Goal: Task Accomplishment & Management: Use online tool/utility

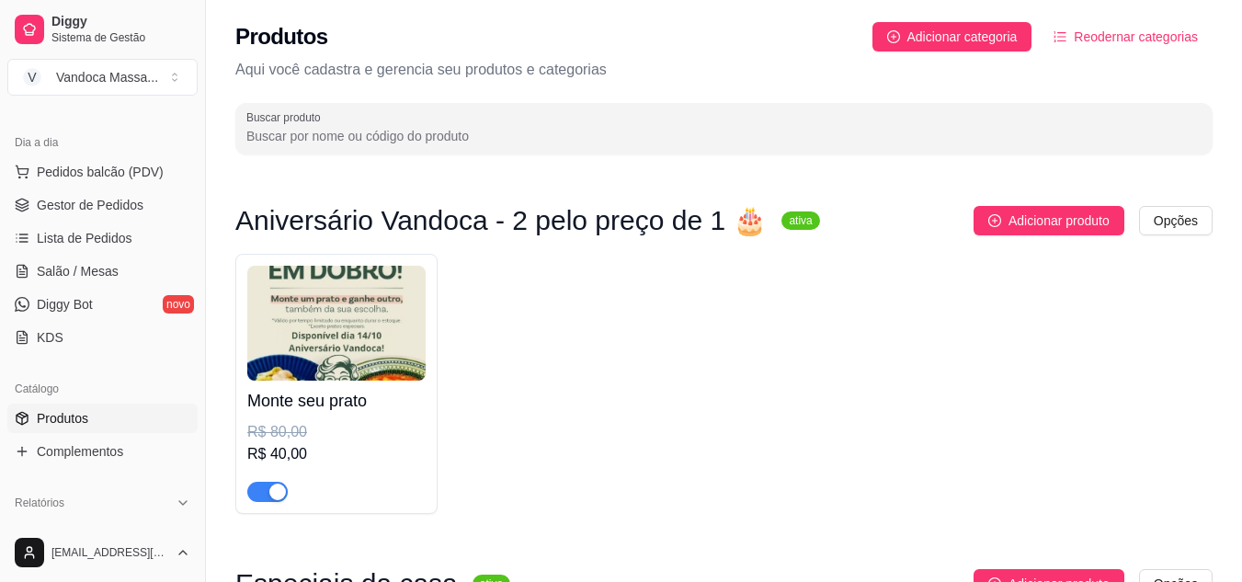
click at [363, 317] on img at bounding box center [336, 323] width 178 height 115
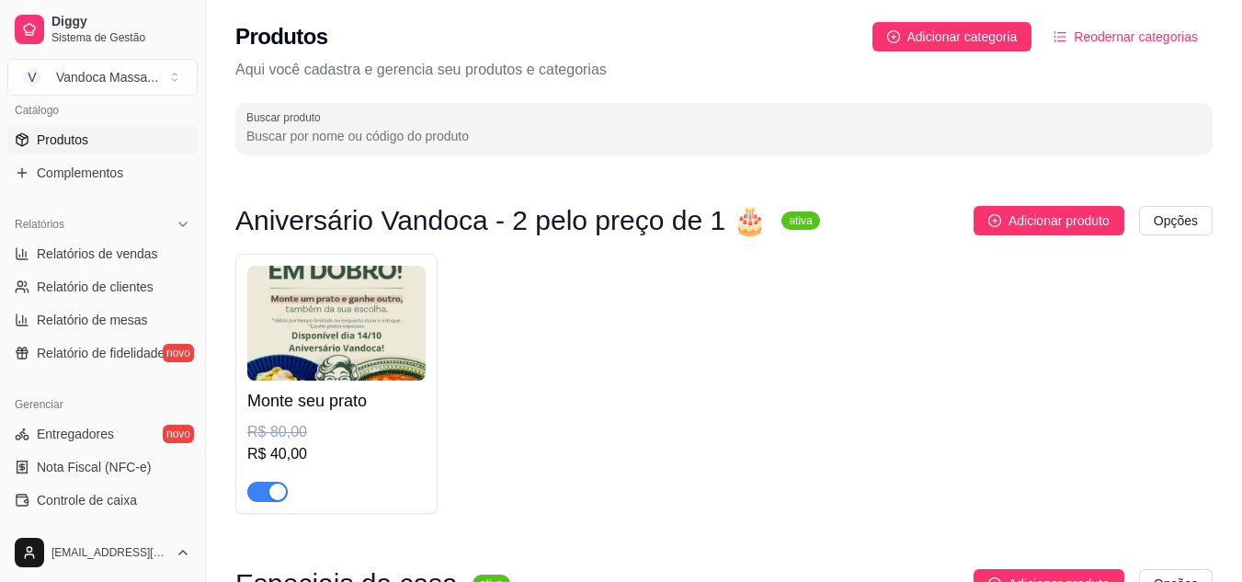
scroll to position [551, 0]
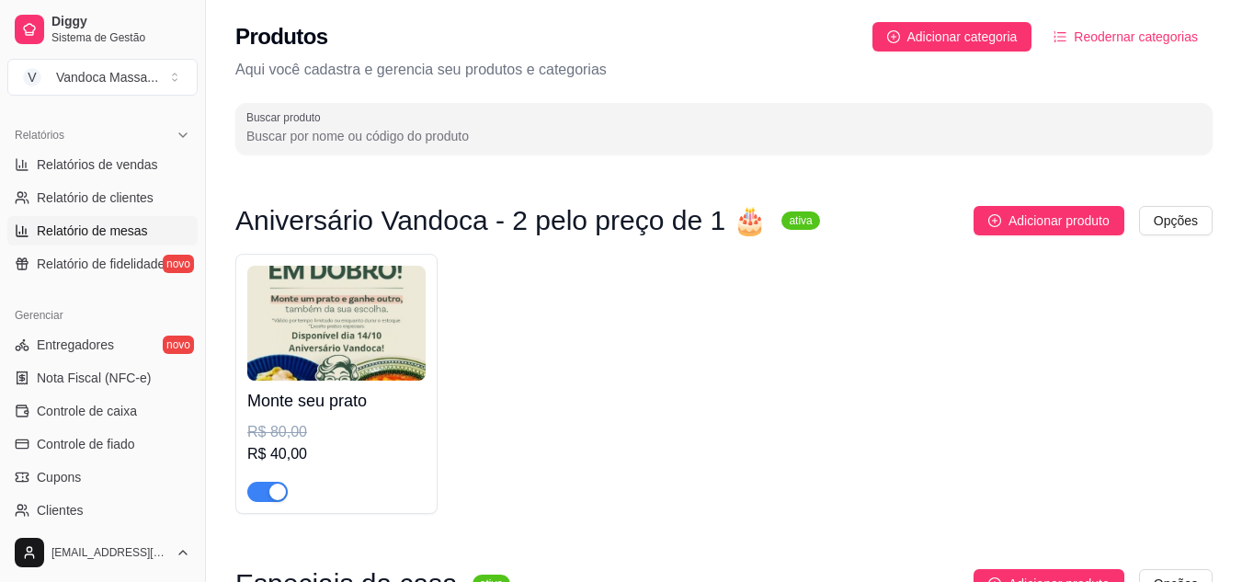
click at [112, 244] on link "Relatório de mesas" at bounding box center [102, 230] width 190 height 29
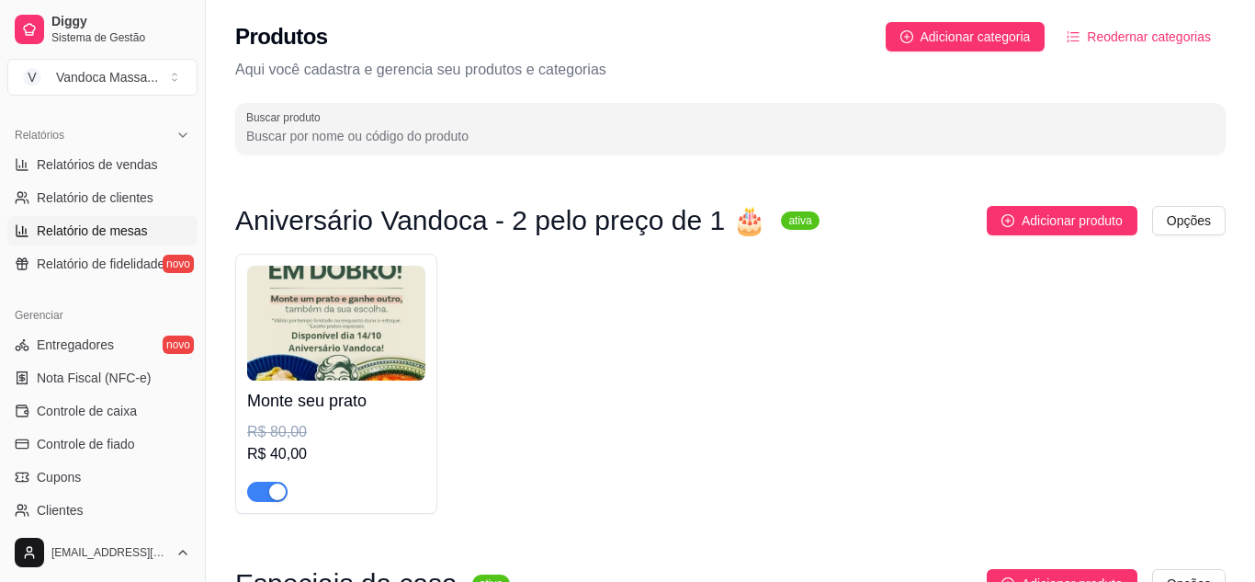
select select "TOTAL_OF_ORDERS"
select select "7"
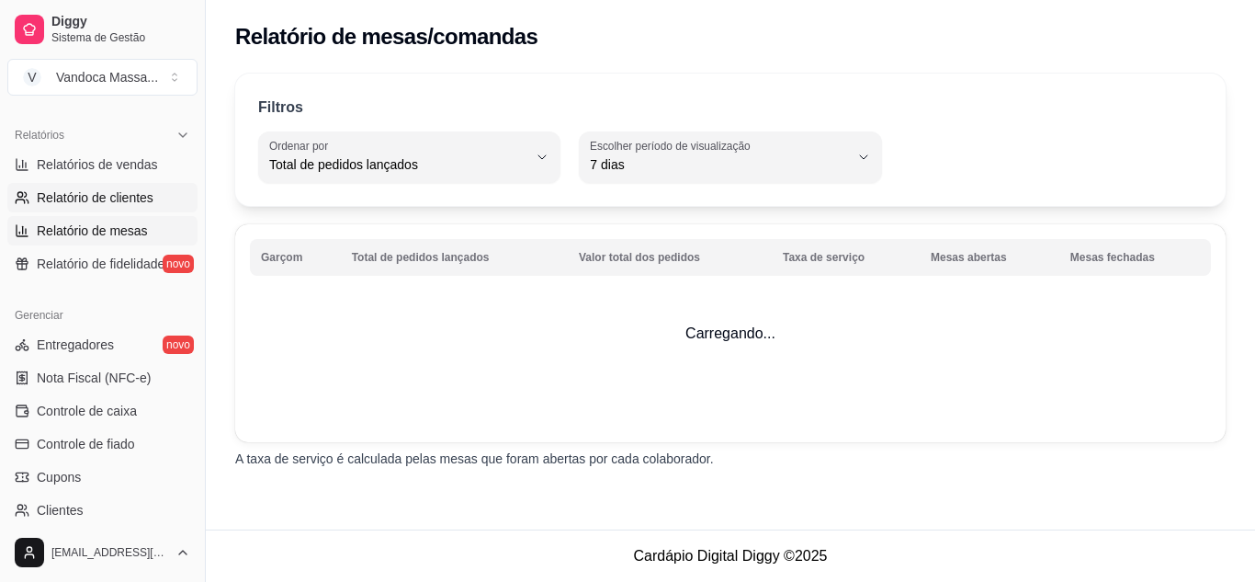
click at [114, 210] on link "Relatório de clientes" at bounding box center [102, 197] width 190 height 29
select select "30"
select select "HIGHEST_TOTAL_SPENT_WITH_ORDERS"
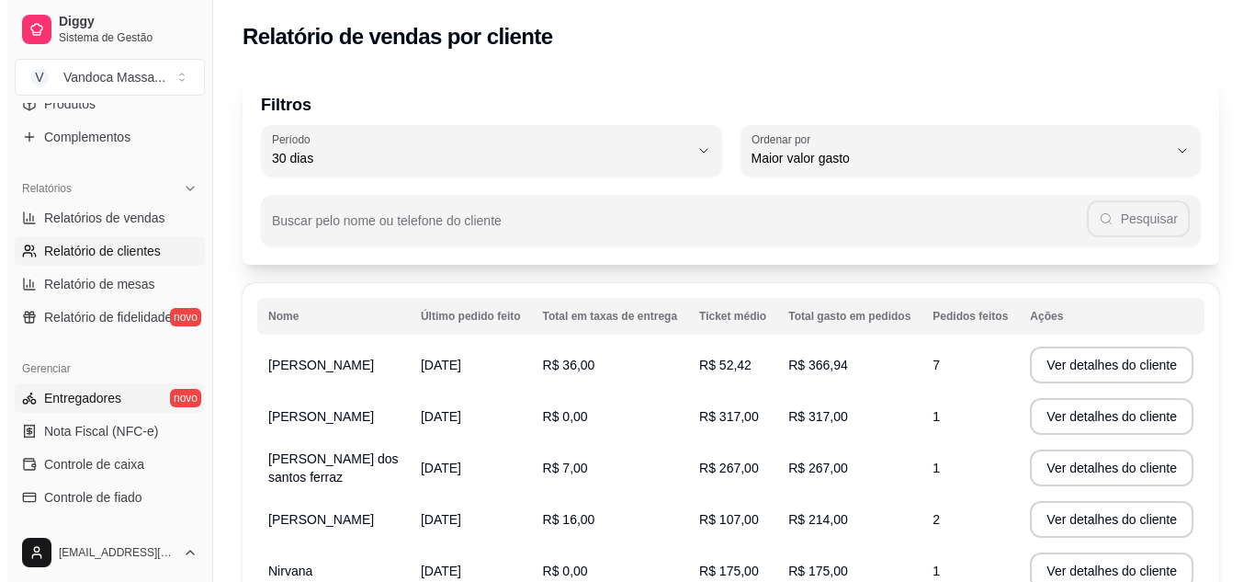
scroll to position [465, 0]
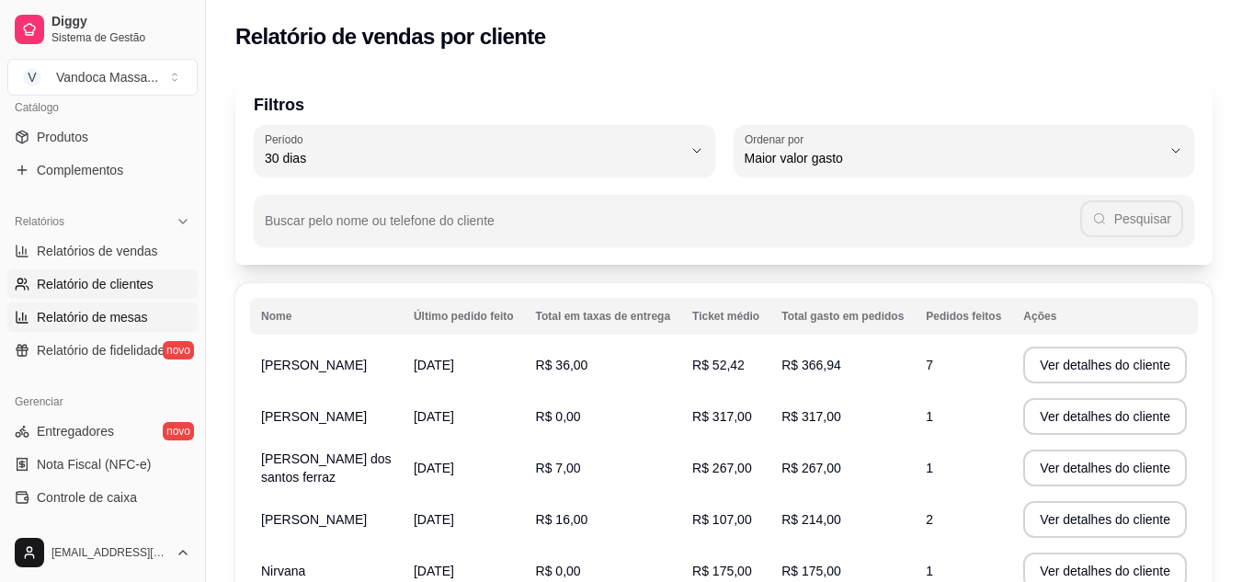
click at [97, 317] on span "Relatório de mesas" at bounding box center [92, 317] width 111 height 18
select select "TOTAL_OF_ORDERS"
select select "7"
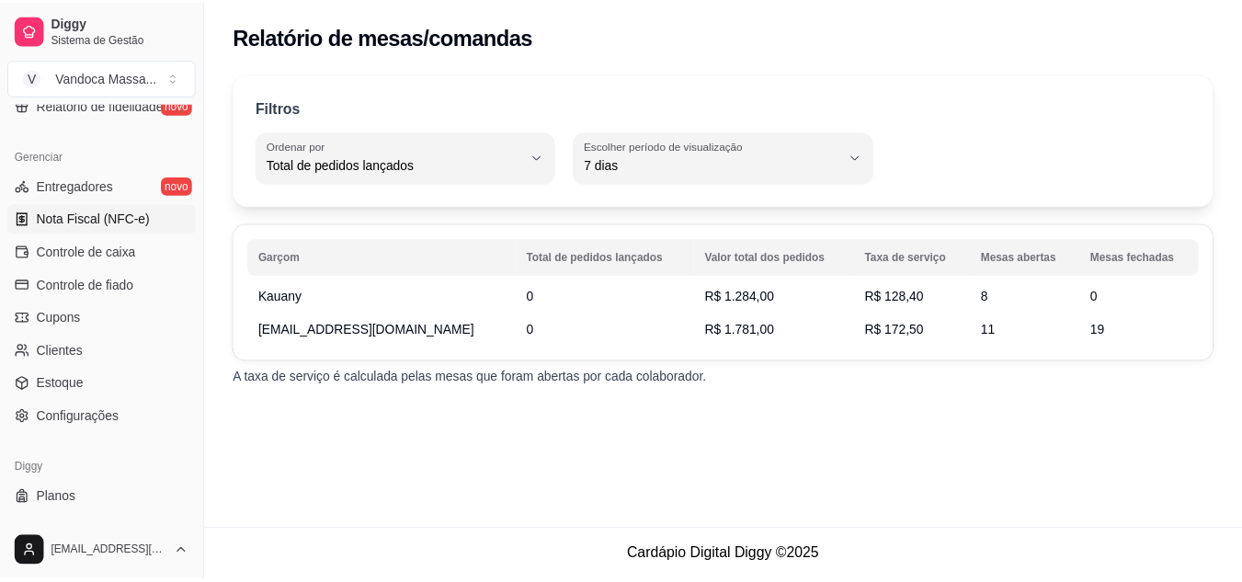
scroll to position [741, 0]
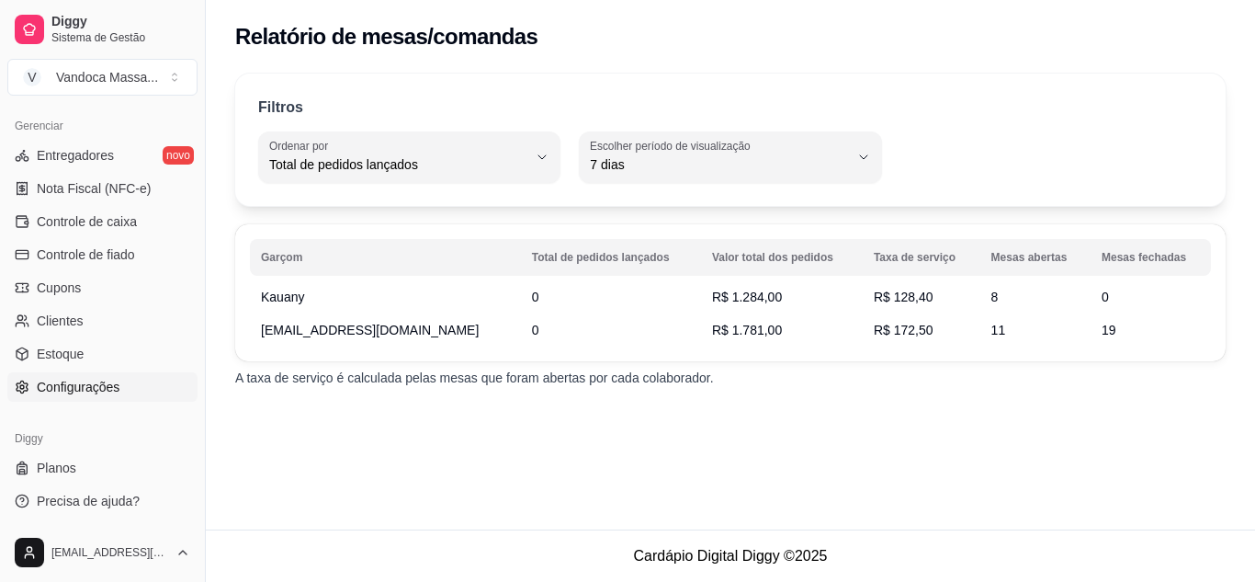
click at [77, 377] on link "Configurações" at bounding box center [102, 386] width 190 height 29
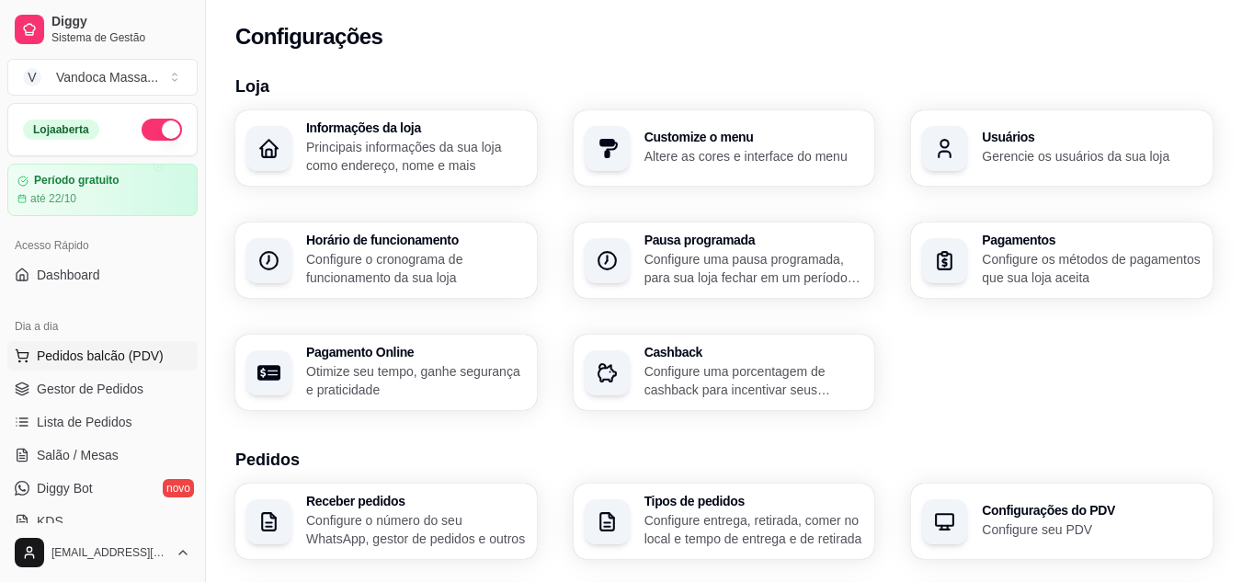
click at [104, 361] on span "Pedidos balcão (PDV)" at bounding box center [100, 355] width 127 height 18
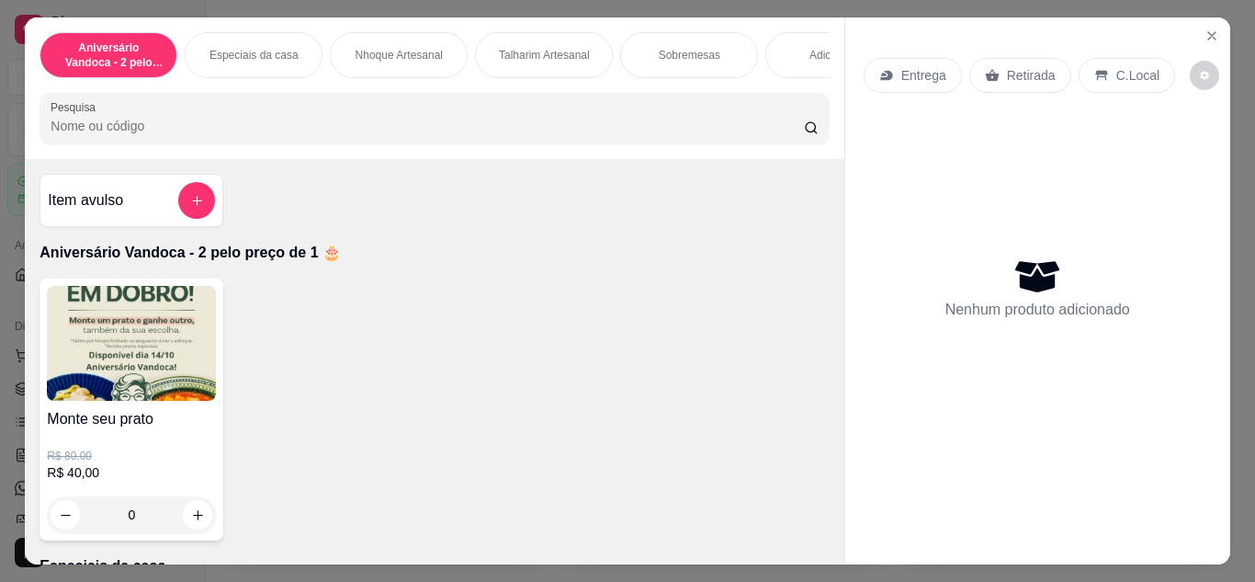
click at [995, 76] on div "Retirada" at bounding box center [1021, 75] width 102 height 35
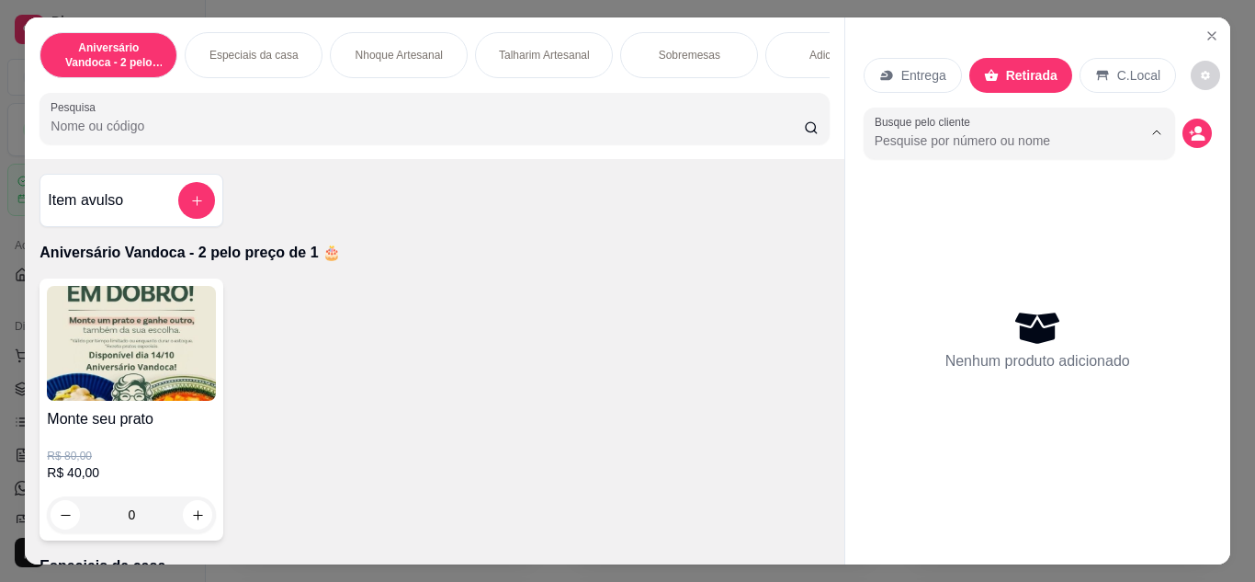
click at [925, 131] on input "Busque pelo cliente" at bounding box center [994, 140] width 238 height 18
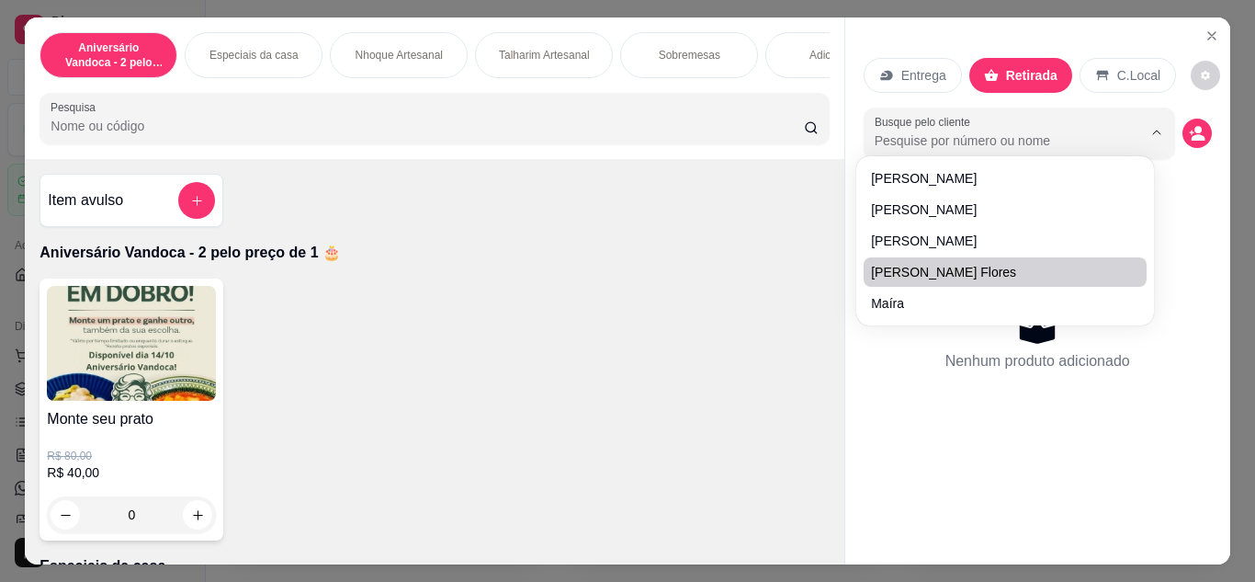
click at [642, 277] on div "Item avulso Aniversário Vandoca - 2 pelo preço de 1 🎂 Monte seu prato R$ 80,00 …" at bounding box center [434, 361] width 819 height 405
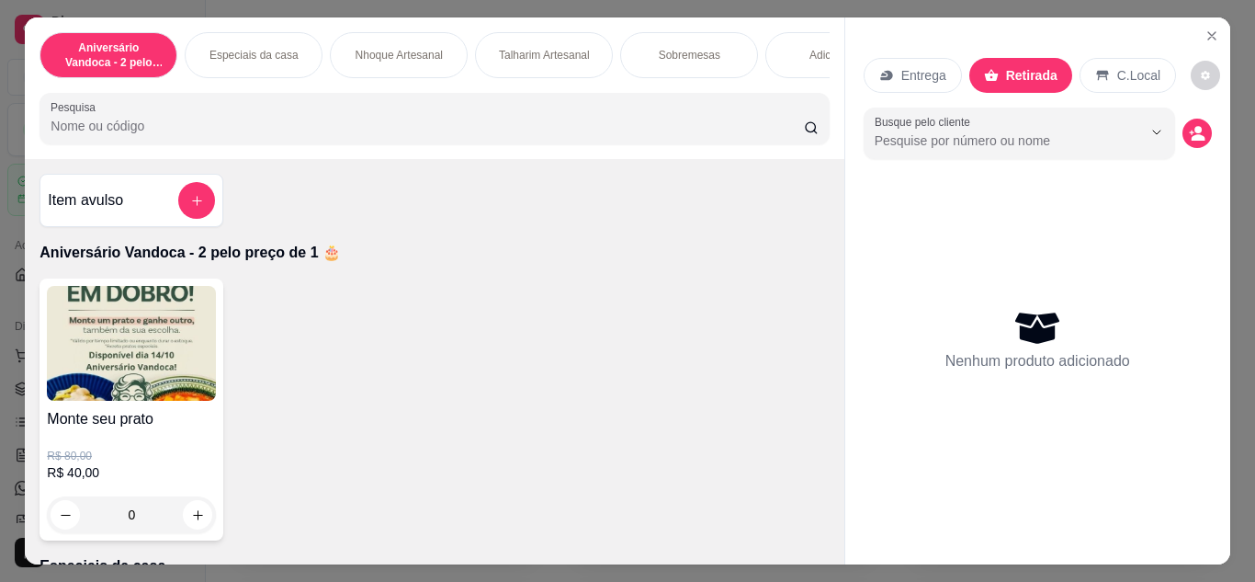
click at [155, 365] on img at bounding box center [131, 343] width 169 height 115
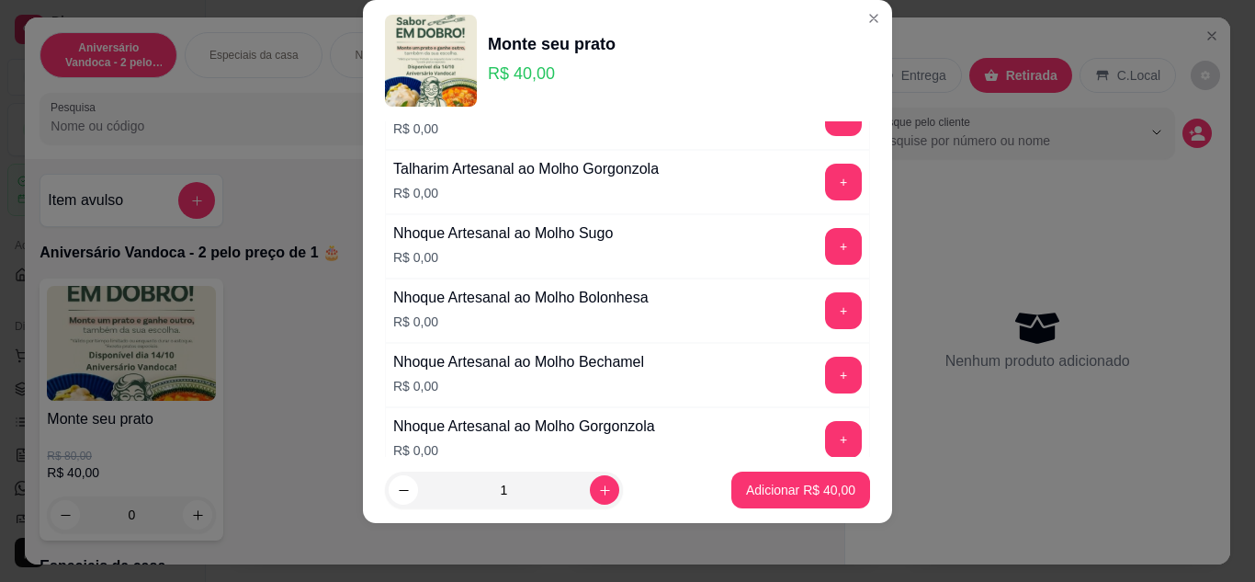
scroll to position [276, 0]
click at [826, 306] on button "+" at bounding box center [844, 311] width 36 height 36
click at [825, 306] on button "+" at bounding box center [843, 311] width 37 height 37
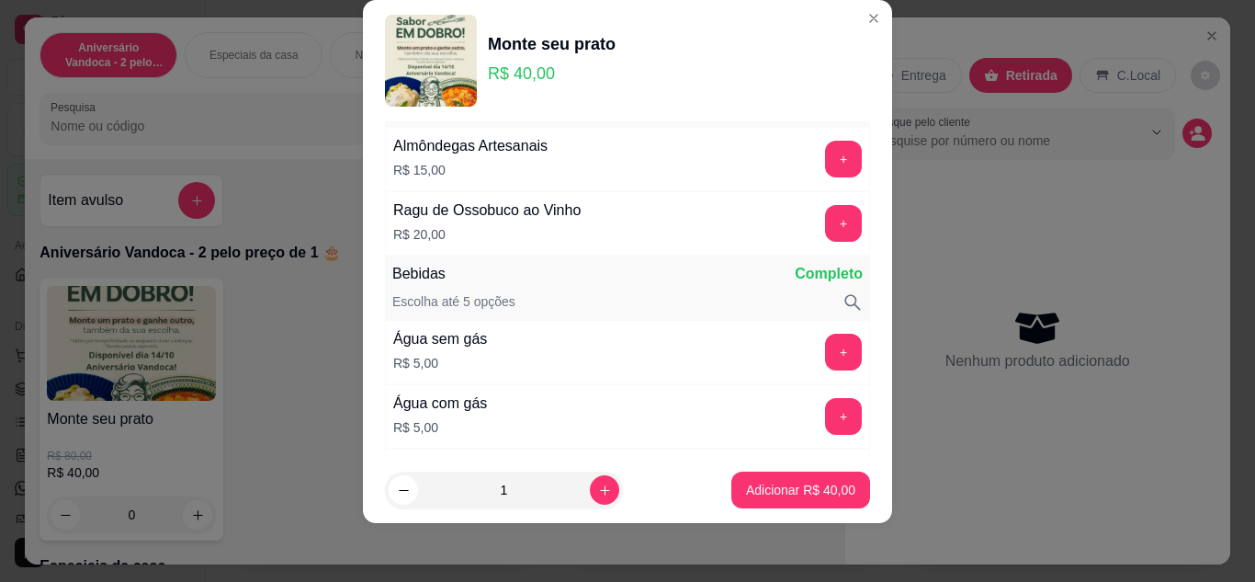
scroll to position [903, 0]
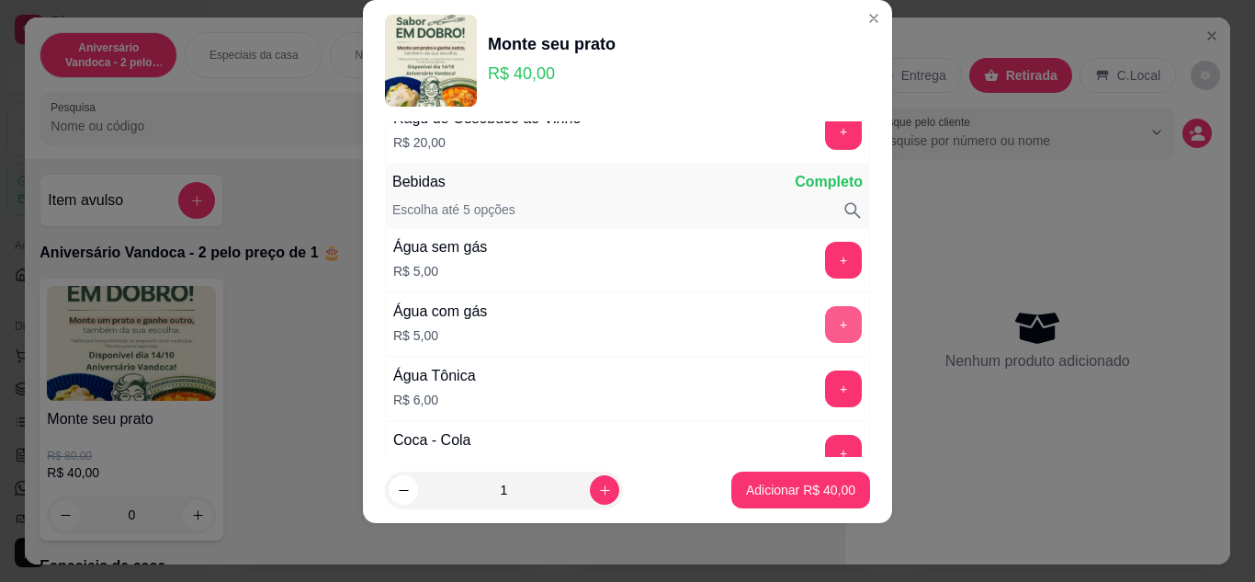
click at [825, 322] on button "+" at bounding box center [843, 324] width 37 height 37
click at [826, 322] on button "+" at bounding box center [844, 324] width 36 height 36
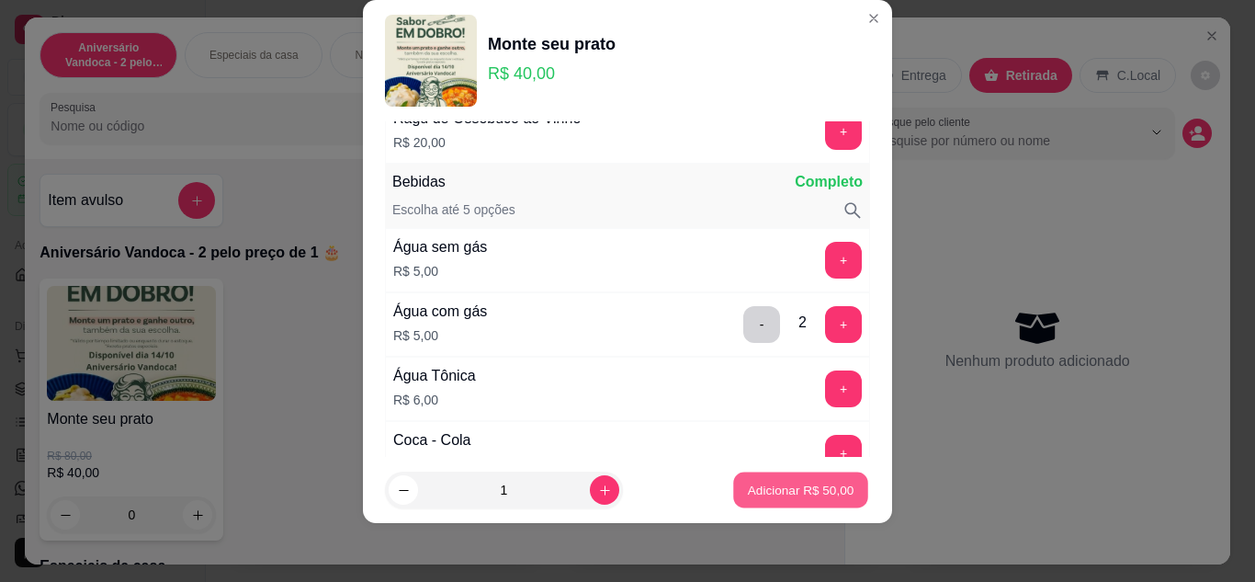
click at [792, 491] on p "Adicionar R$ 50,00" at bounding box center [801, 490] width 107 height 17
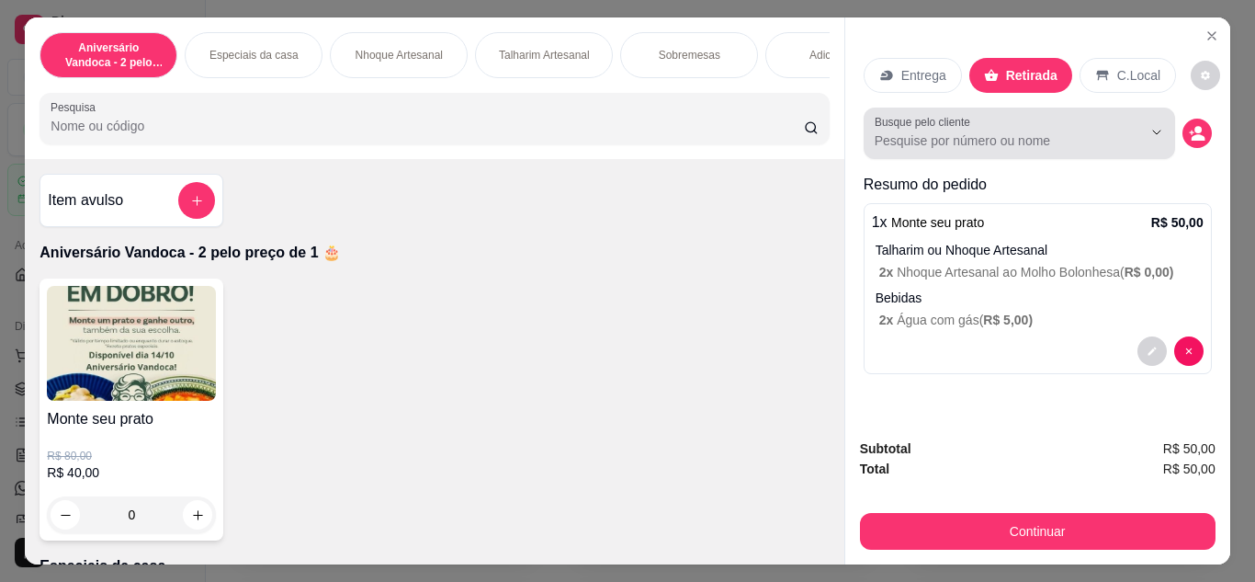
click at [1009, 131] on input "Busque pelo cliente" at bounding box center [994, 140] width 238 height 18
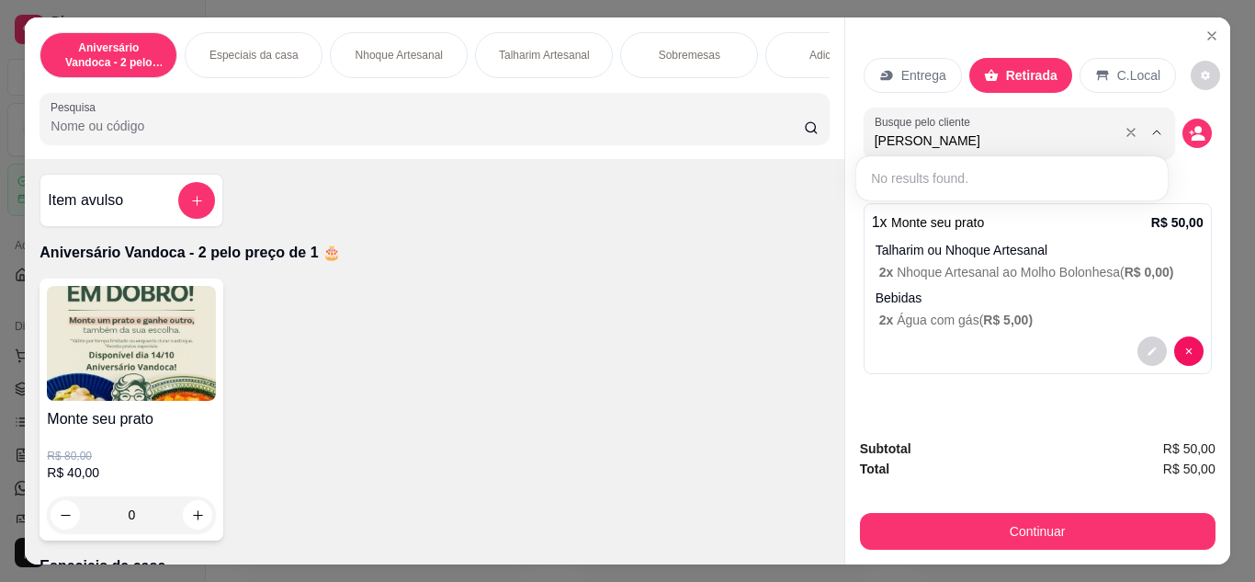
type input "[PERSON_NAME]"
click at [1189, 127] on icon "decrease-product-quantity" at bounding box center [1197, 133] width 17 height 17
click at [1192, 134] on icon "decrease-product-quantity" at bounding box center [1198, 137] width 14 height 6
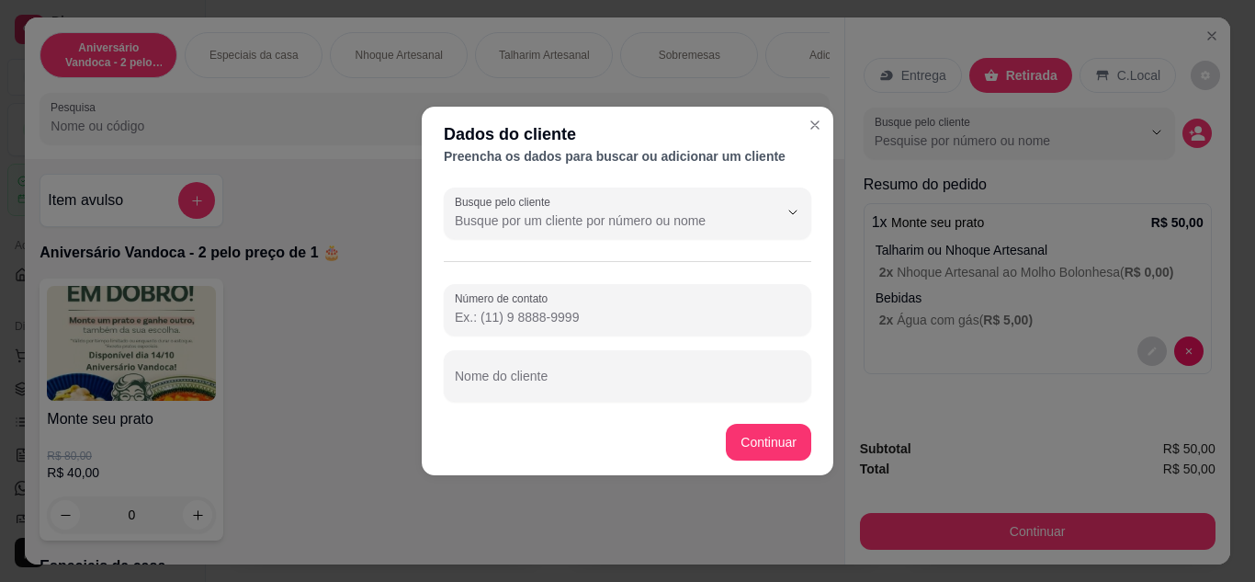
click at [601, 232] on div "Busque pelo cliente" at bounding box center [628, 212] width 368 height 51
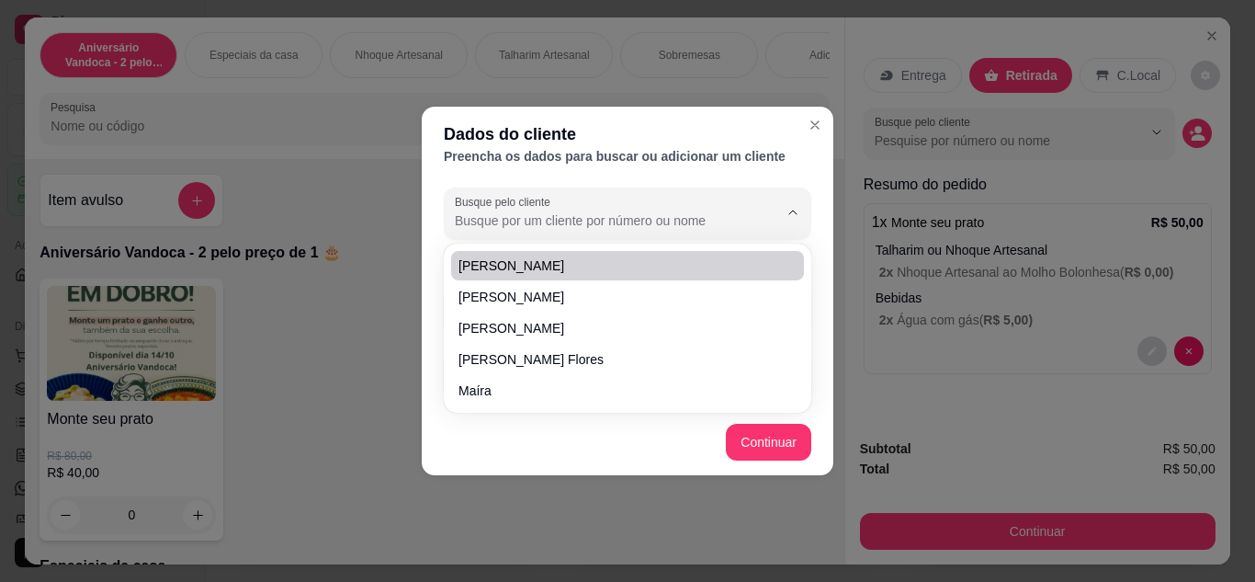
click at [444, 174] on header "Dados do cliente Preencha os dados para buscar ou adicionar um cliente" at bounding box center [628, 144] width 412 height 74
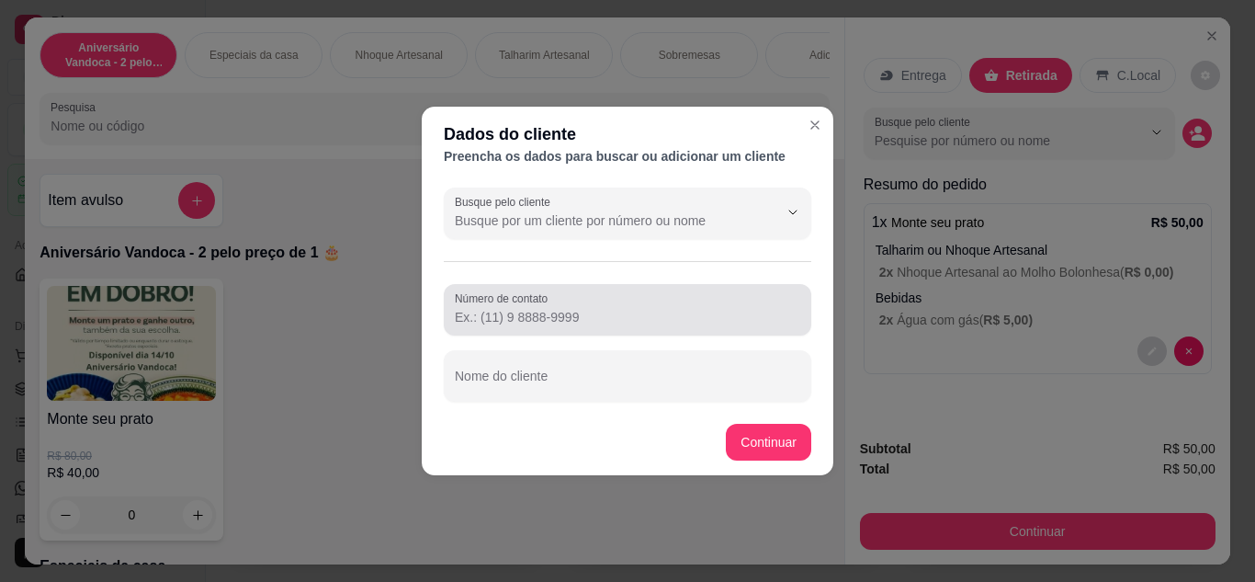
click at [495, 311] on input "Número de contato" at bounding box center [628, 317] width 346 height 18
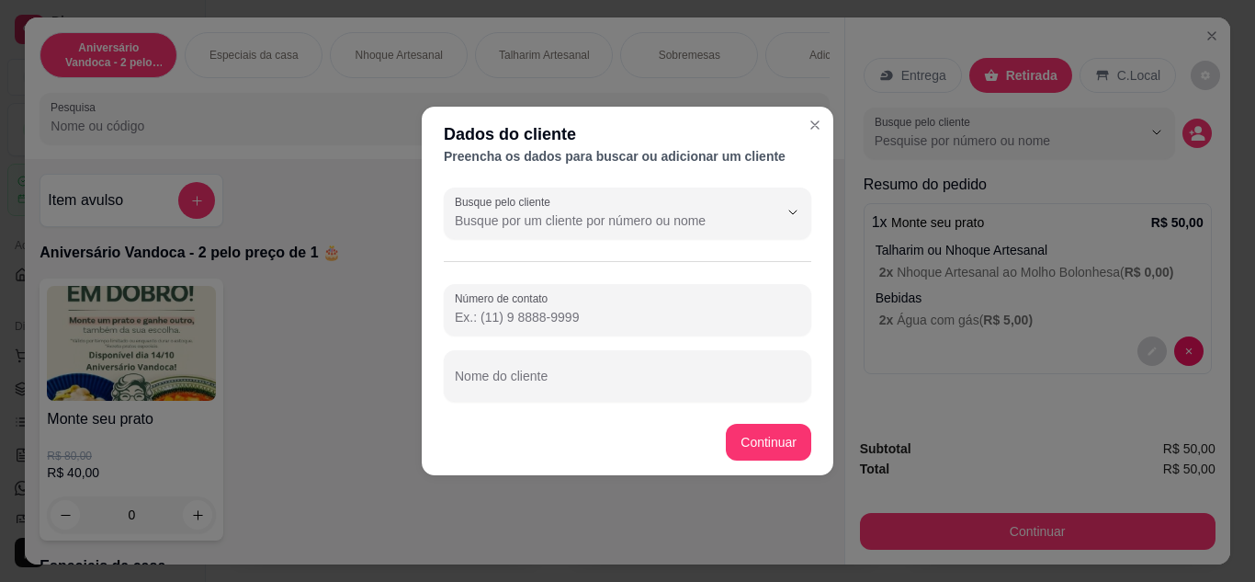
paste input "557 78847-6666"
drag, startPoint x: 485, startPoint y: 317, endPoint x: 361, endPoint y: 317, distance: 124.1
click at [361, 317] on div "Dados do cliente Preencha os dados para buscar ou adicionar um cliente Busque p…" at bounding box center [627, 291] width 1255 height 582
paste input "Número de contato"
click at [481, 319] on input "557 78847-6666" at bounding box center [628, 317] width 346 height 18
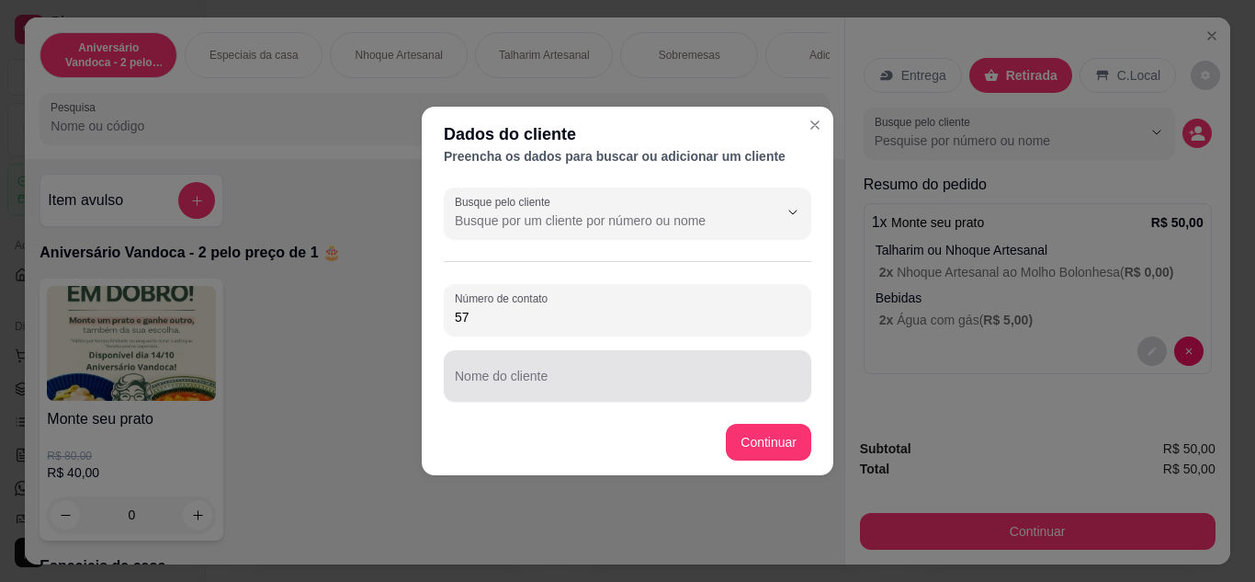
type input "5"
paste input "557 78847-6666"
type input "5"
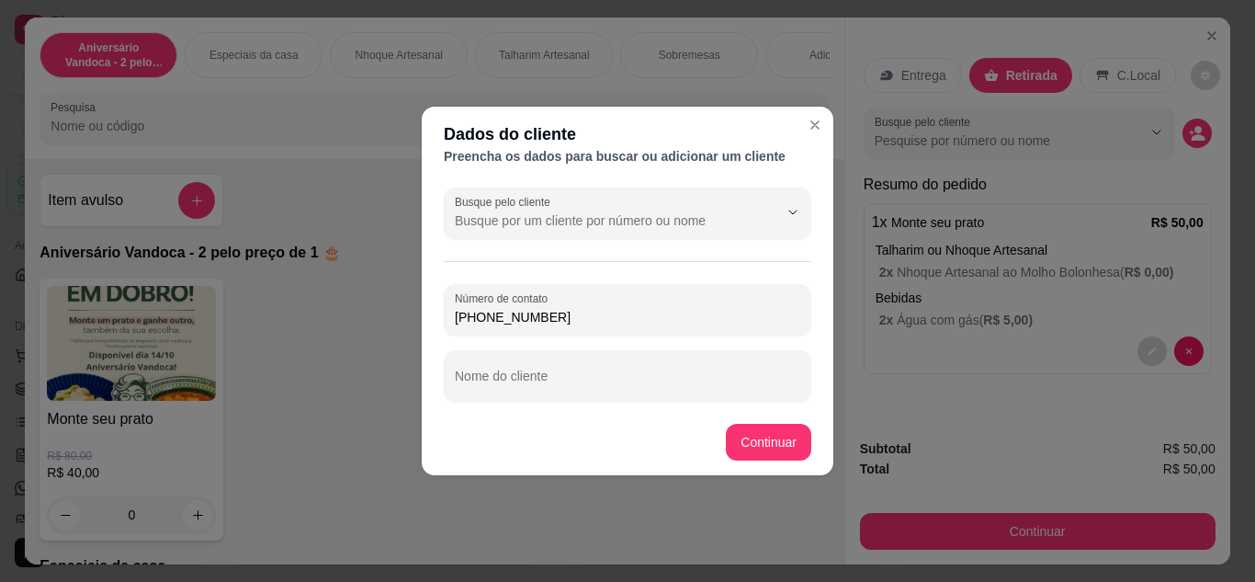
type input "[PHONE_NUMBER]"
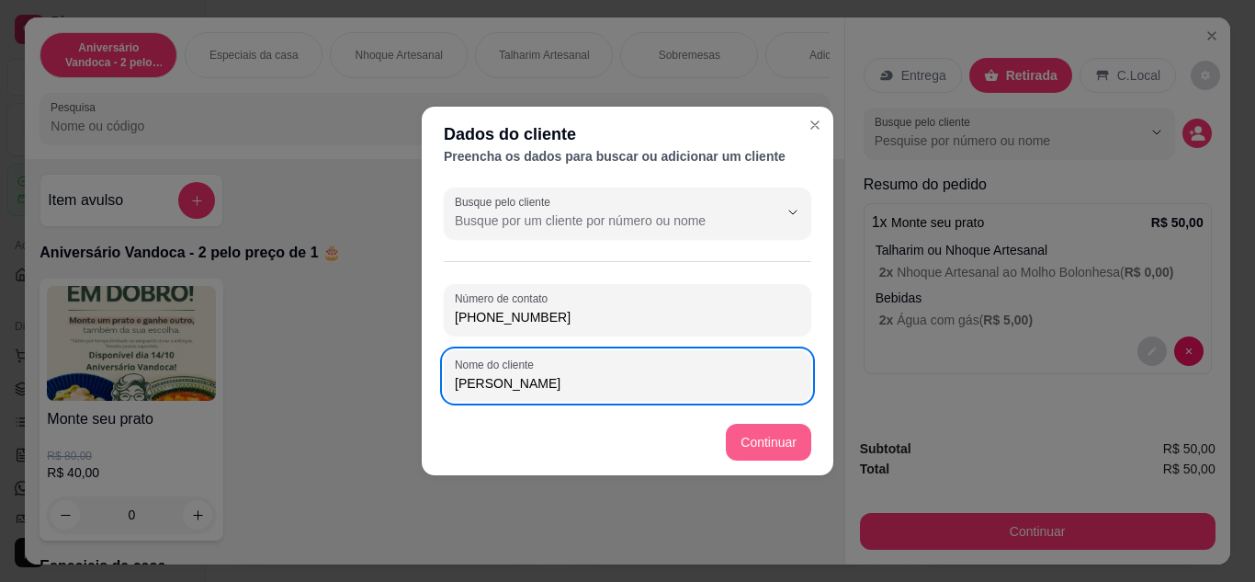
type input "[PERSON_NAME]"
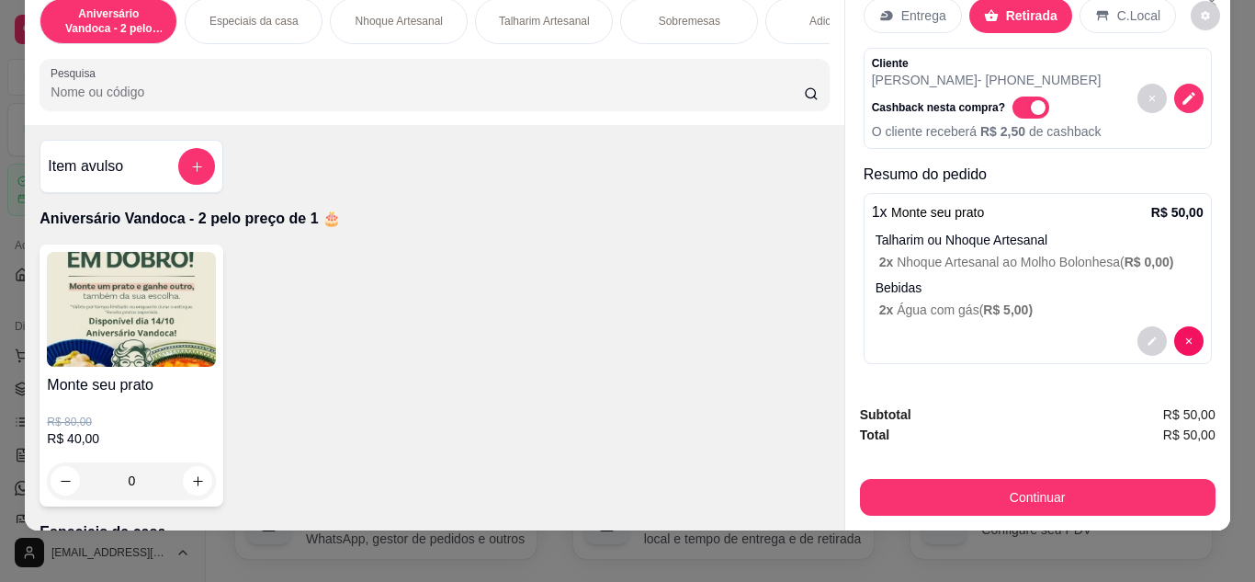
scroll to position [49, 0]
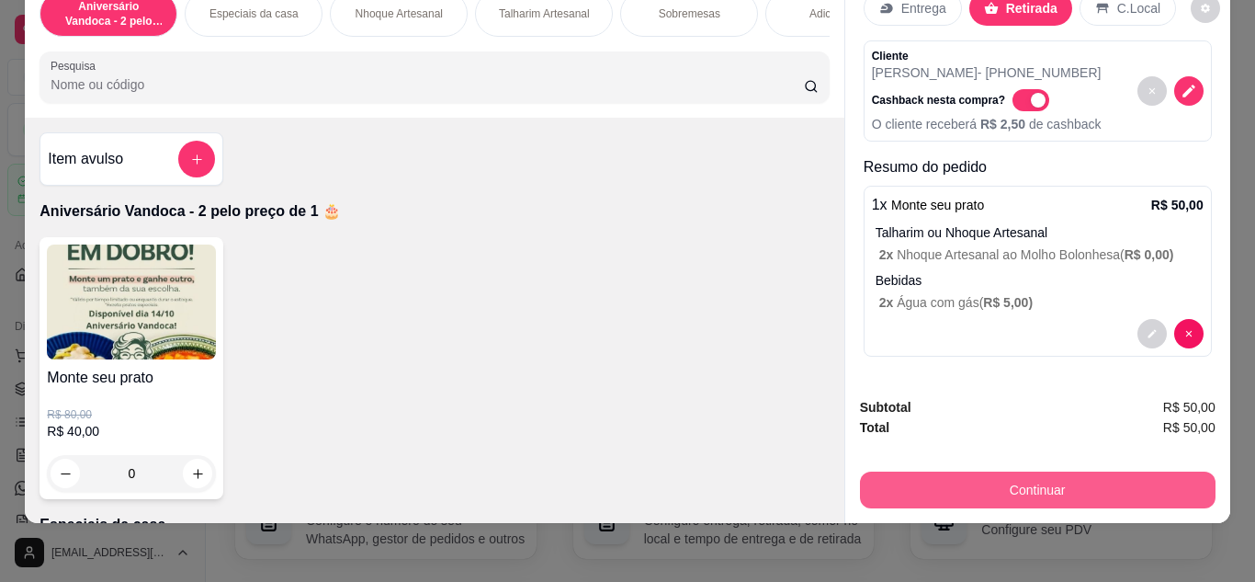
click at [1001, 471] on button "Continuar" at bounding box center [1038, 489] width 356 height 37
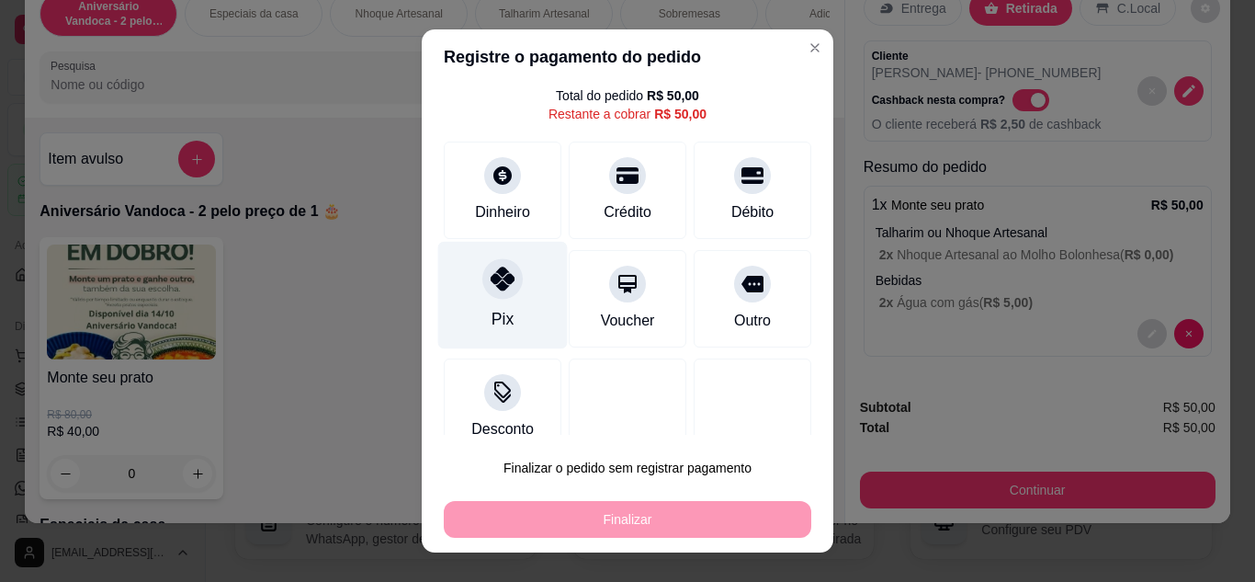
scroll to position [81, 0]
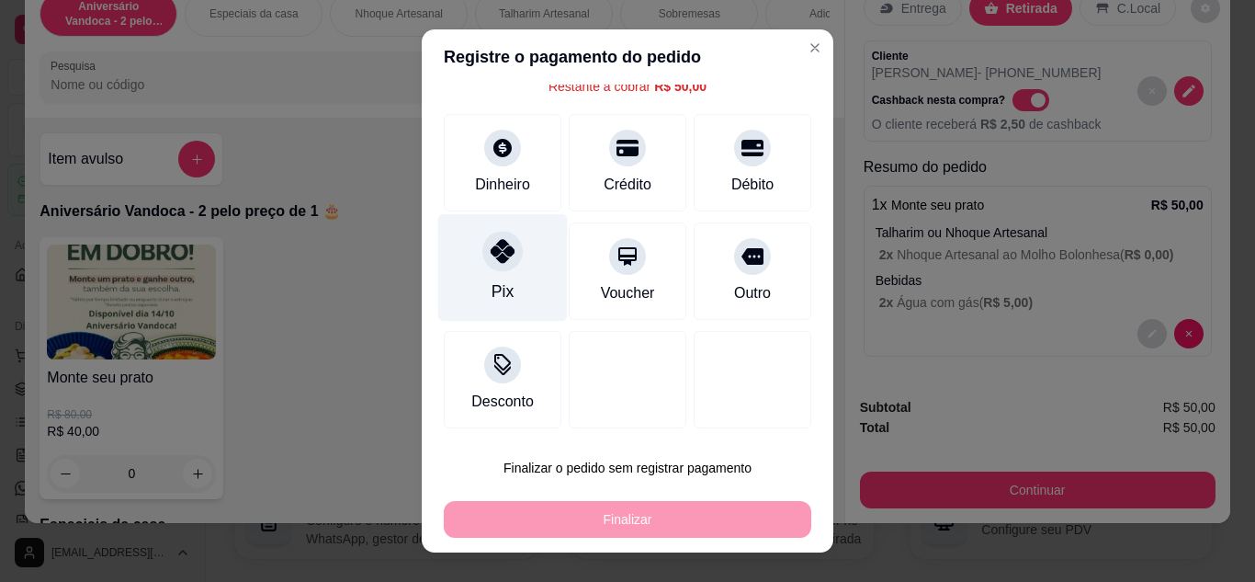
click at [507, 270] on div "Pix" at bounding box center [503, 267] width 130 height 108
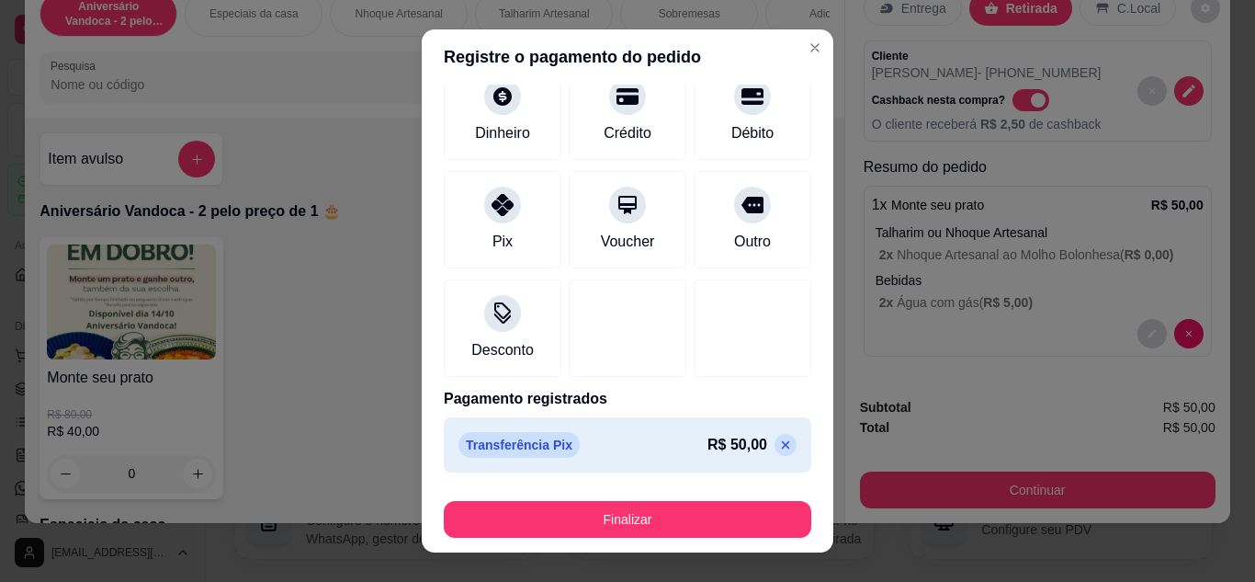
scroll to position [29, 0]
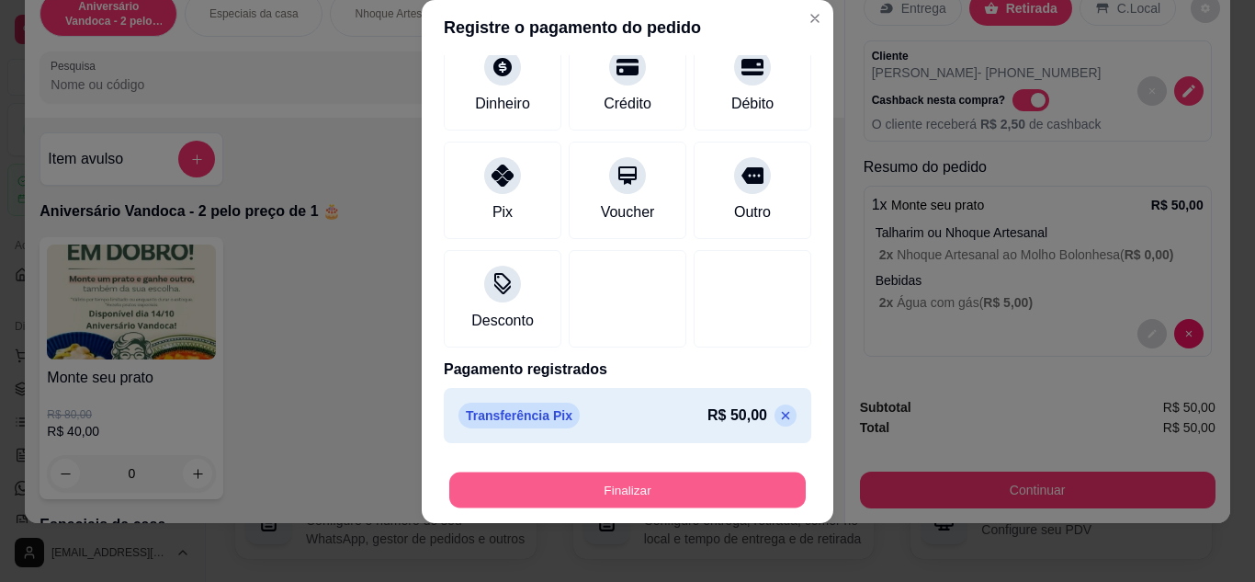
click at [653, 487] on button "Finalizar" at bounding box center [627, 490] width 357 height 36
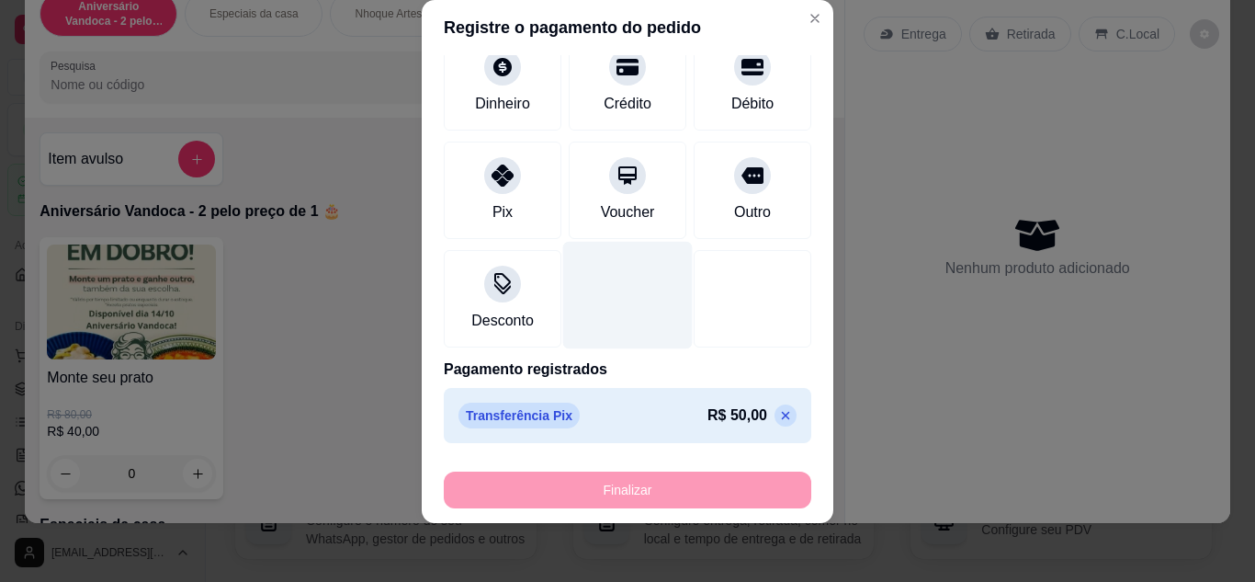
type input "-R$ 50,00"
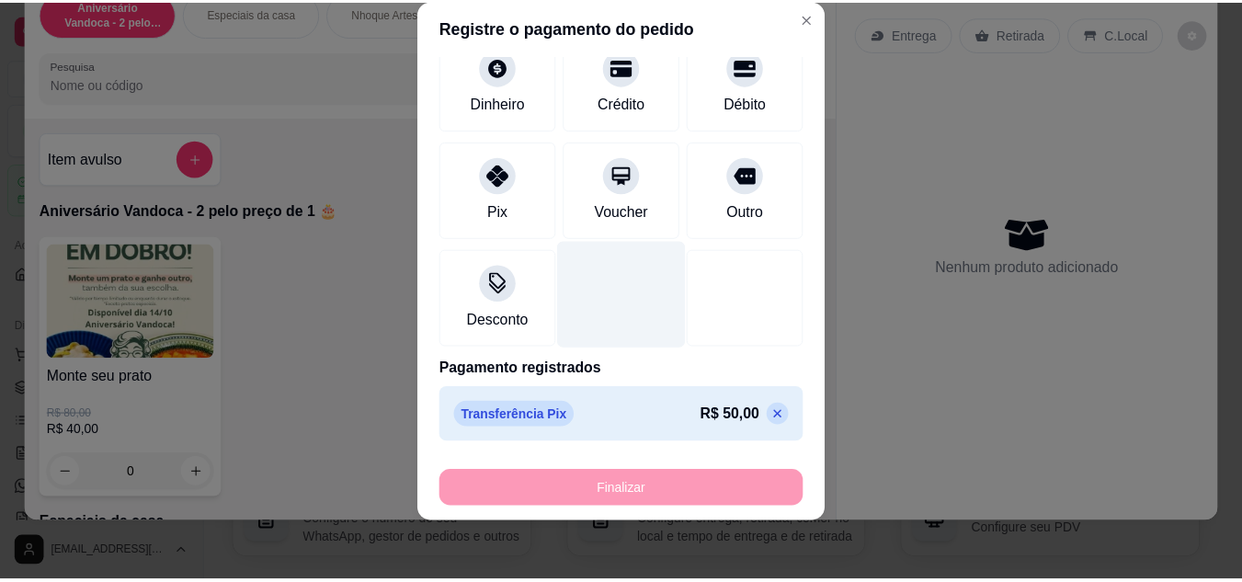
scroll to position [0, 0]
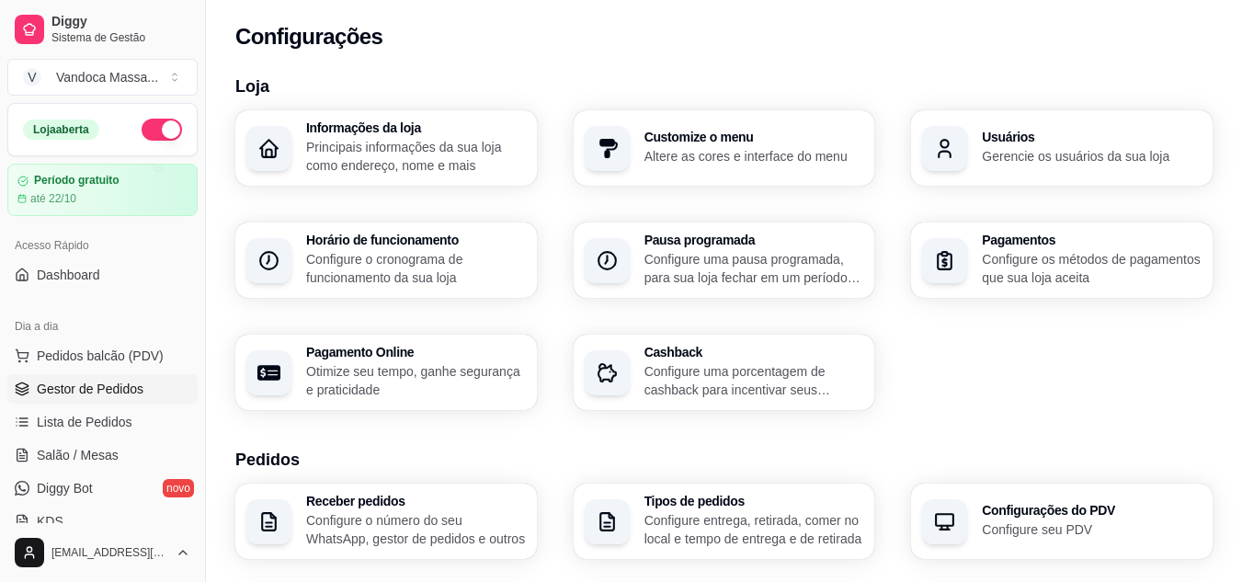
click at [85, 390] on span "Gestor de Pedidos" at bounding box center [90, 389] width 107 height 18
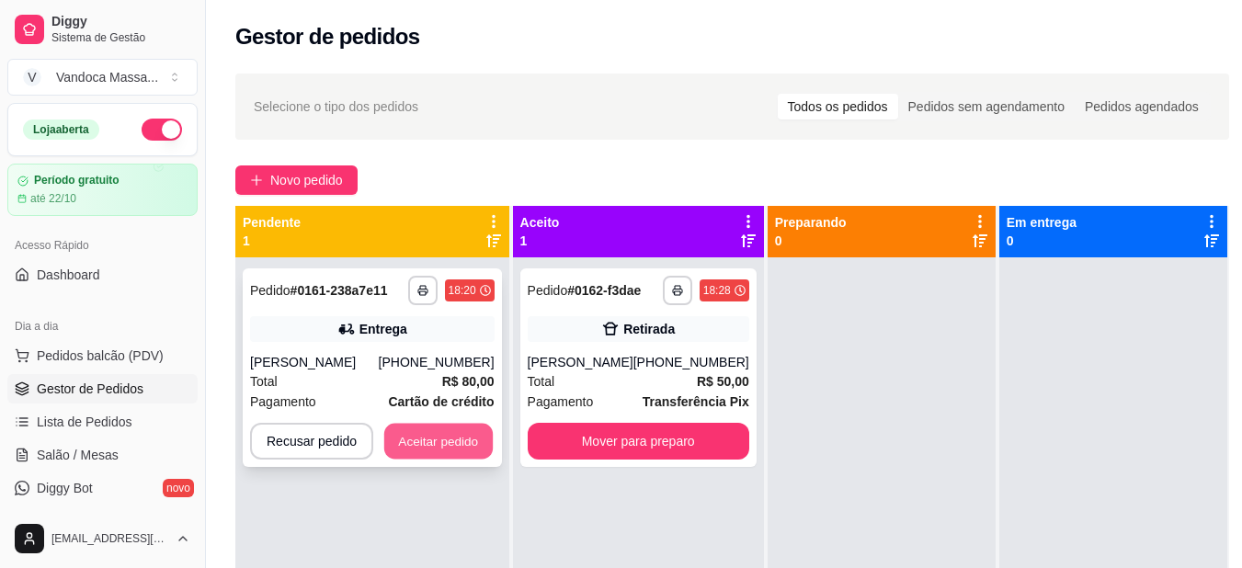
click at [448, 439] on button "Aceitar pedido" at bounding box center [438, 442] width 108 height 36
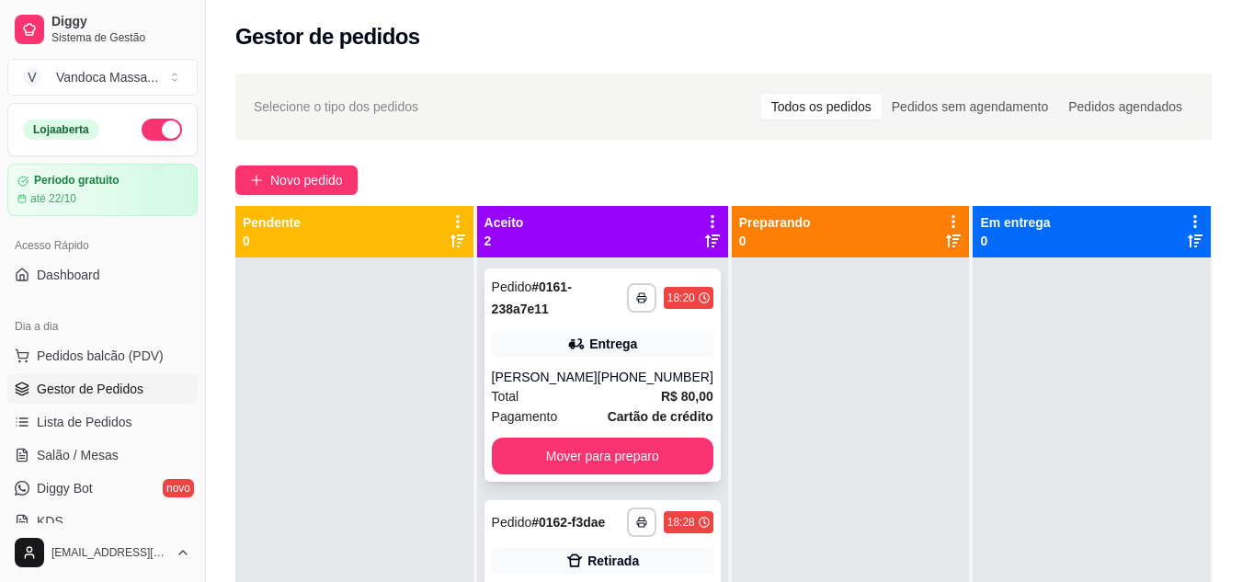
click at [592, 396] on div "Total R$ 80,00" at bounding box center [602, 396] width 221 height 20
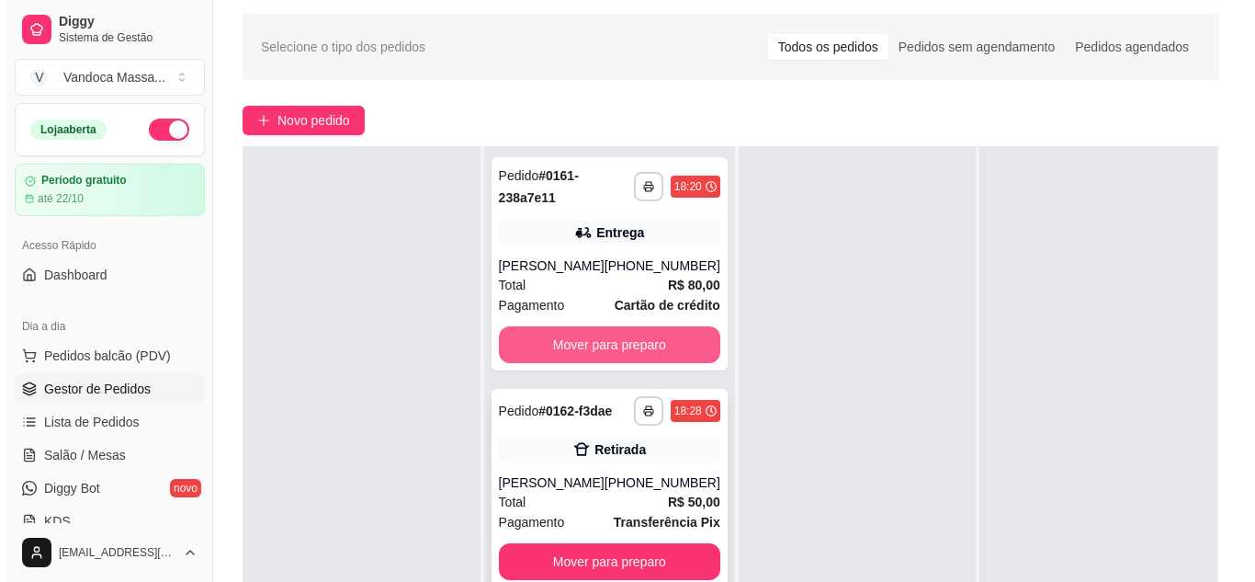
scroll to position [92, 0]
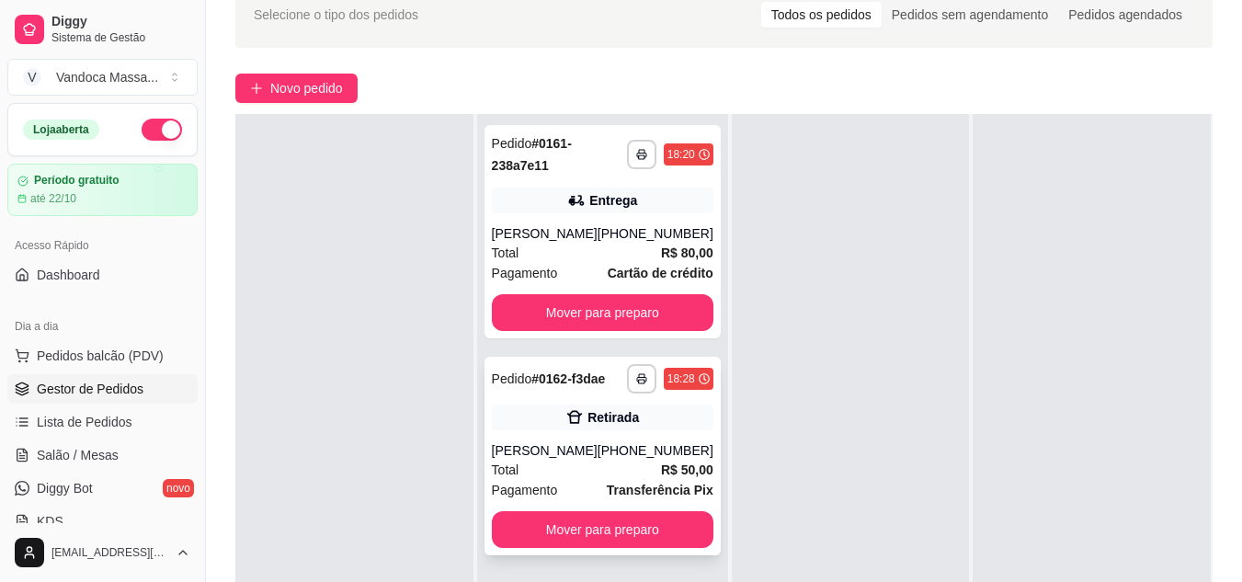
click at [578, 451] on div "[PERSON_NAME]" at bounding box center [545, 450] width 106 height 18
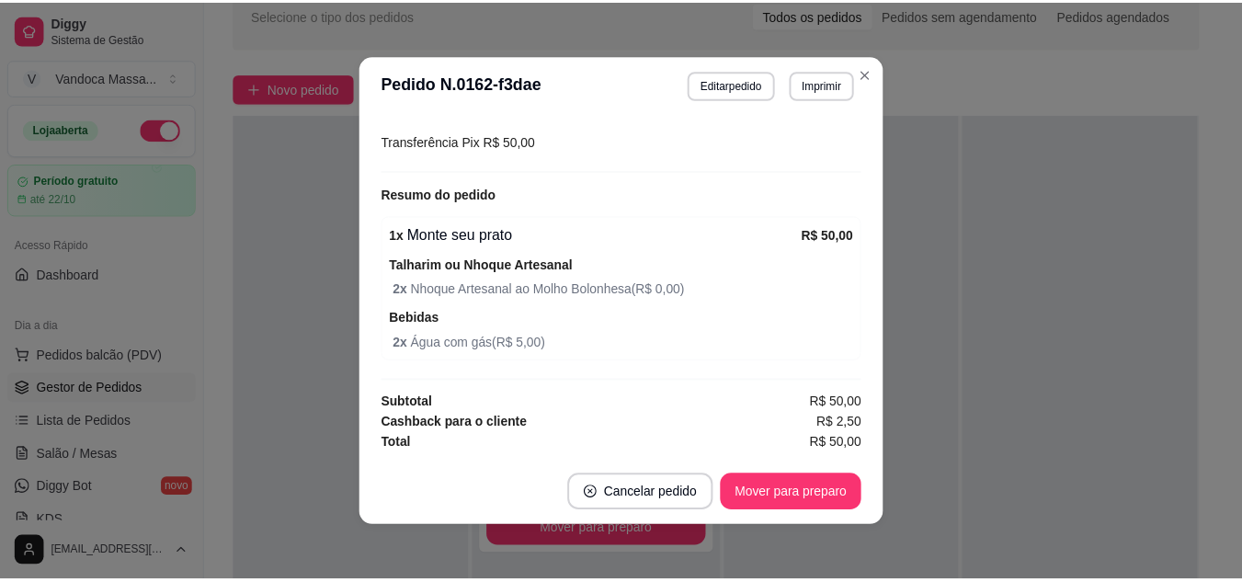
scroll to position [4, 0]
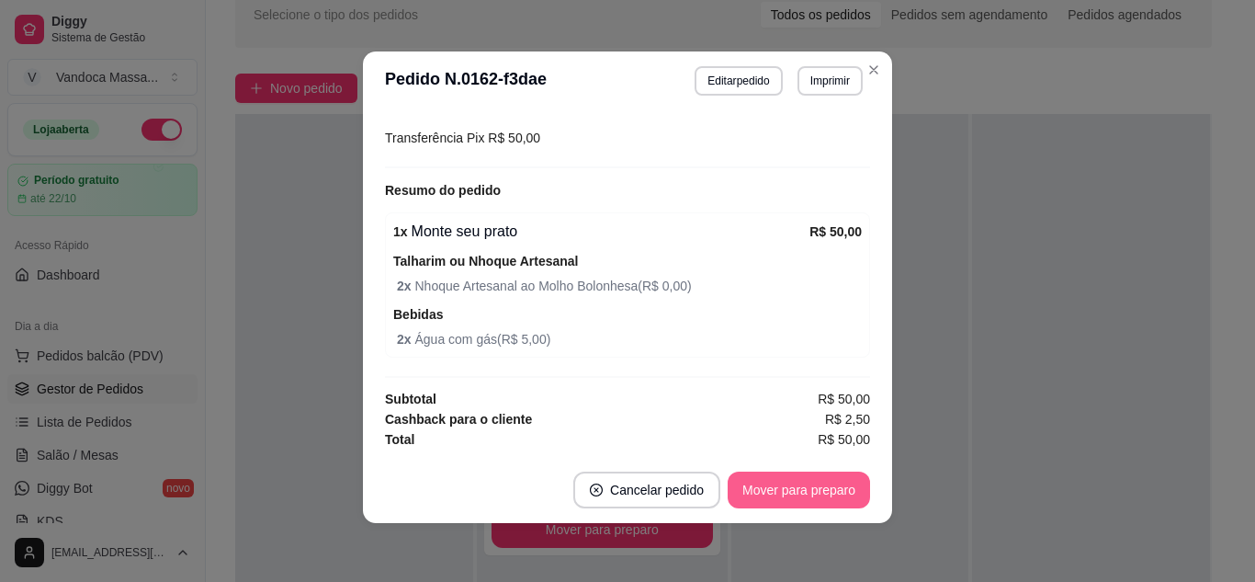
click at [791, 483] on button "Mover para preparo" at bounding box center [799, 489] width 142 height 37
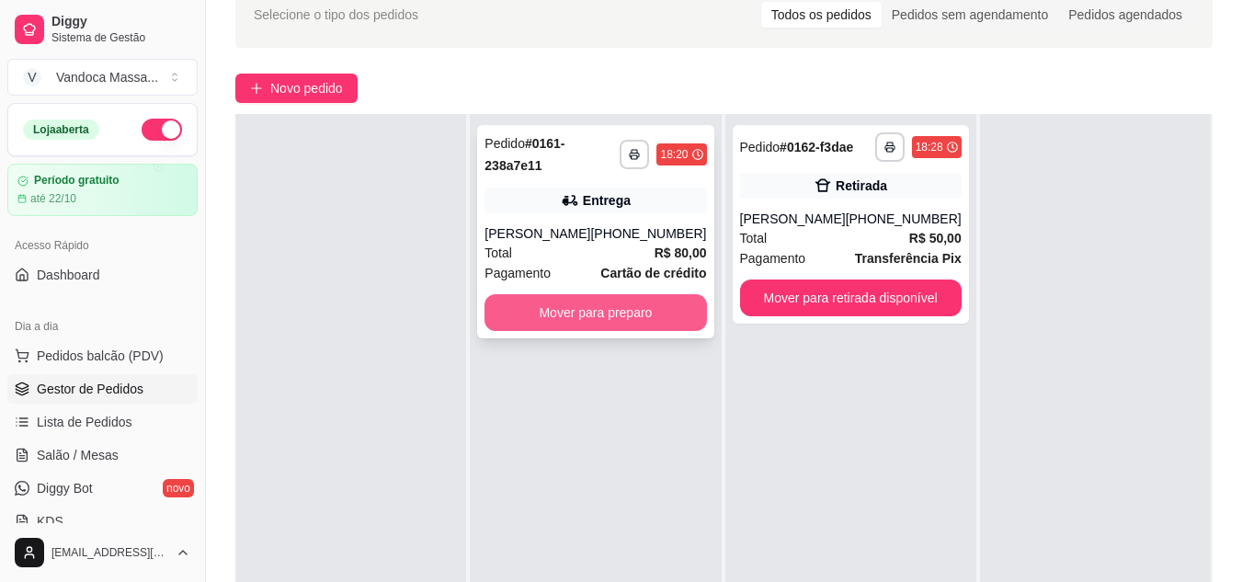
click at [608, 312] on button "Mover para preparo" at bounding box center [594, 312] width 221 height 37
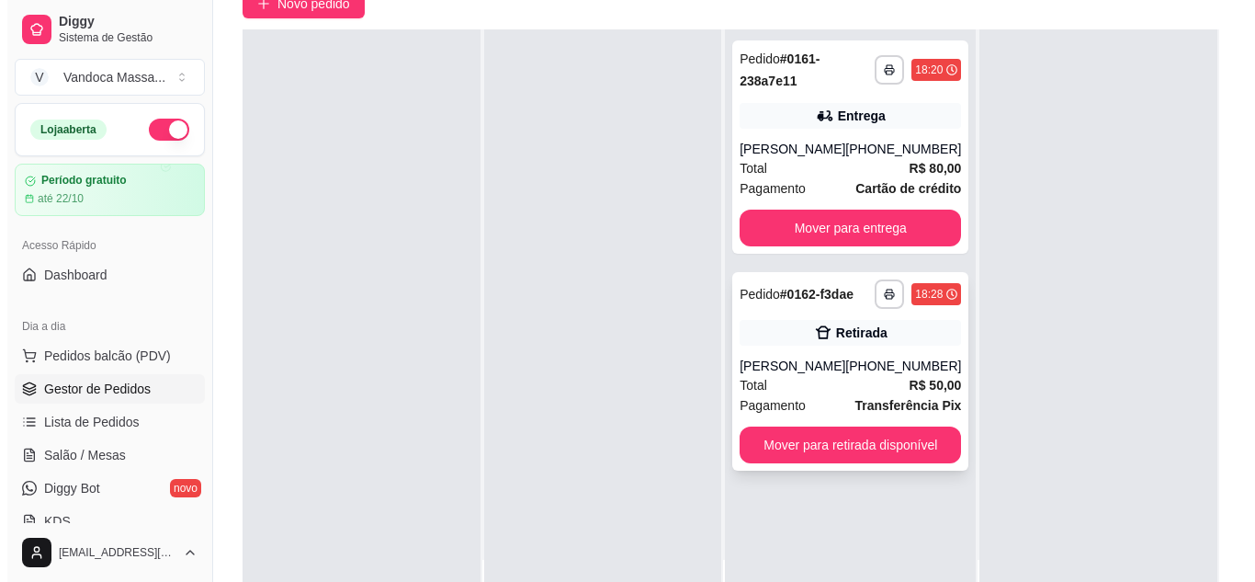
scroll to position [276, 0]
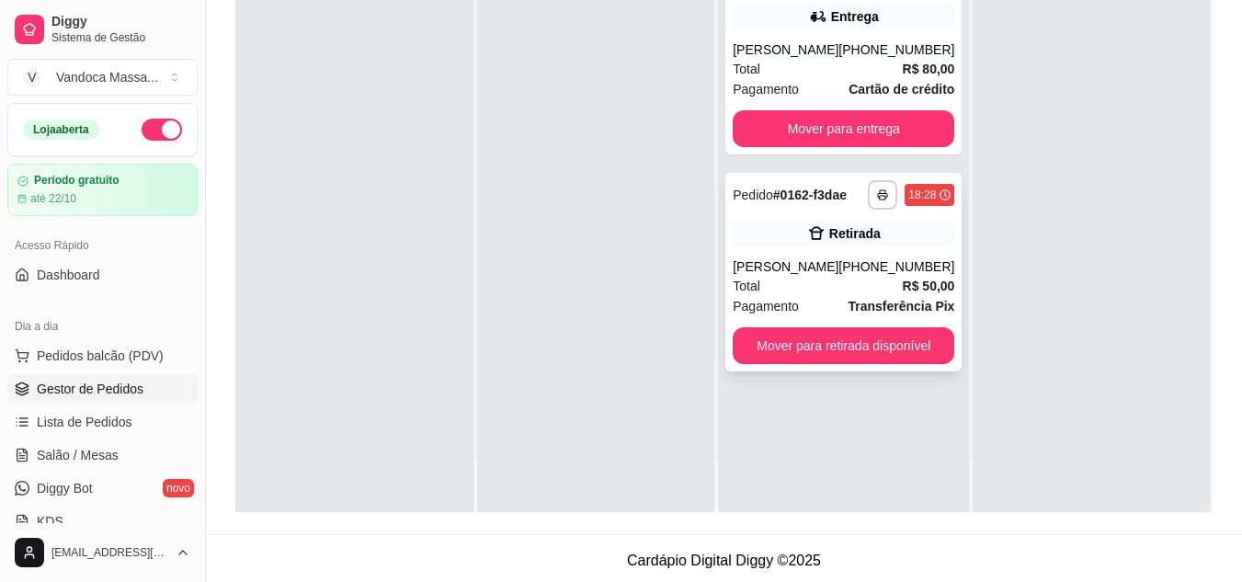
click at [810, 255] on div "**********" at bounding box center [843, 272] width 236 height 199
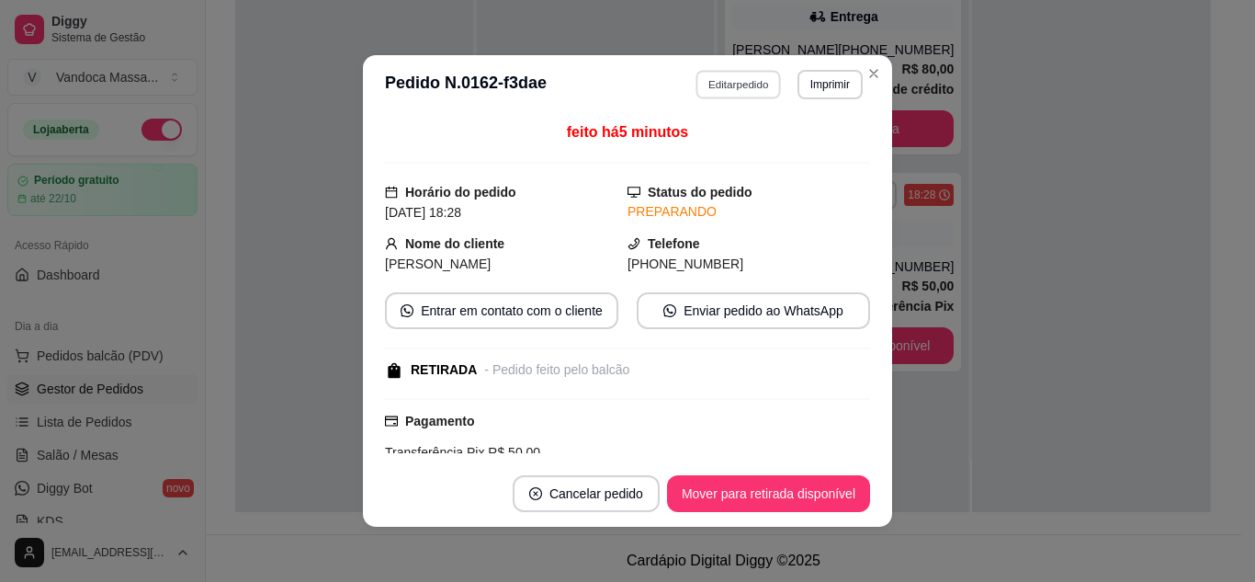
click at [761, 90] on button "Editar pedido" at bounding box center [739, 84] width 85 height 28
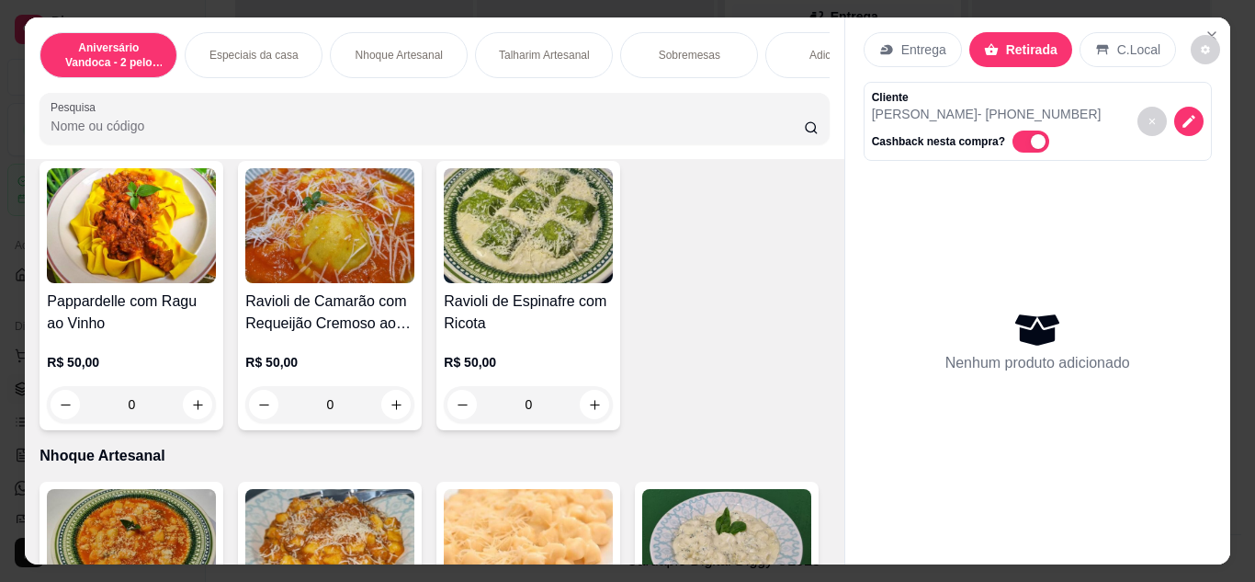
scroll to position [460, 0]
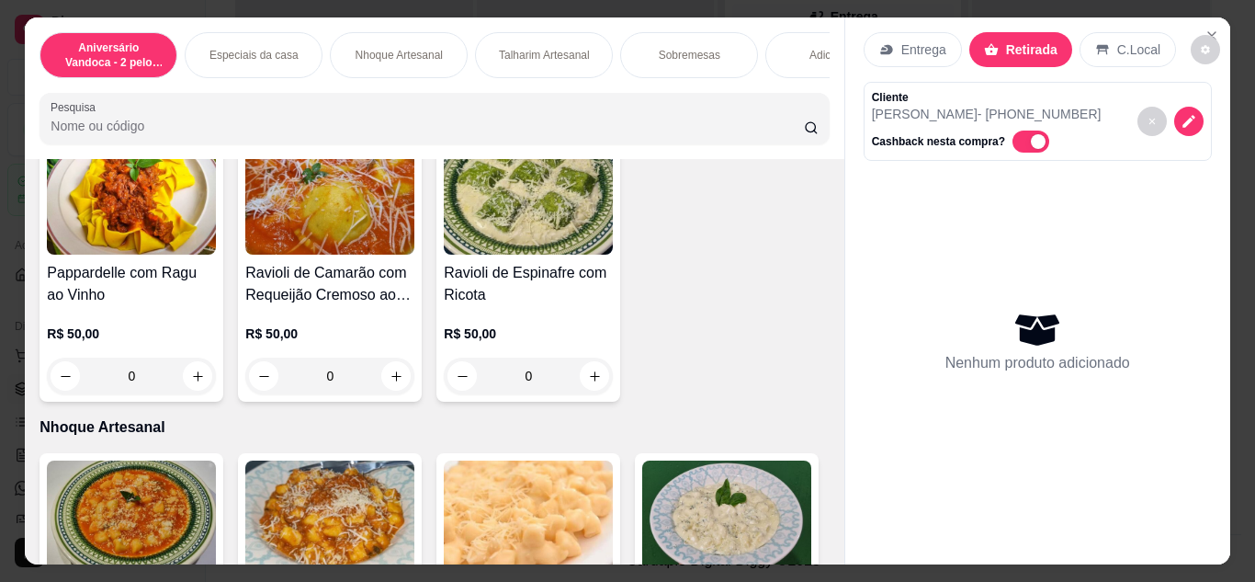
click at [386, 387] on div "0" at bounding box center [329, 376] width 169 height 37
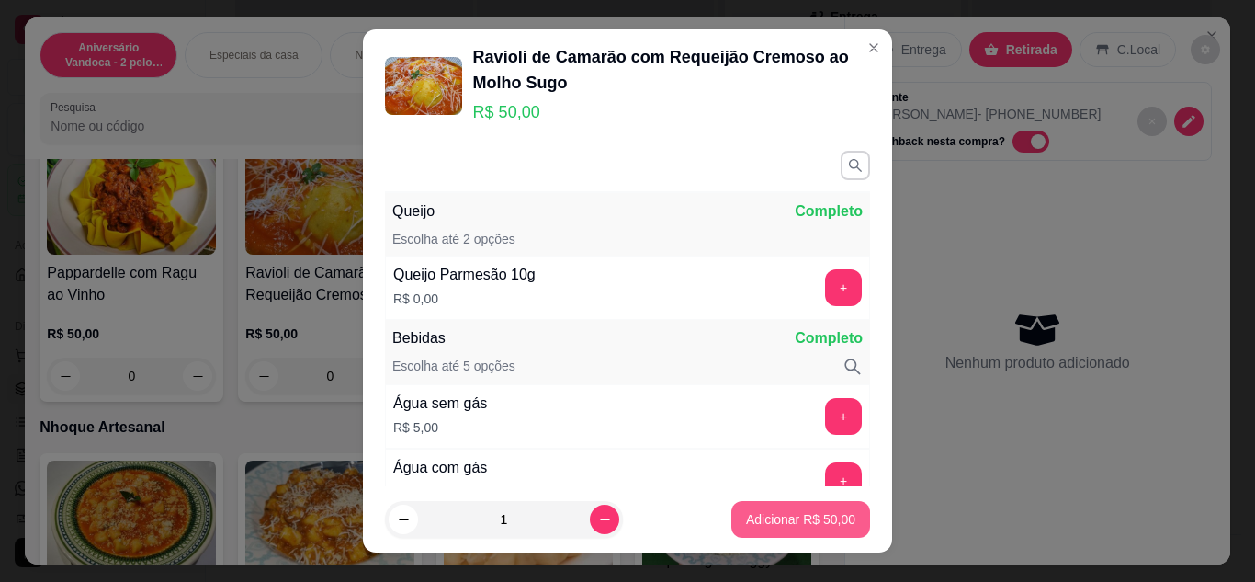
click at [807, 520] on p "Adicionar R$ 50,00" at bounding box center [800, 519] width 109 height 18
type input "1"
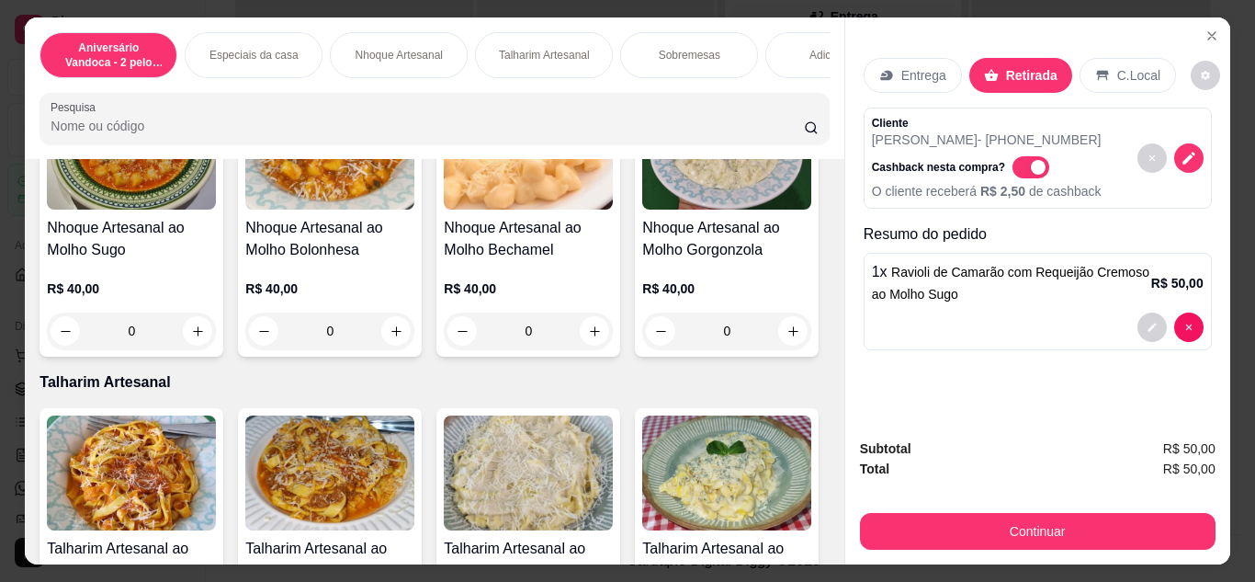
scroll to position [735, 0]
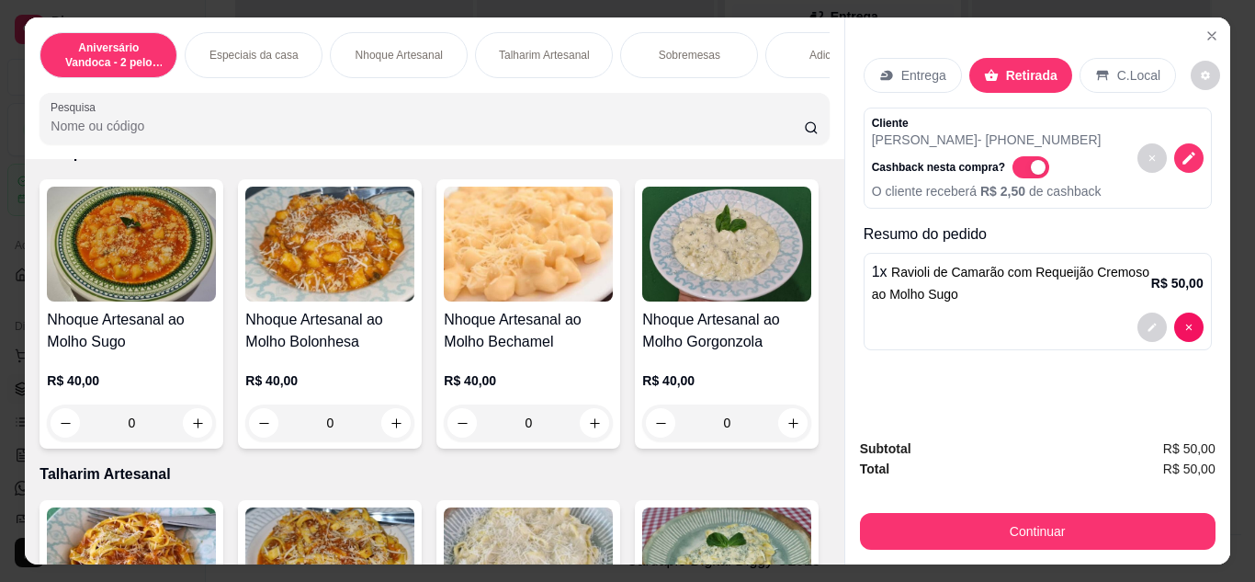
click at [393, 439] on div "0" at bounding box center [329, 422] width 169 height 37
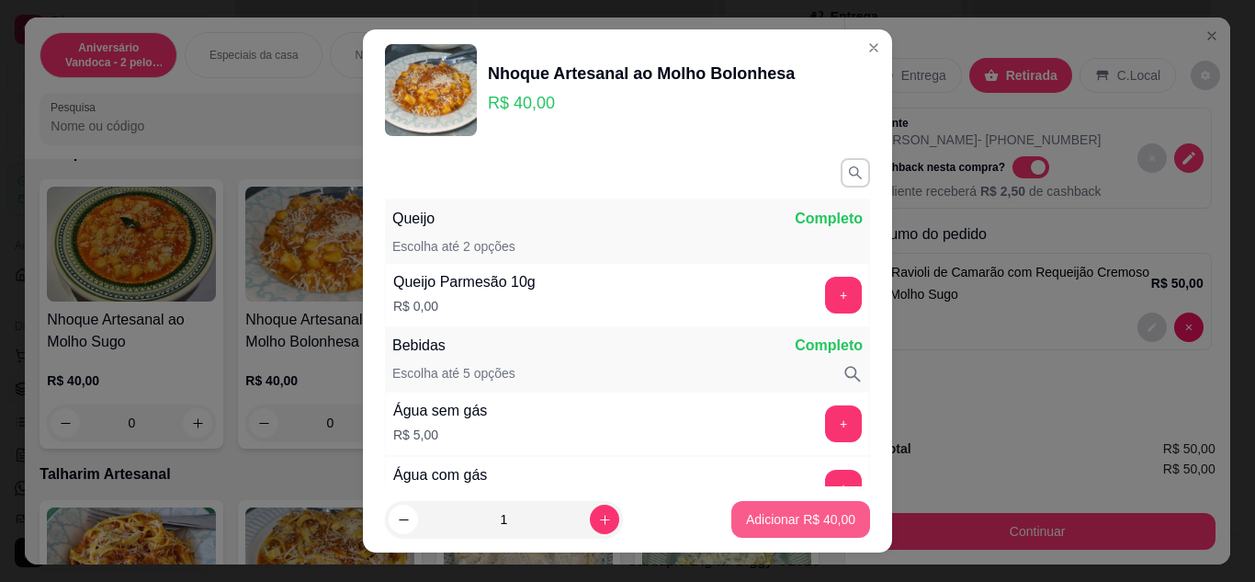
click at [761, 516] on p "Adicionar R$ 40,00" at bounding box center [800, 519] width 109 height 18
type input "1"
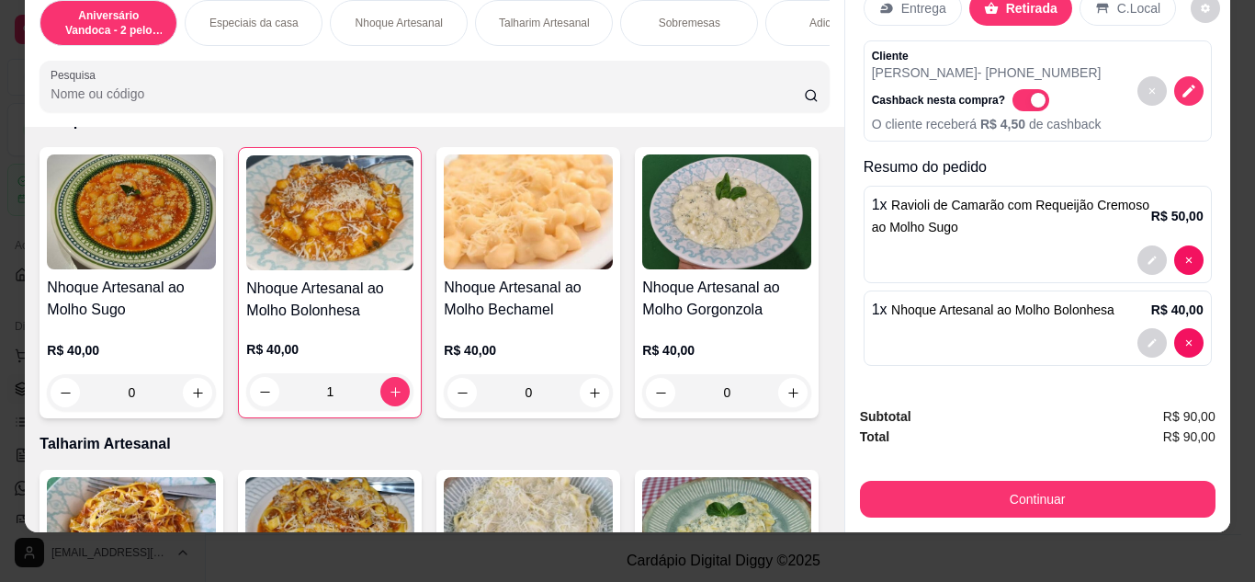
scroll to position [49, 0]
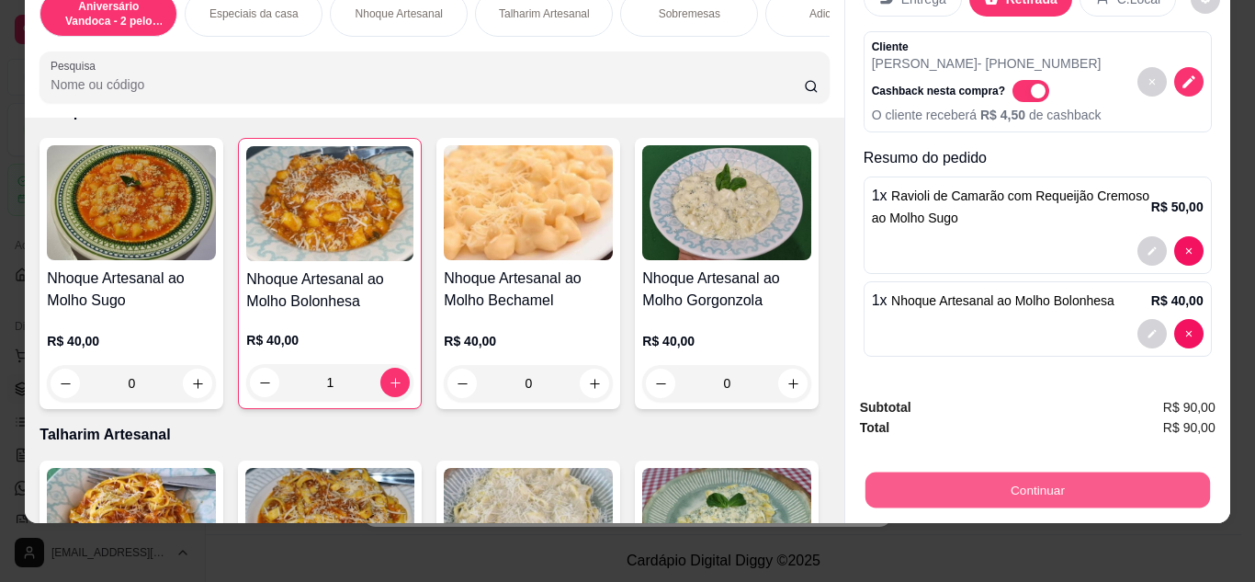
click at [1039, 472] on button "Continuar" at bounding box center [1037, 490] width 345 height 36
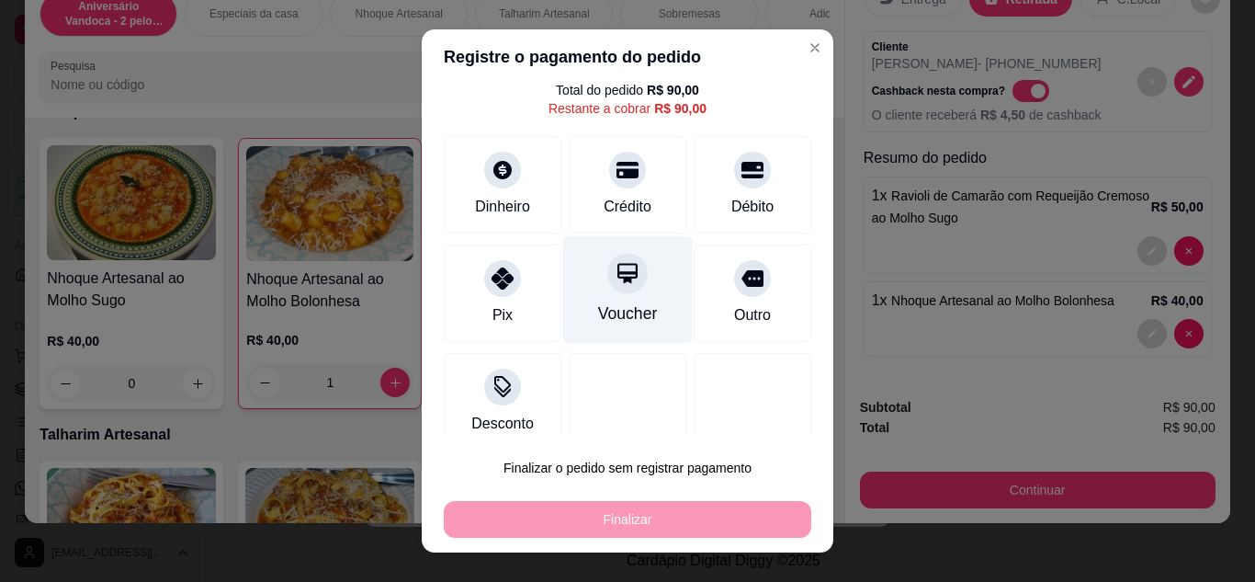
scroll to position [81, 0]
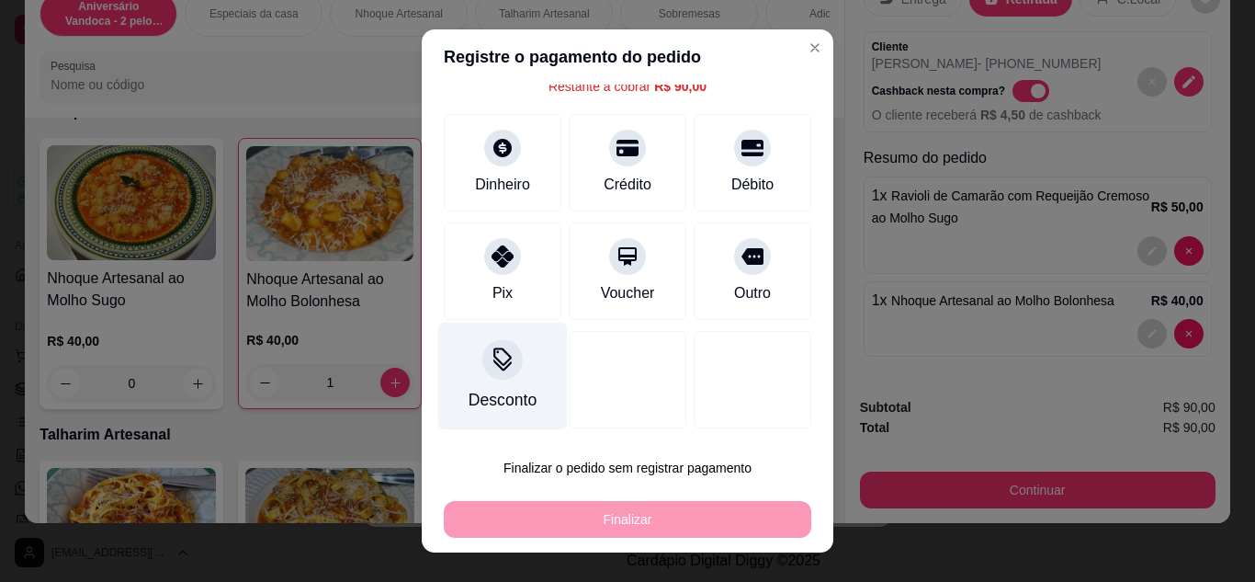
click at [504, 358] on icon at bounding box center [503, 359] width 24 height 24
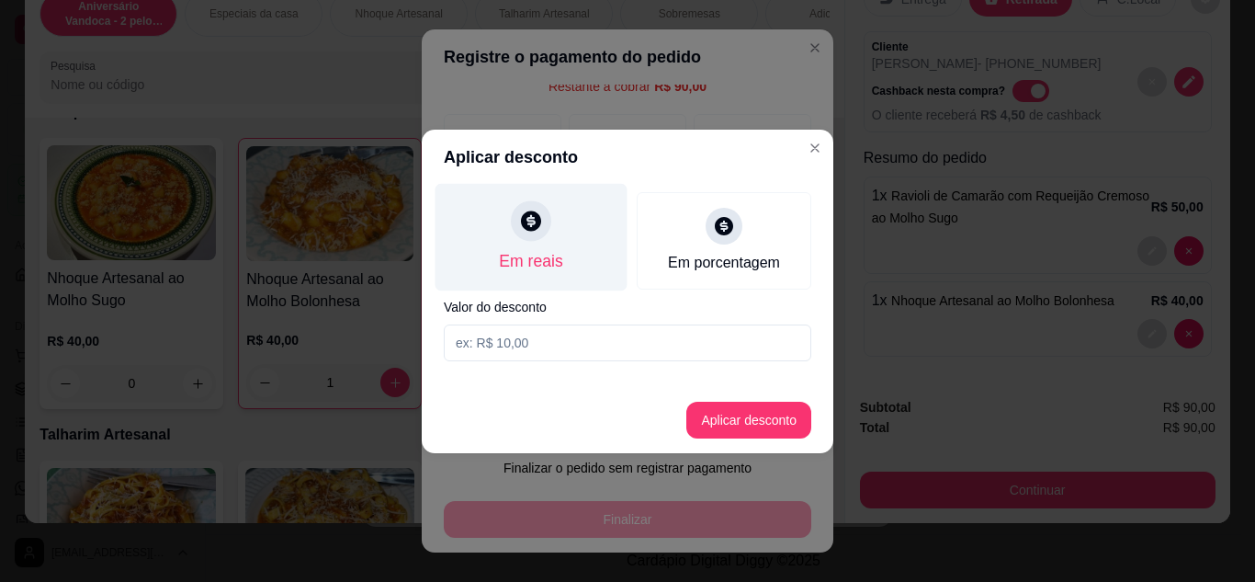
click at [551, 244] on div "Em reais" at bounding box center [532, 237] width 192 height 108
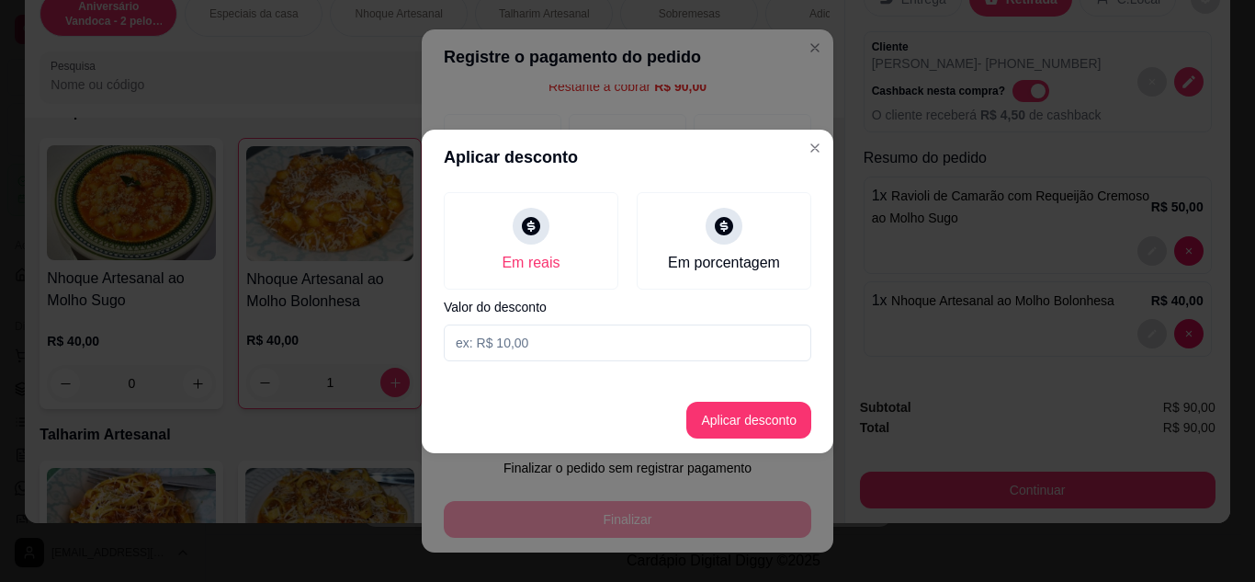
click at [525, 341] on input at bounding box center [628, 342] width 368 height 37
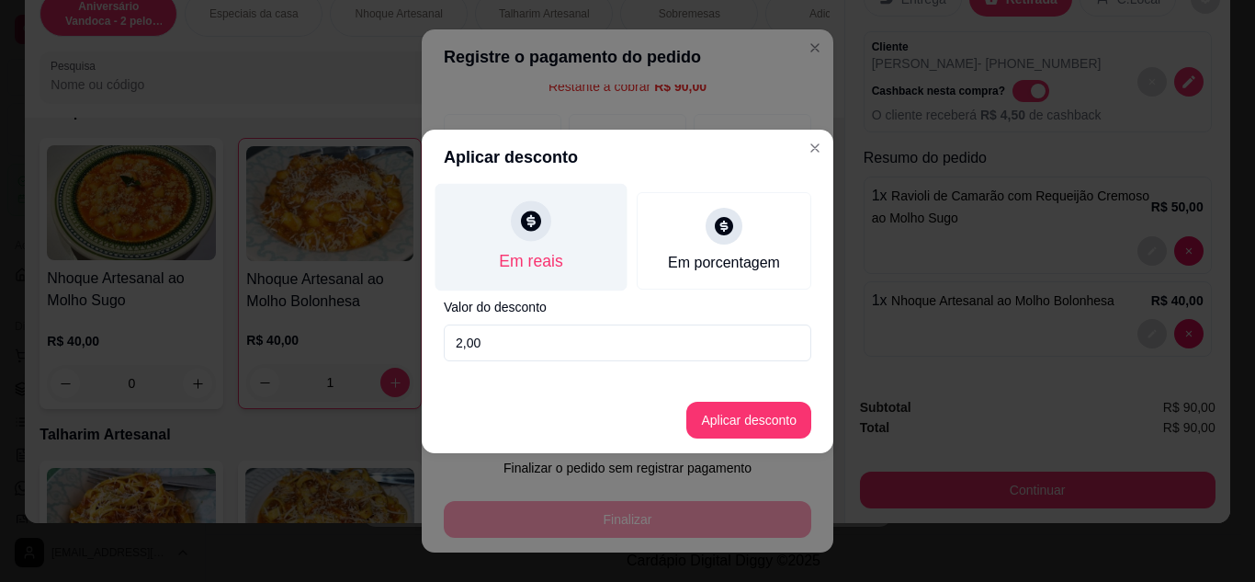
type input "20,00"
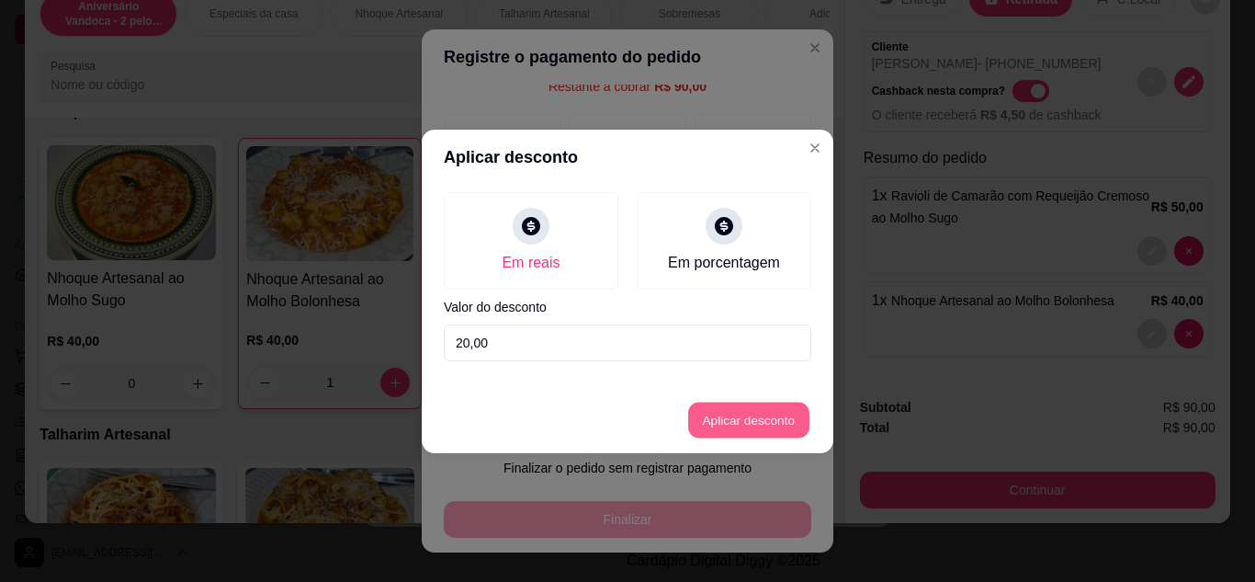
click at [753, 423] on button "Aplicar desconto" at bounding box center [749, 420] width 120 height 36
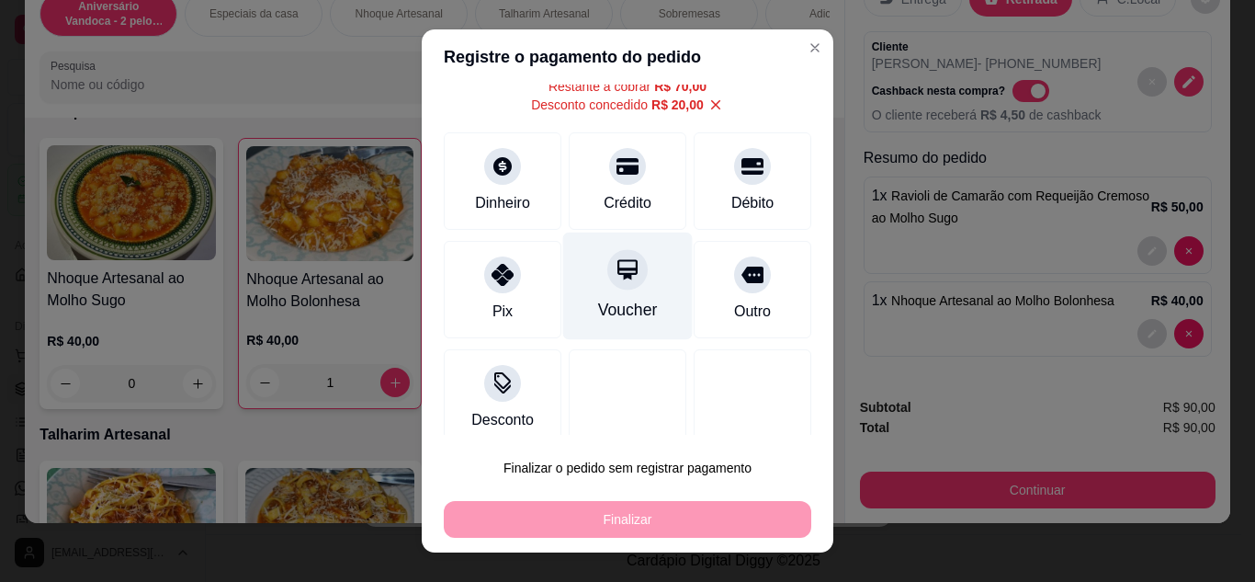
scroll to position [0, 0]
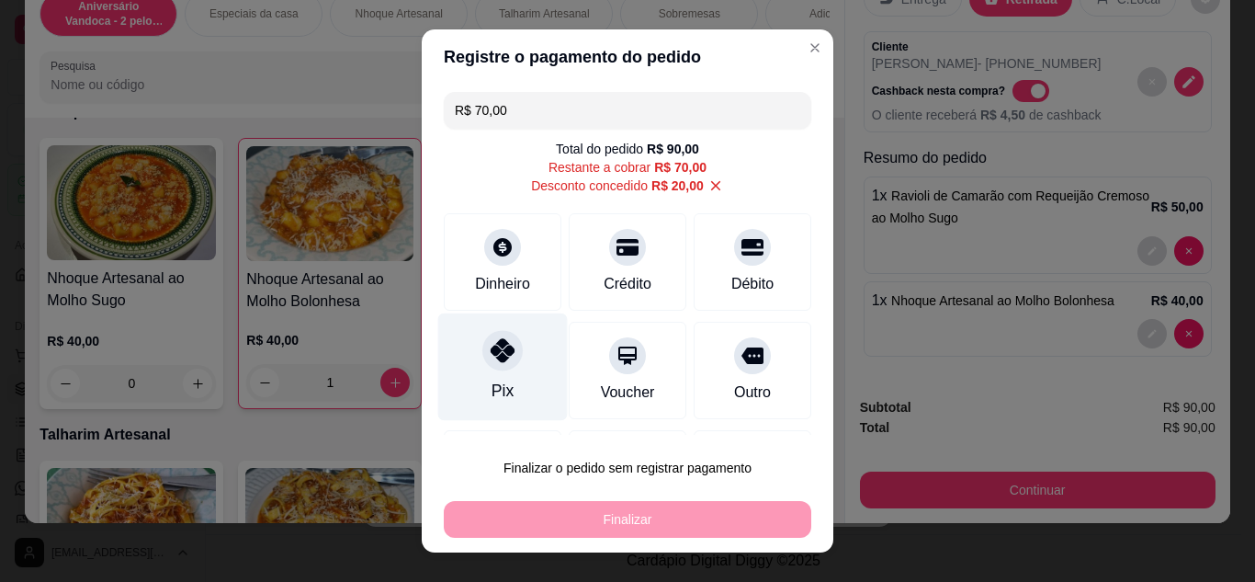
click at [525, 384] on div "Pix" at bounding box center [503, 366] width 130 height 108
type input "R$ 0,00"
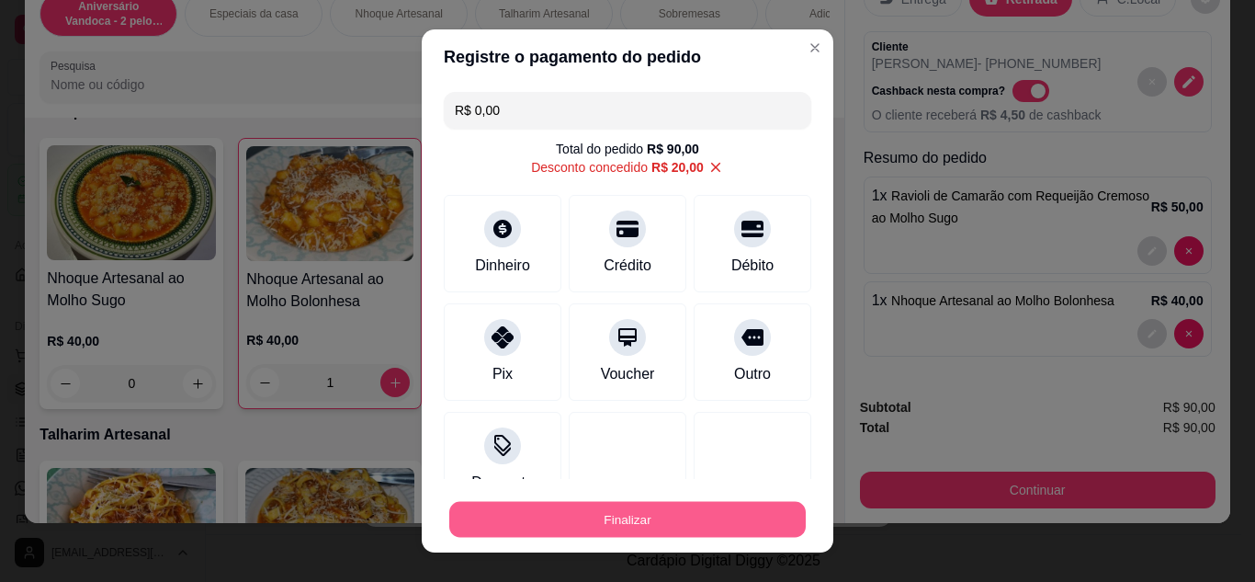
click at [679, 511] on button "Finalizar" at bounding box center [627, 520] width 357 height 36
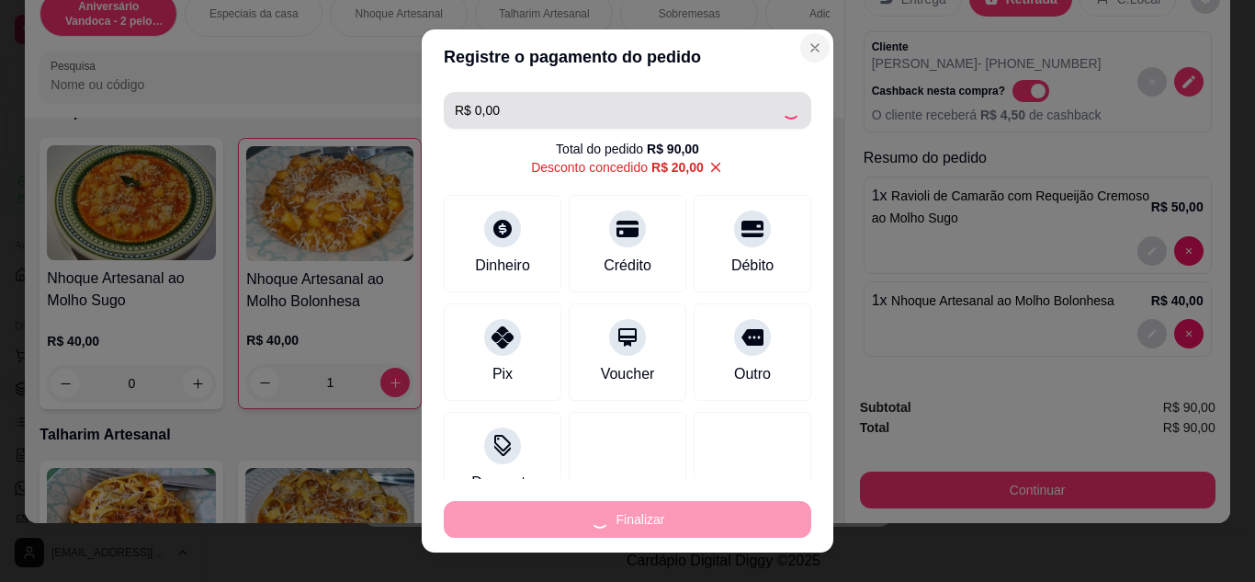
type input "0"
type input "-R$ 90,00"
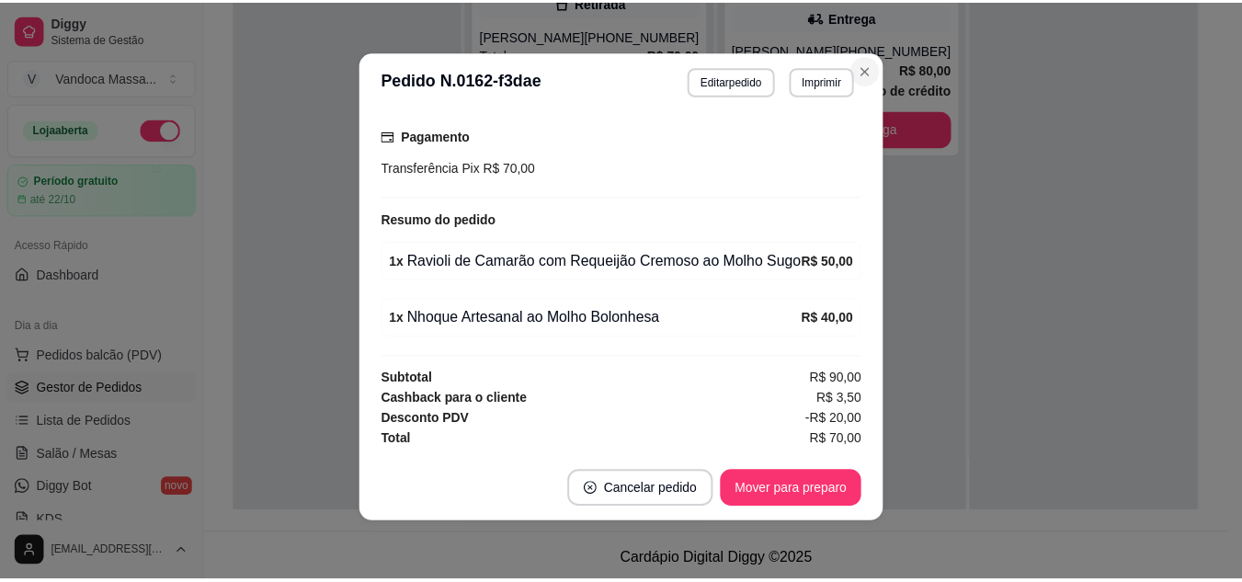
scroll to position [160, 0]
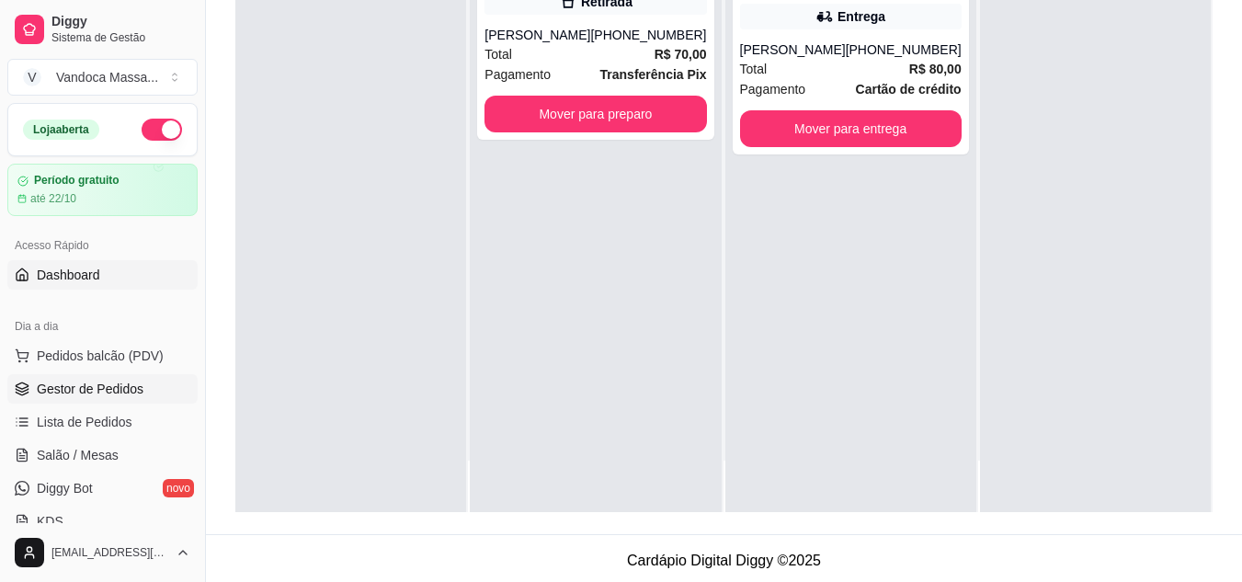
click at [108, 276] on link "Dashboard" at bounding box center [102, 274] width 190 height 29
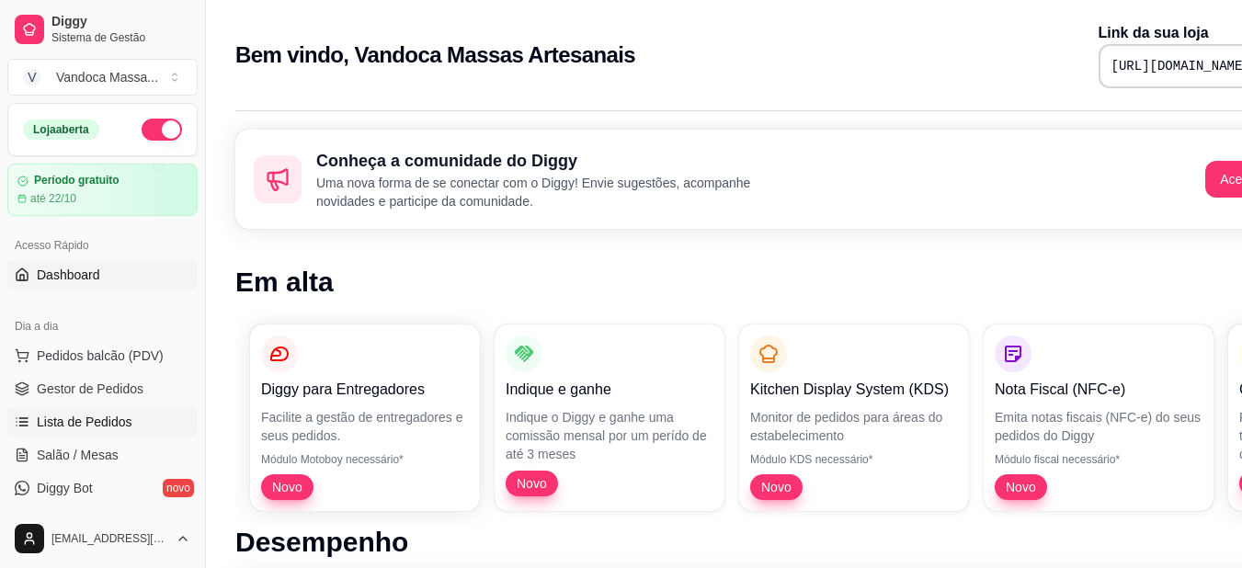
click at [91, 423] on span "Lista de Pedidos" at bounding box center [85, 422] width 96 height 18
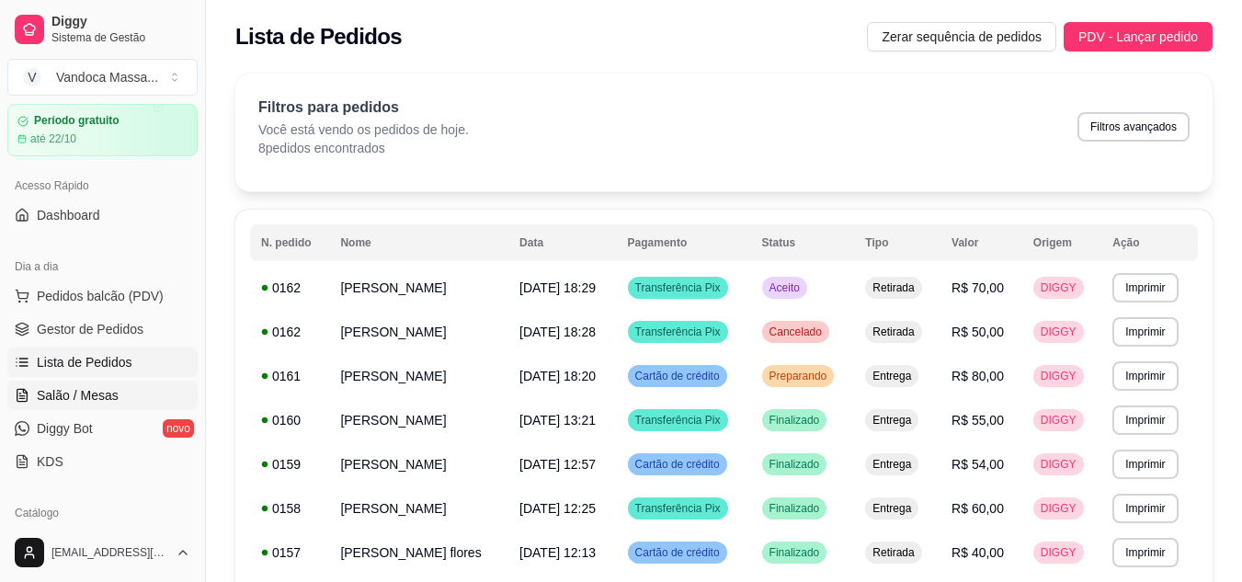
scroll to position [92, 0]
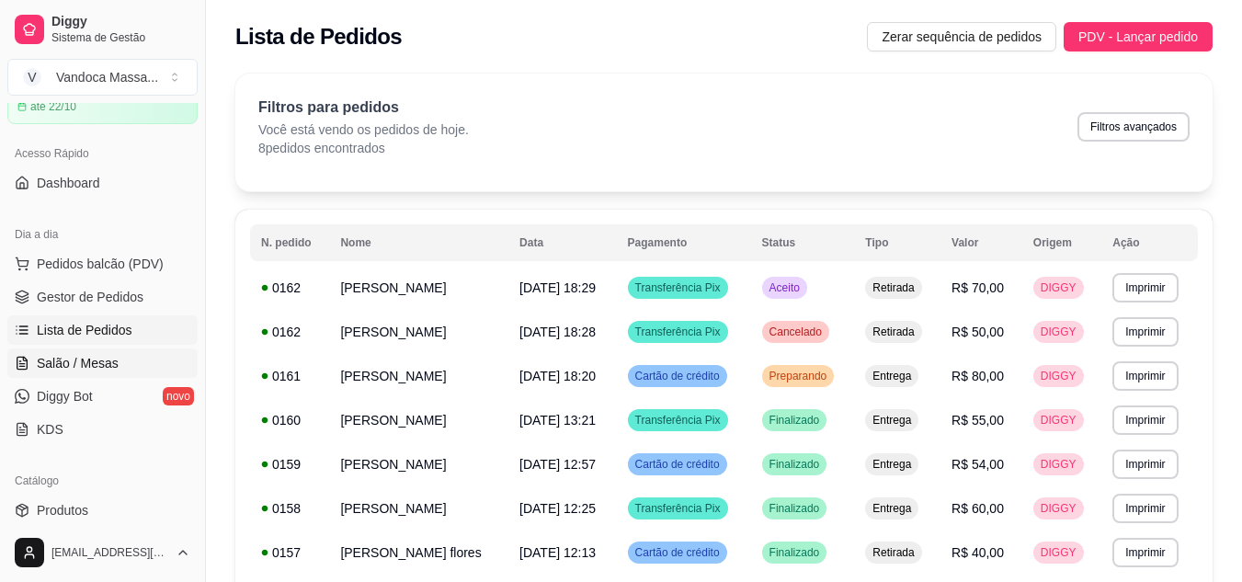
click at [114, 357] on span "Salão / Mesas" at bounding box center [78, 363] width 82 height 18
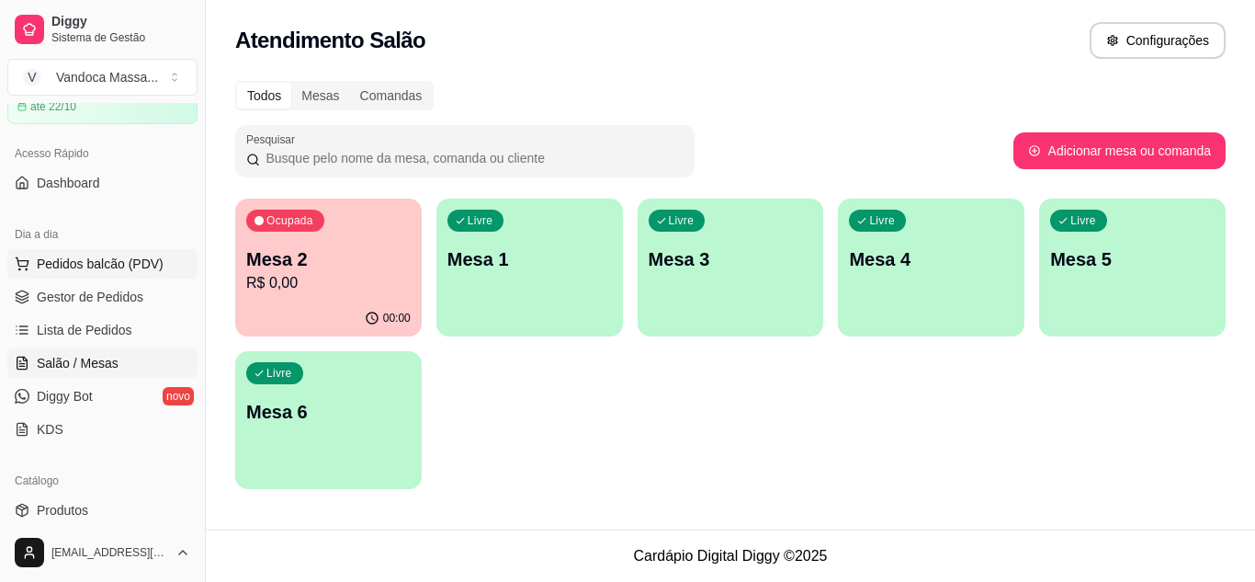
click at [112, 271] on span "Pedidos balcão (PDV)" at bounding box center [100, 264] width 127 height 18
click at [119, 304] on span "Gestor de Pedidos" at bounding box center [90, 297] width 107 height 18
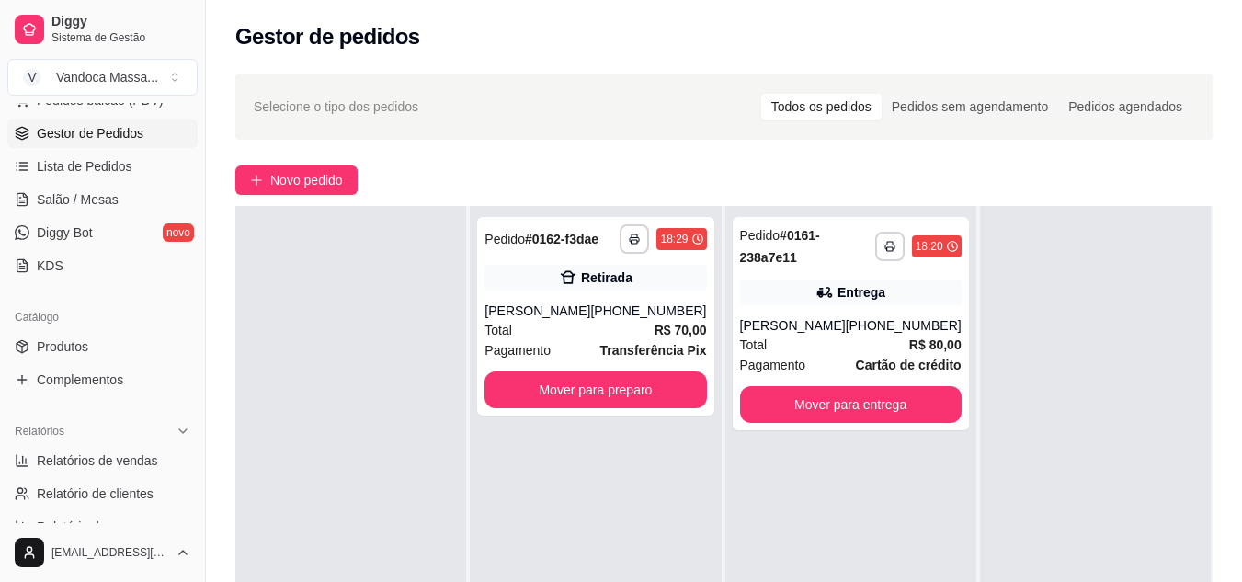
scroll to position [276, 0]
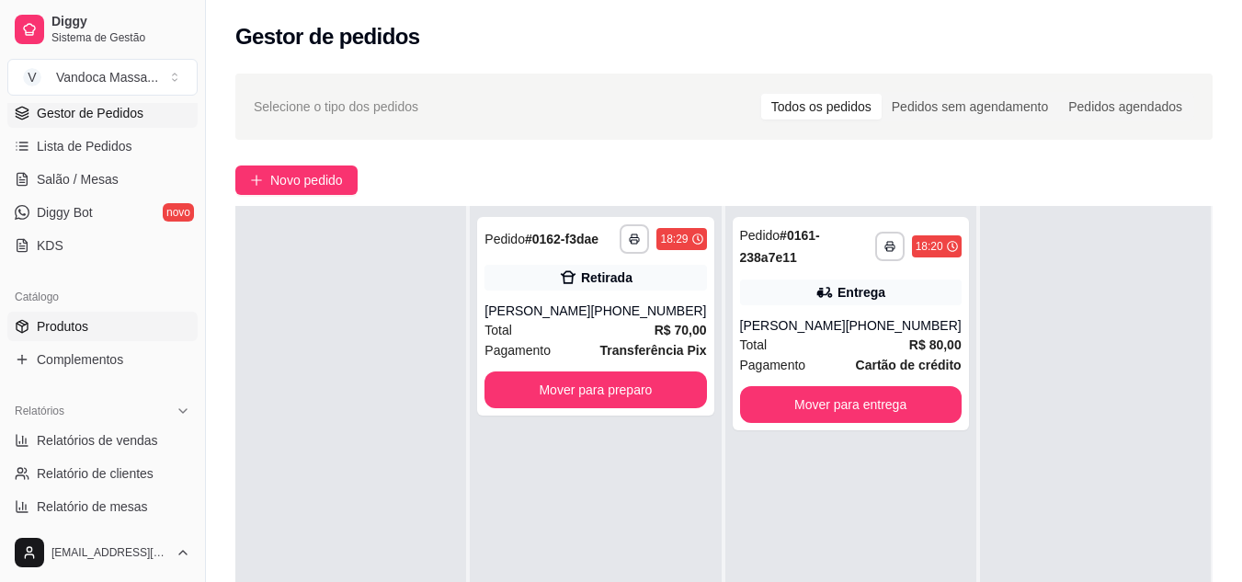
click at [75, 328] on span "Produtos" at bounding box center [62, 326] width 51 height 18
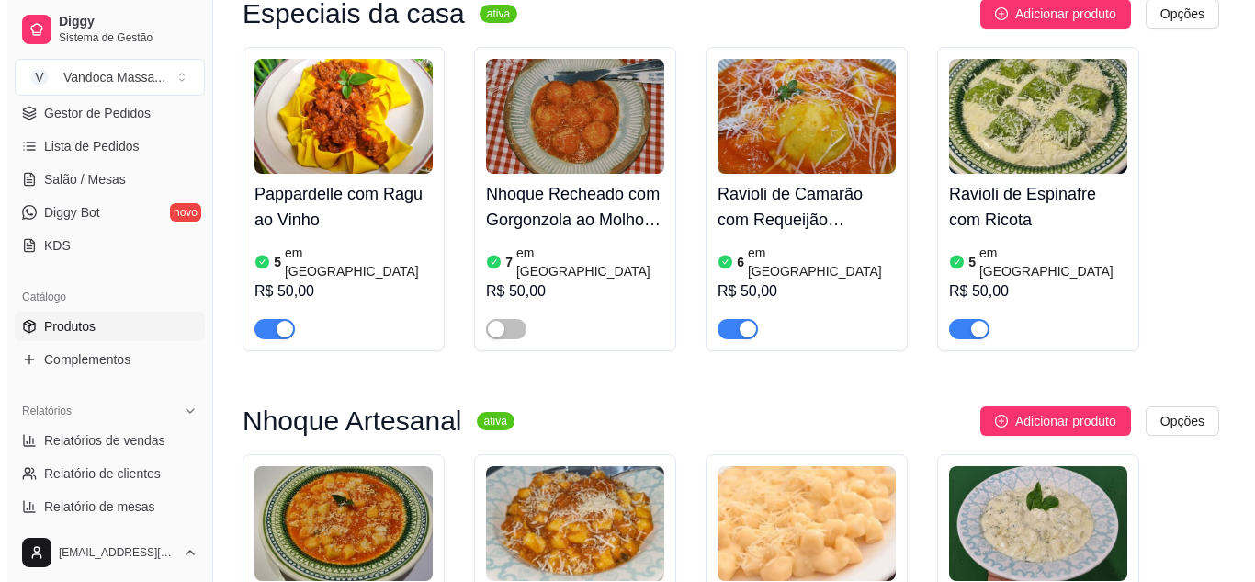
scroll to position [735, 0]
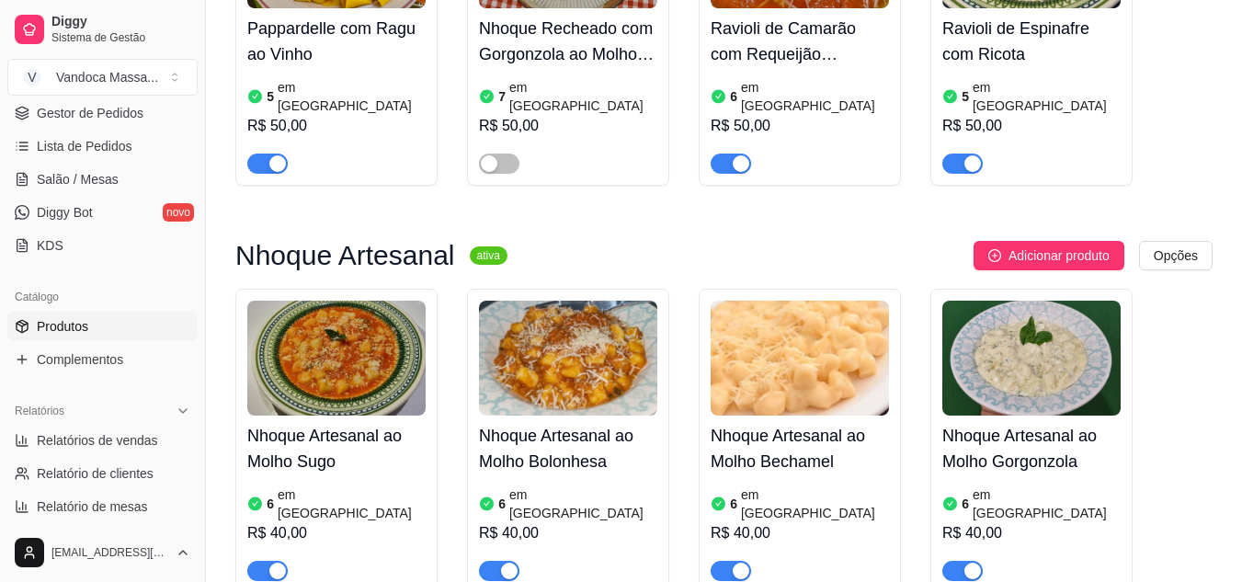
click at [1011, 335] on img at bounding box center [1031, 358] width 178 height 115
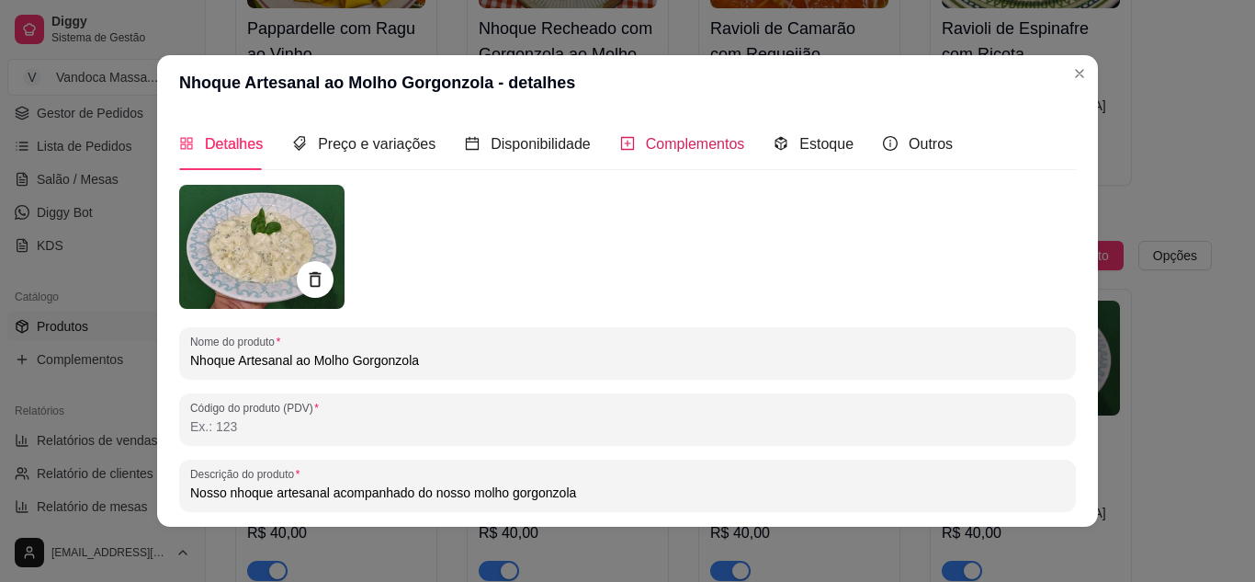
click at [704, 152] on span "Complementos" at bounding box center [695, 144] width 99 height 16
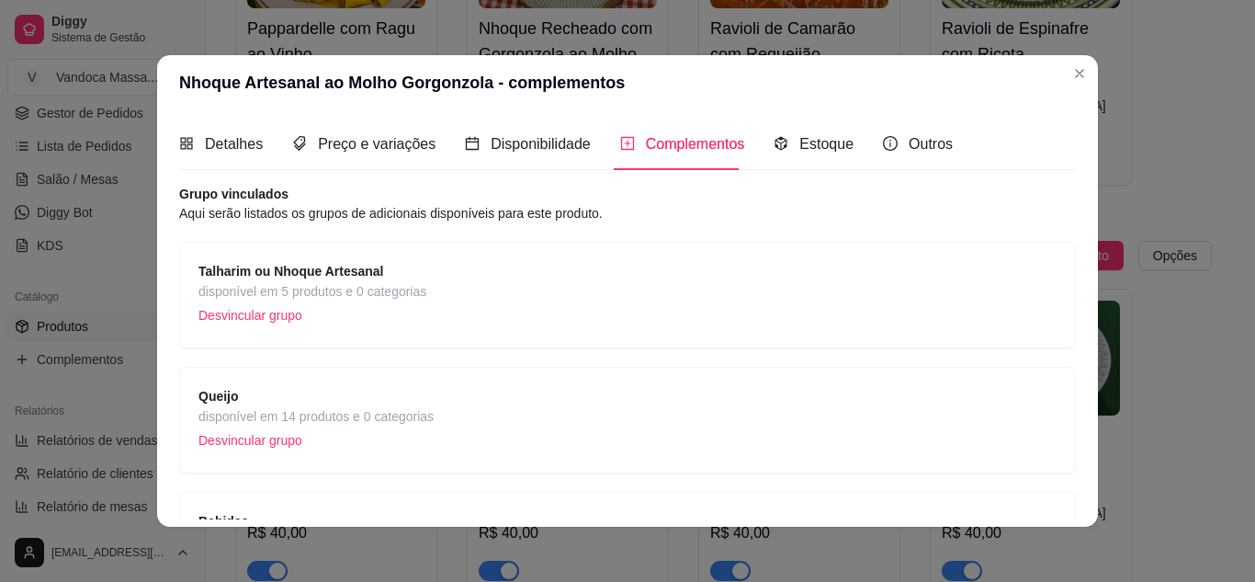
click at [218, 316] on p "Desvincular grupo" at bounding box center [313, 315] width 228 height 28
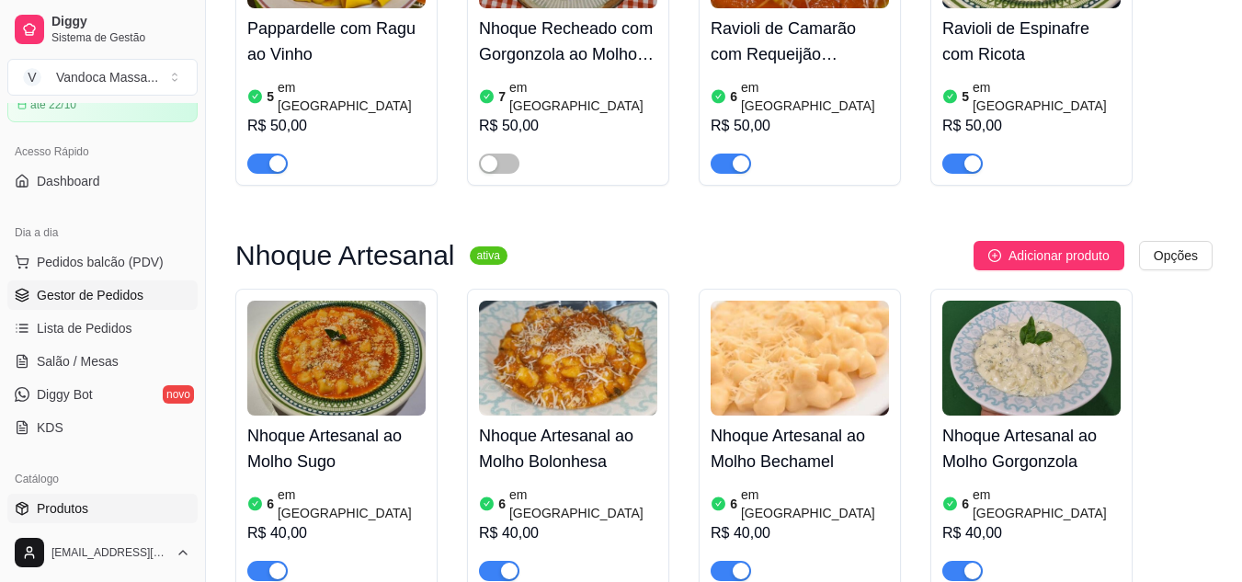
scroll to position [92, 0]
click at [95, 353] on link "Salão / Mesas" at bounding box center [102, 362] width 190 height 29
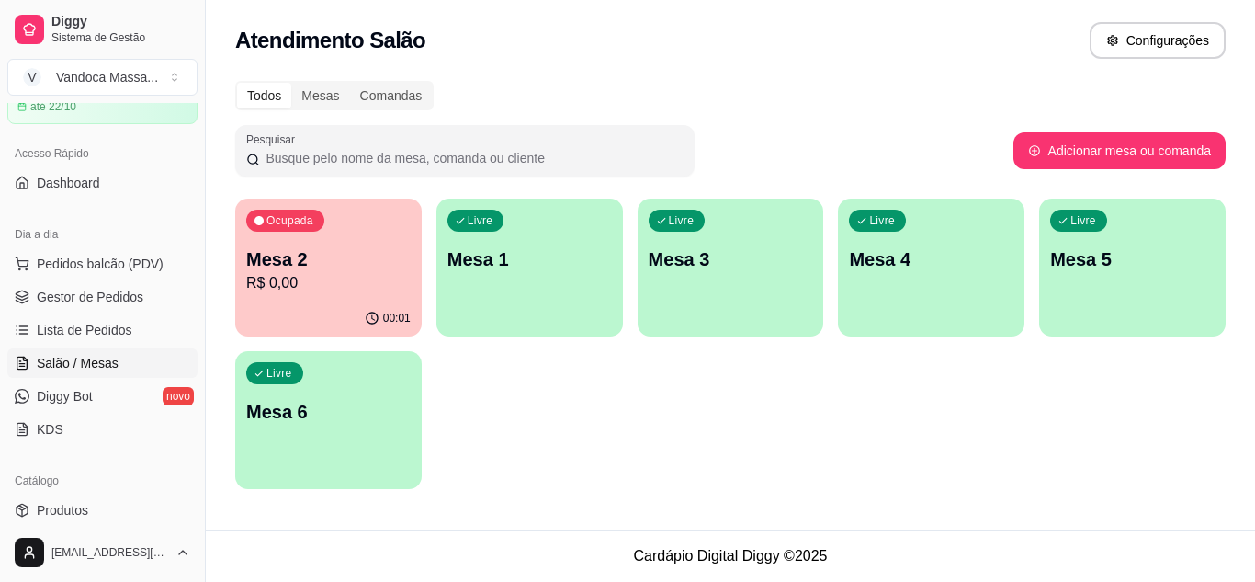
click at [340, 284] on p "R$ 0,00" at bounding box center [328, 283] width 165 height 22
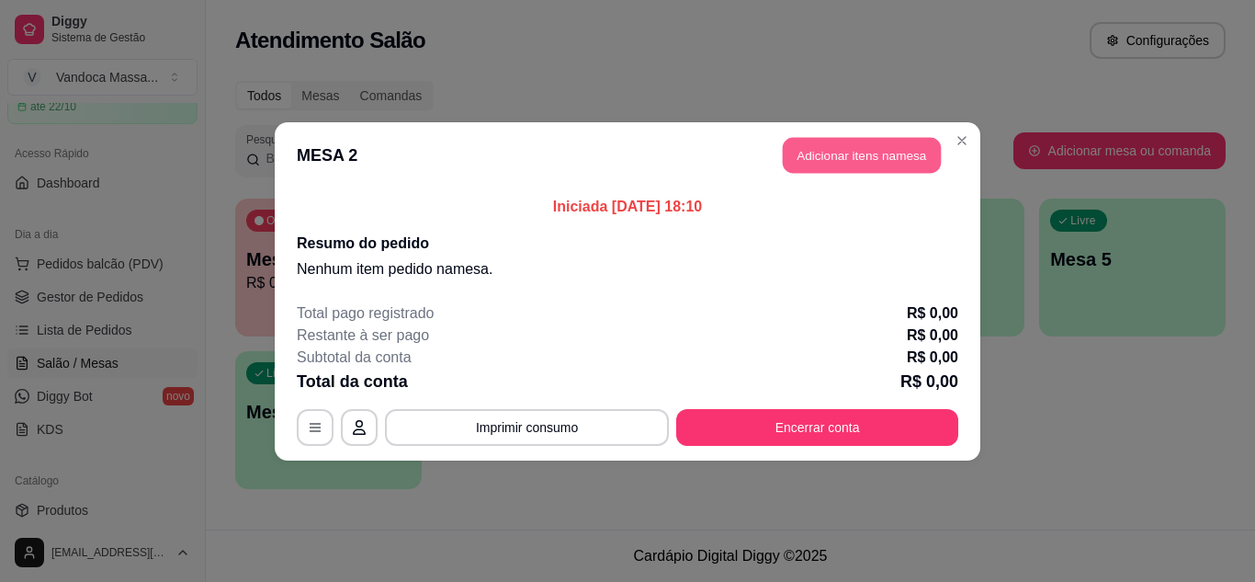
click at [896, 168] on button "Adicionar itens na mesa" at bounding box center [862, 155] width 158 height 36
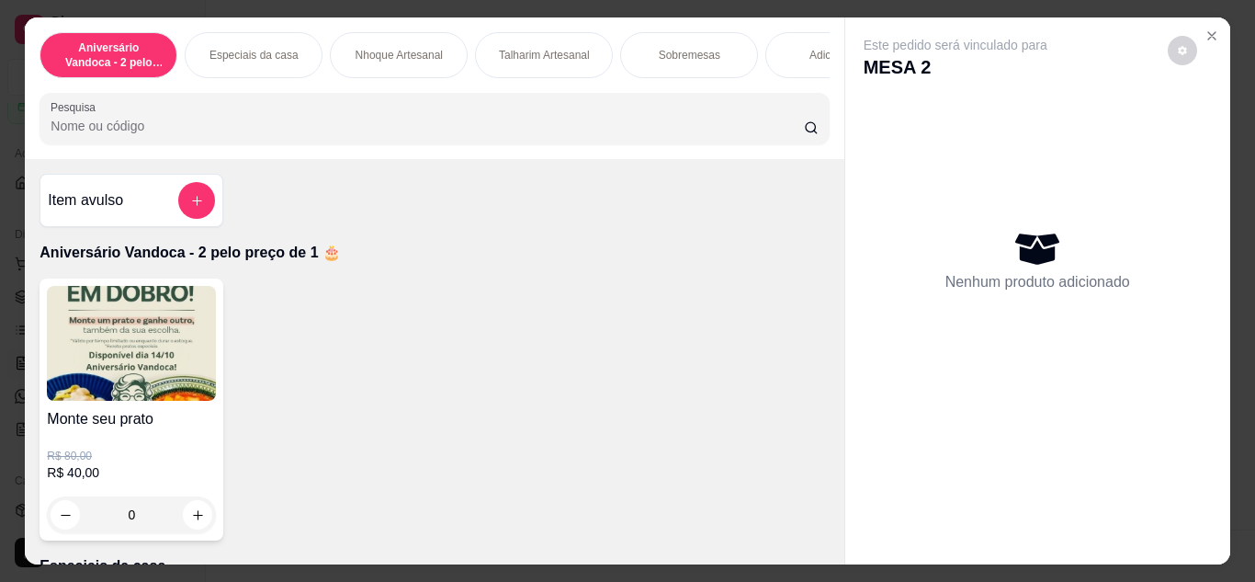
click at [177, 342] on img at bounding box center [131, 343] width 169 height 115
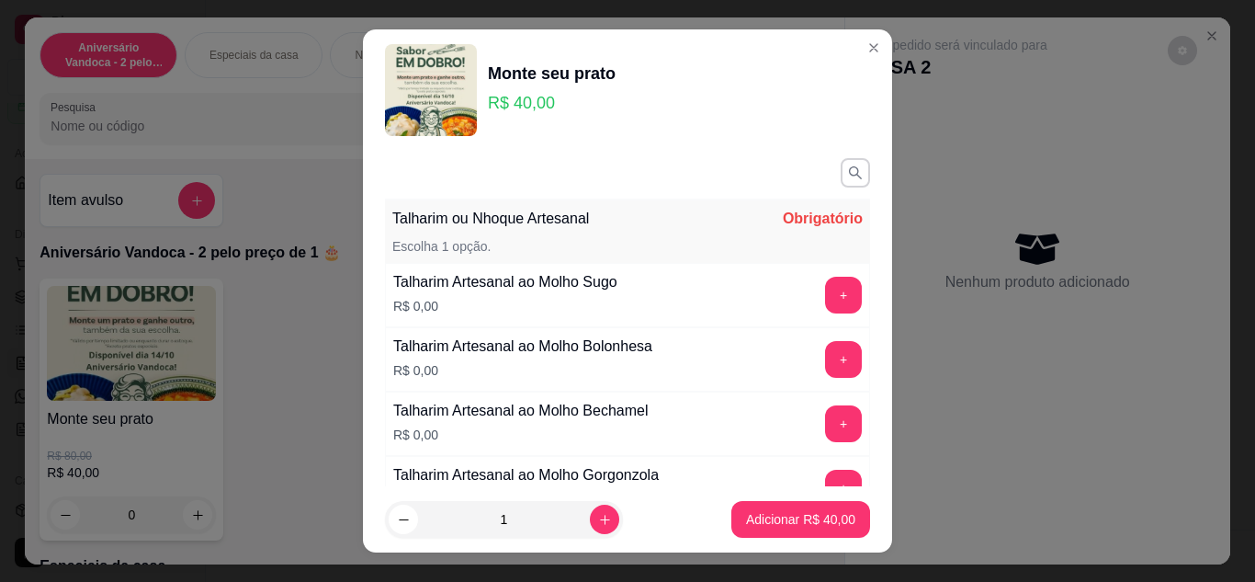
scroll to position [92, 0]
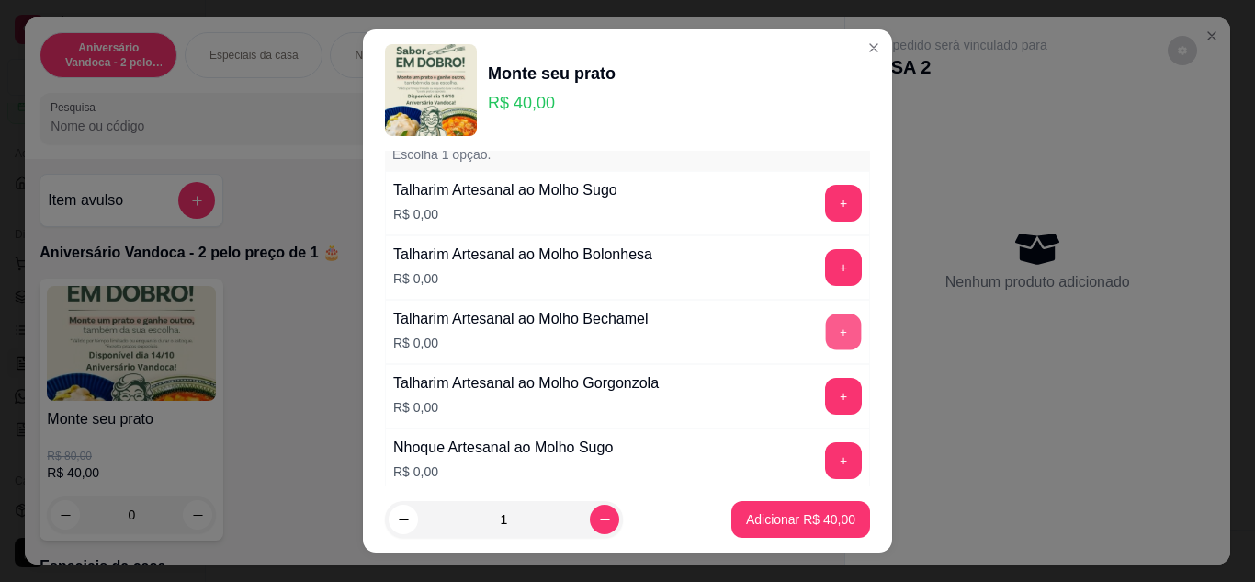
click at [826, 325] on button "+" at bounding box center [844, 331] width 36 height 36
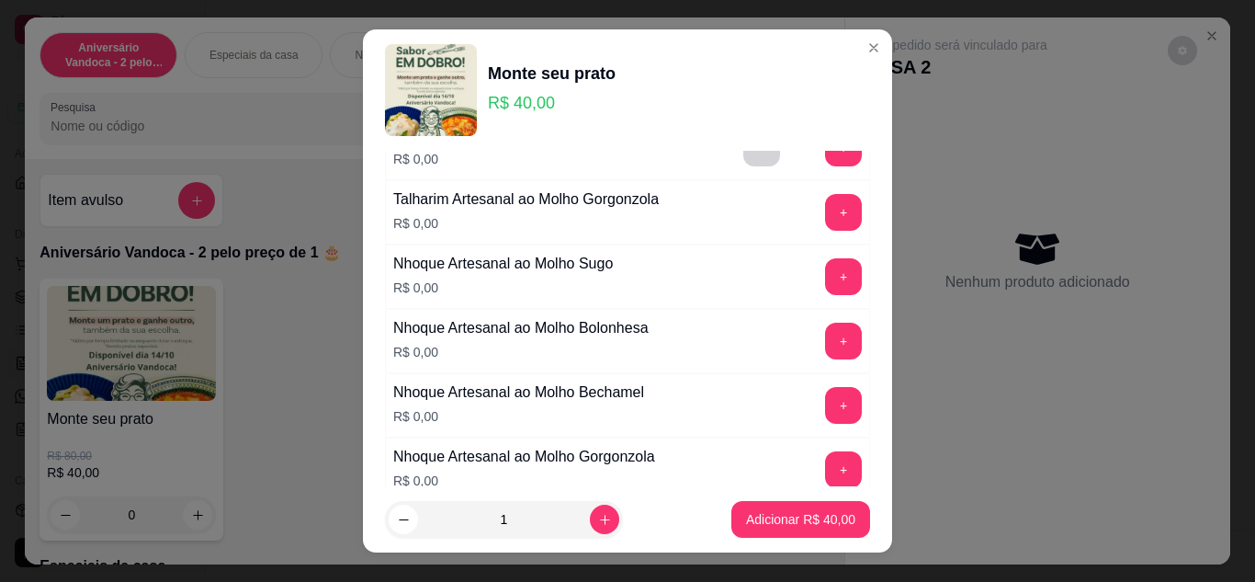
scroll to position [368, 0]
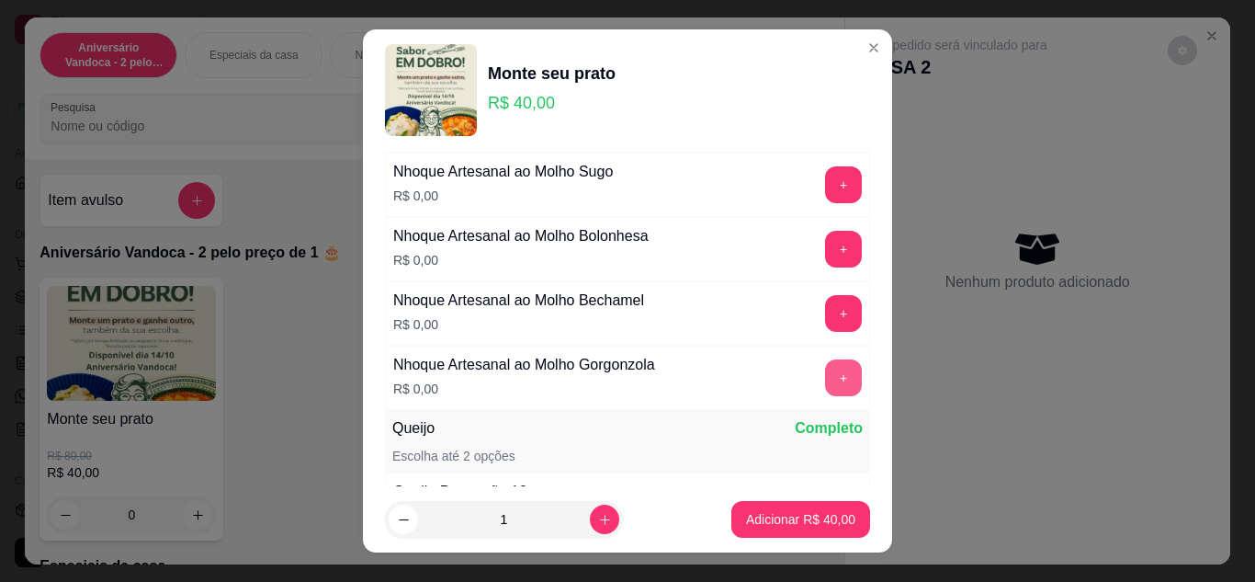
click at [825, 372] on button "+" at bounding box center [843, 377] width 37 height 37
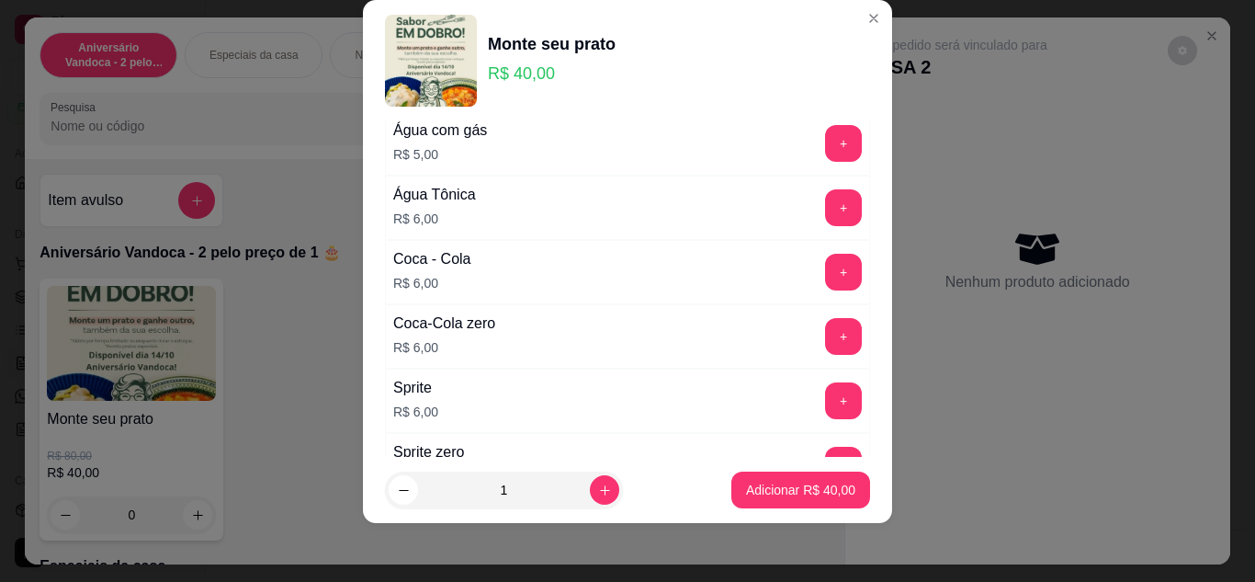
scroll to position [1086, 0]
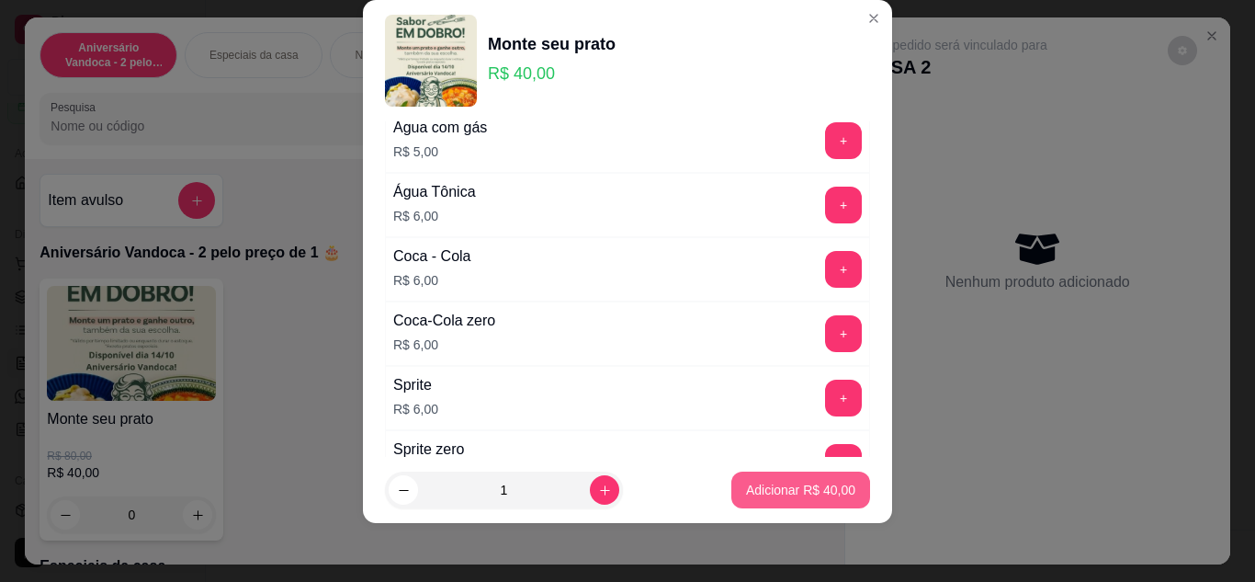
click at [791, 494] on p "Adicionar R$ 40,00" at bounding box center [800, 490] width 109 height 18
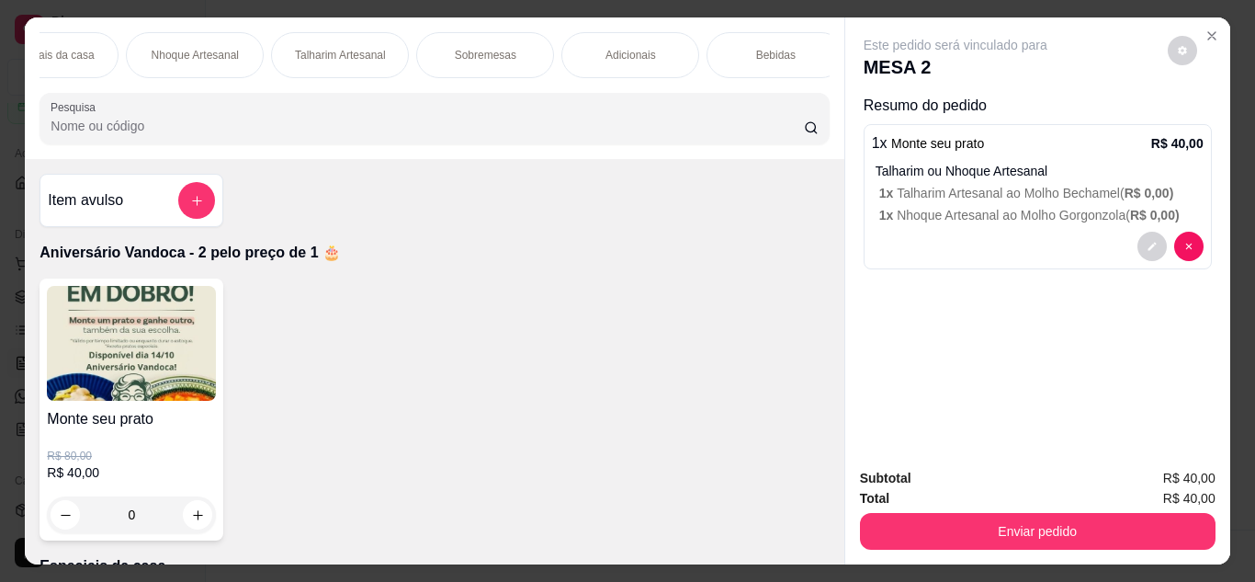
scroll to position [0, 220]
click at [744, 48] on p "Bebidas" at bounding box center [761, 55] width 40 height 15
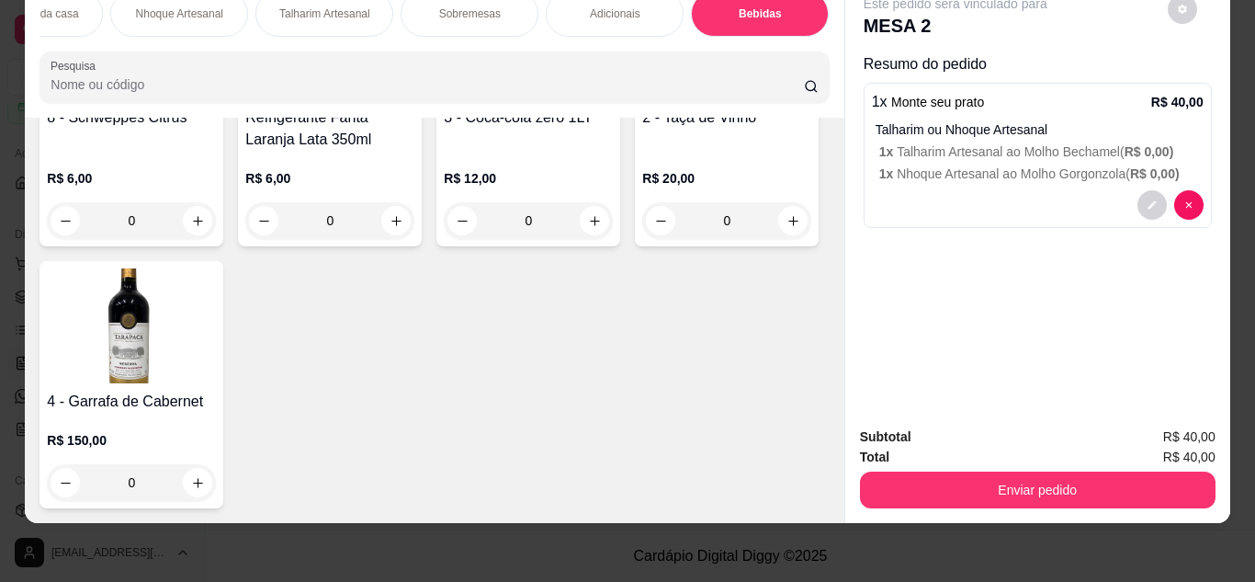
scroll to position [2844, 0]
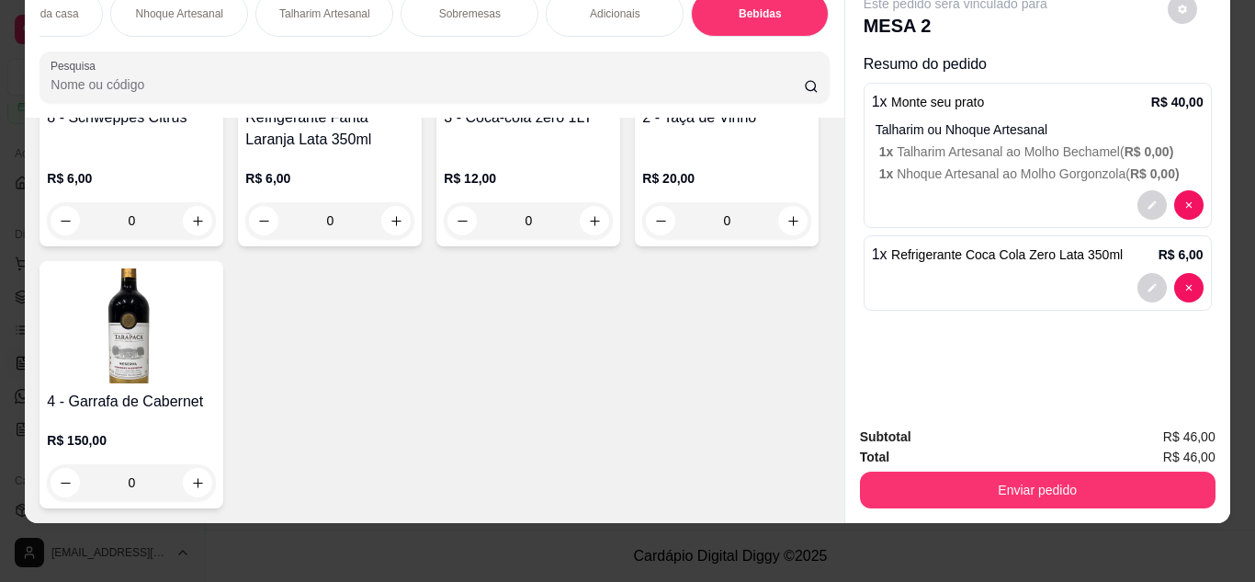
type input "2"
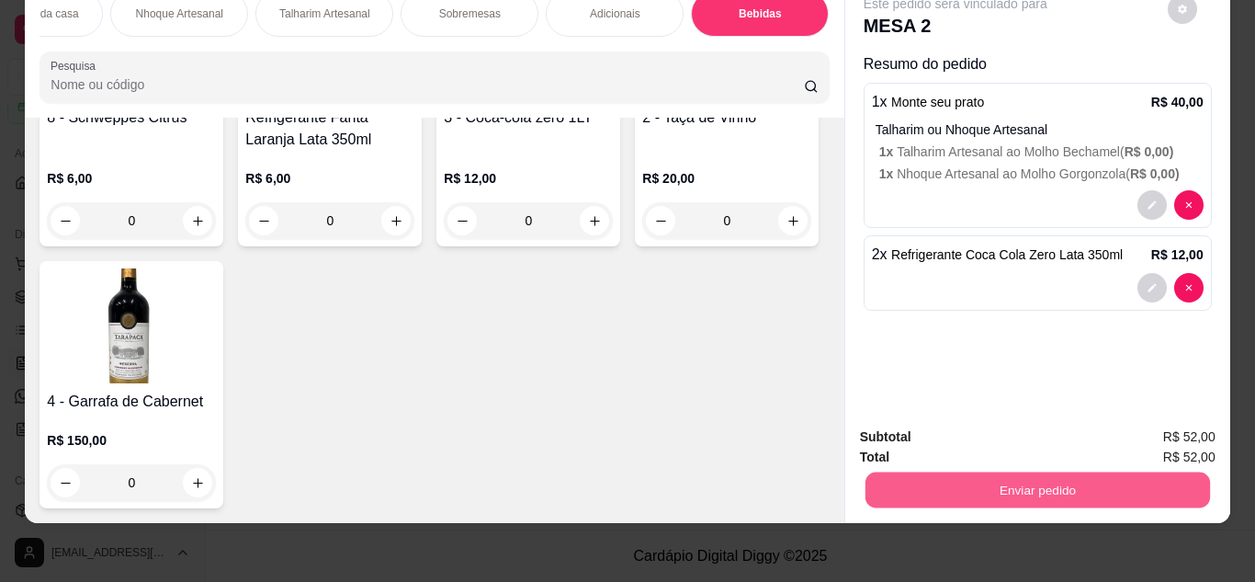
click at [925, 477] on button "Enviar pedido" at bounding box center [1037, 490] width 345 height 36
click at [1151, 427] on button "Enviar pedido" at bounding box center [1173, 429] width 108 height 37
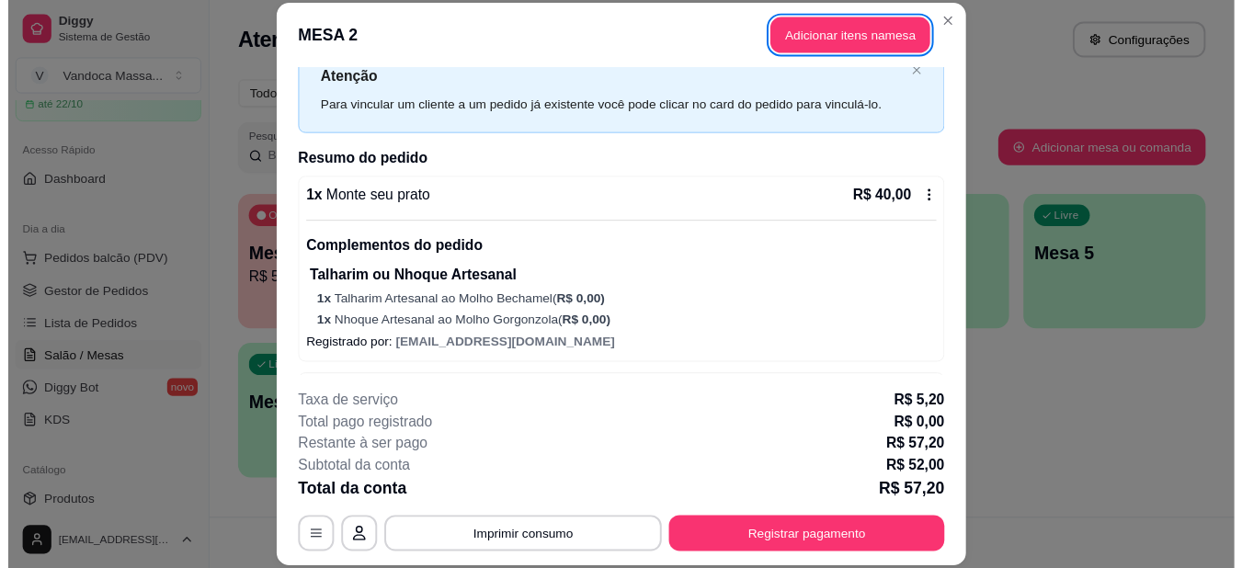
scroll to position [0, 0]
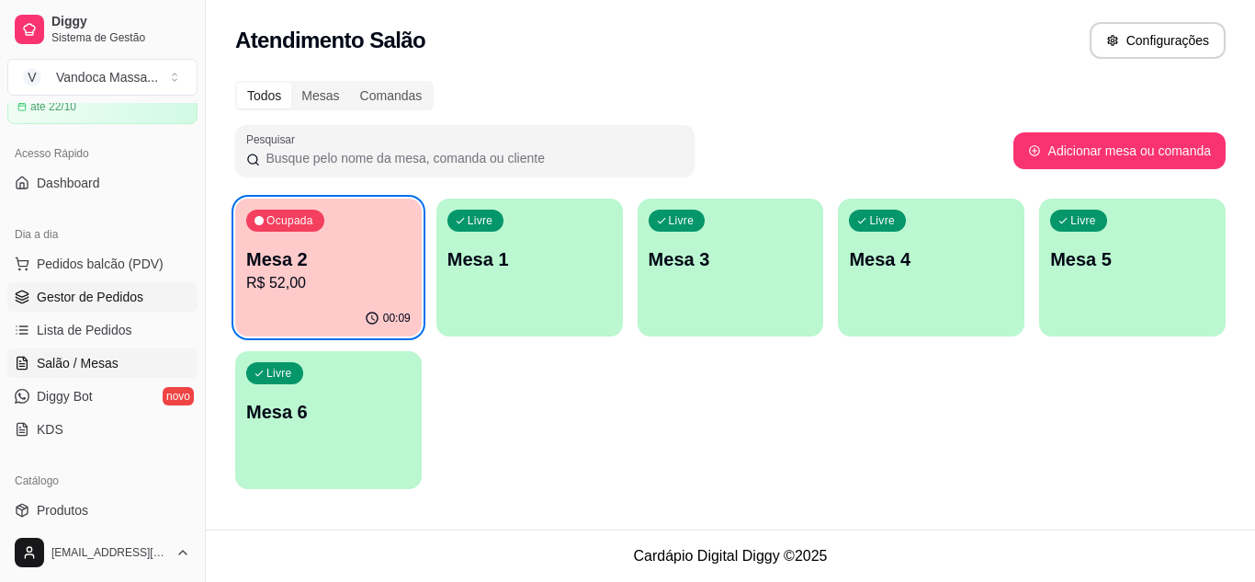
click at [76, 303] on span "Gestor de Pedidos" at bounding box center [90, 297] width 107 height 18
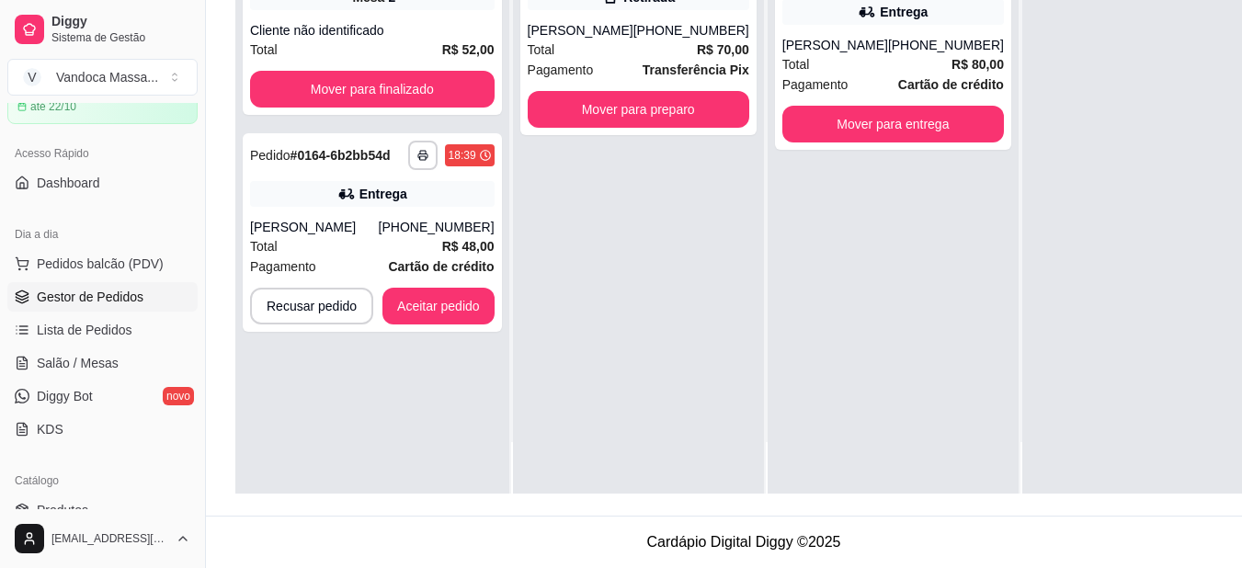
scroll to position [294, 0]
click at [427, 305] on button "Aceitar pedido" at bounding box center [438, 306] width 112 height 37
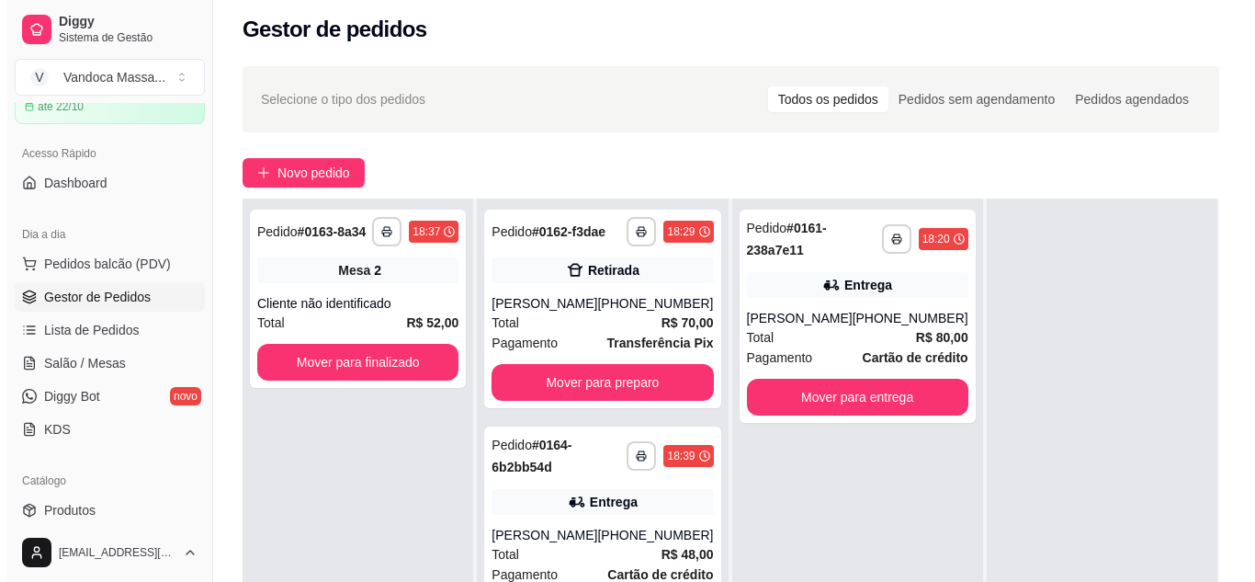
scroll to position [5, 0]
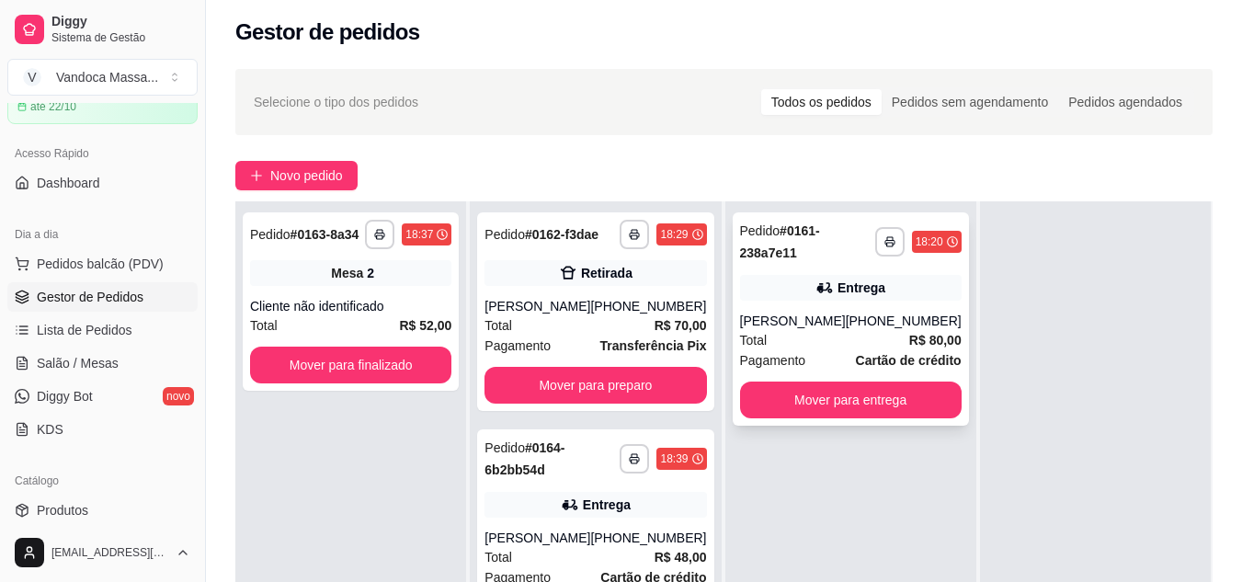
click at [781, 326] on div "[PERSON_NAME]" at bounding box center [793, 321] width 106 height 18
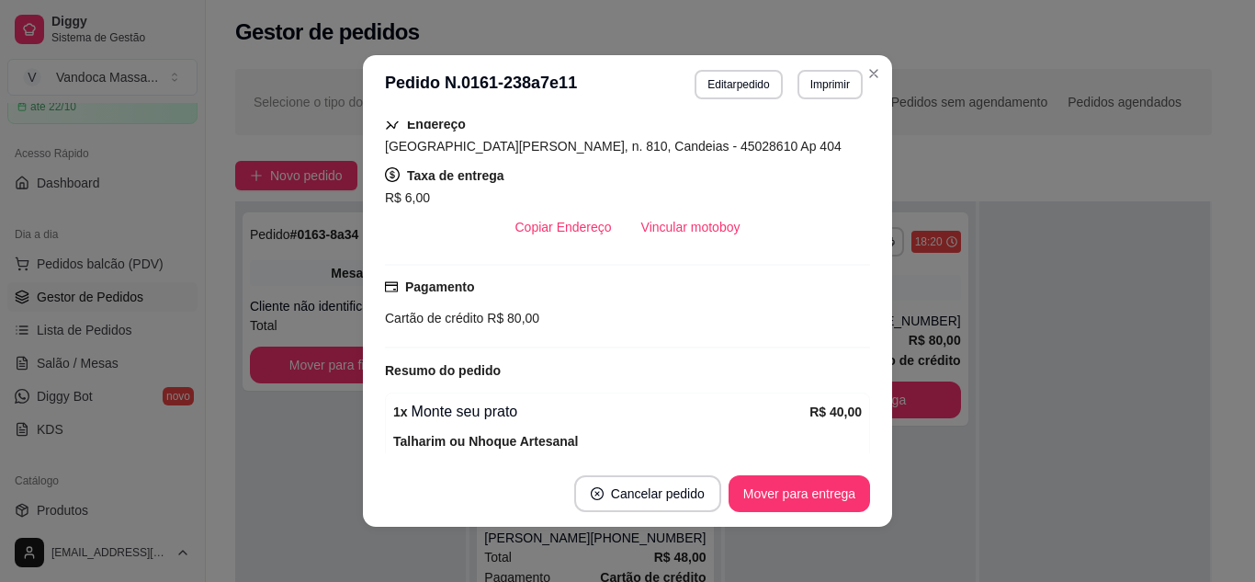
scroll to position [368, 0]
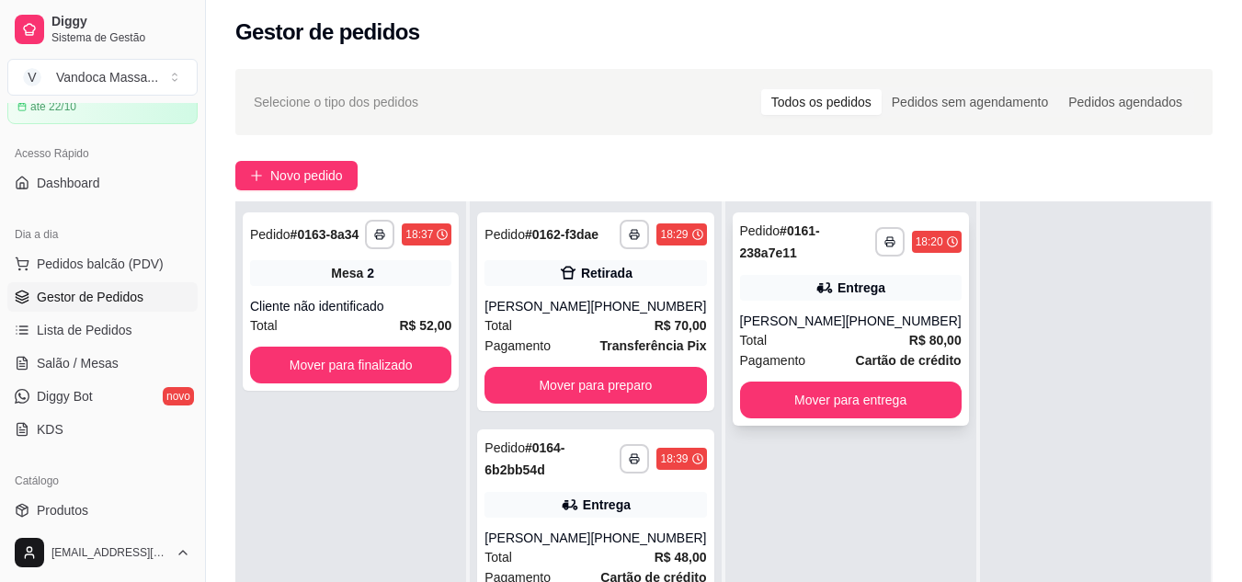
click at [810, 331] on div "Total R$ 80,00" at bounding box center [850, 340] width 221 height 20
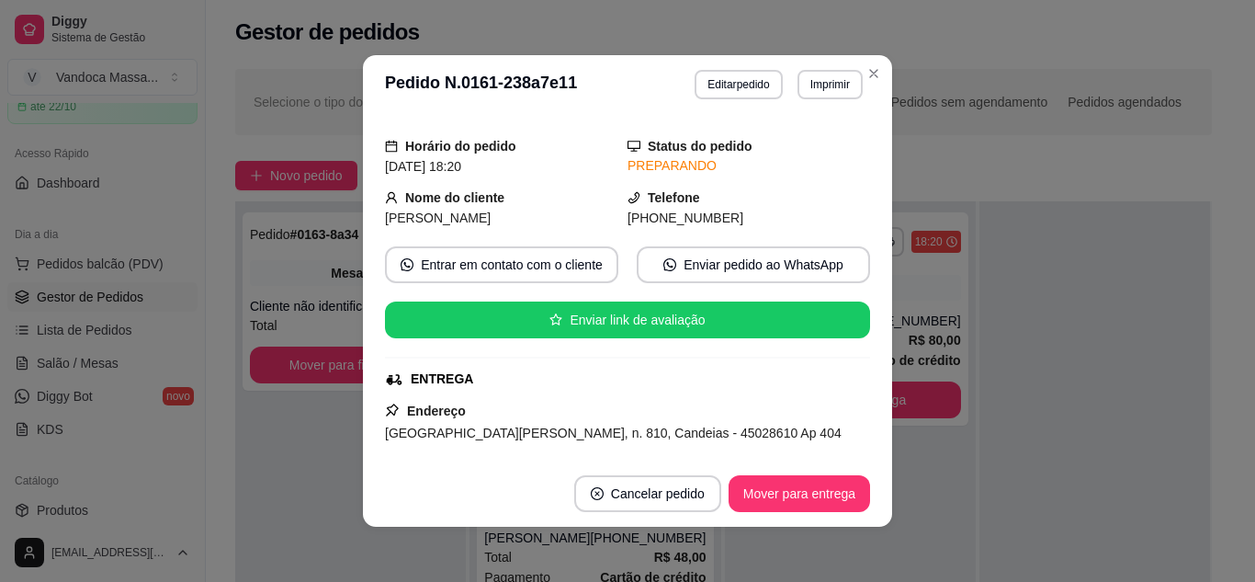
scroll to position [184, 0]
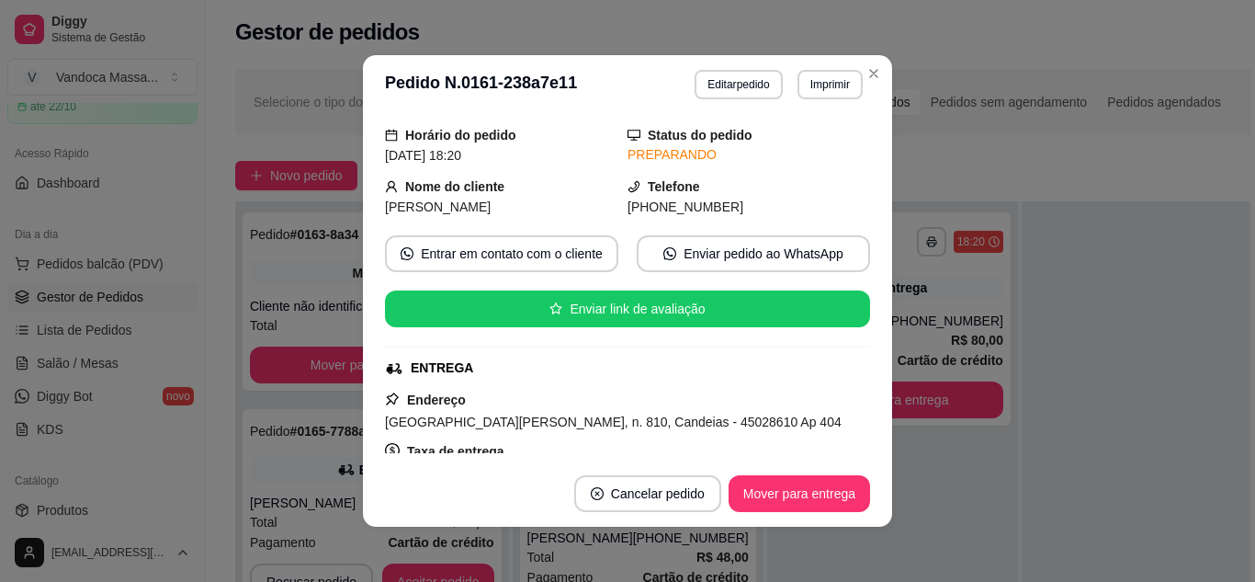
drag, startPoint x: 817, startPoint y: 328, endPoint x: 657, endPoint y: 580, distance: 298.3
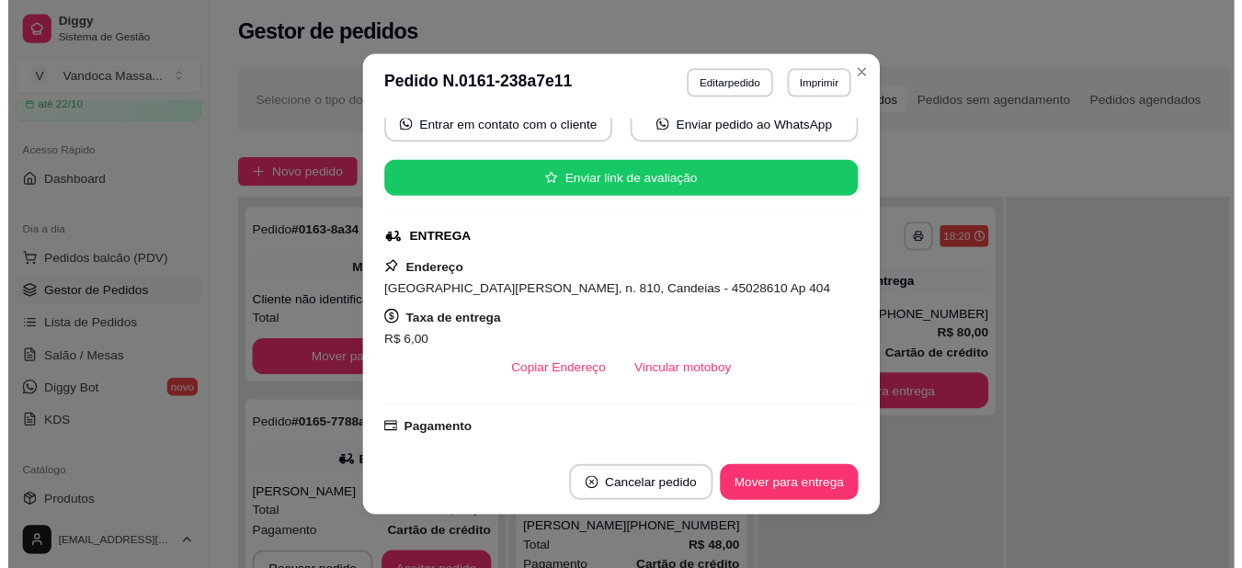
scroll to position [57, 0]
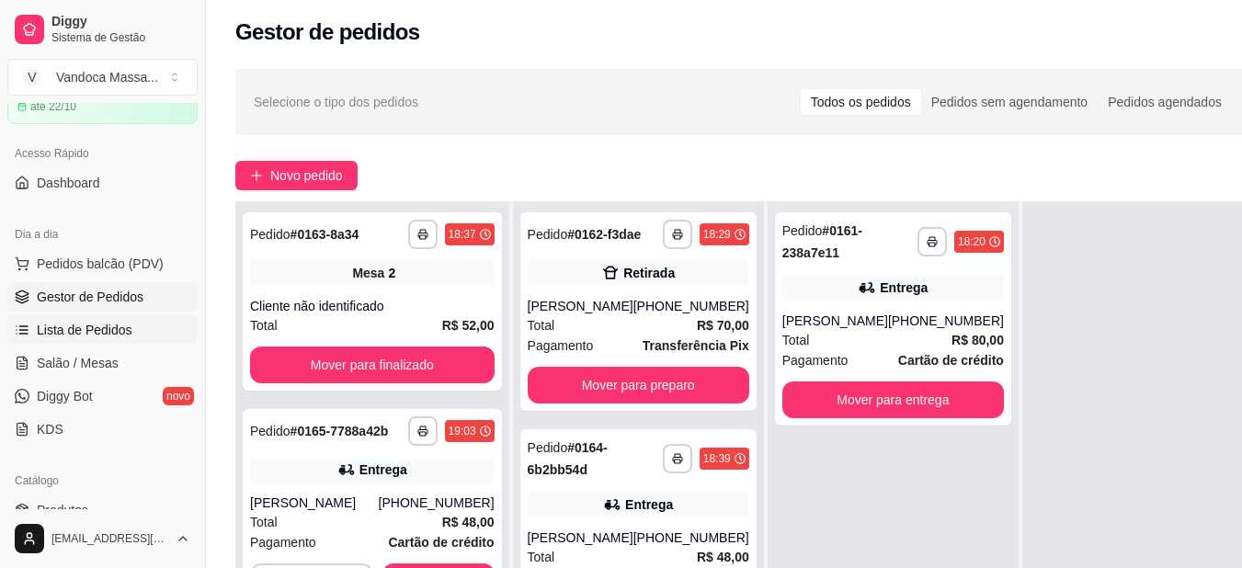
drag, startPoint x: 124, startPoint y: 331, endPoint x: 112, endPoint y: 343, distance: 16.9
click at [123, 330] on span "Lista de Pedidos" at bounding box center [85, 330] width 96 height 18
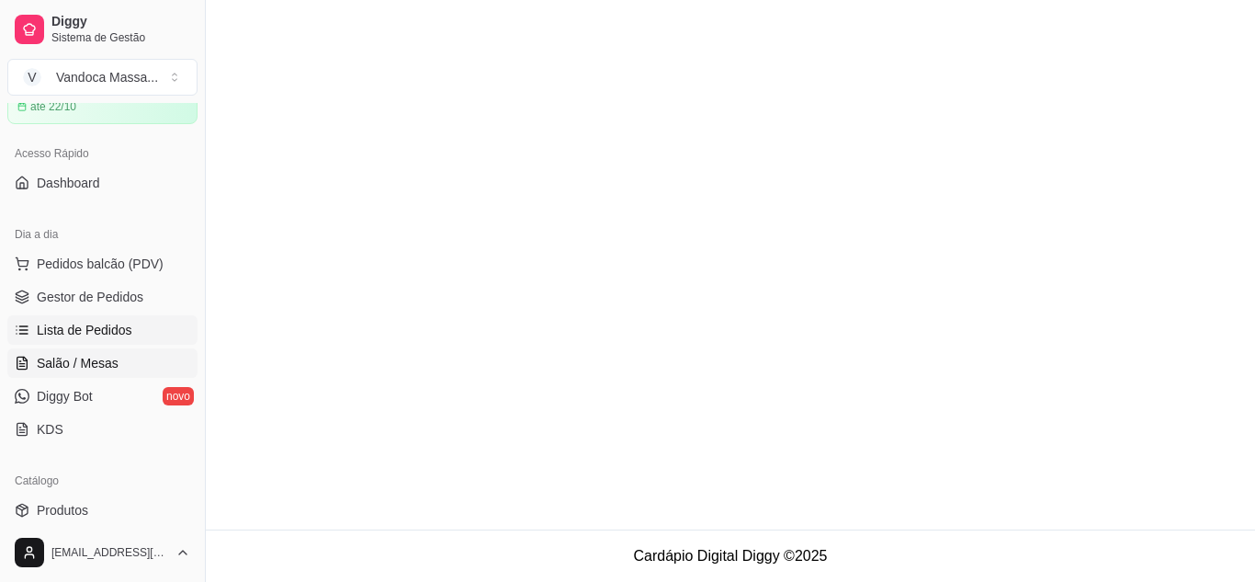
click at [95, 359] on span "Salão / Mesas" at bounding box center [78, 363] width 82 height 18
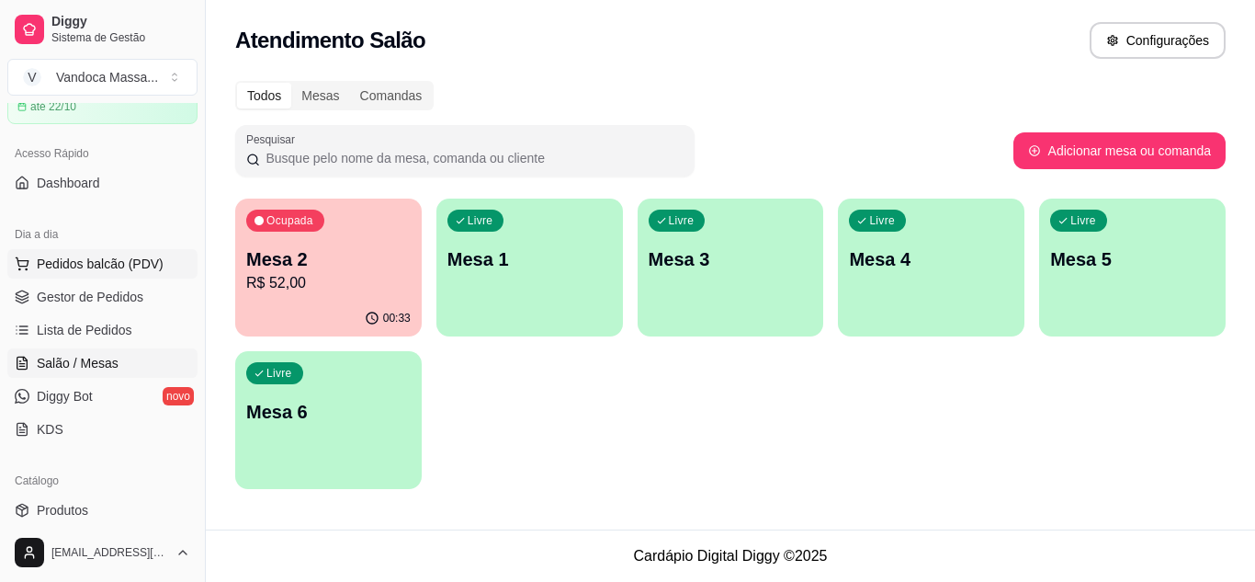
click at [109, 252] on button "Pedidos balcão (PDV)" at bounding box center [102, 263] width 190 height 29
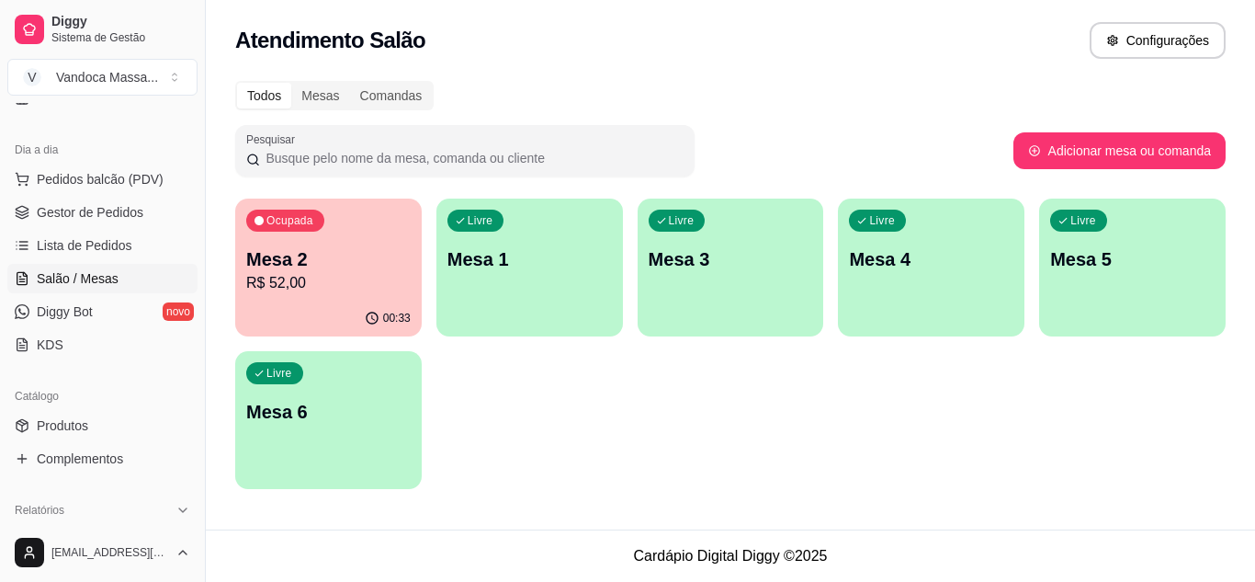
scroll to position [184, 0]
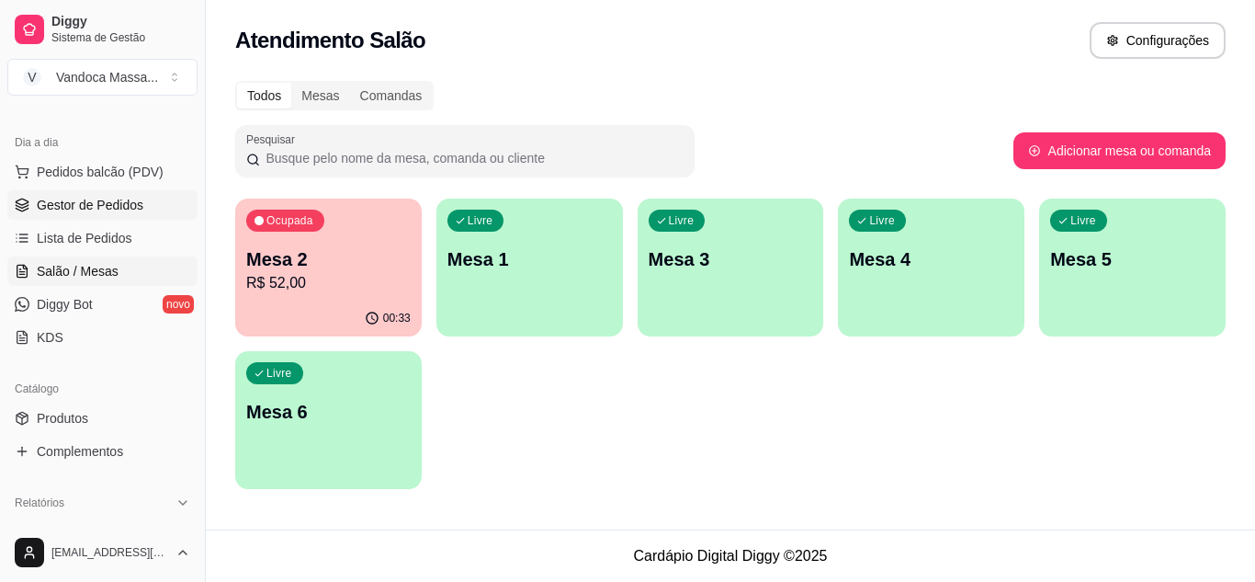
click at [73, 209] on span "Gestor de Pedidos" at bounding box center [90, 205] width 107 height 18
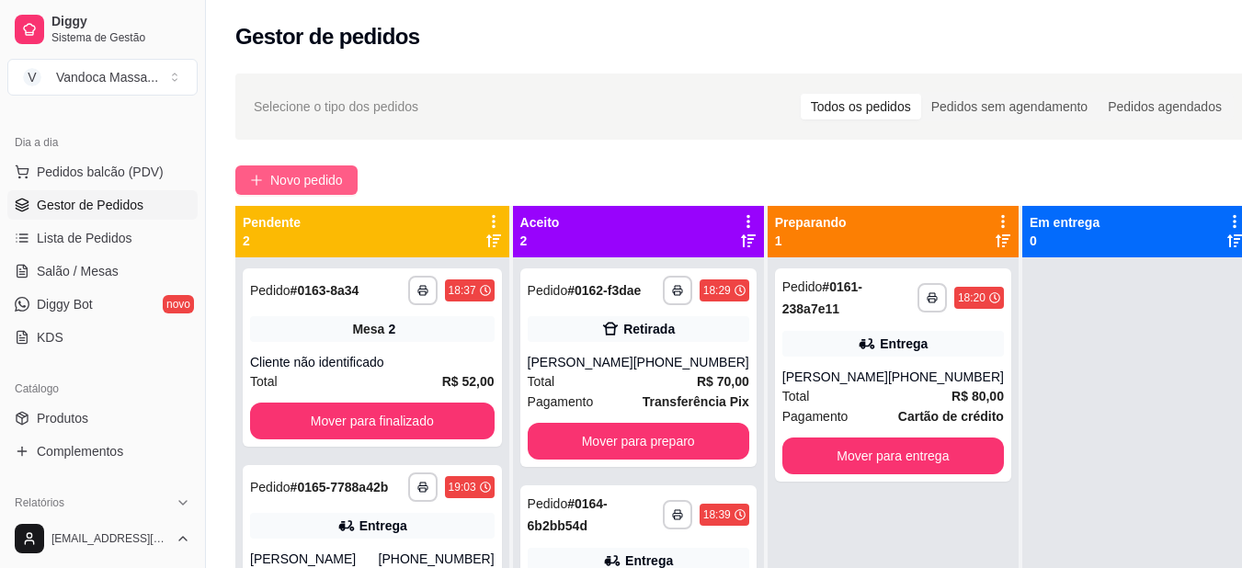
click at [285, 185] on span "Novo pedido" at bounding box center [306, 180] width 73 height 20
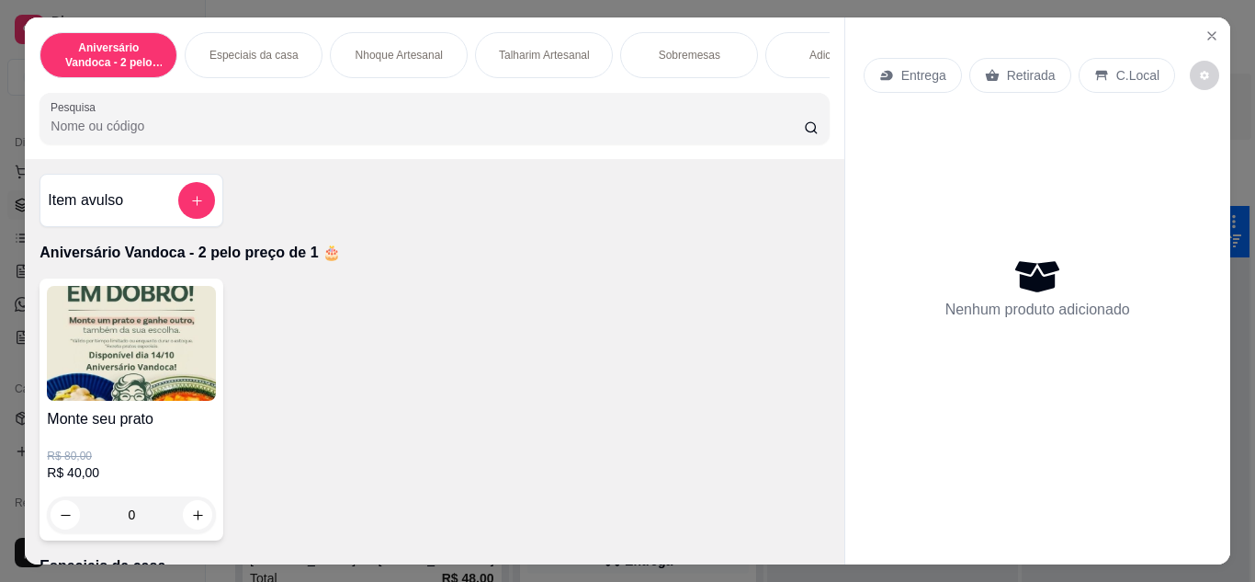
click at [1010, 58] on div "Retirada" at bounding box center [1021, 75] width 102 height 35
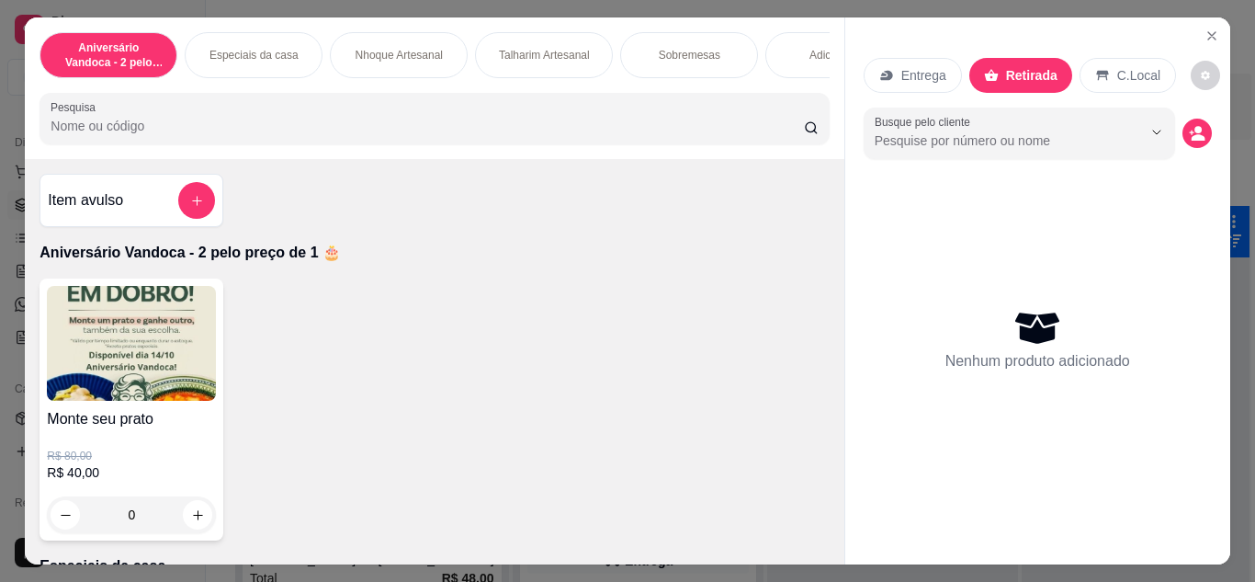
click at [196, 521] on div "0" at bounding box center [131, 514] width 169 height 37
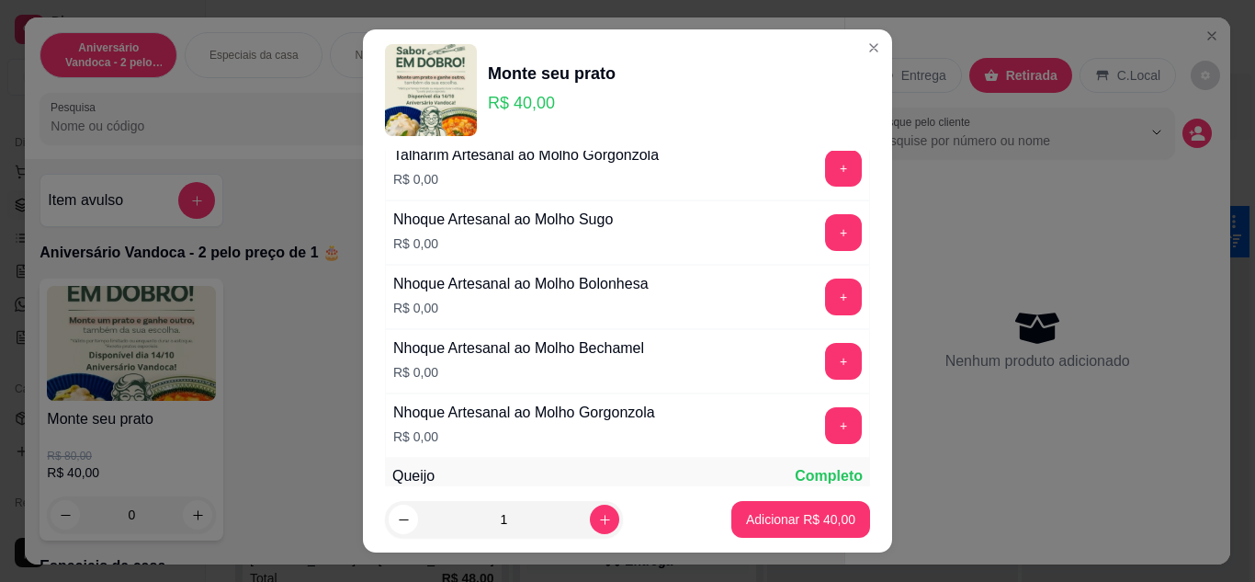
scroll to position [368, 0]
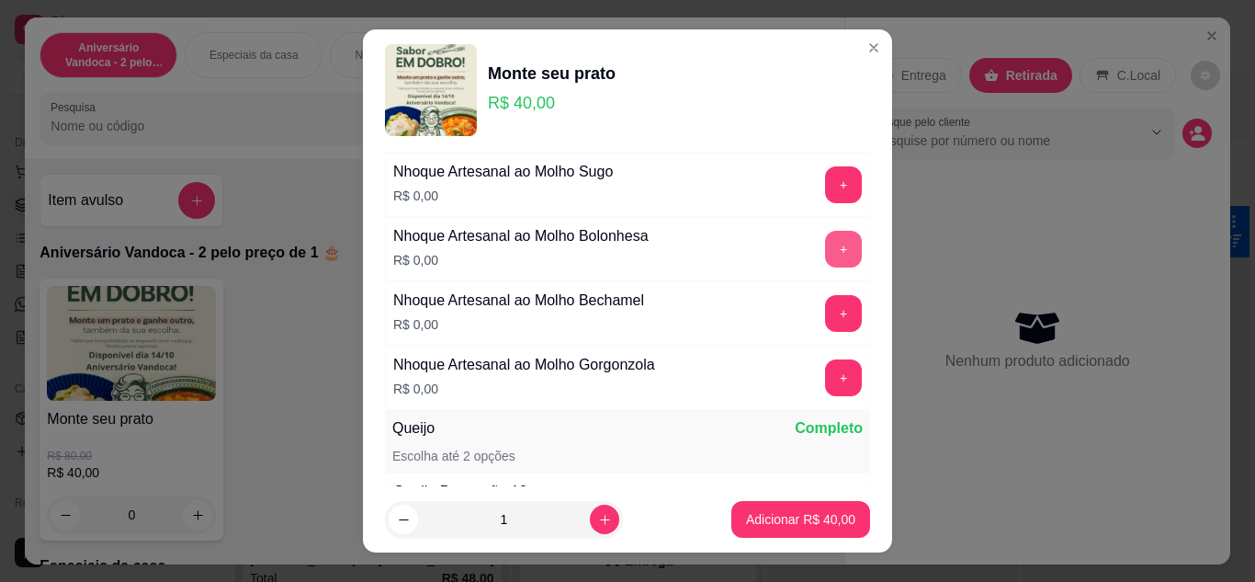
click at [825, 249] on button "+" at bounding box center [843, 249] width 37 height 37
click at [826, 249] on button "+" at bounding box center [844, 249] width 36 height 36
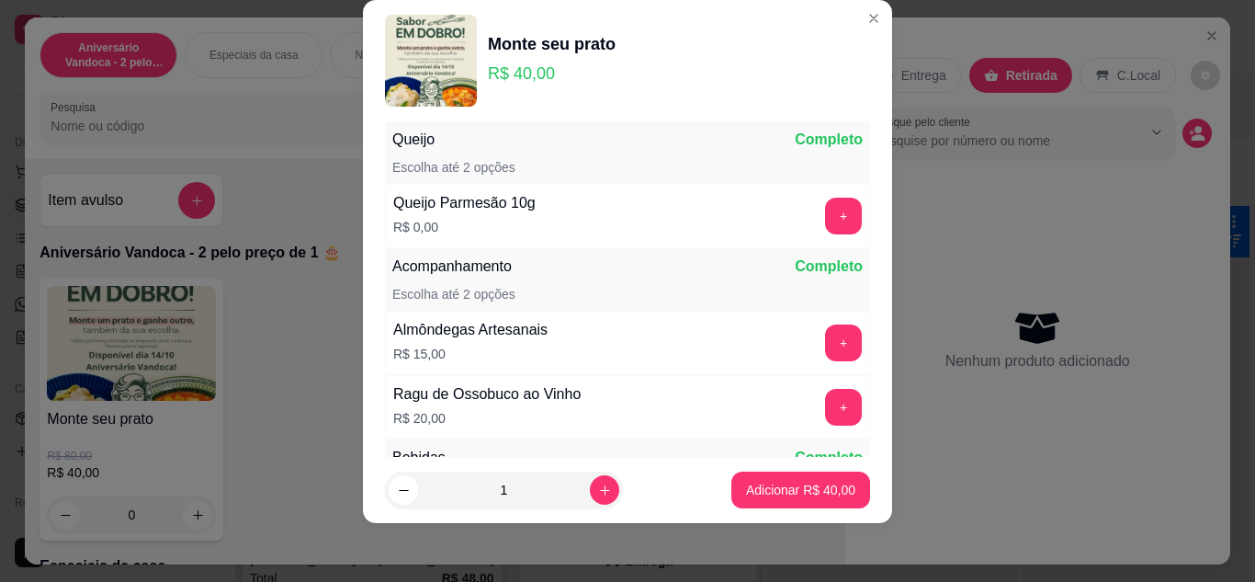
scroll to position [719, 0]
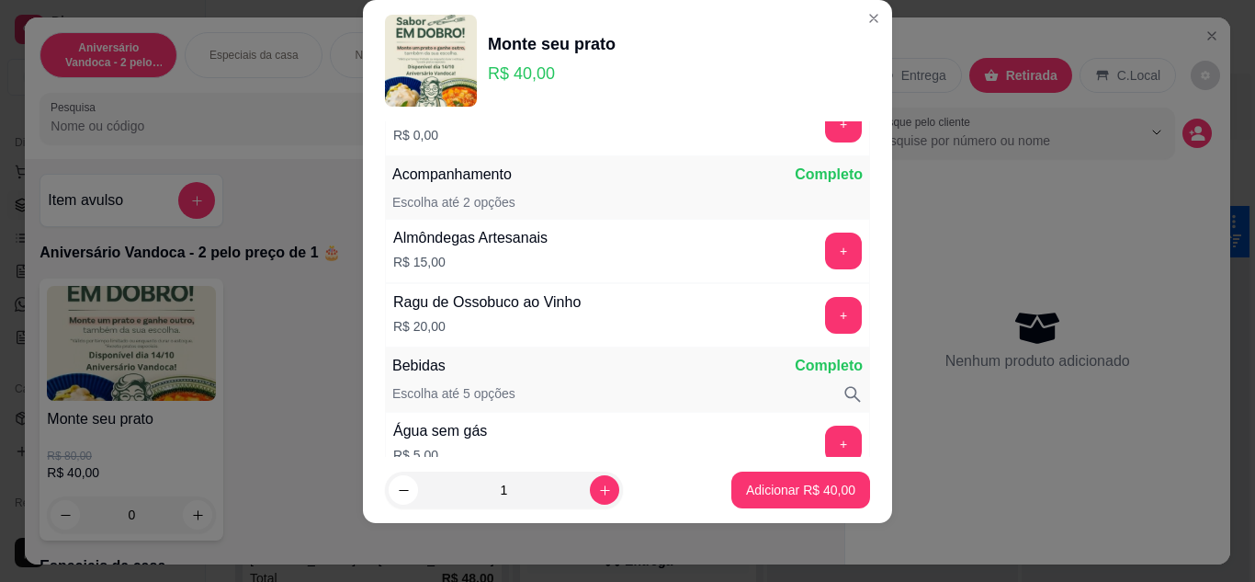
click at [825, 315] on button "+" at bounding box center [843, 315] width 37 height 37
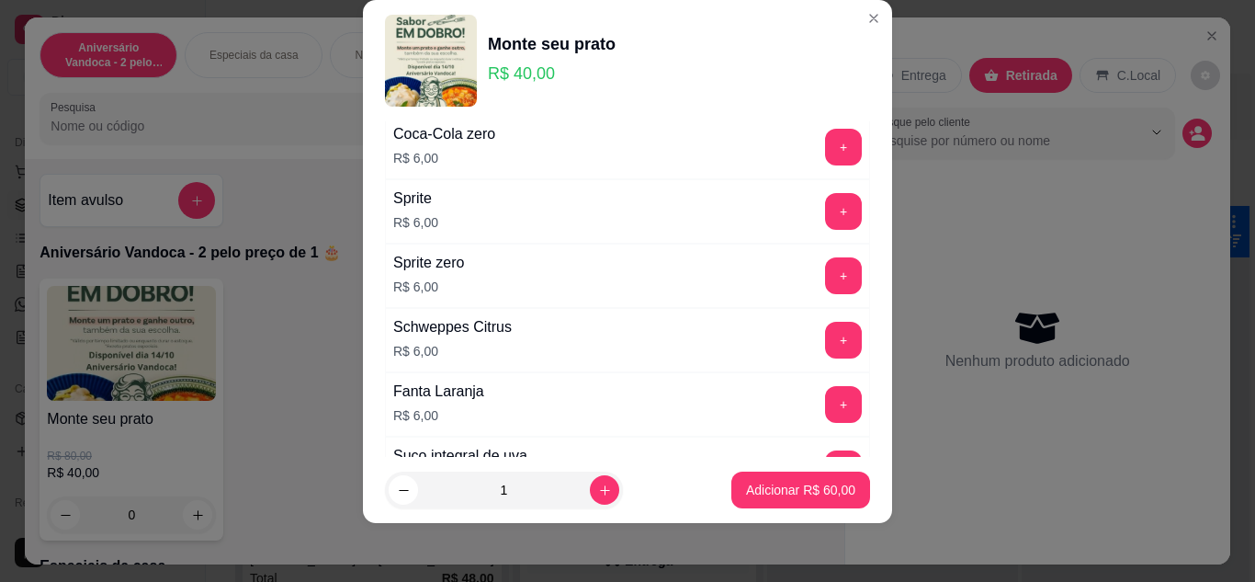
scroll to position [1230, 0]
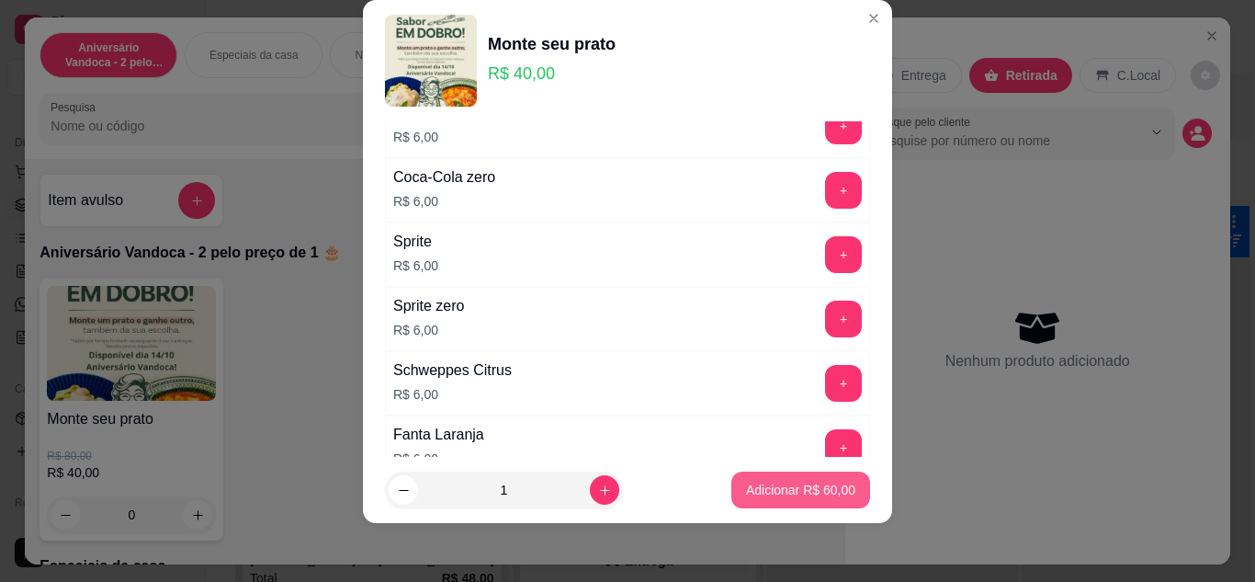
click at [755, 499] on button "Adicionar R$ 60,00" at bounding box center [801, 489] width 139 height 37
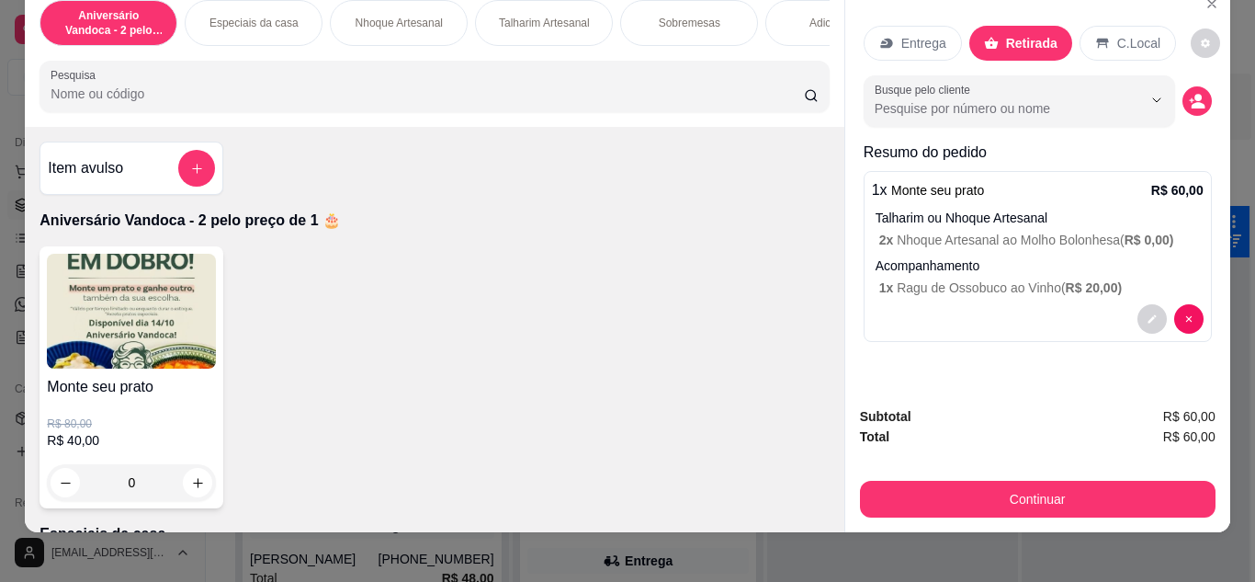
scroll to position [49, 0]
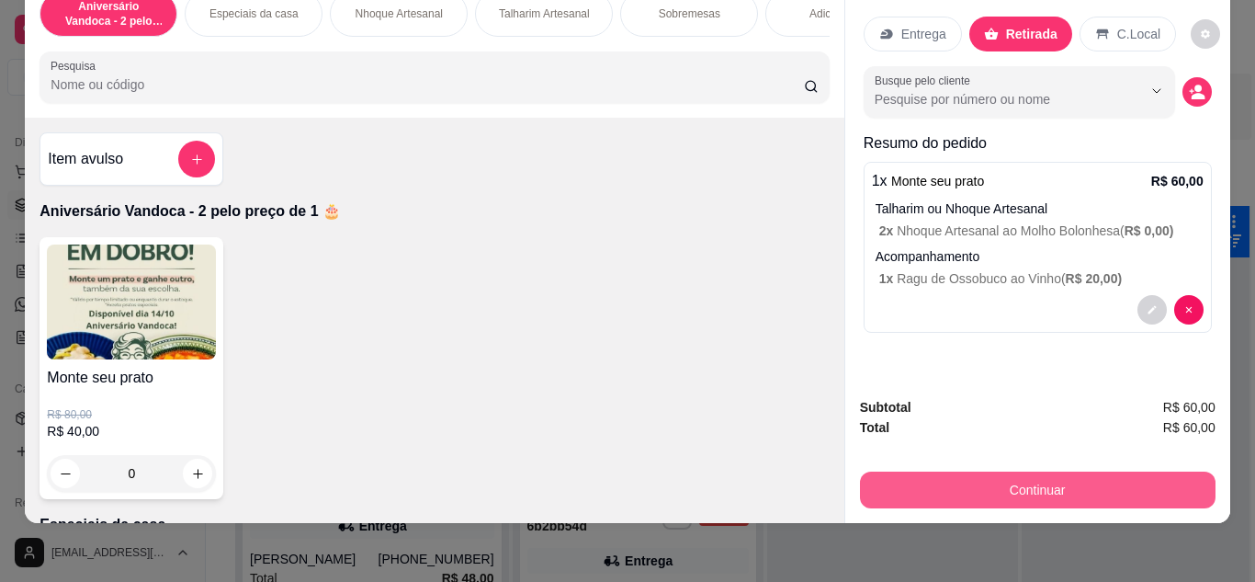
click at [1002, 477] on button "Continuar" at bounding box center [1038, 489] width 356 height 37
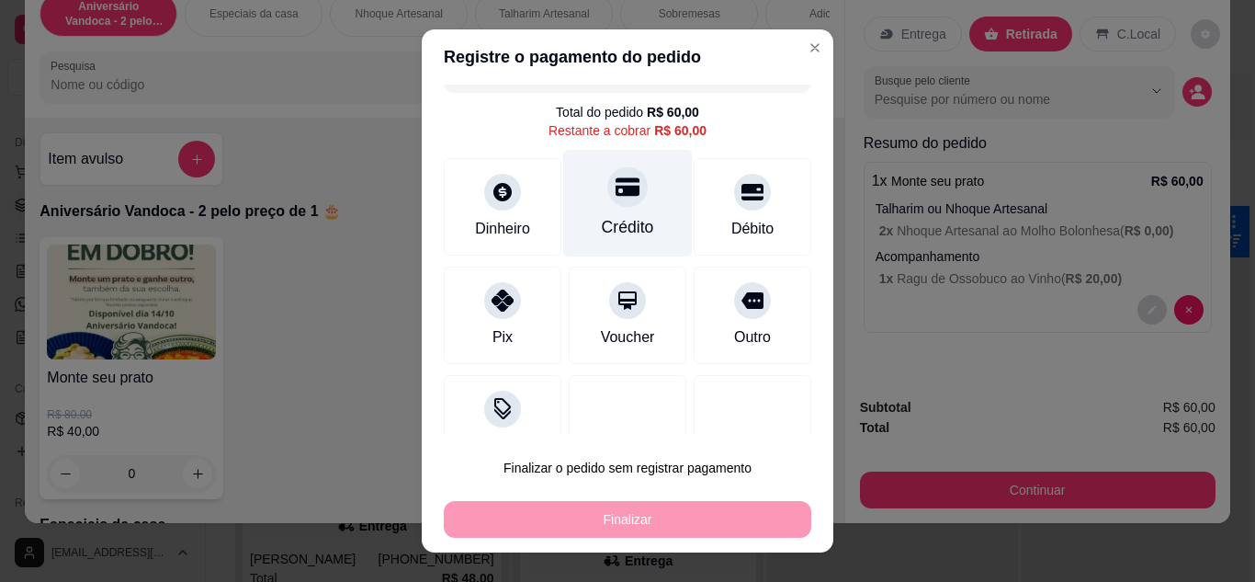
scroll to position [0, 0]
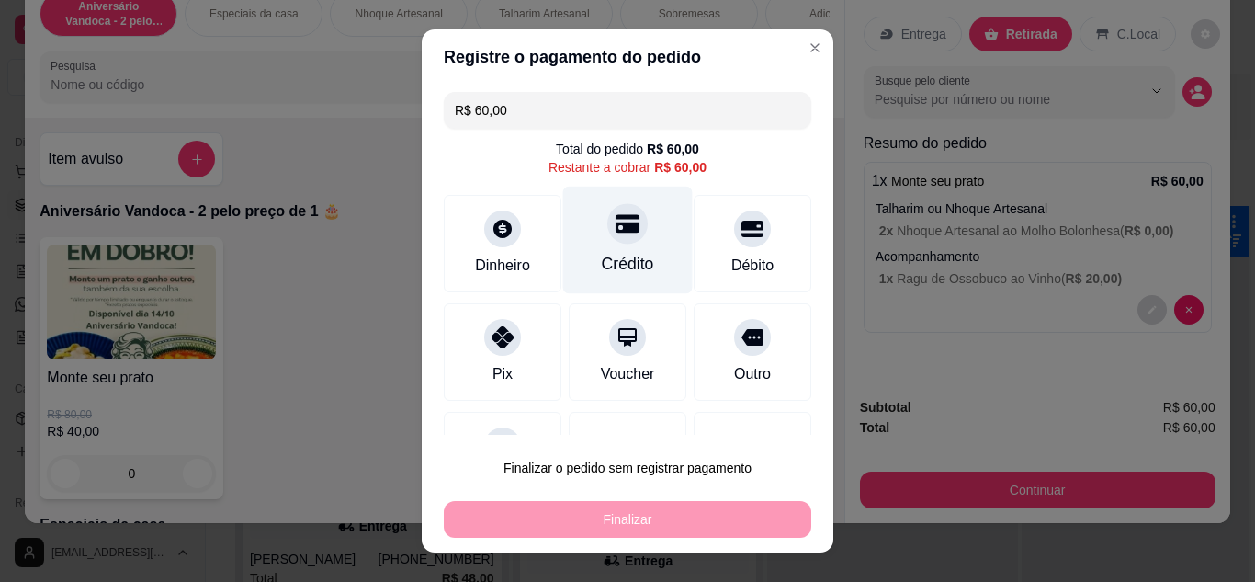
click at [620, 233] on div at bounding box center [628, 223] width 40 height 40
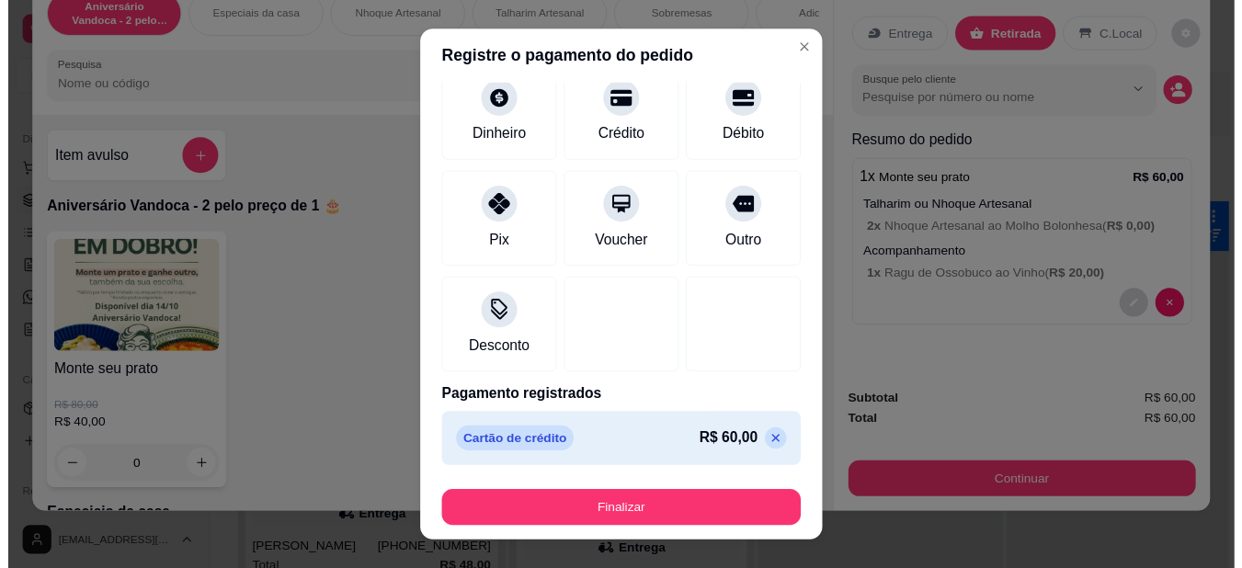
scroll to position [114, 0]
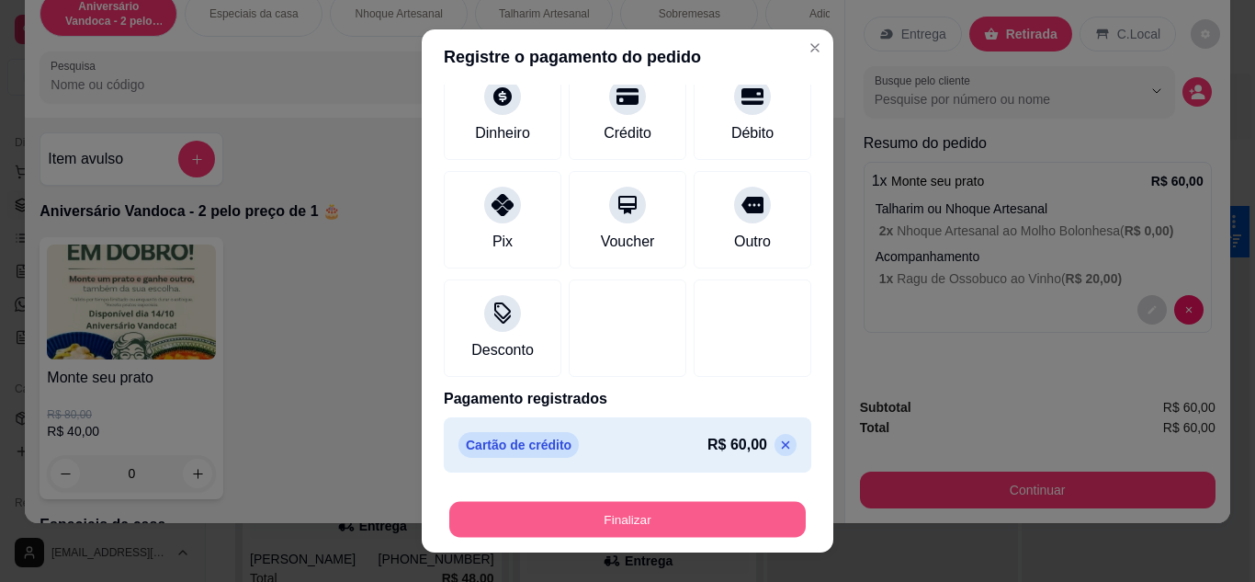
click at [632, 515] on button "Finalizar" at bounding box center [627, 520] width 357 height 36
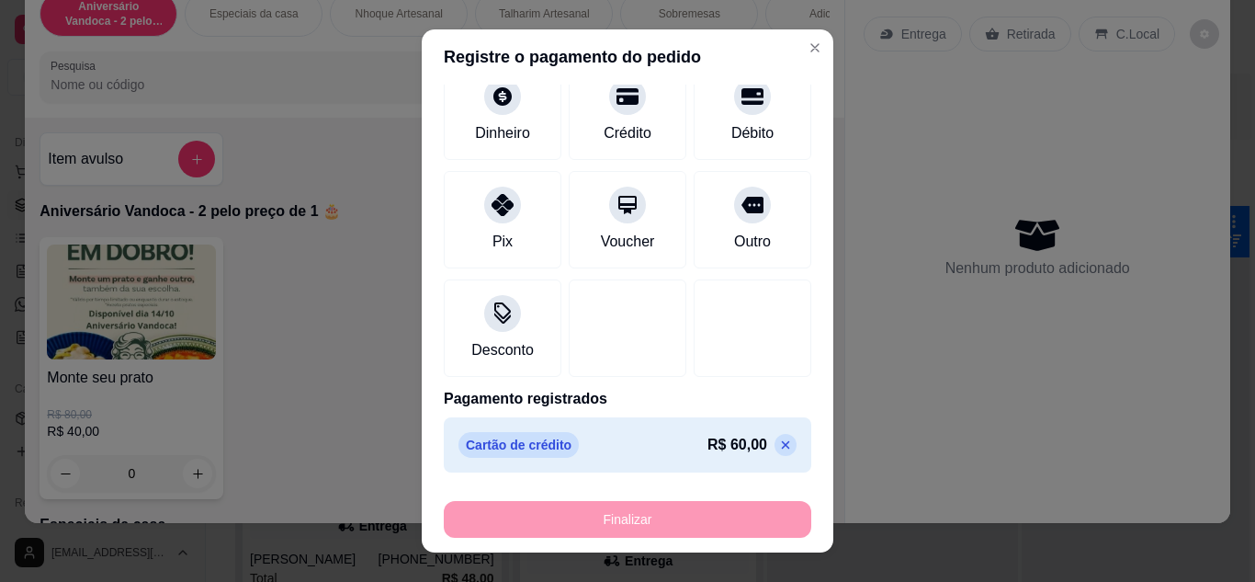
type input "-R$ 60,00"
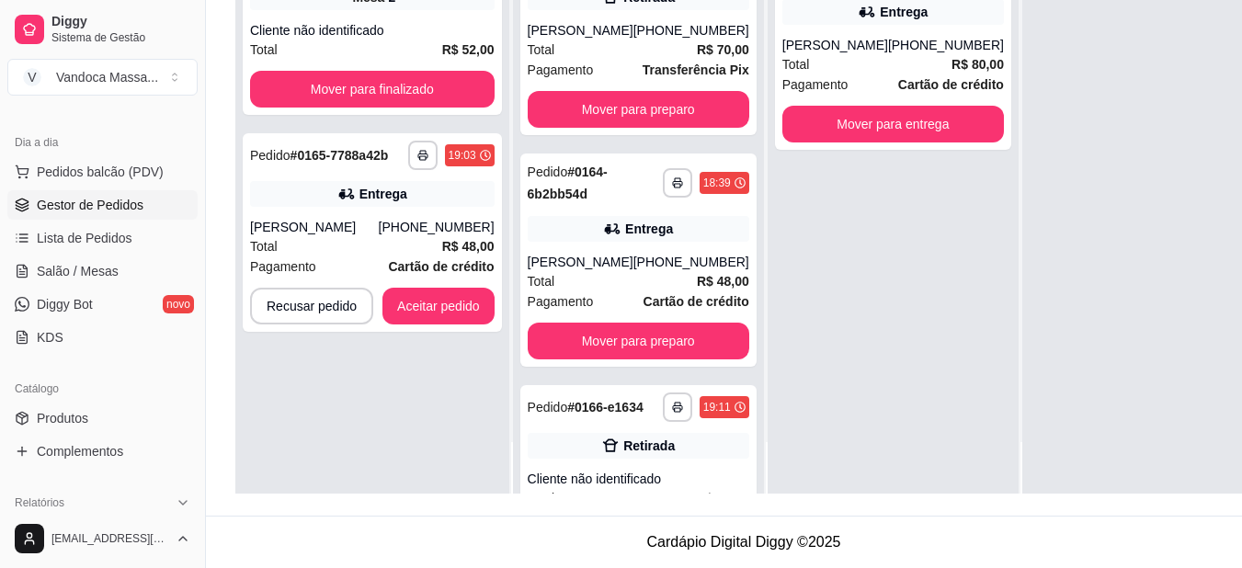
scroll to position [294, 0]
click at [458, 293] on button "Aceitar pedido" at bounding box center [438, 306] width 112 height 37
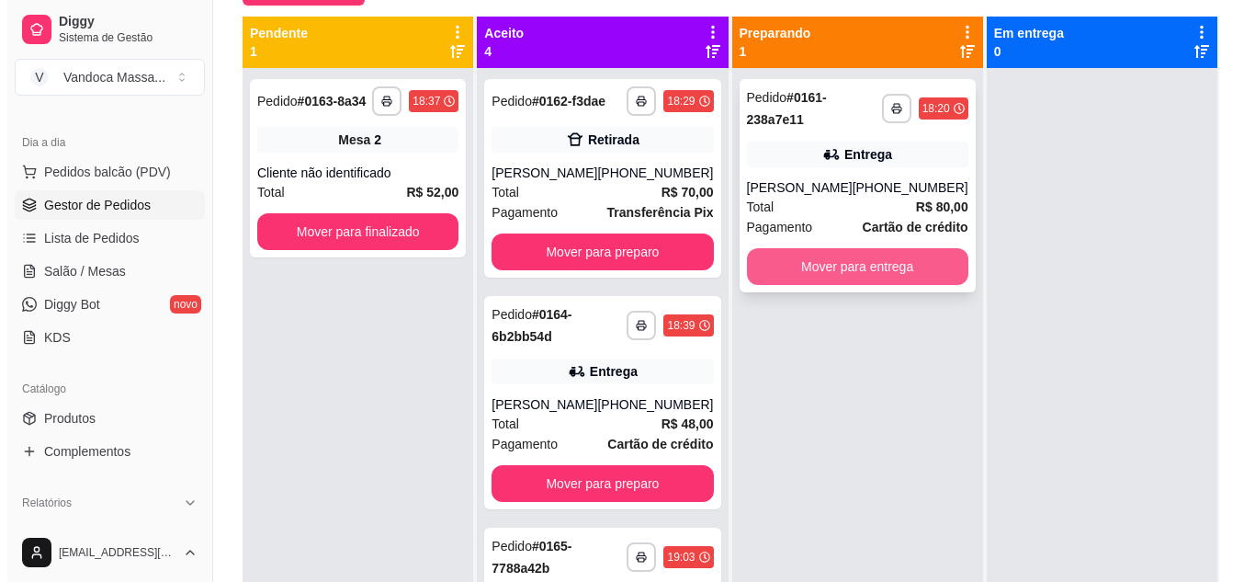
scroll to position [188, 0]
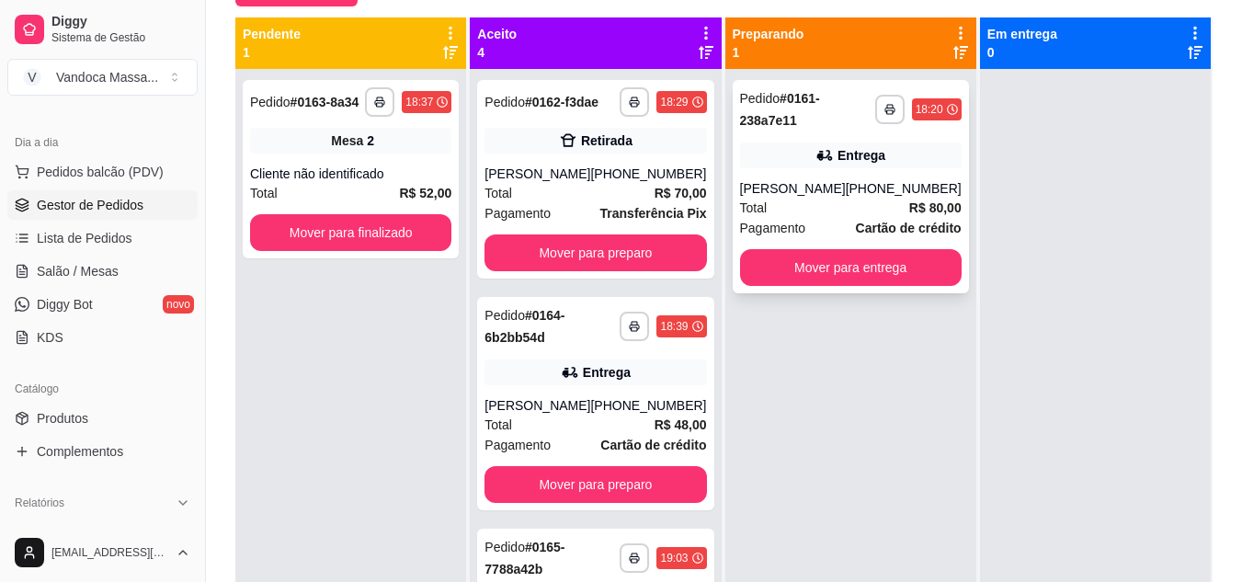
click at [857, 207] on div "Total R$ 80,00" at bounding box center [850, 208] width 221 height 20
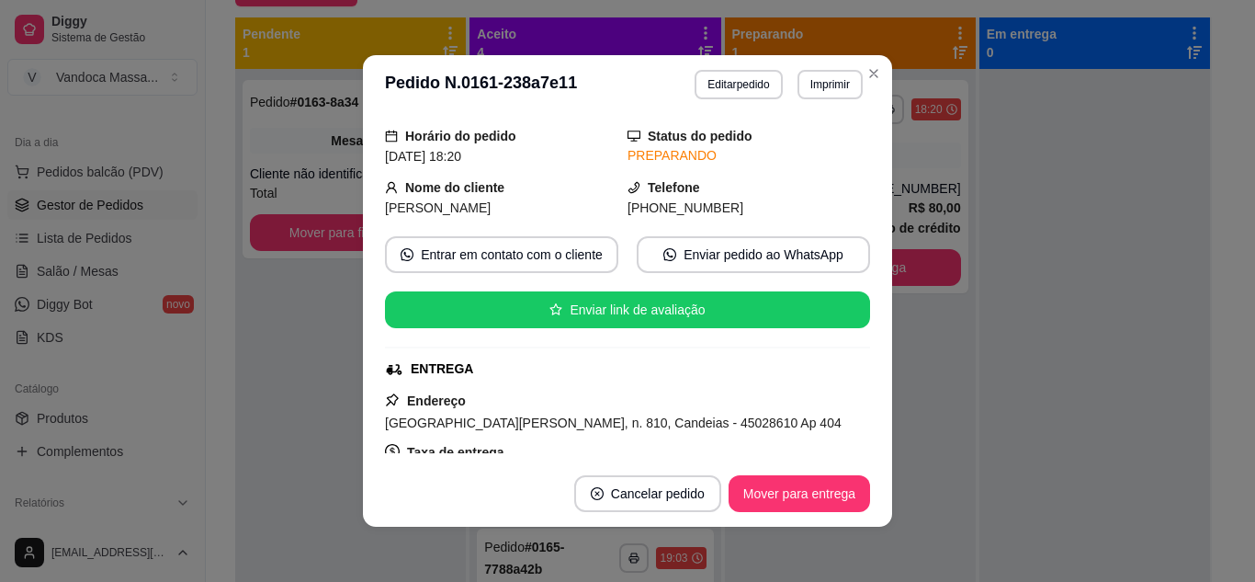
scroll to position [184, 0]
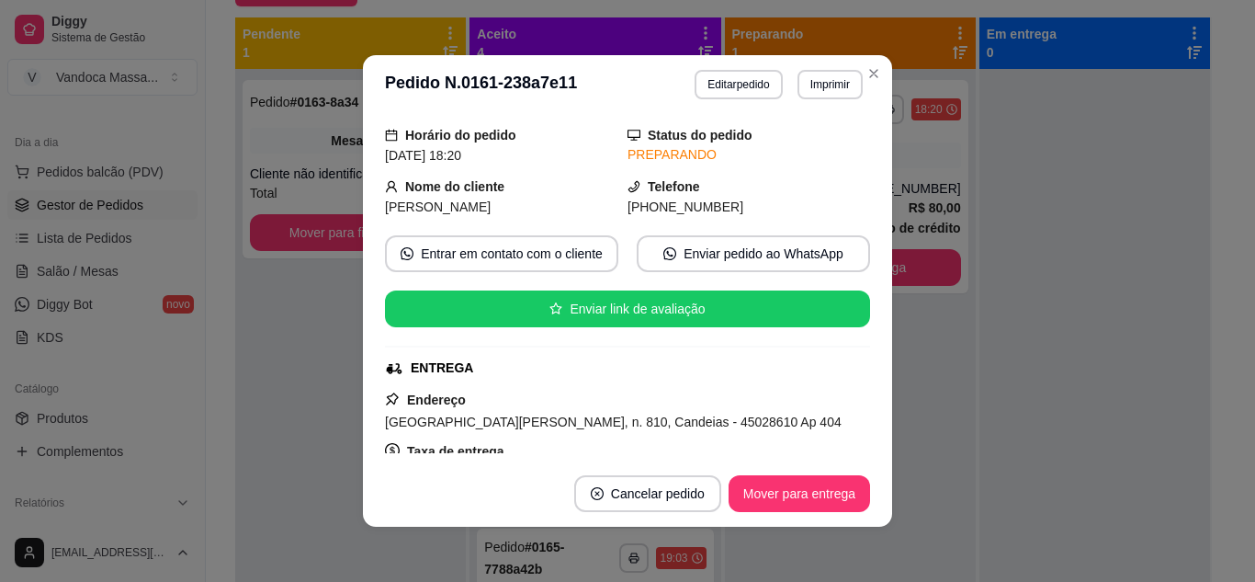
click at [680, 205] on span "[PHONE_NUMBER]" at bounding box center [686, 206] width 116 height 15
copy div "[PHONE_NUMBER] Entrar em contato com o cliente Enviar pedido ao WhatsApp Enviar…"
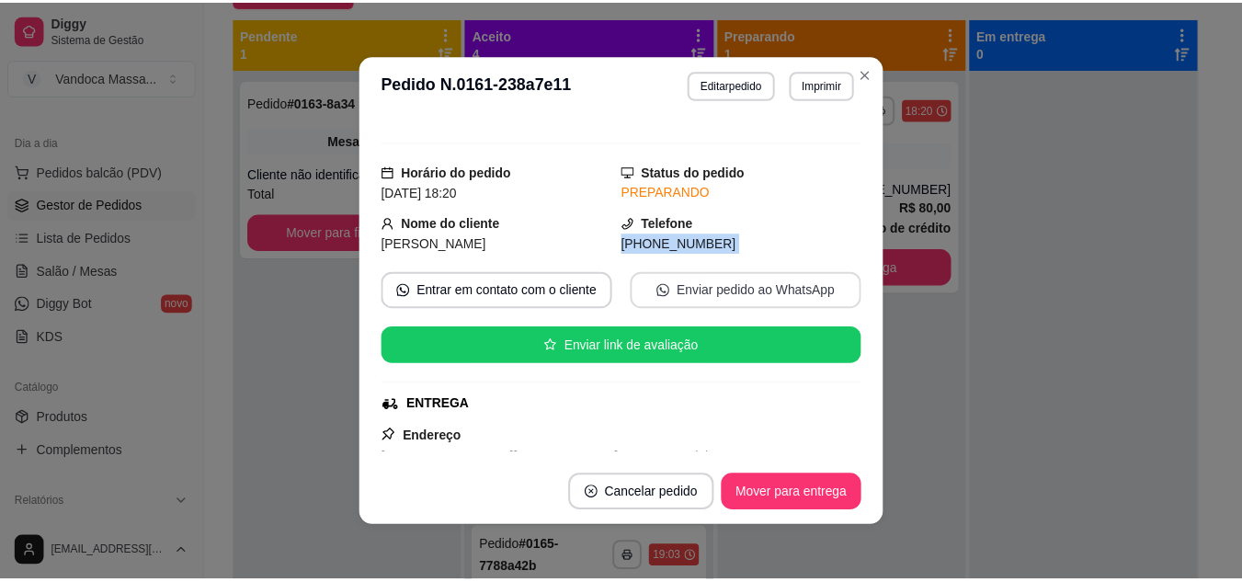
scroll to position [0, 0]
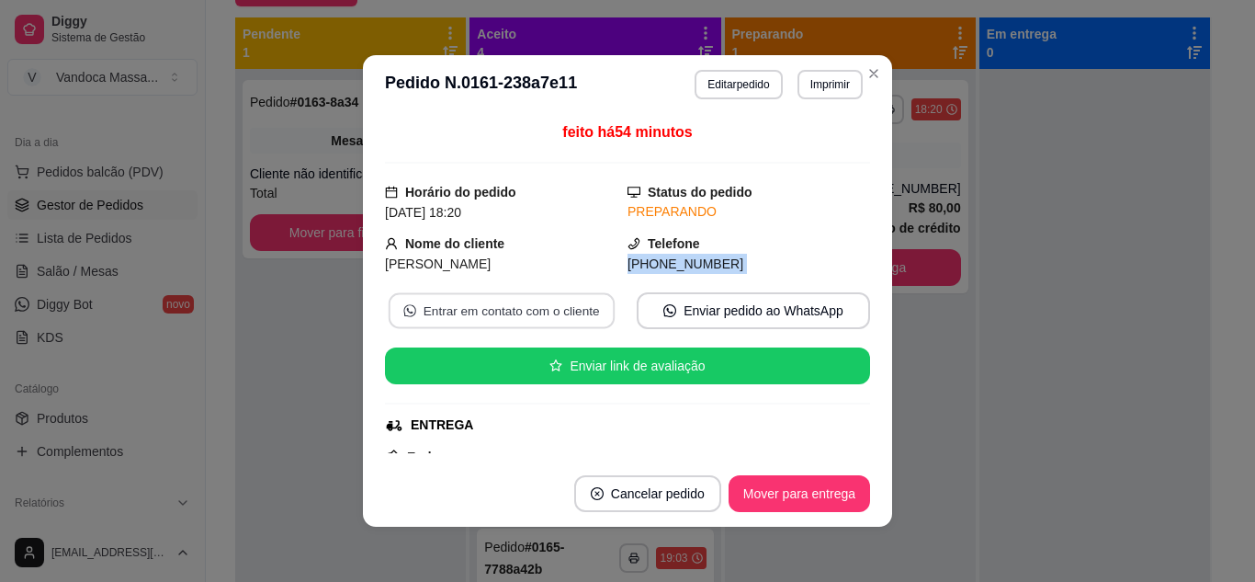
click at [540, 312] on button "Entrar em contato com o cliente" at bounding box center [502, 311] width 226 height 36
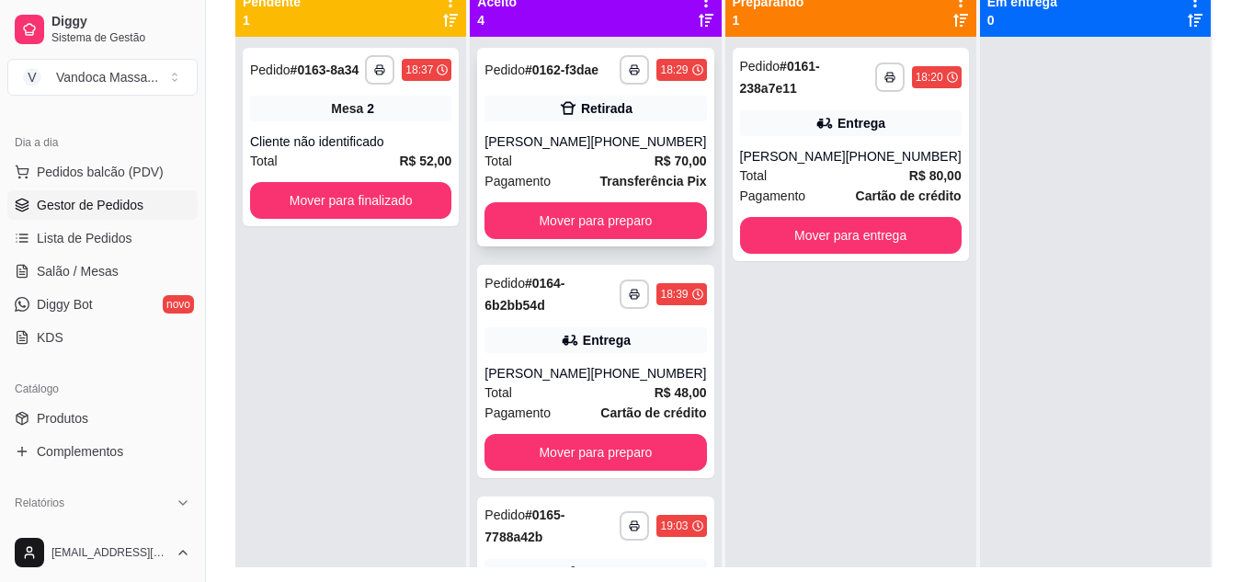
scroll to position [188, 0]
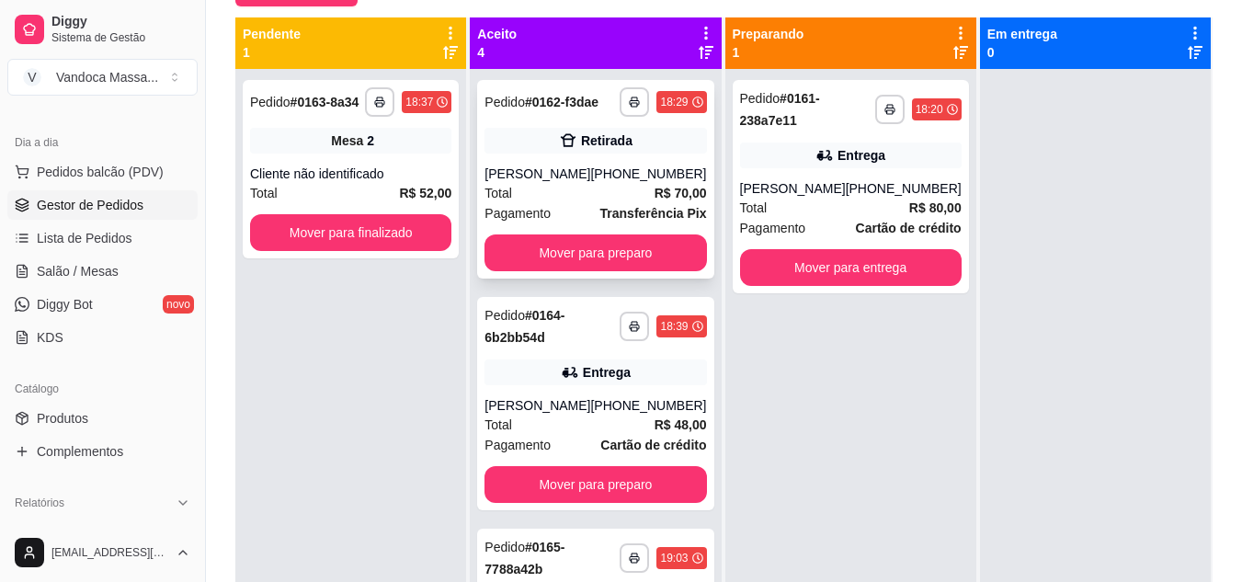
click at [622, 150] on div "Retirada" at bounding box center [606, 140] width 51 height 18
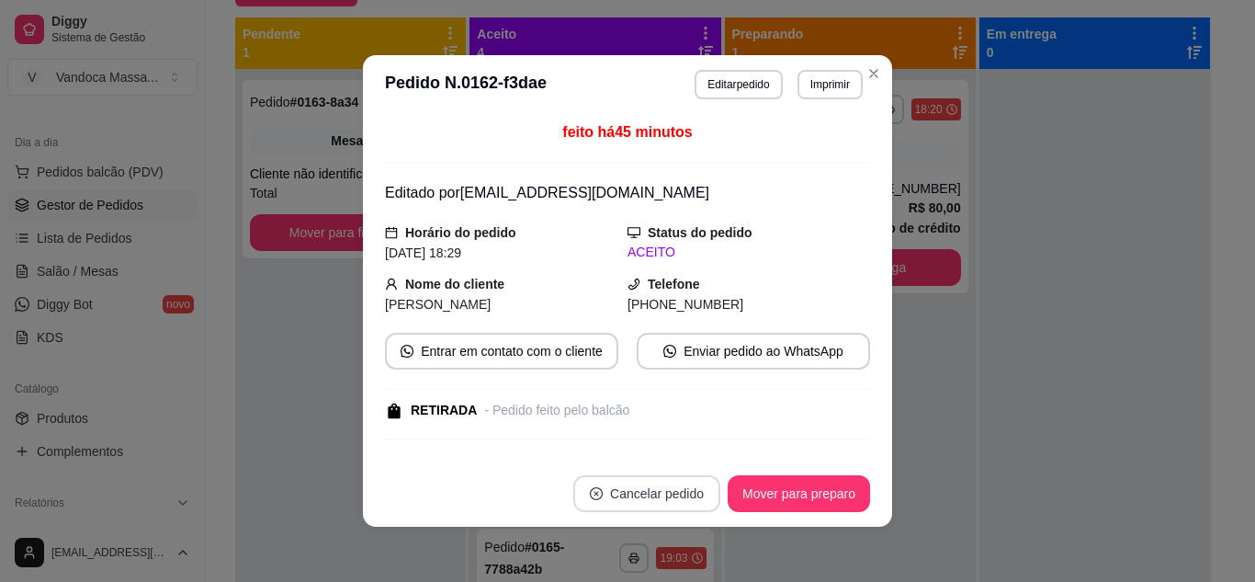
click at [647, 485] on button "Cancelar pedido" at bounding box center [646, 493] width 147 height 37
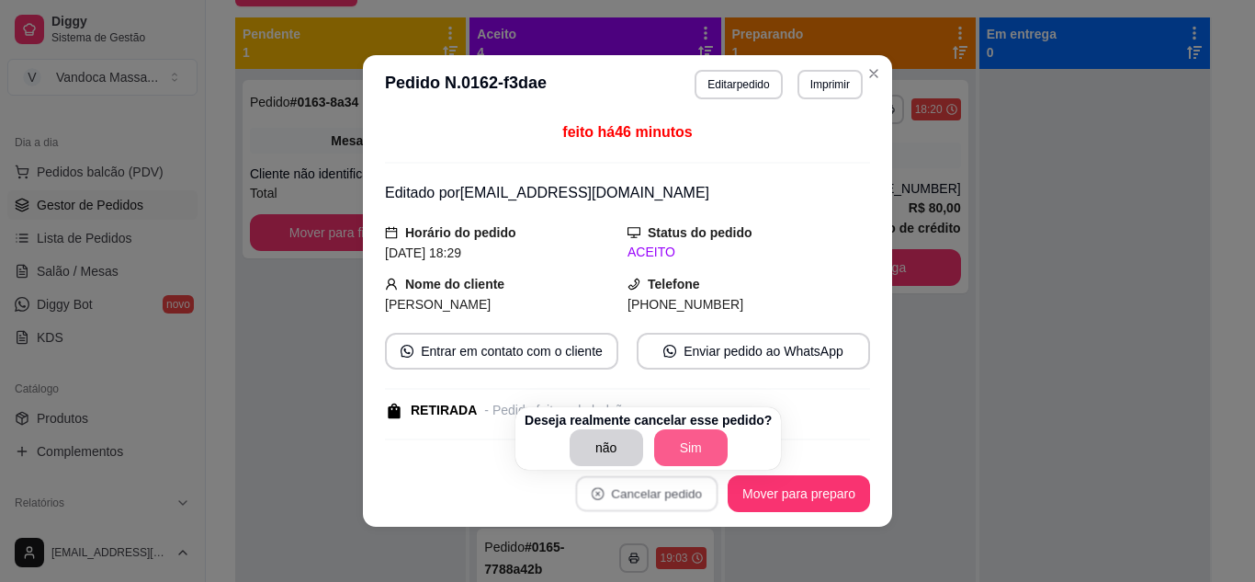
click at [689, 452] on button "Sim" at bounding box center [691, 447] width 74 height 37
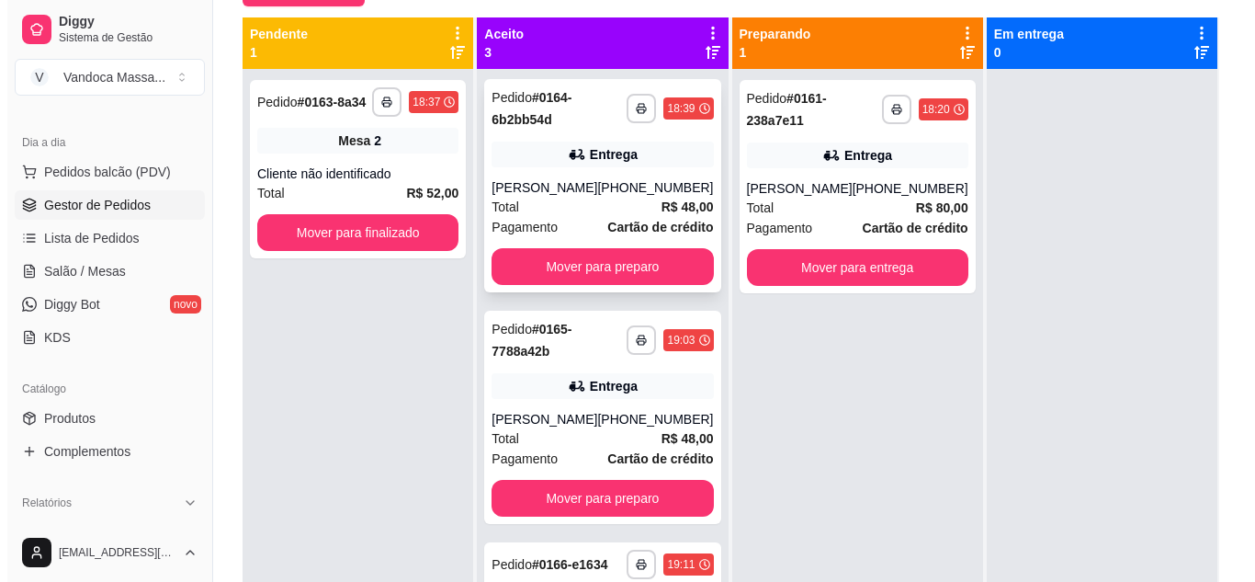
scroll to position [0, 0]
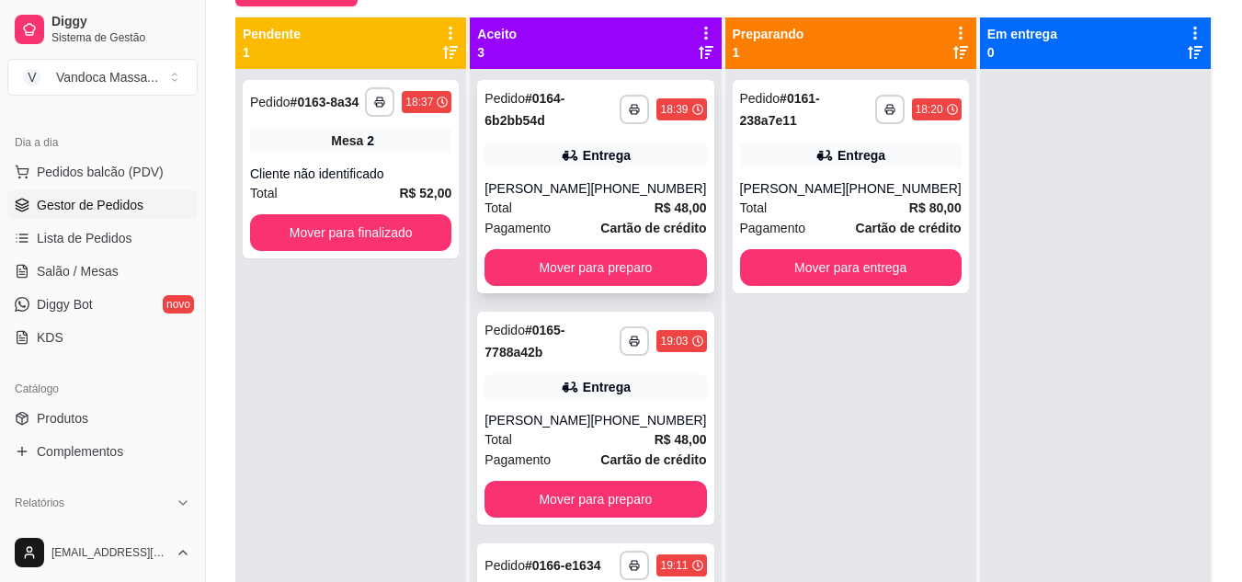
click at [612, 188] on div "[PHONE_NUMBER]" at bounding box center [648, 188] width 116 height 18
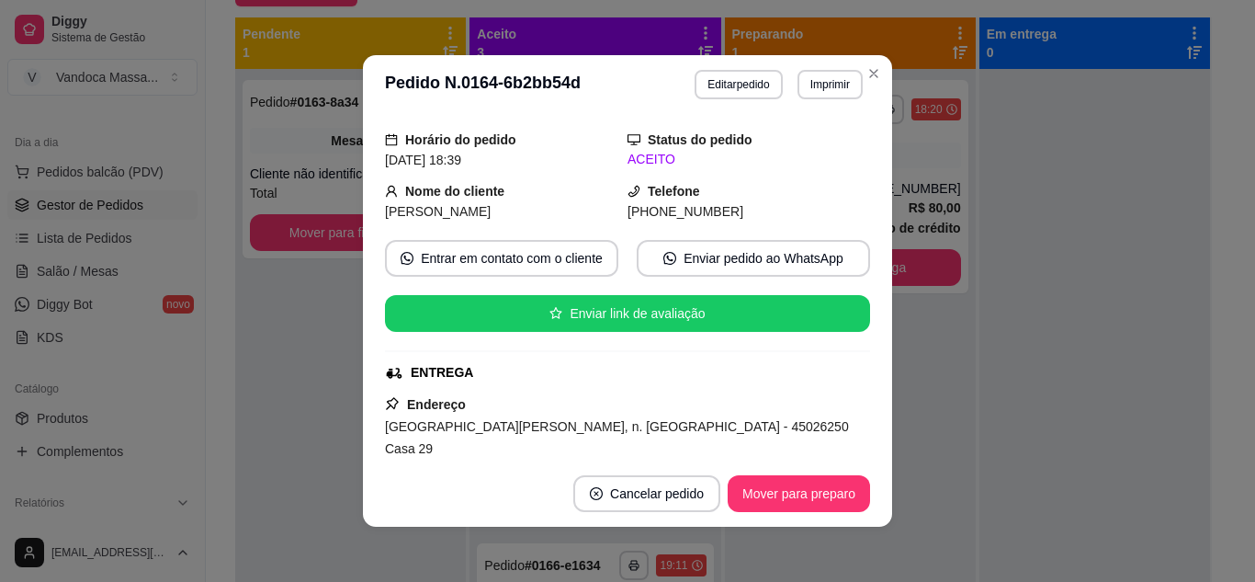
scroll to position [184, 0]
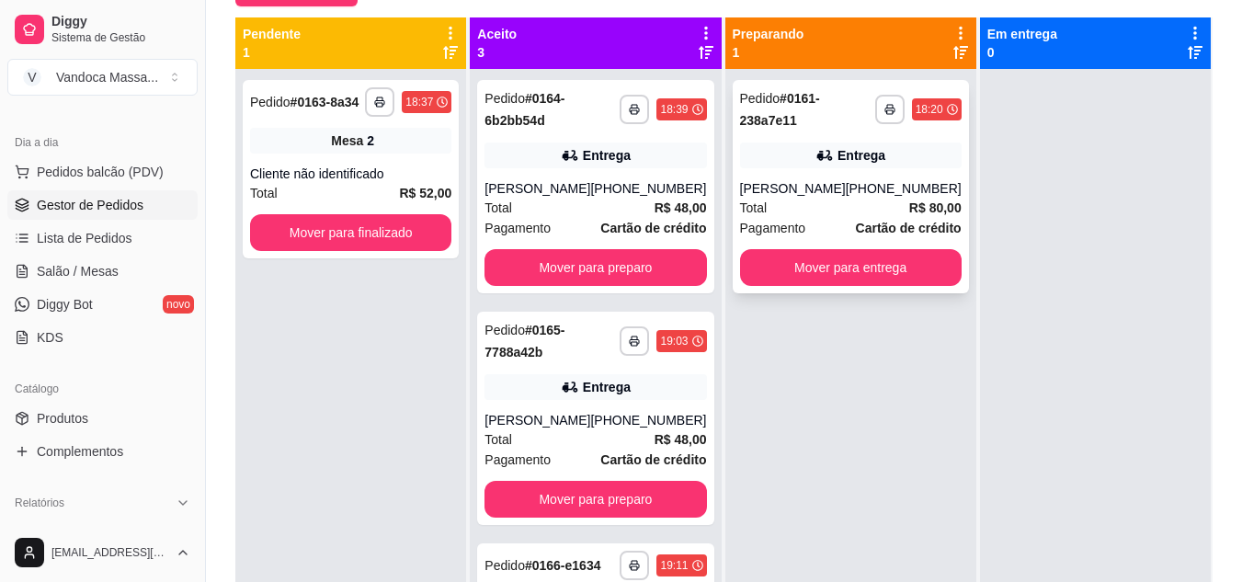
click at [824, 167] on div "Entrega" at bounding box center [850, 155] width 221 height 26
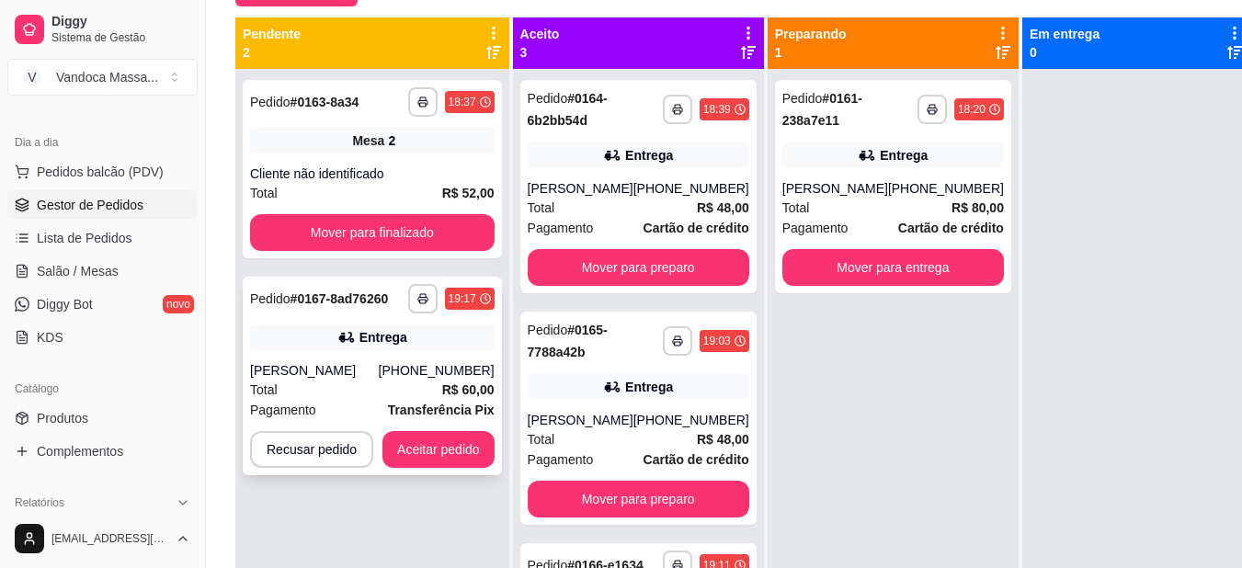
scroll to position [5, 0]
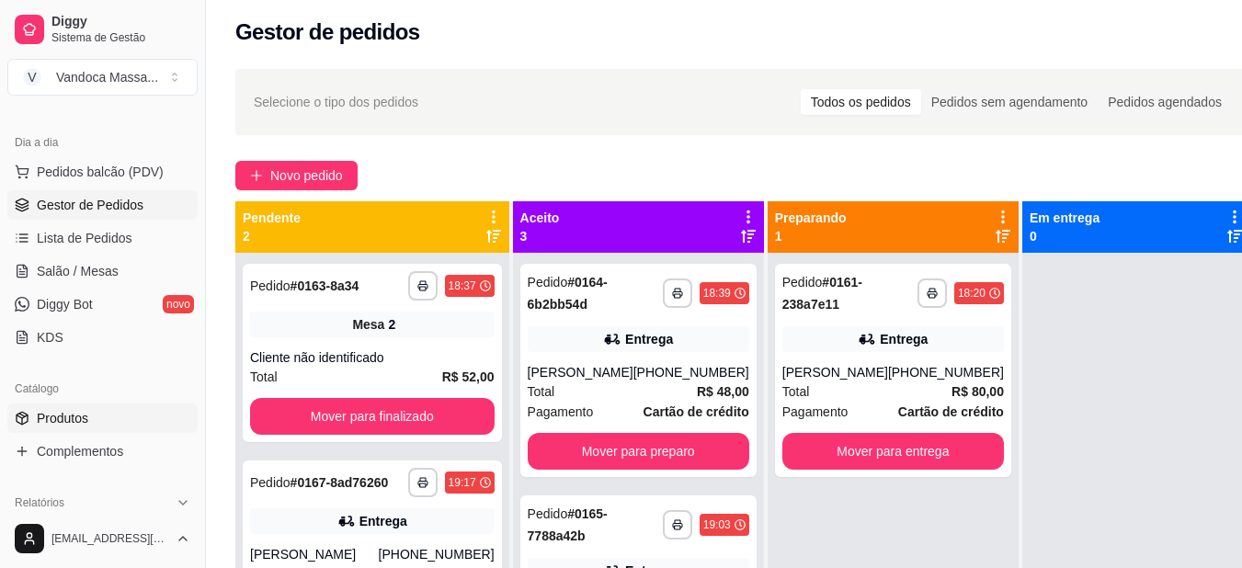
click at [91, 411] on link "Produtos" at bounding box center [102, 417] width 190 height 29
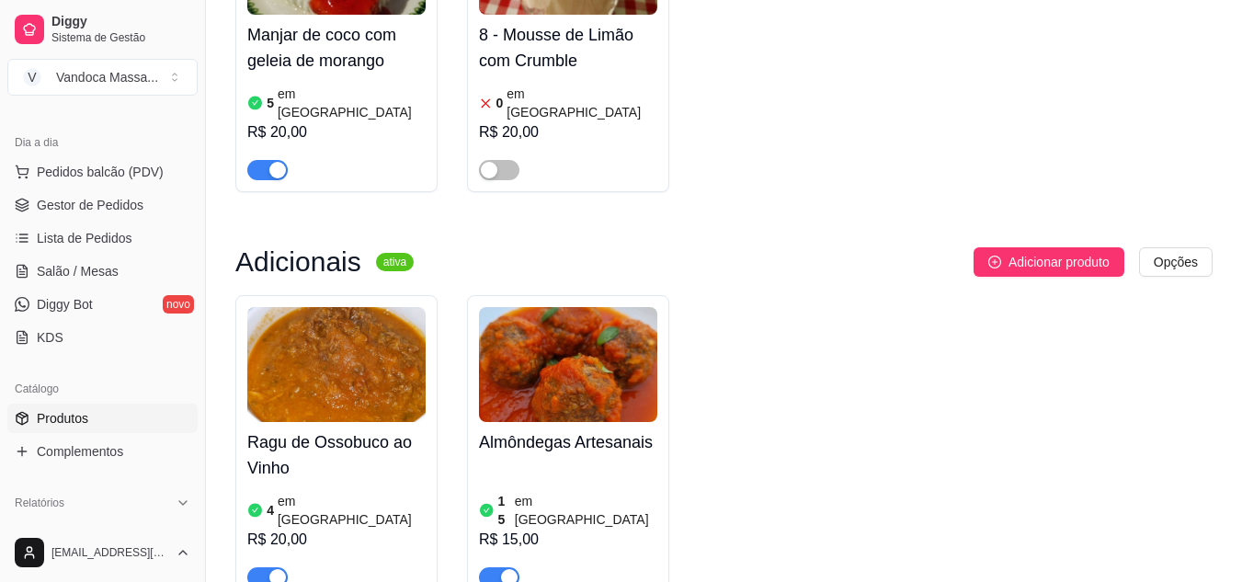
scroll to position [2022, 0]
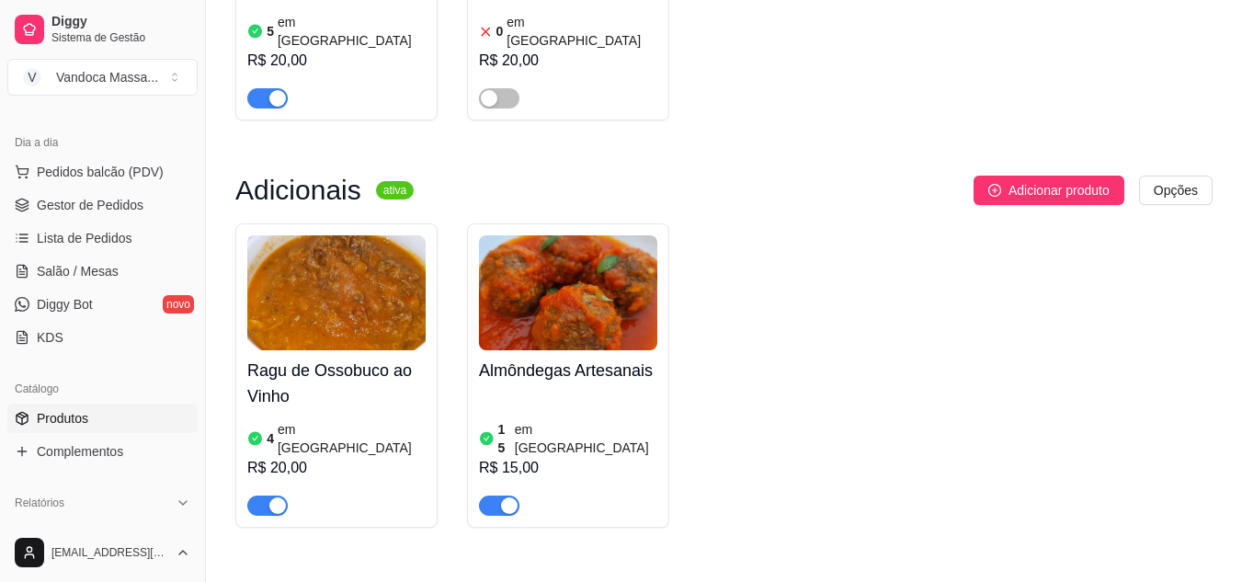
click at [316, 358] on h4 "Ragu de Ossobuco ao Vinho" at bounding box center [336, 383] width 178 height 51
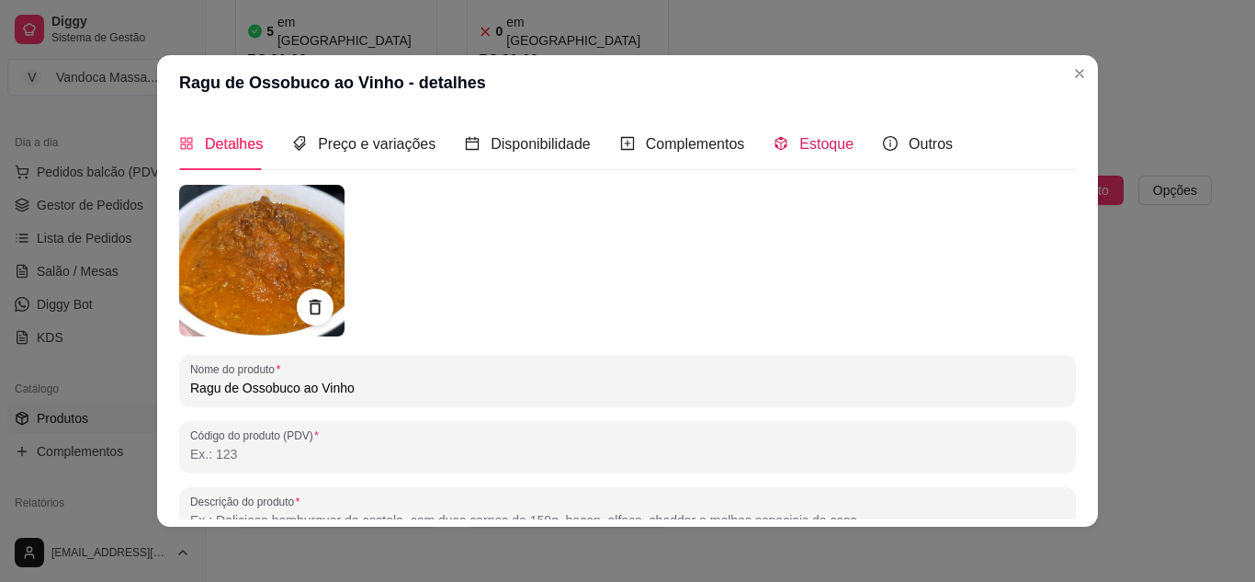
click at [800, 146] on span "Estoque" at bounding box center [827, 144] width 54 height 16
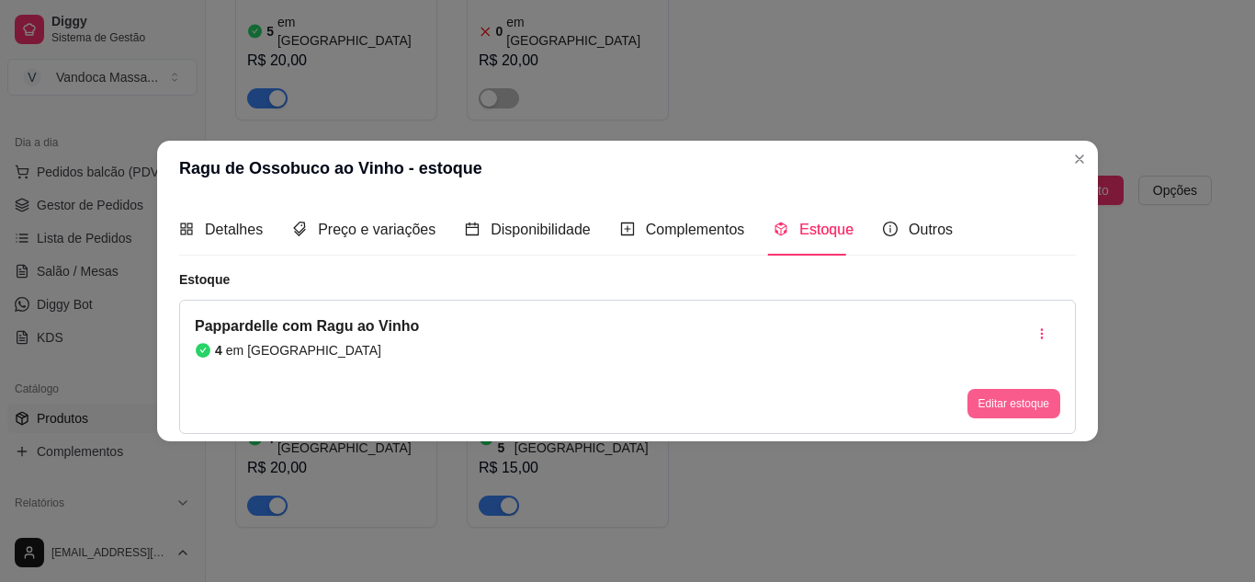
click at [1028, 397] on button "Editar estoque" at bounding box center [1014, 403] width 93 height 29
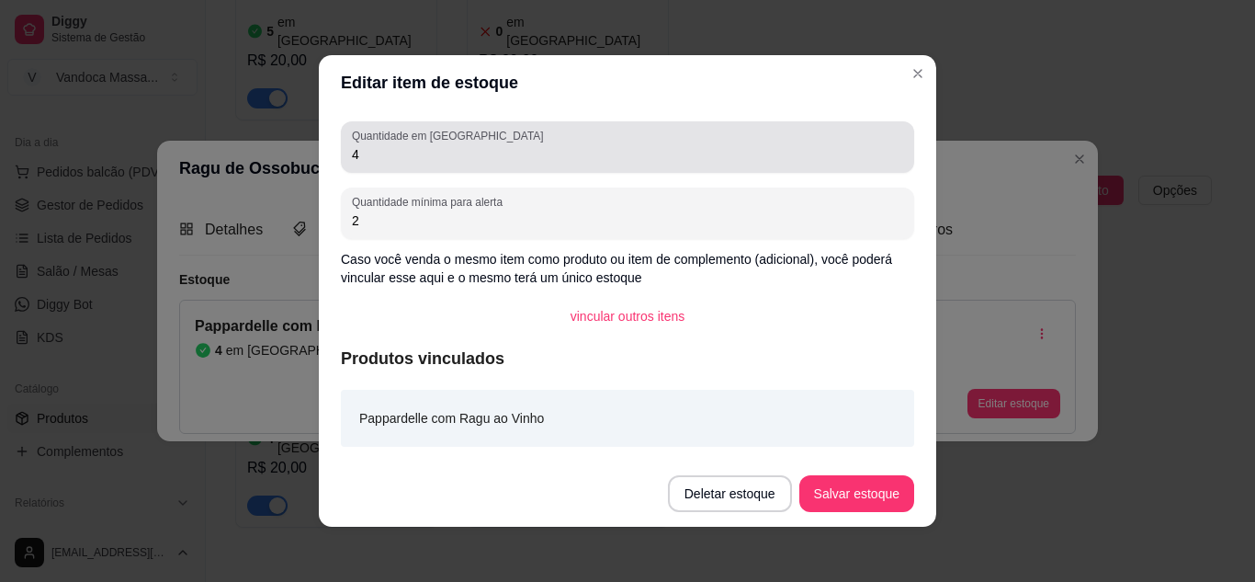
click at [448, 164] on div "4" at bounding box center [627, 147] width 551 height 37
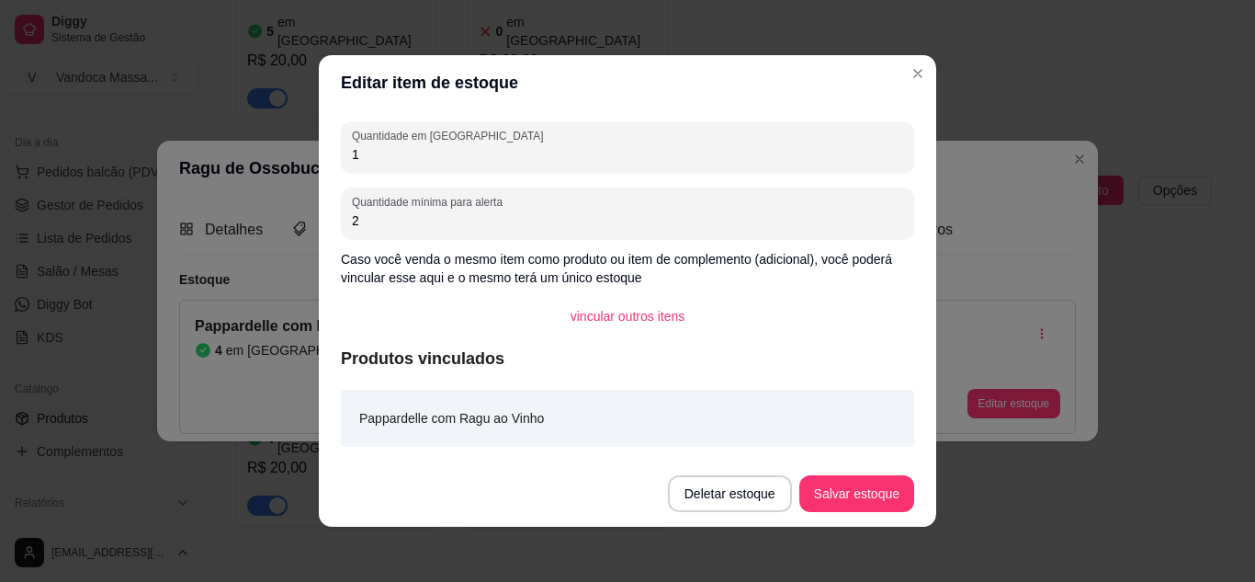
type input "1"
click at [835, 488] on button "Salvar estoque" at bounding box center [857, 494] width 112 height 36
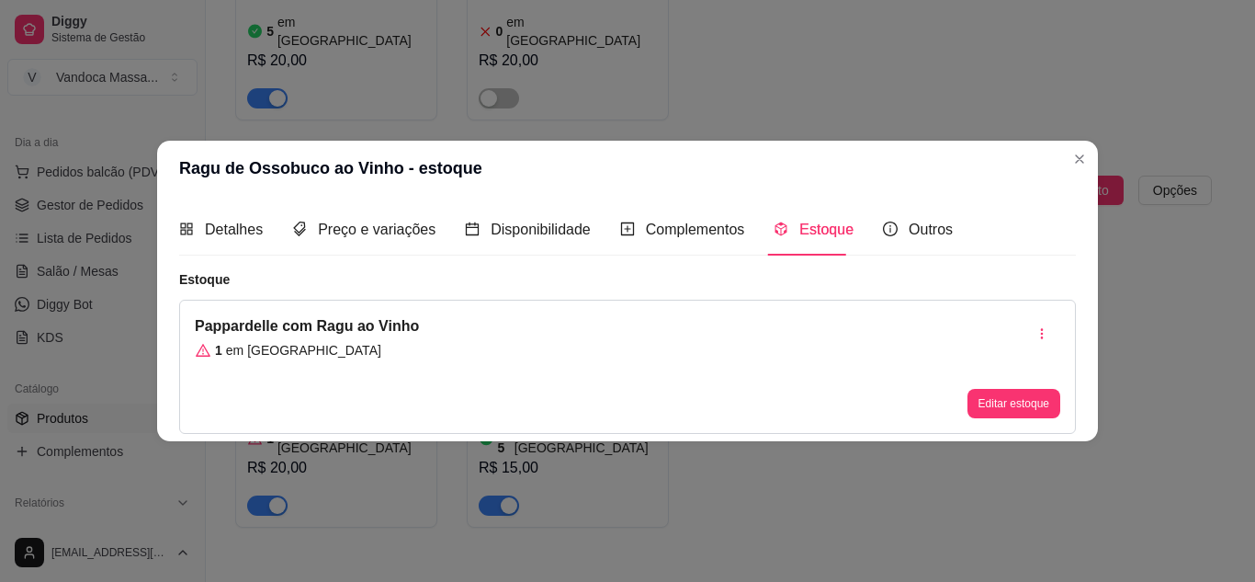
click at [1066, 149] on header "Ragu de Ossobuco ao Vinho - estoque" at bounding box center [627, 168] width 941 height 55
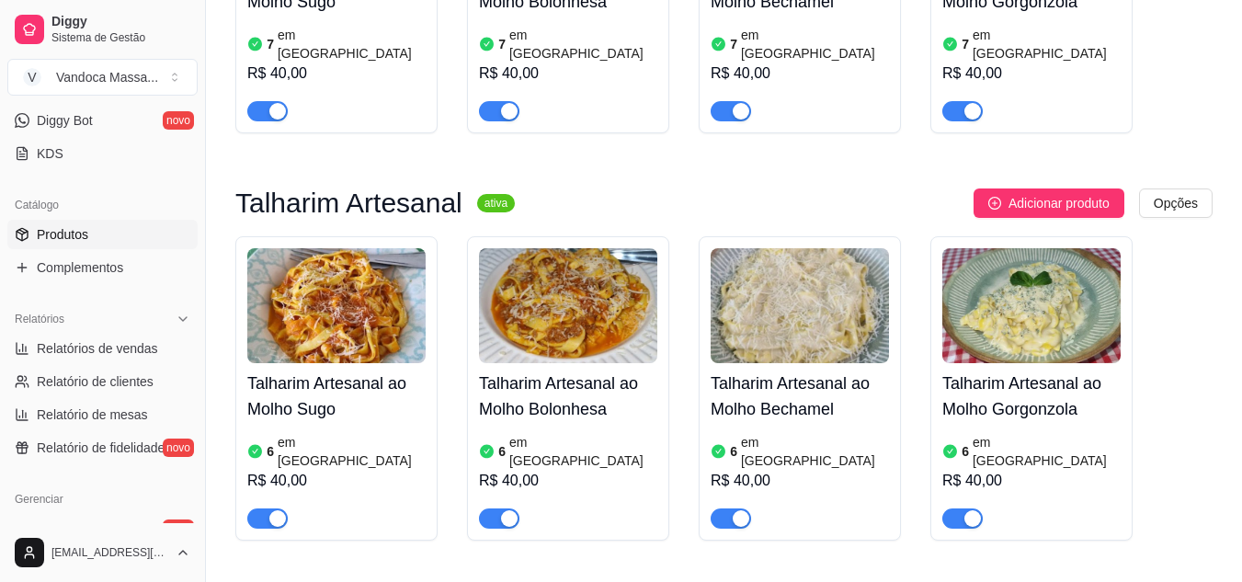
scroll to position [1287, 0]
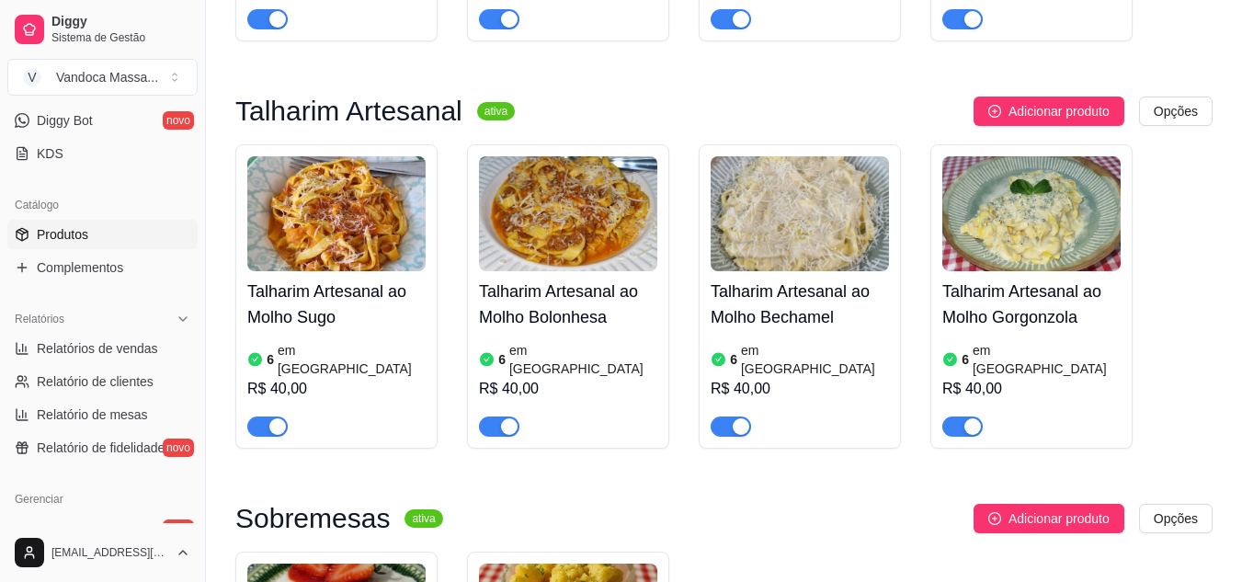
click at [307, 341] on article "em [GEOGRAPHIC_DATA]" at bounding box center [352, 359] width 148 height 37
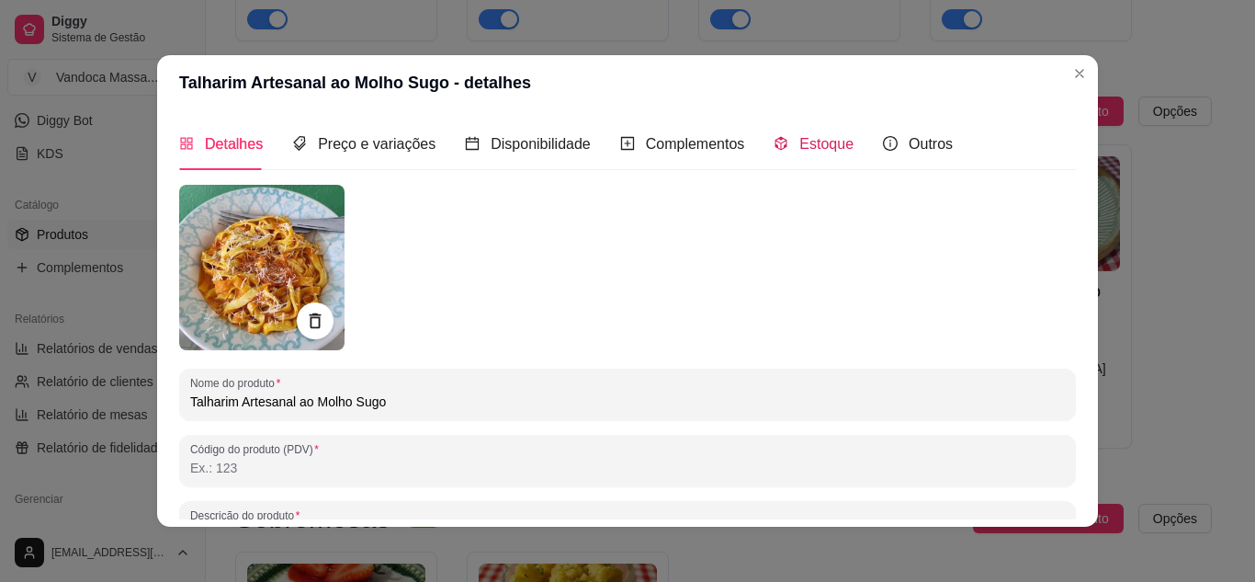
click at [777, 141] on div "Estoque" at bounding box center [814, 143] width 80 height 23
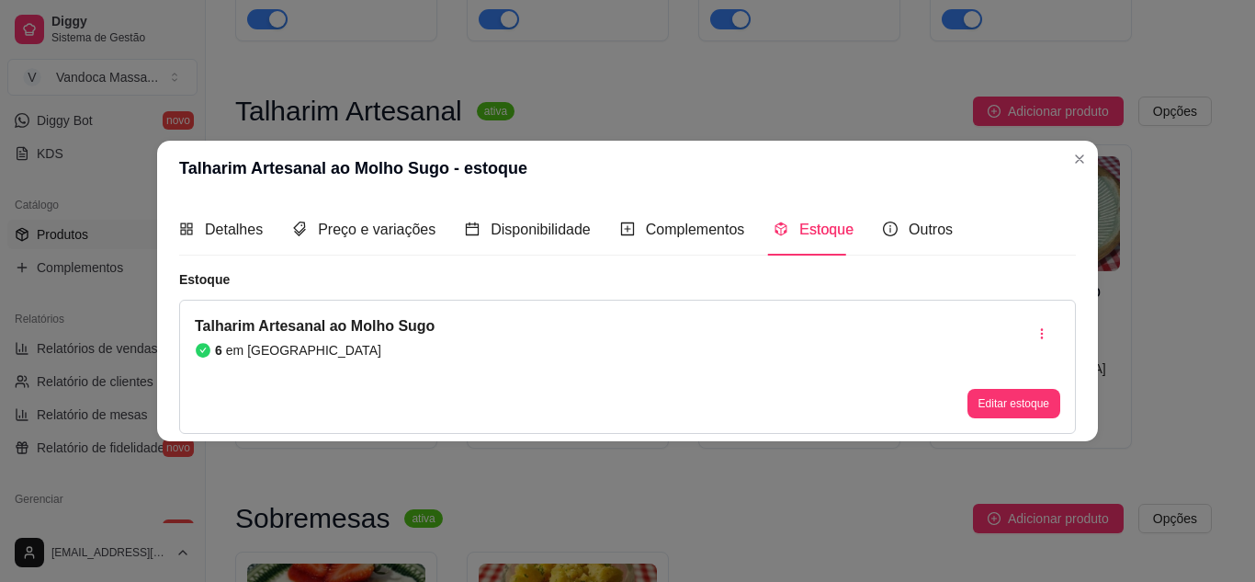
click at [1015, 412] on button "Editar estoque" at bounding box center [1014, 403] width 93 height 29
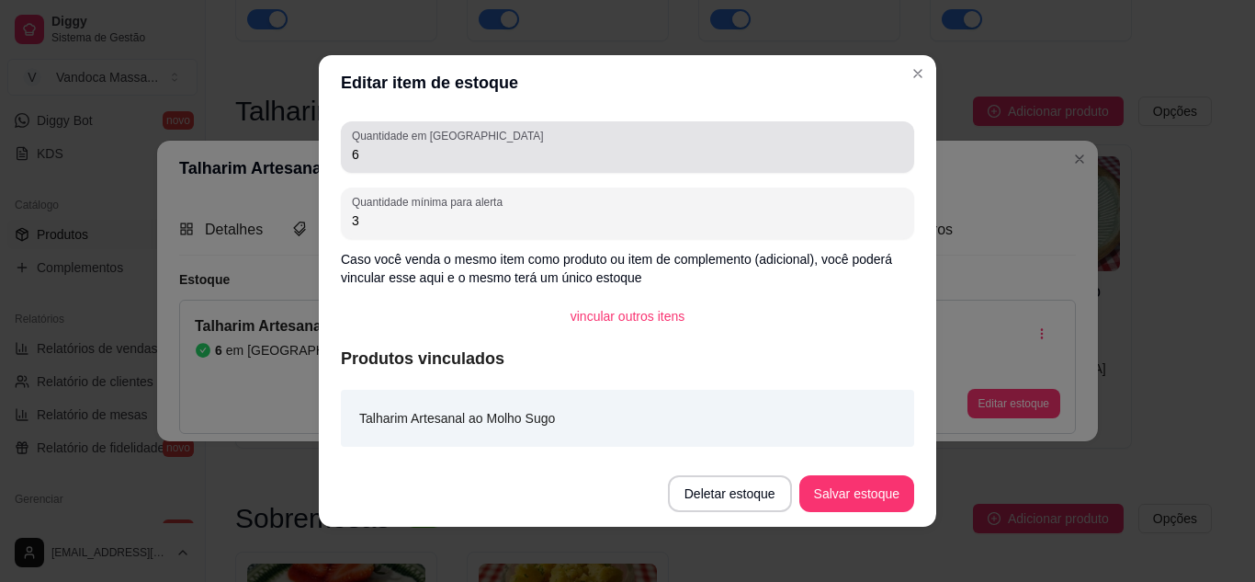
click at [425, 148] on input "6" at bounding box center [627, 154] width 551 height 18
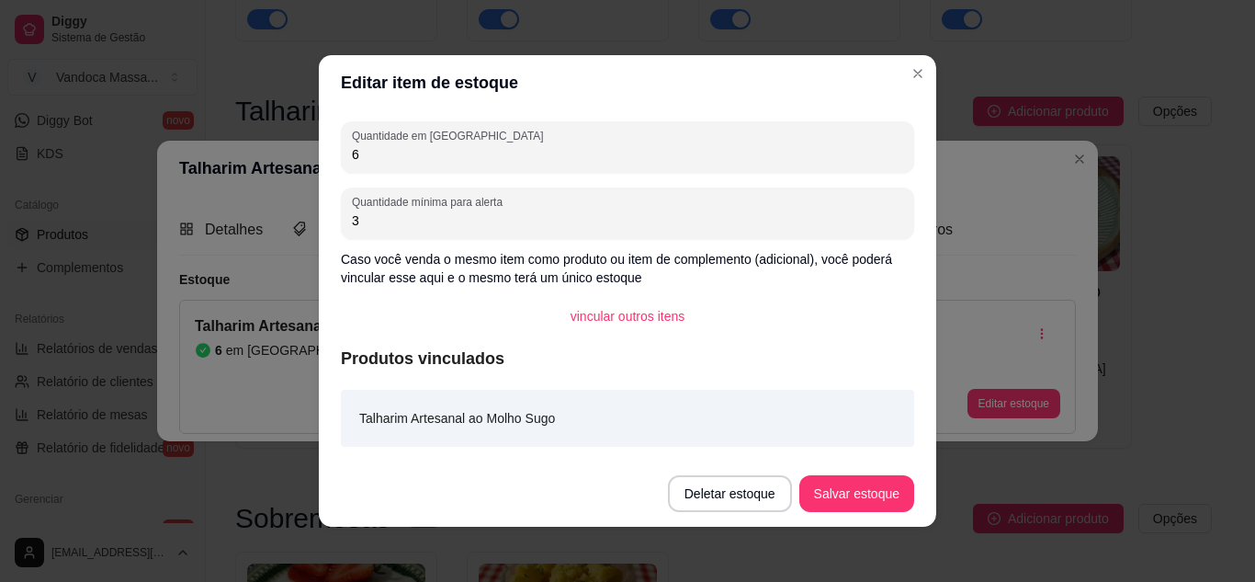
click at [425, 148] on input "6" at bounding box center [627, 154] width 551 height 18
type input "1"
click at [875, 492] on button "Salvar estoque" at bounding box center [857, 493] width 115 height 37
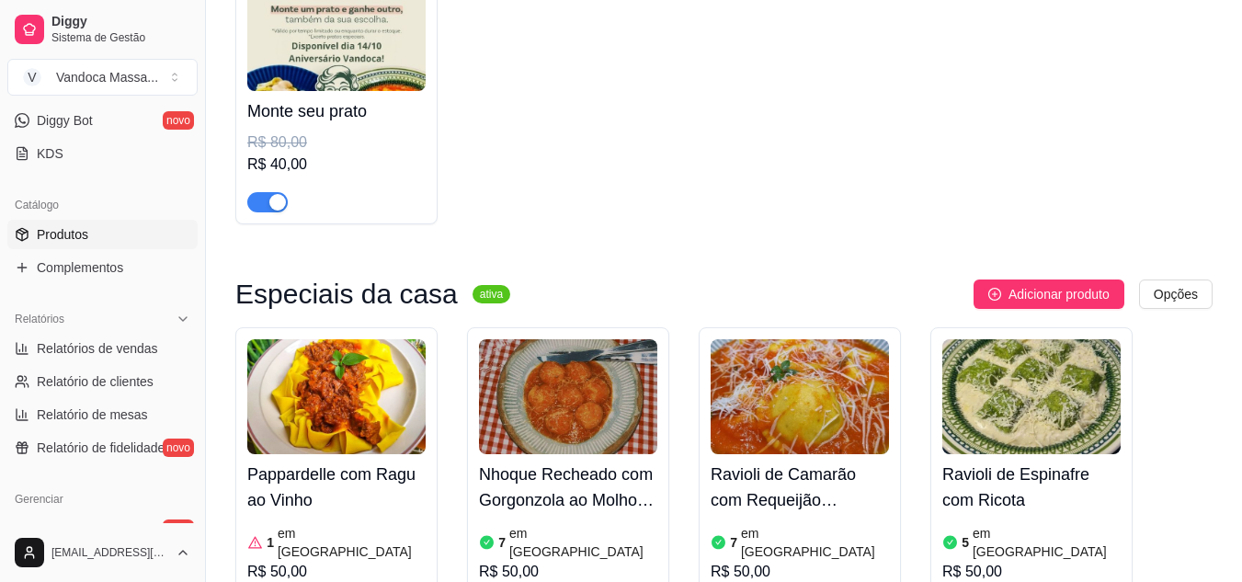
scroll to position [184, 0]
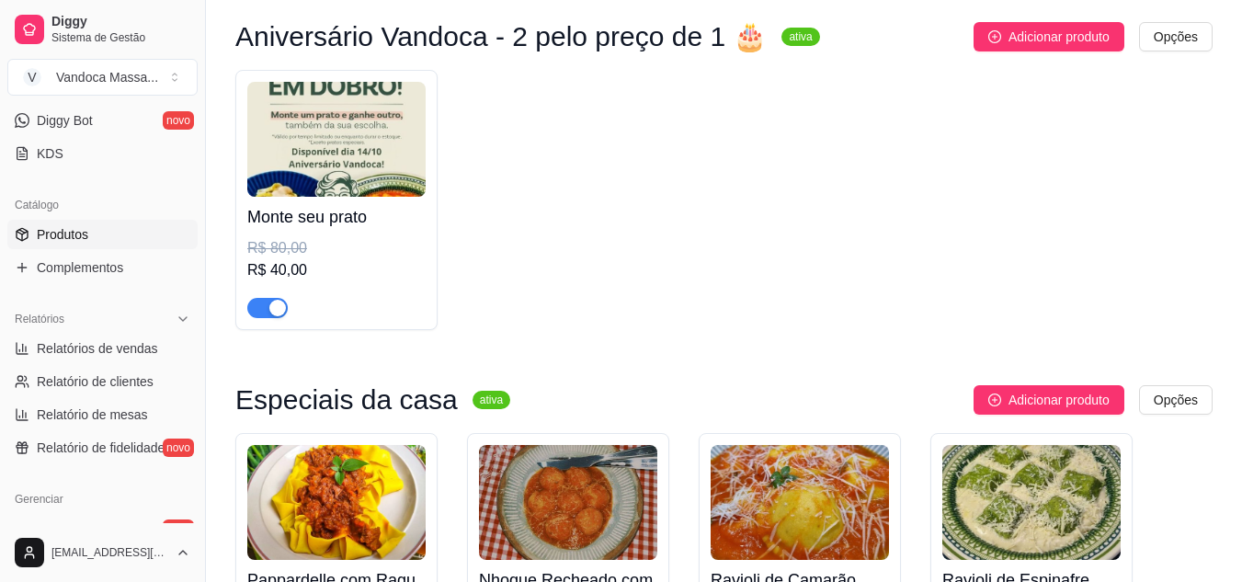
click at [385, 189] on img at bounding box center [336, 139] width 178 height 115
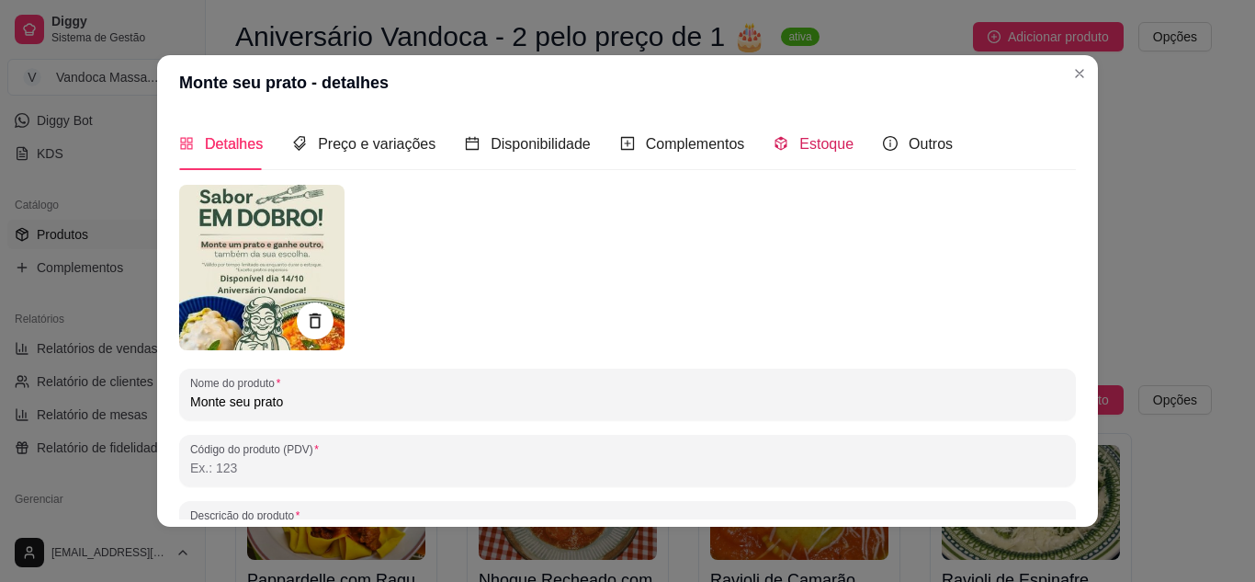
click at [785, 140] on div "Estoque" at bounding box center [814, 143] width 80 height 23
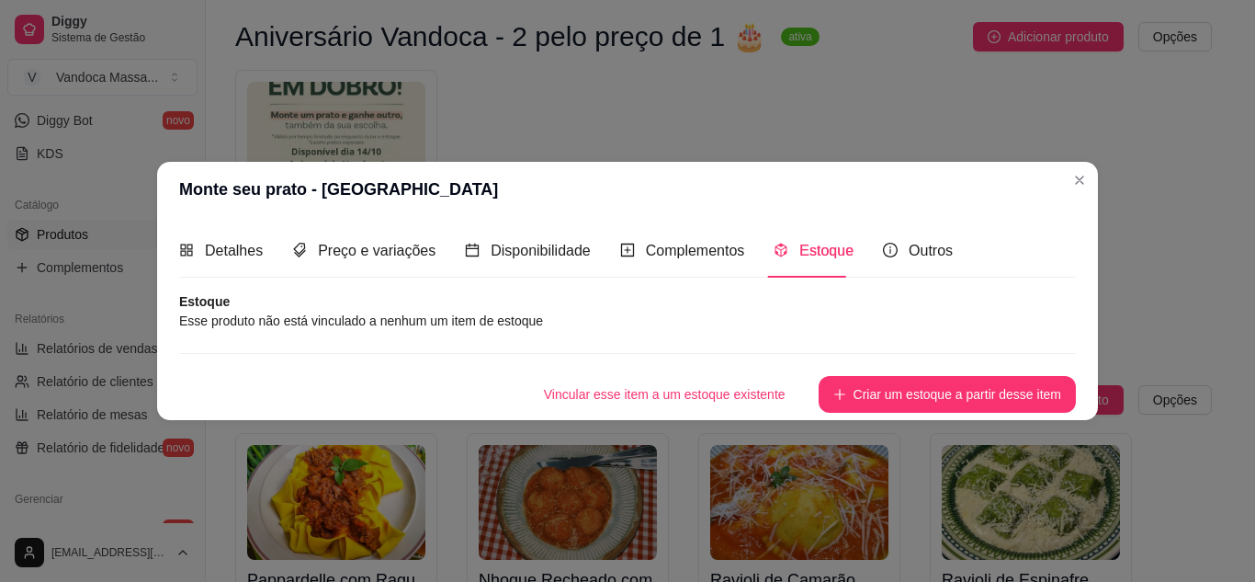
click at [575, 317] on article "Esse produto não está vinculado a nenhum um item de estoque" at bounding box center [627, 321] width 897 height 20
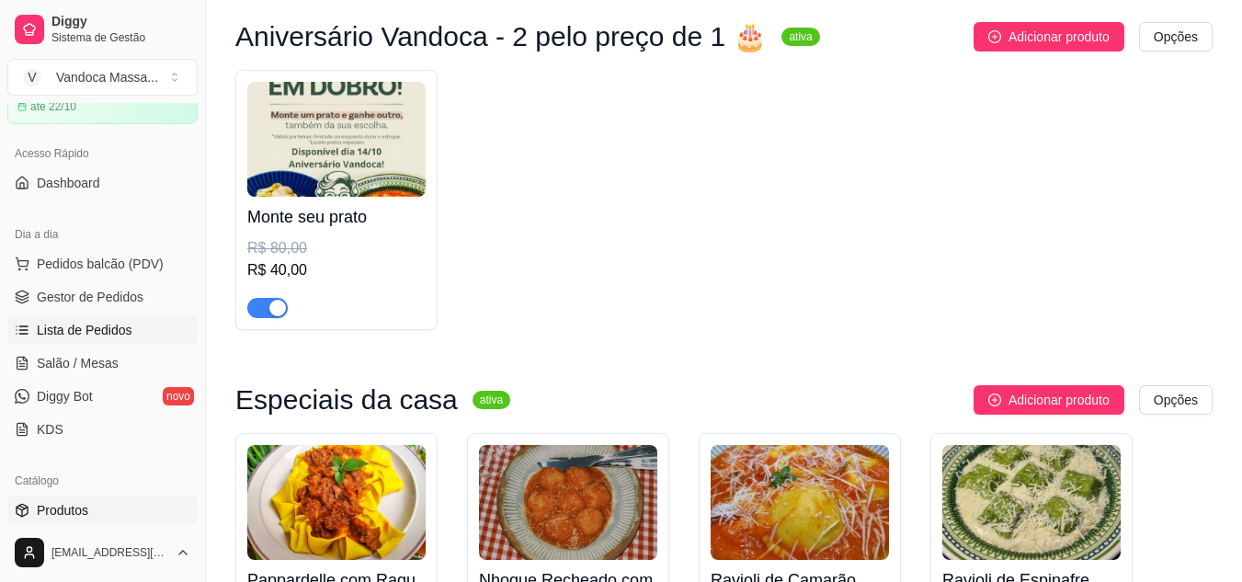
scroll to position [0, 0]
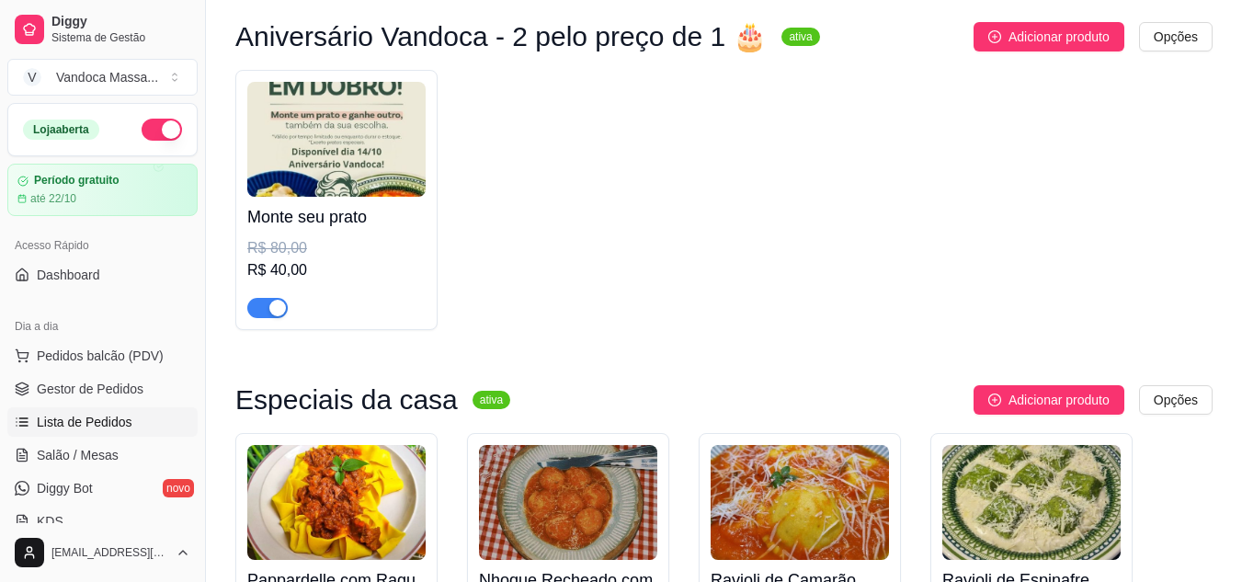
click at [83, 433] on link "Lista de Pedidos" at bounding box center [102, 421] width 190 height 29
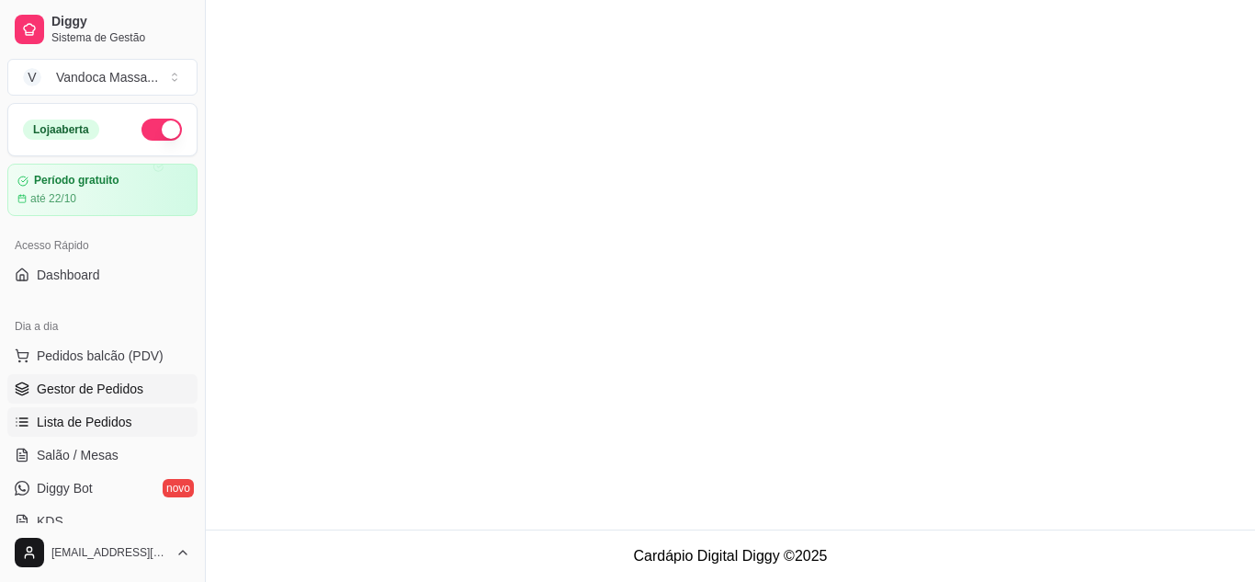
click at [88, 382] on span "Gestor de Pedidos" at bounding box center [90, 389] width 107 height 18
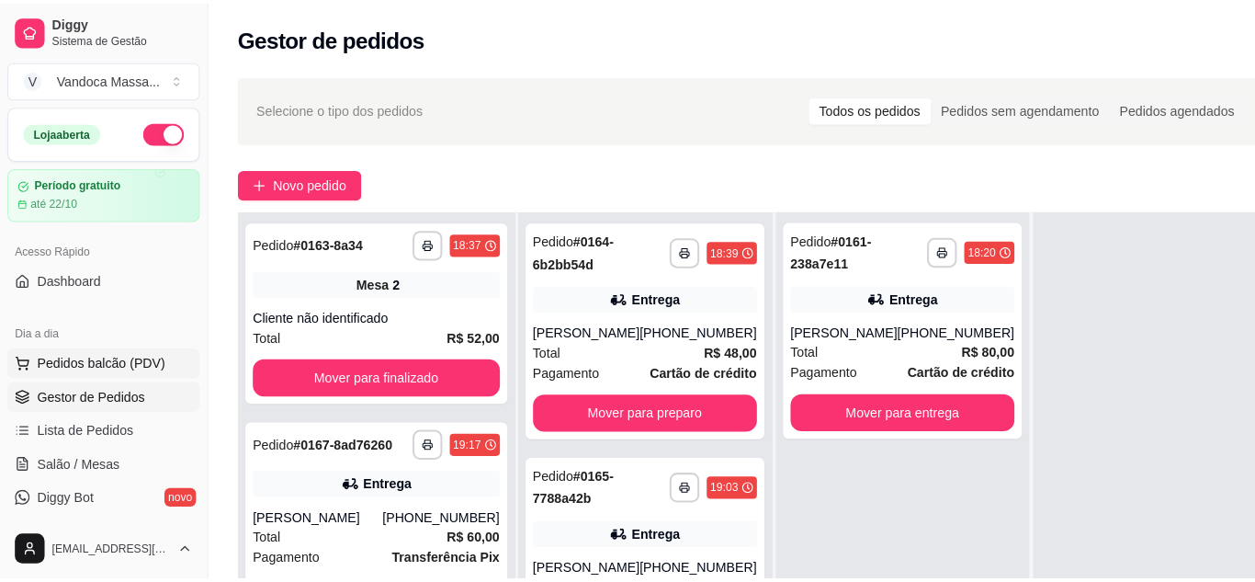
scroll to position [92, 0]
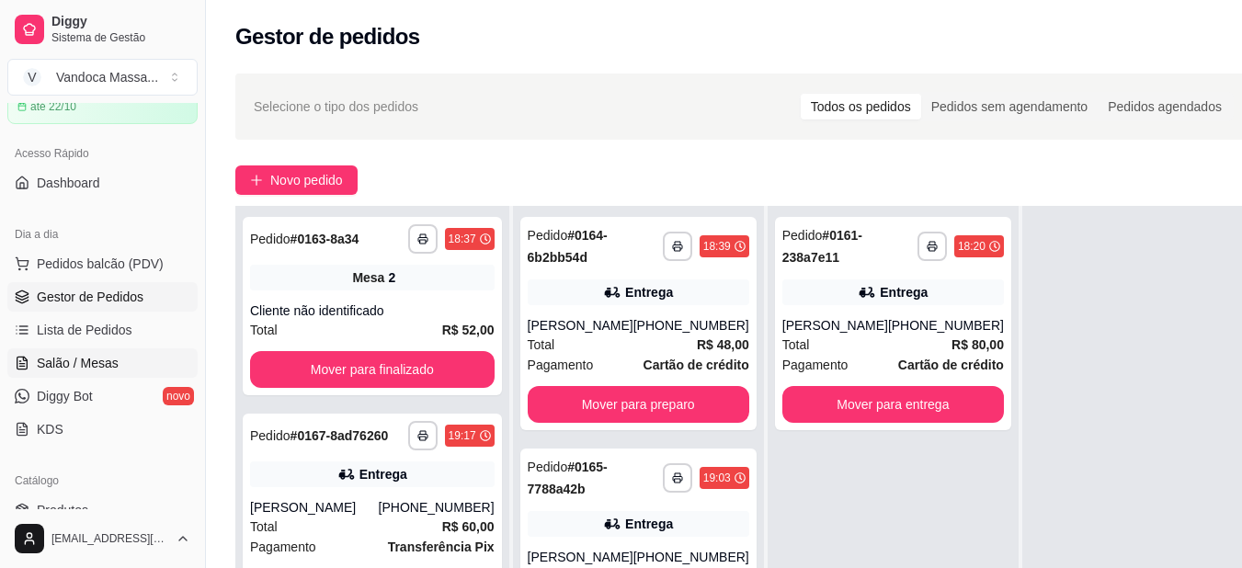
click at [90, 361] on span "Salão / Mesas" at bounding box center [78, 363] width 82 height 18
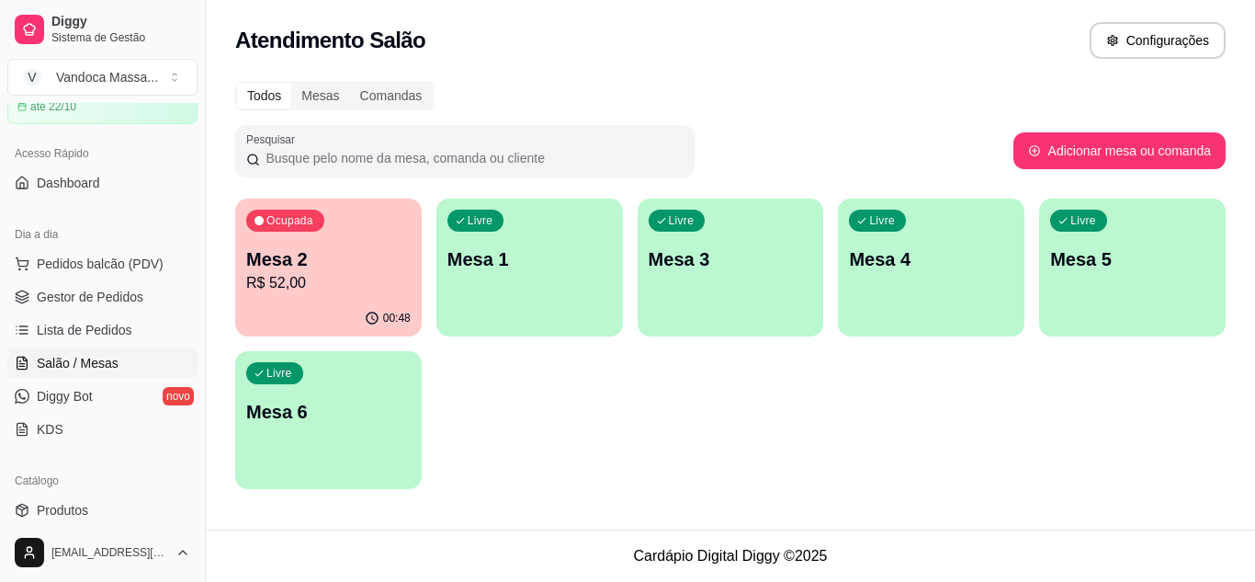
click at [366, 261] on p "Mesa 2" at bounding box center [328, 259] width 165 height 26
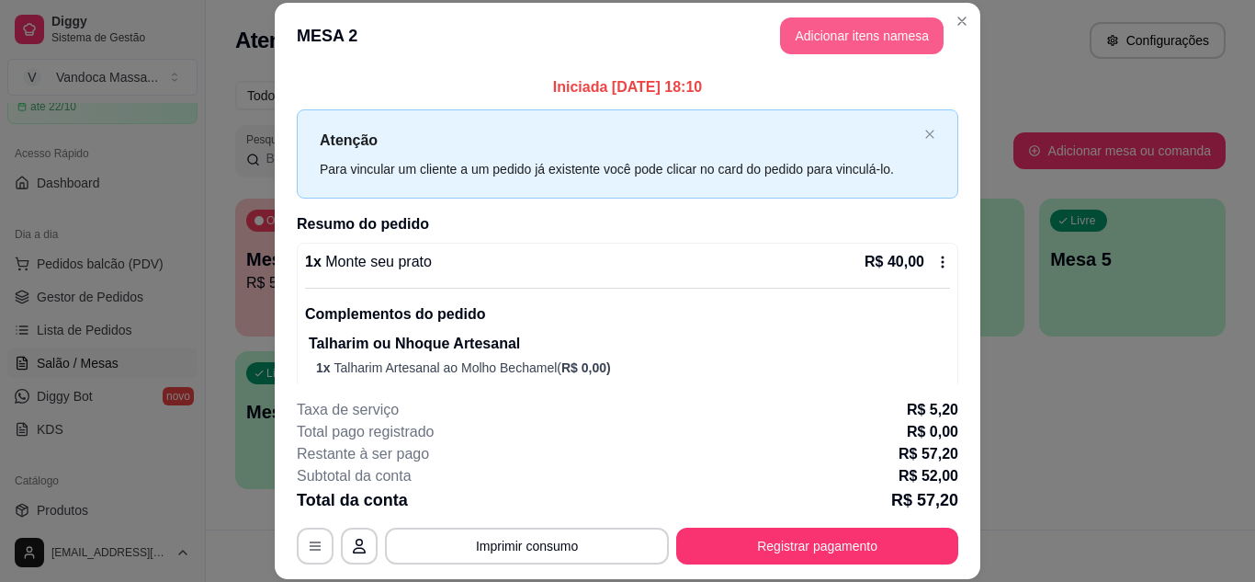
click at [839, 36] on button "Adicionar itens na mesa" at bounding box center [862, 35] width 164 height 37
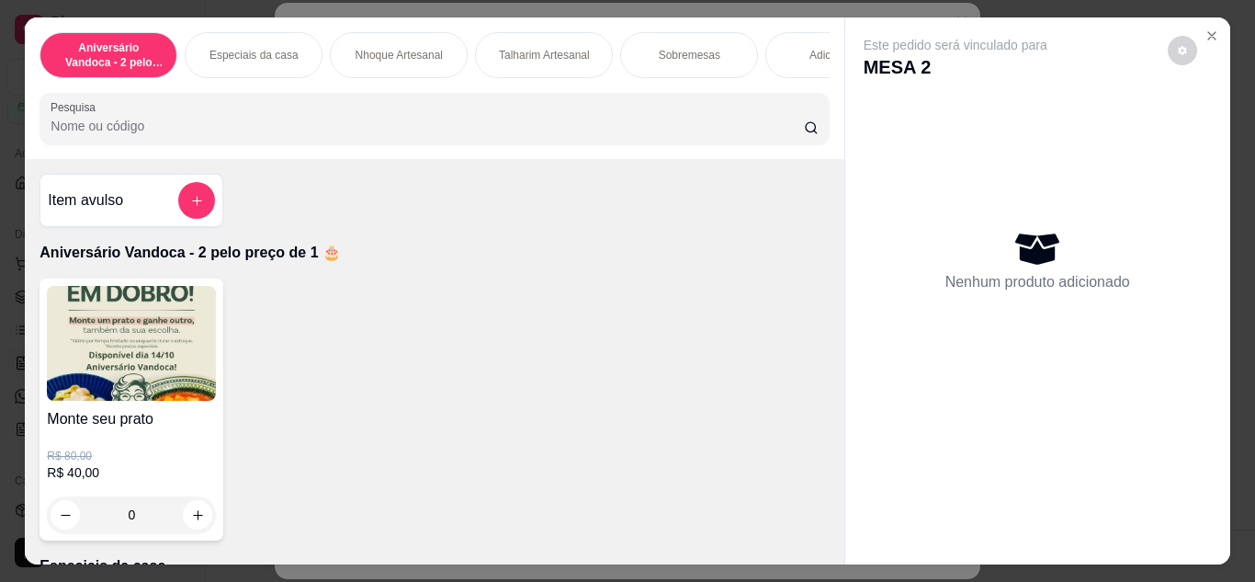
click at [698, 48] on p "Sobremesas" at bounding box center [690, 55] width 62 height 15
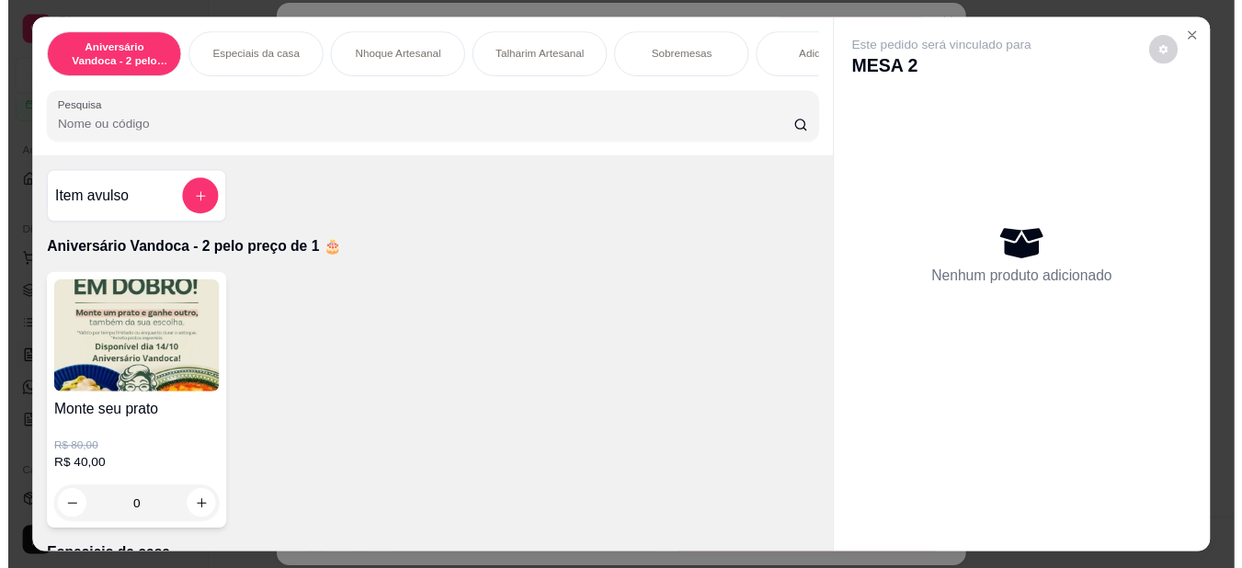
scroll to position [49, 0]
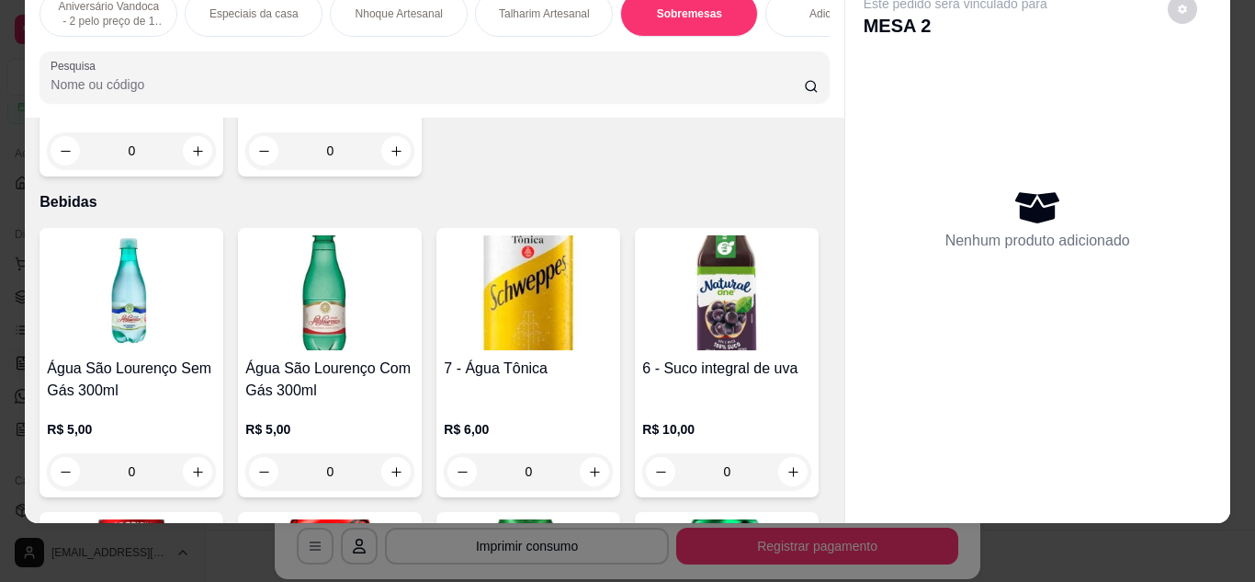
type input "1"
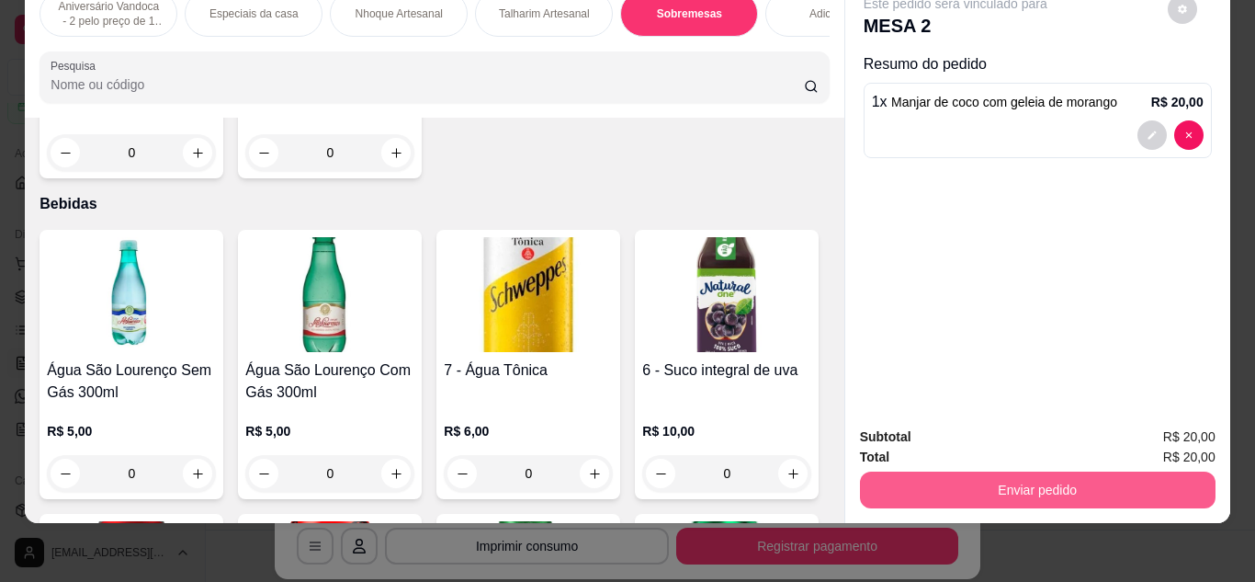
click at [1080, 478] on button "Enviar pedido" at bounding box center [1038, 489] width 356 height 37
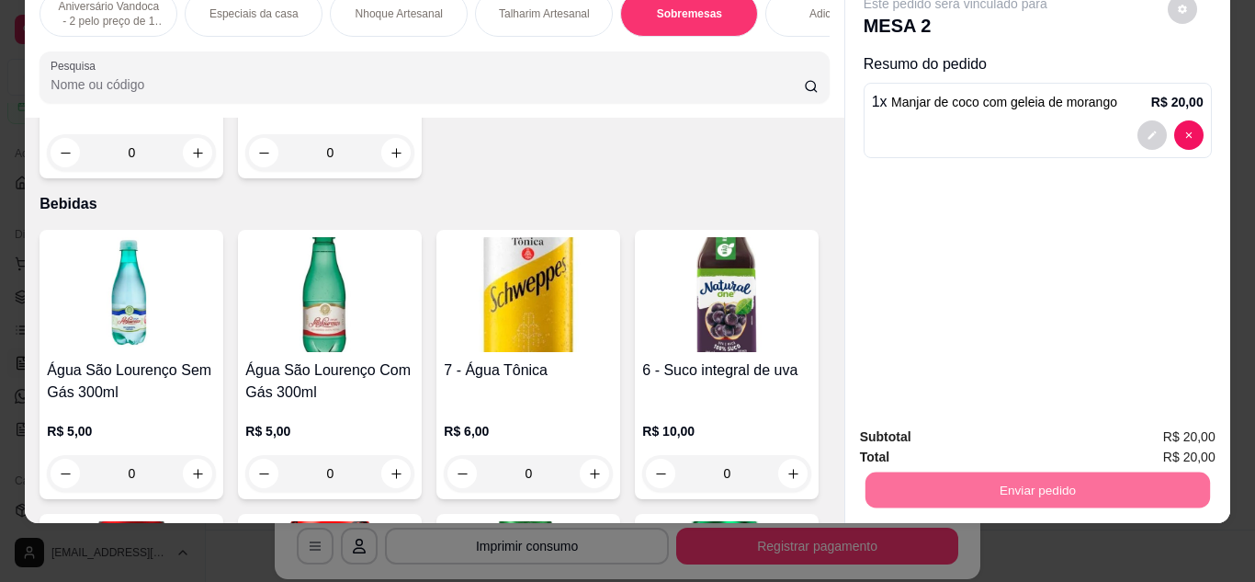
click at [1154, 418] on button "Enviar pedido" at bounding box center [1168, 430] width 104 height 35
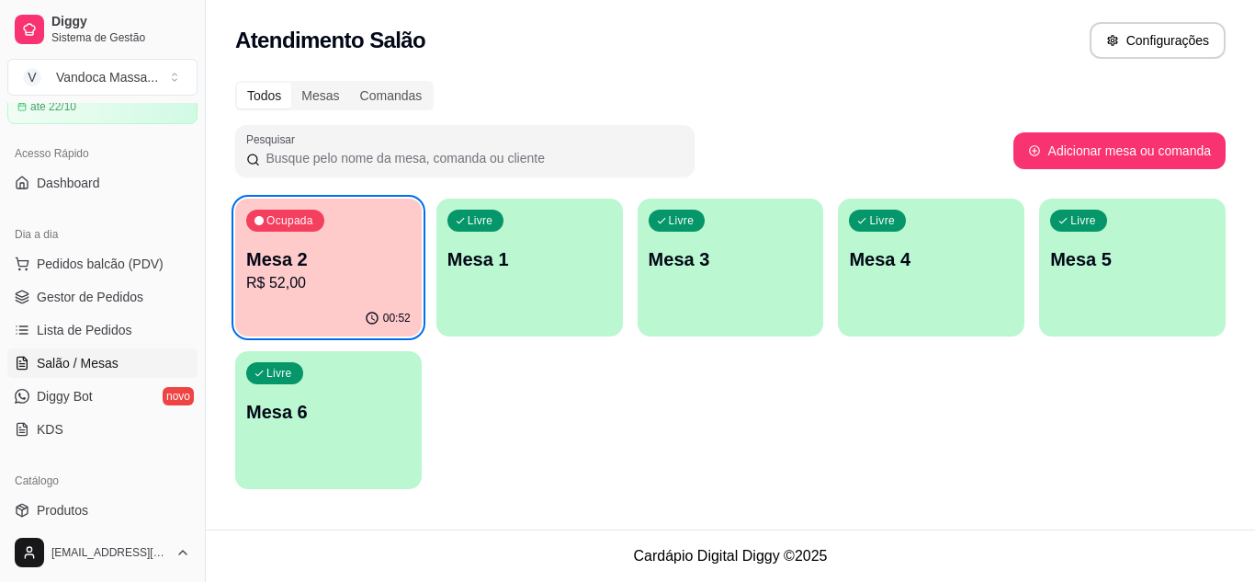
click at [80, 278] on ul "Pedidos balcão (PDV) Gestor de Pedidos Lista de Pedidos Salão / Mesas Diggy Bot…" at bounding box center [102, 346] width 190 height 195
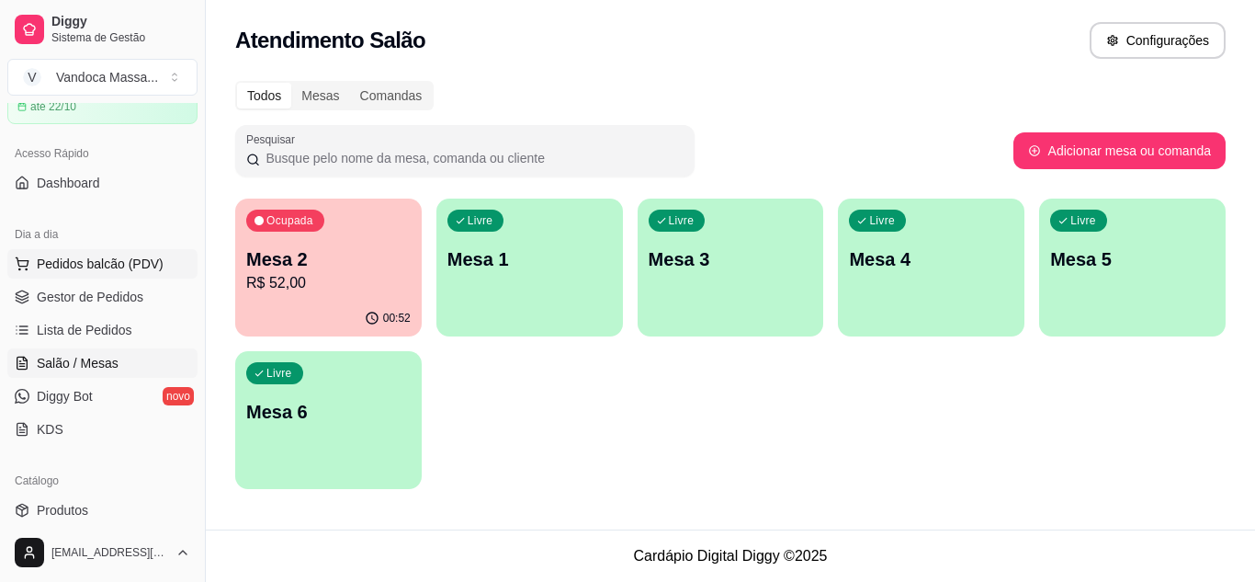
click at [87, 267] on span "Pedidos balcão (PDV)" at bounding box center [100, 264] width 127 height 18
click at [62, 295] on span "Gestor de Pedidos" at bounding box center [90, 297] width 107 height 18
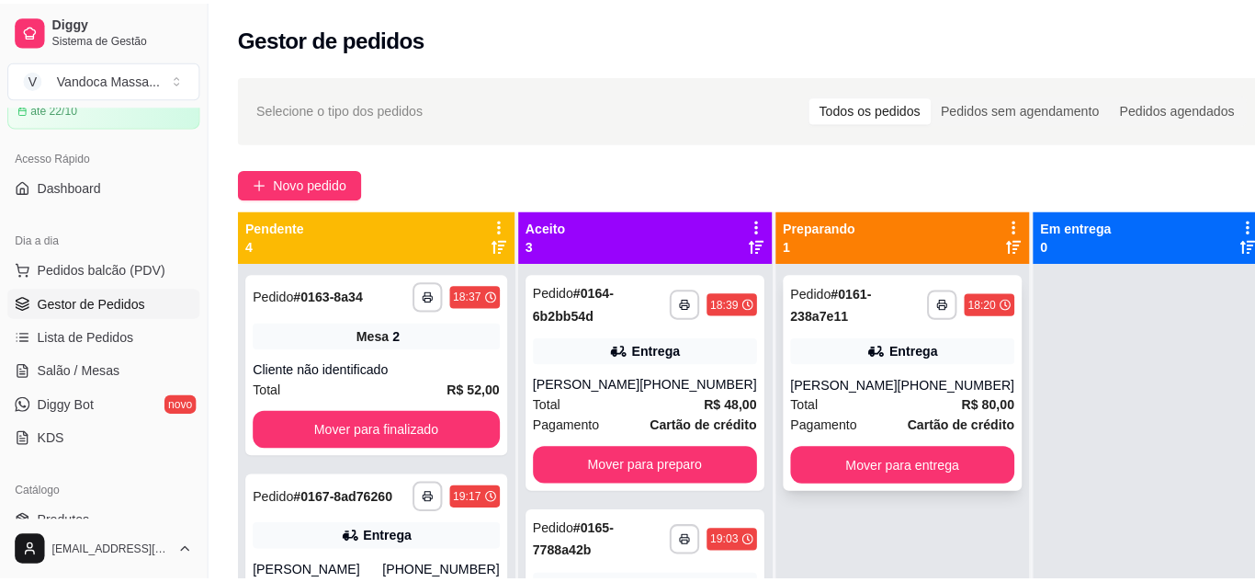
scroll to position [51, 0]
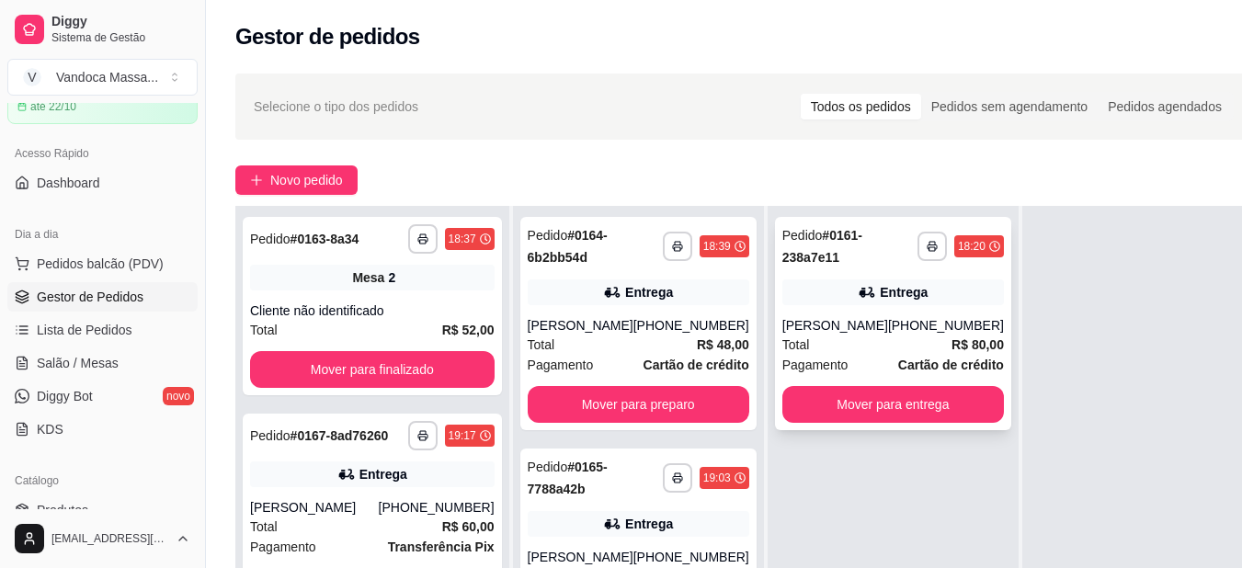
click at [829, 341] on div "Total R$ 80,00" at bounding box center [892, 345] width 221 height 20
click at [643, 358] on strong "Cartão de crédito" at bounding box center [696, 365] width 106 height 15
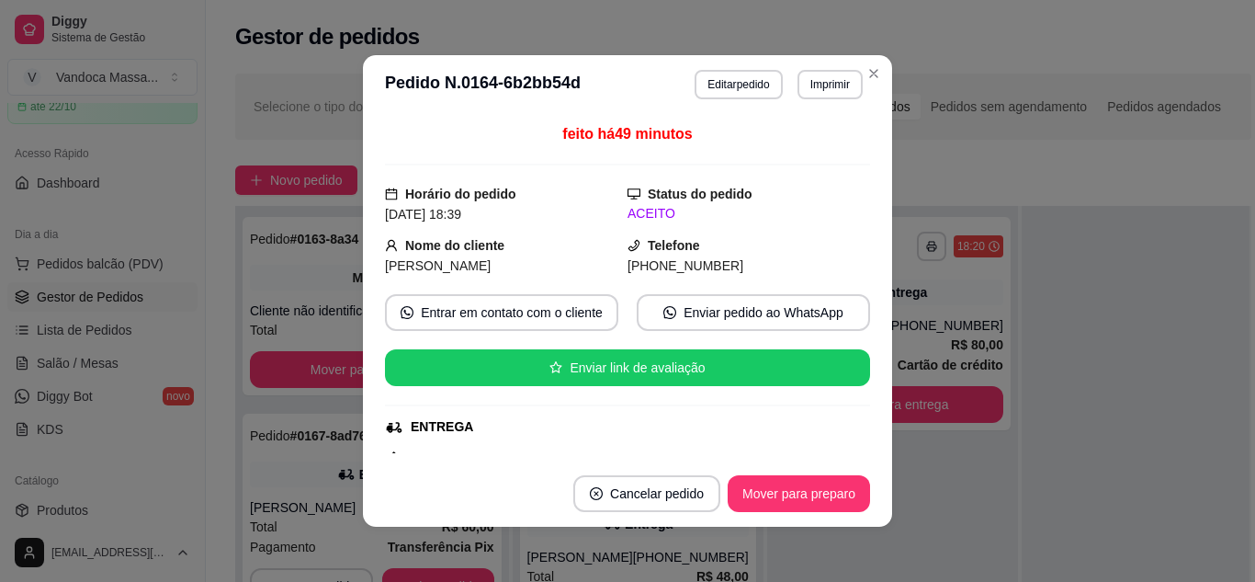
scroll to position [92, 0]
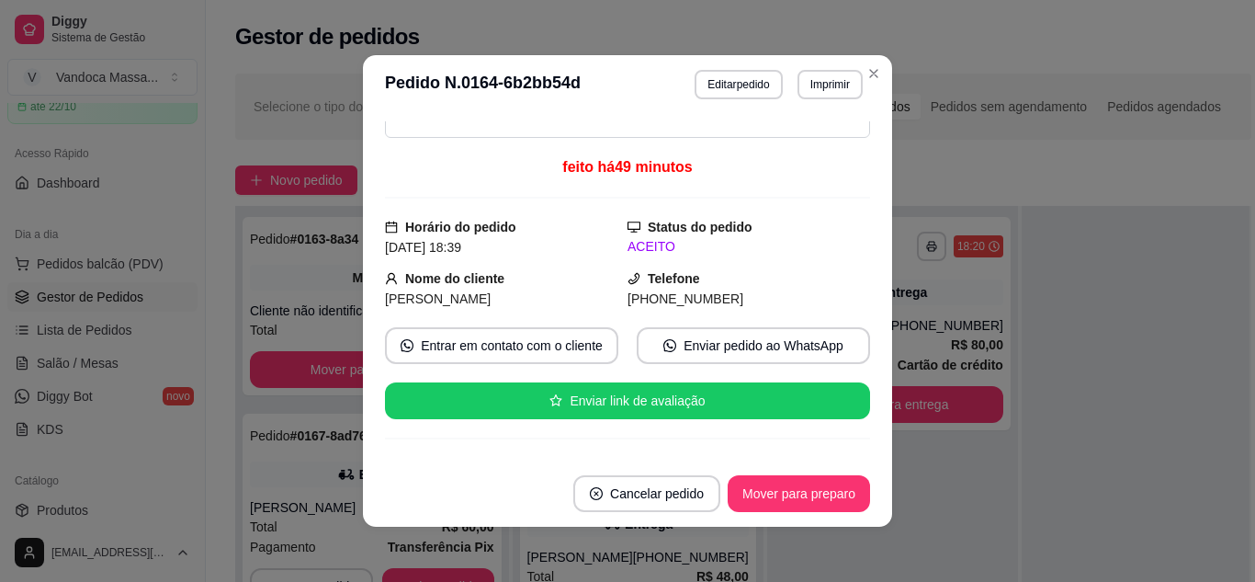
click at [669, 303] on span "[PHONE_NUMBER]" at bounding box center [686, 298] width 116 height 15
copy div "[PHONE_NUMBER] Entrar em contato com o cliente Enviar pedido ao WhatsApp Enviar…"
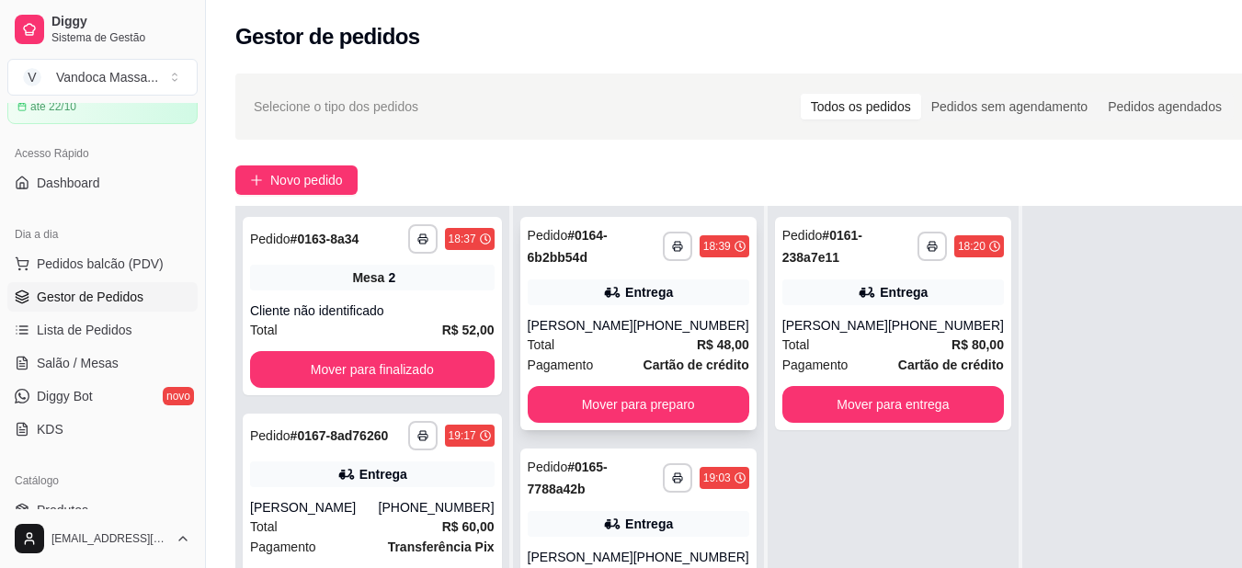
click at [668, 350] on div "Total R$ 48,00" at bounding box center [638, 345] width 221 height 20
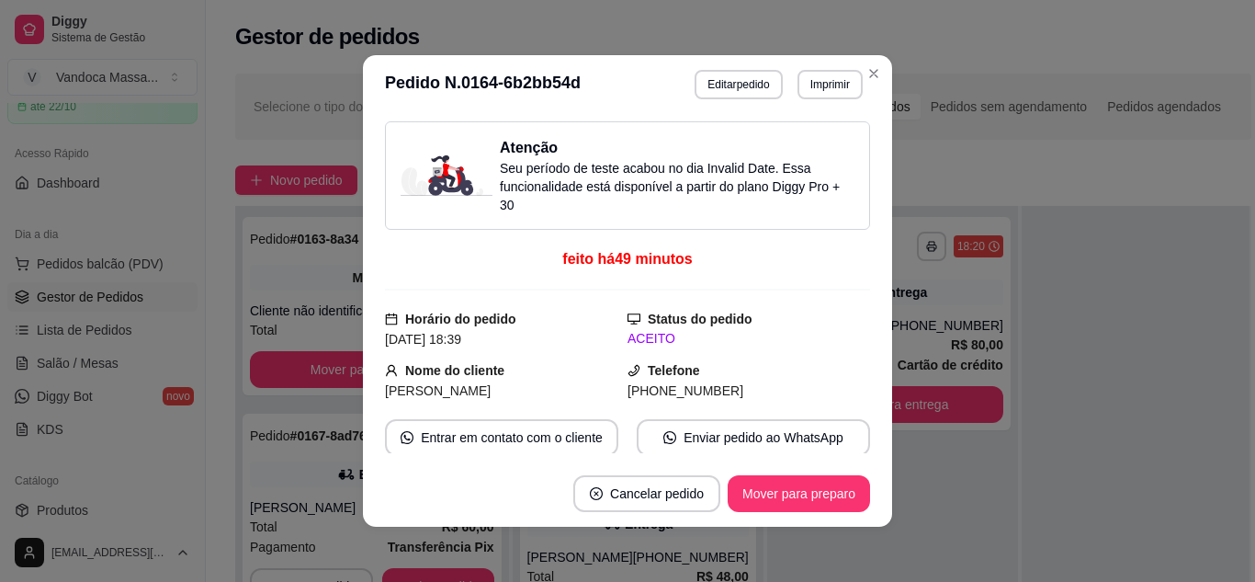
scroll to position [92, 0]
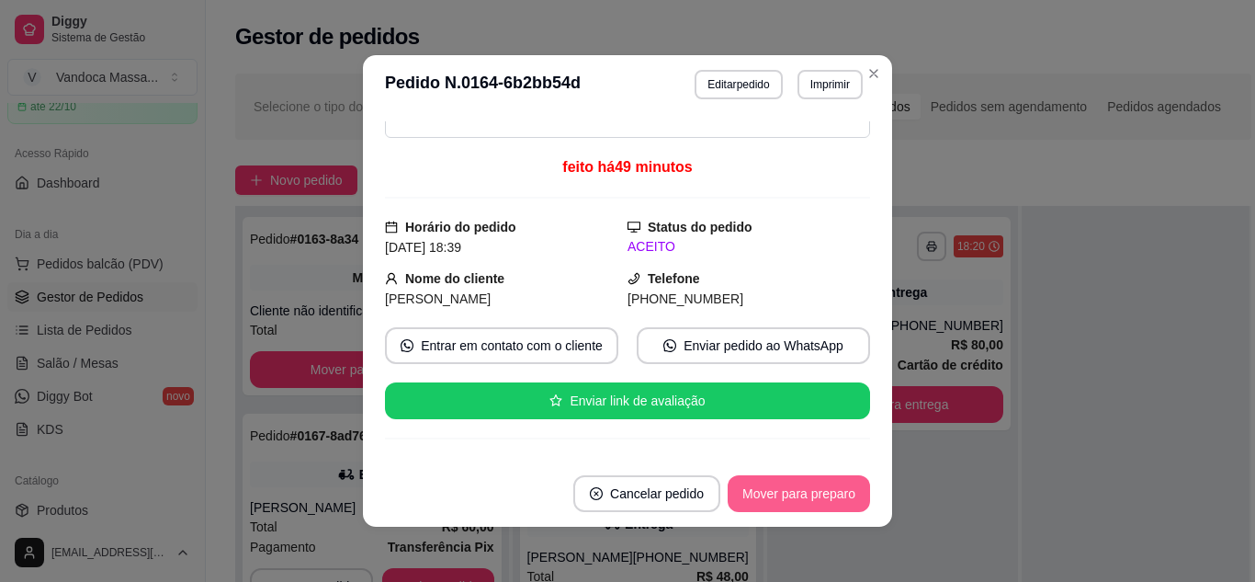
click at [792, 498] on button "Mover para preparo" at bounding box center [799, 493] width 142 height 37
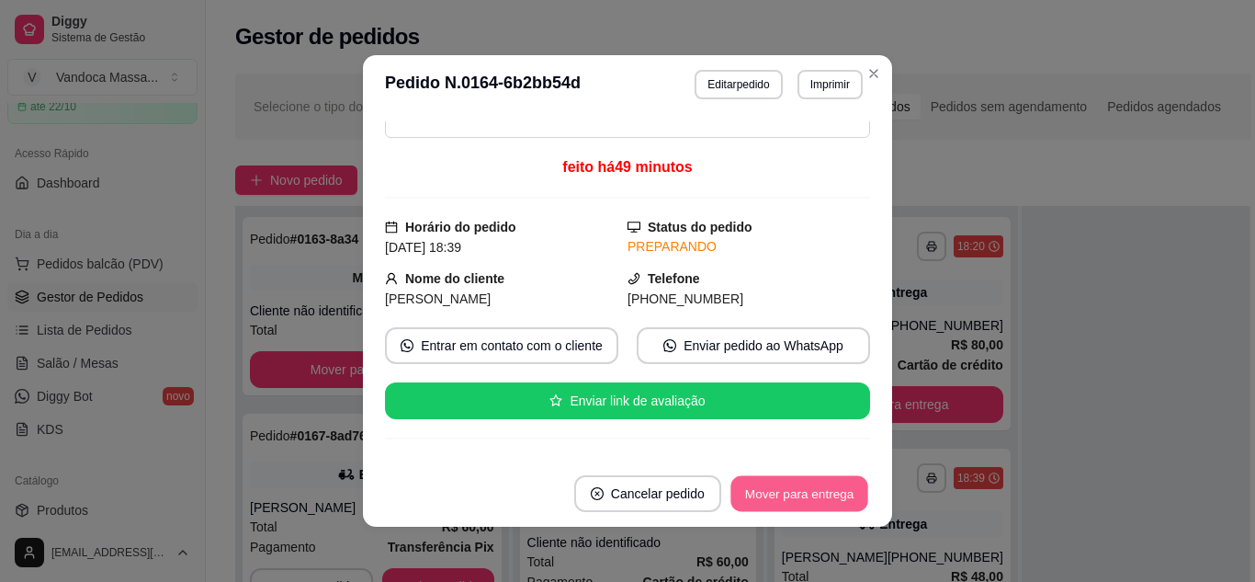
click at [782, 490] on button "Mover para entrega" at bounding box center [800, 494] width 138 height 36
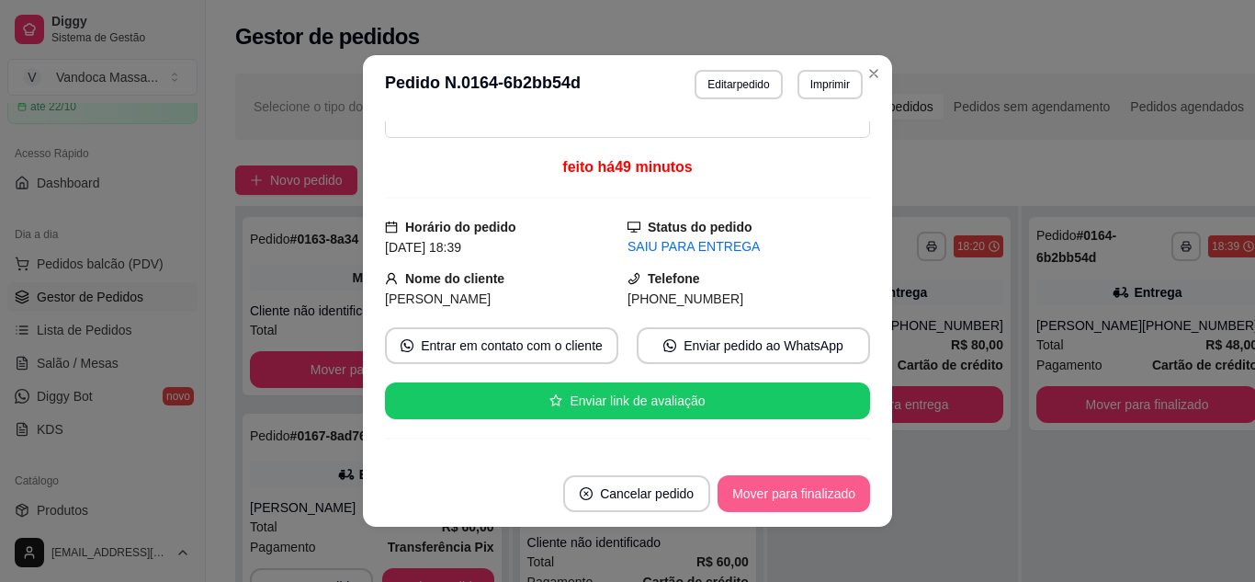
click at [796, 483] on button "Mover para finalizado" at bounding box center [794, 493] width 153 height 37
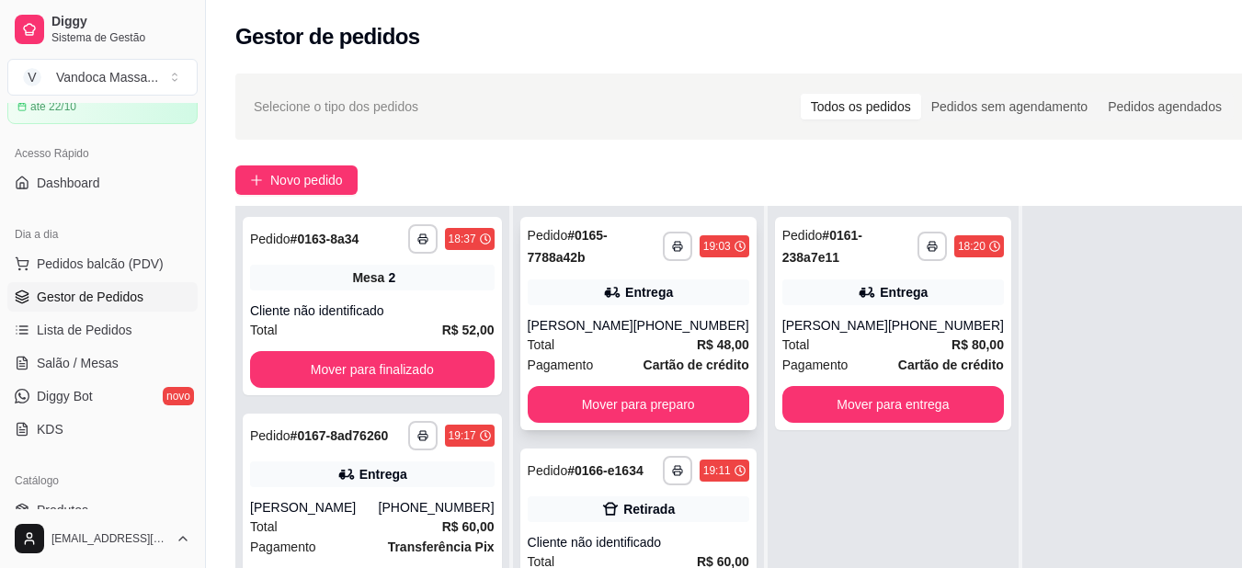
click at [630, 361] on div "Pagamento Cartão de crédito" at bounding box center [638, 365] width 221 height 20
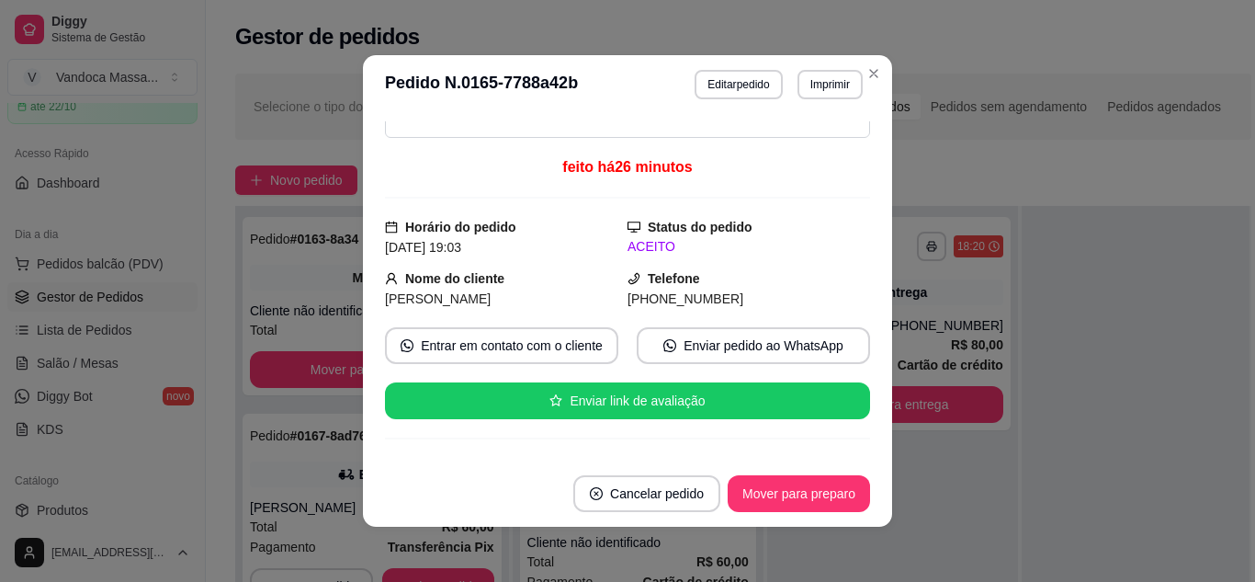
click at [688, 293] on span "[PHONE_NUMBER]" at bounding box center [686, 298] width 116 height 15
copy div "[PHONE_NUMBER] Entrar em contato com o cliente Enviar pedido ao WhatsApp Enviar…"
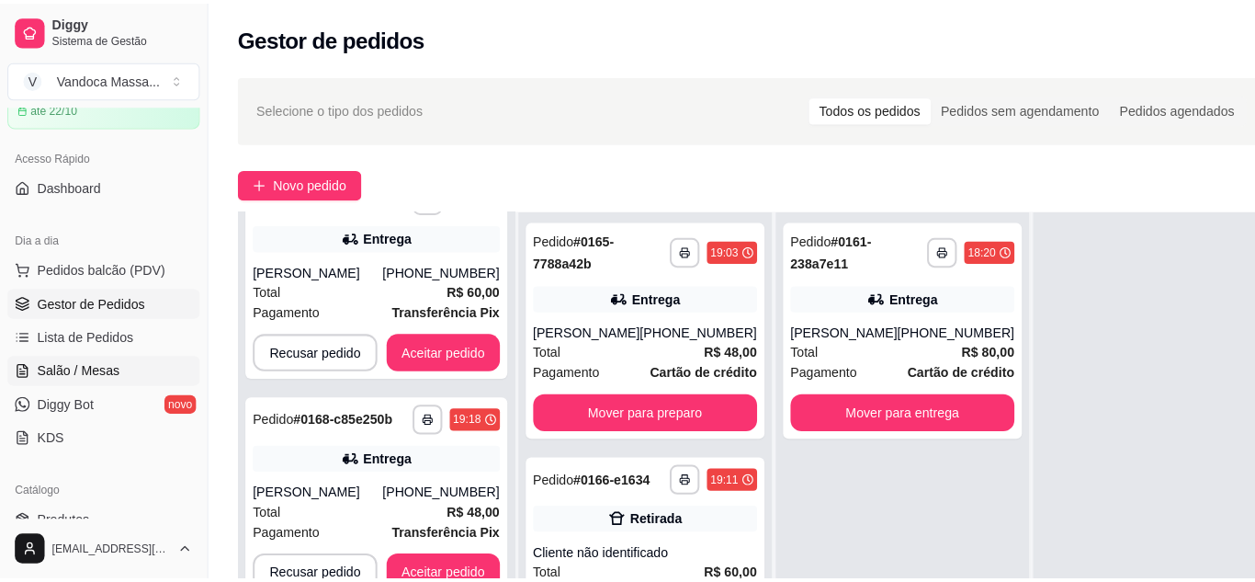
scroll to position [276, 0]
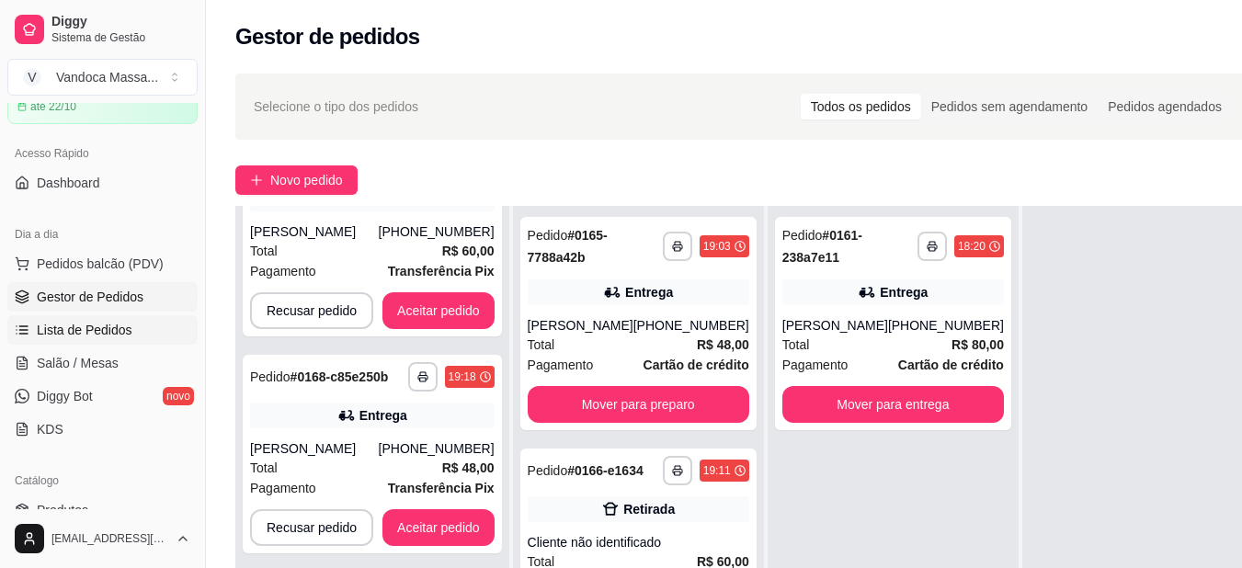
click at [71, 323] on span "Lista de Pedidos" at bounding box center [85, 330] width 96 height 18
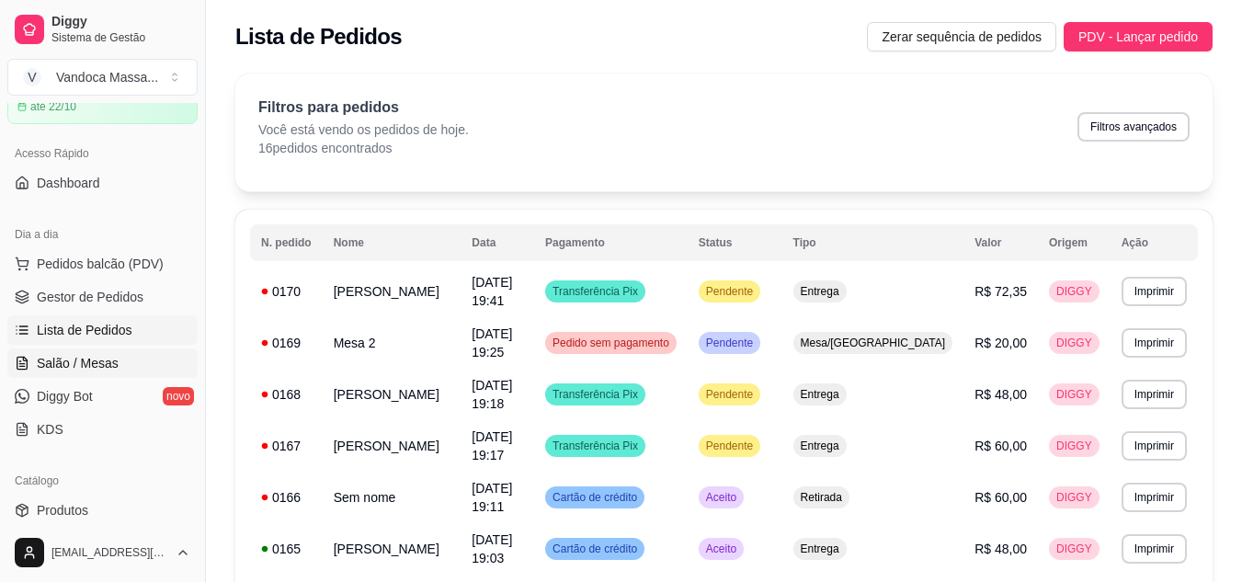
click at [59, 355] on span "Salão / Mesas" at bounding box center [78, 363] width 82 height 18
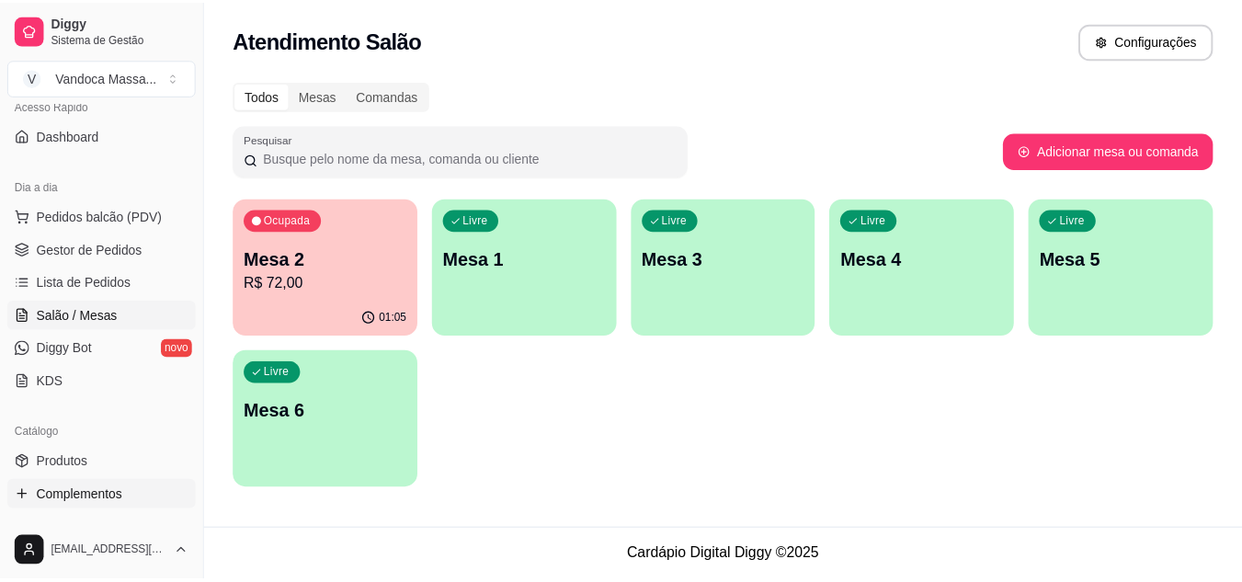
scroll to position [184, 0]
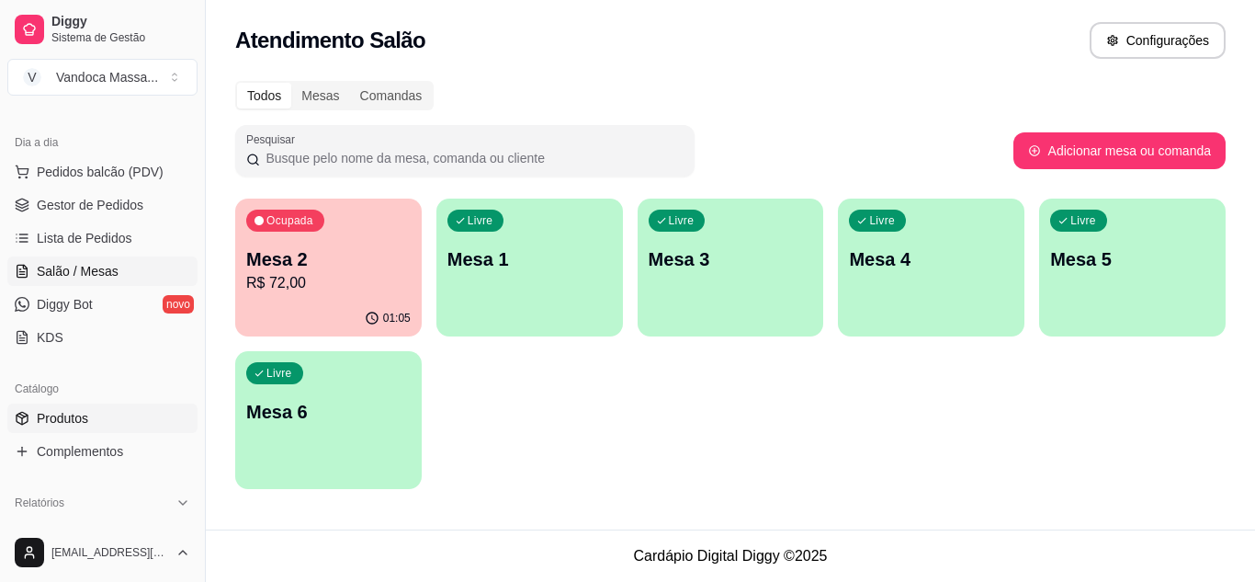
click at [81, 415] on span "Produtos" at bounding box center [62, 418] width 51 height 18
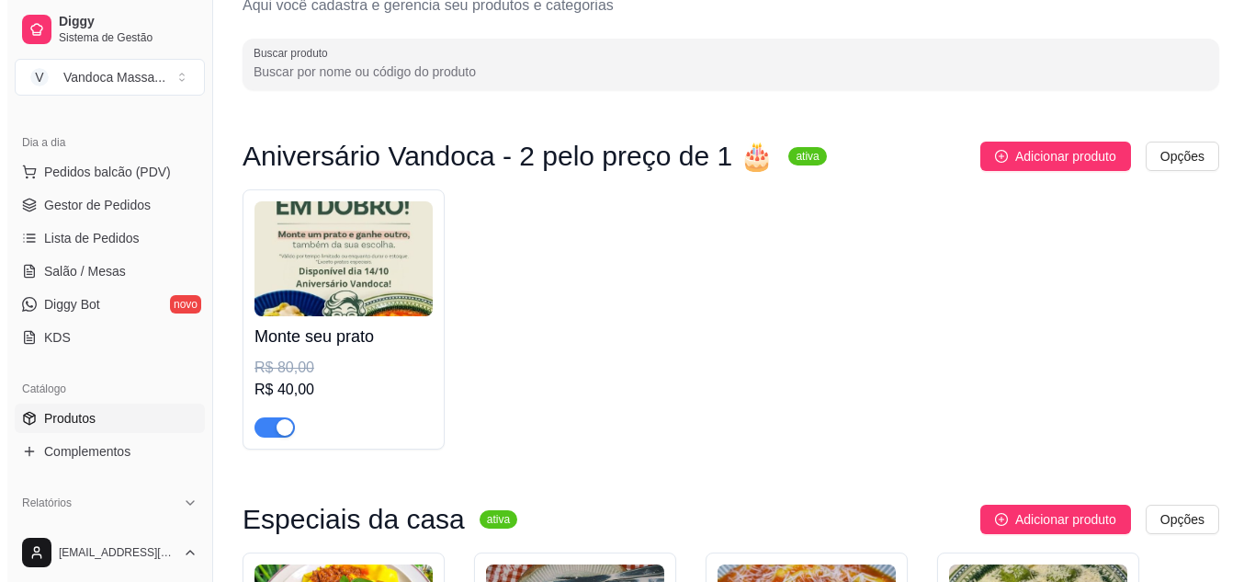
scroll to position [184, 0]
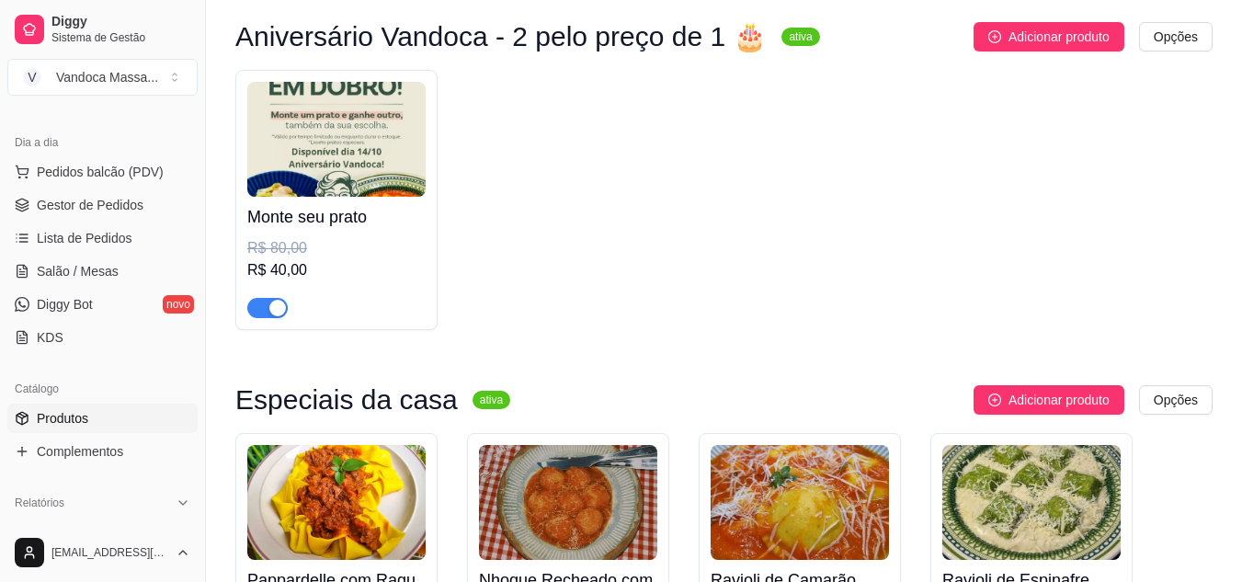
click at [358, 251] on div "R$ 80,00" at bounding box center [336, 248] width 178 height 22
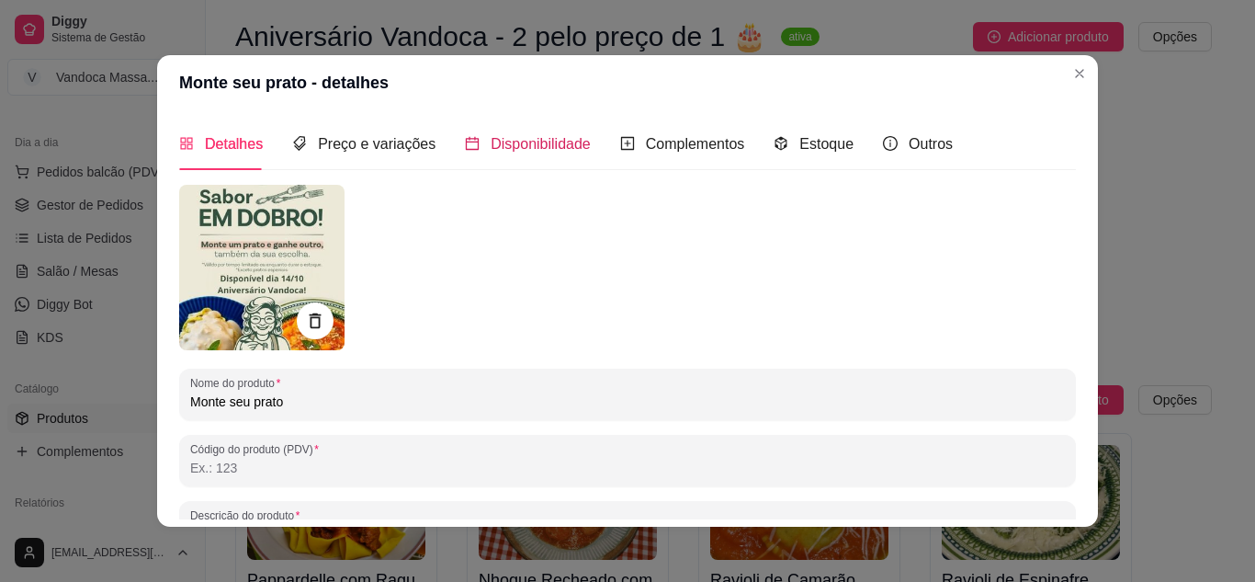
click at [492, 136] on span "Disponibilidade" at bounding box center [541, 144] width 100 height 16
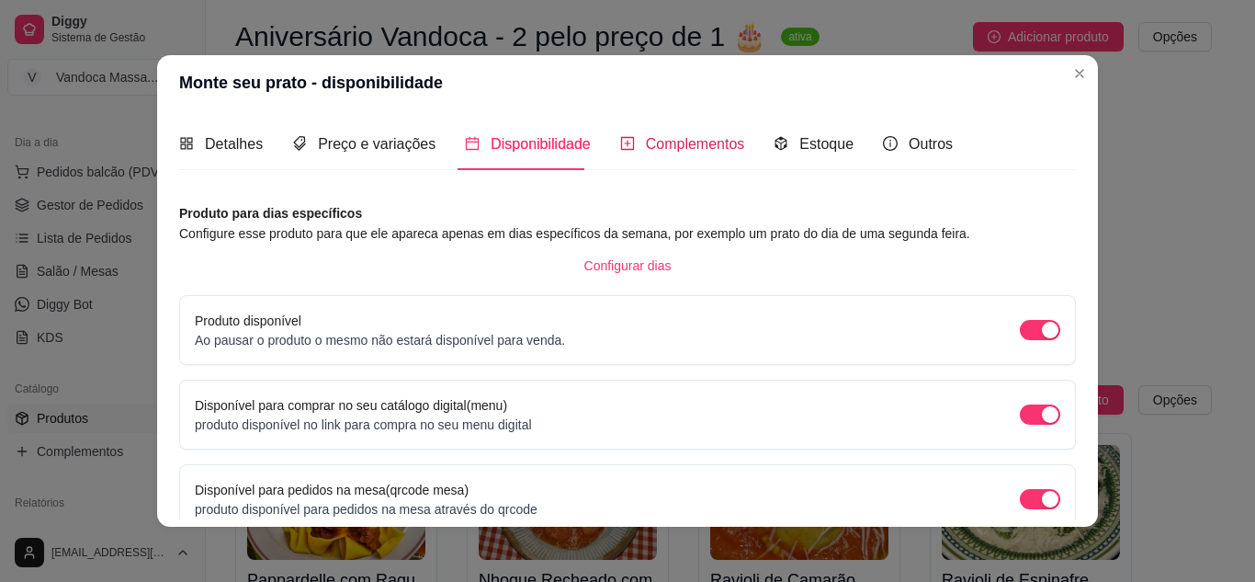
click at [673, 145] on span "Complementos" at bounding box center [695, 144] width 99 height 16
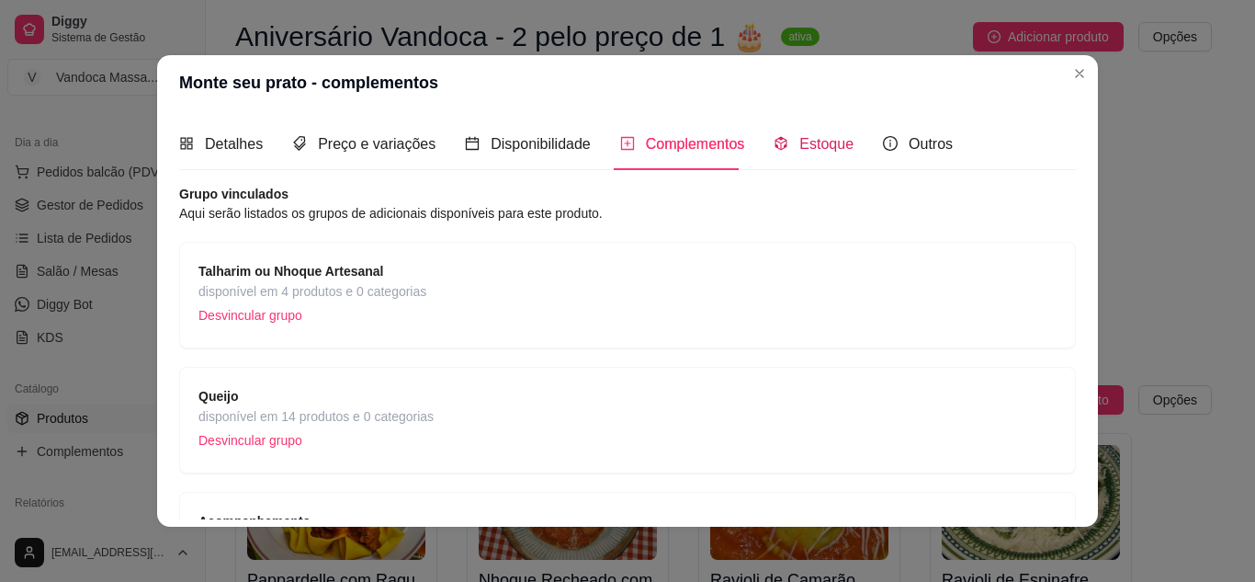
click at [800, 142] on span "Estoque" at bounding box center [827, 144] width 54 height 16
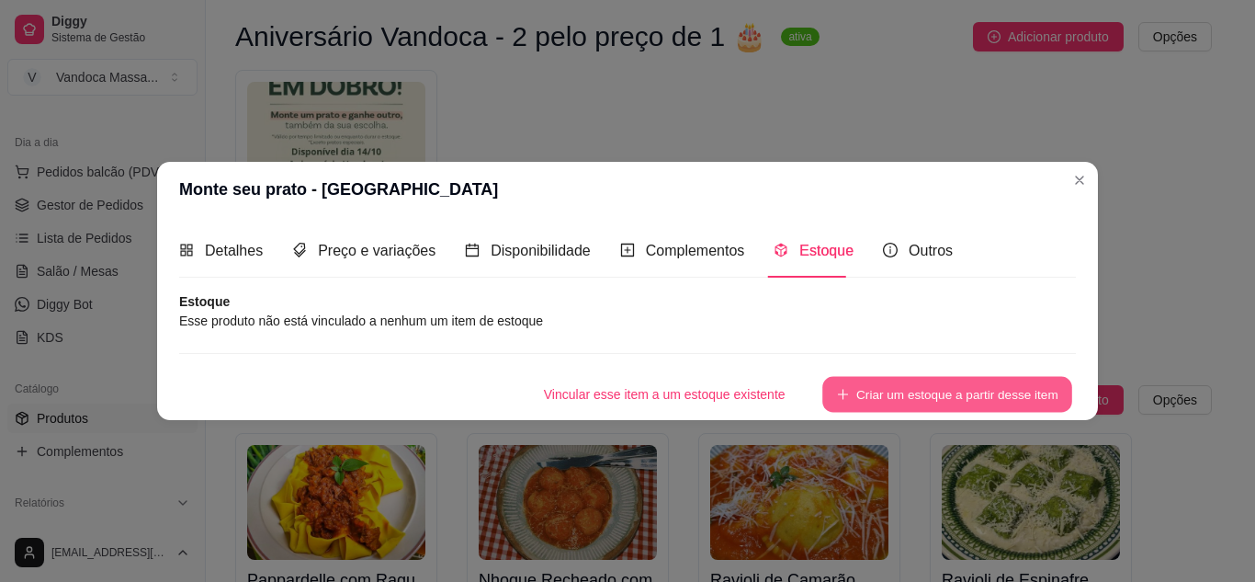
click at [855, 390] on button "Criar um estoque a partir desse item" at bounding box center [948, 394] width 250 height 36
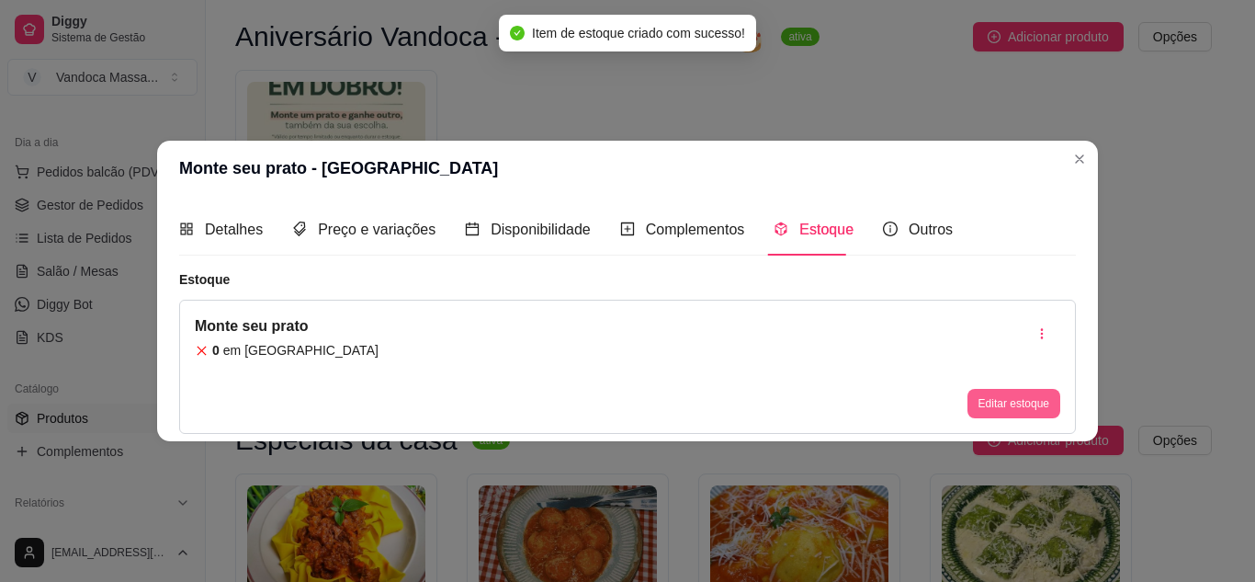
click at [1022, 402] on button "Editar estoque" at bounding box center [1014, 403] width 93 height 29
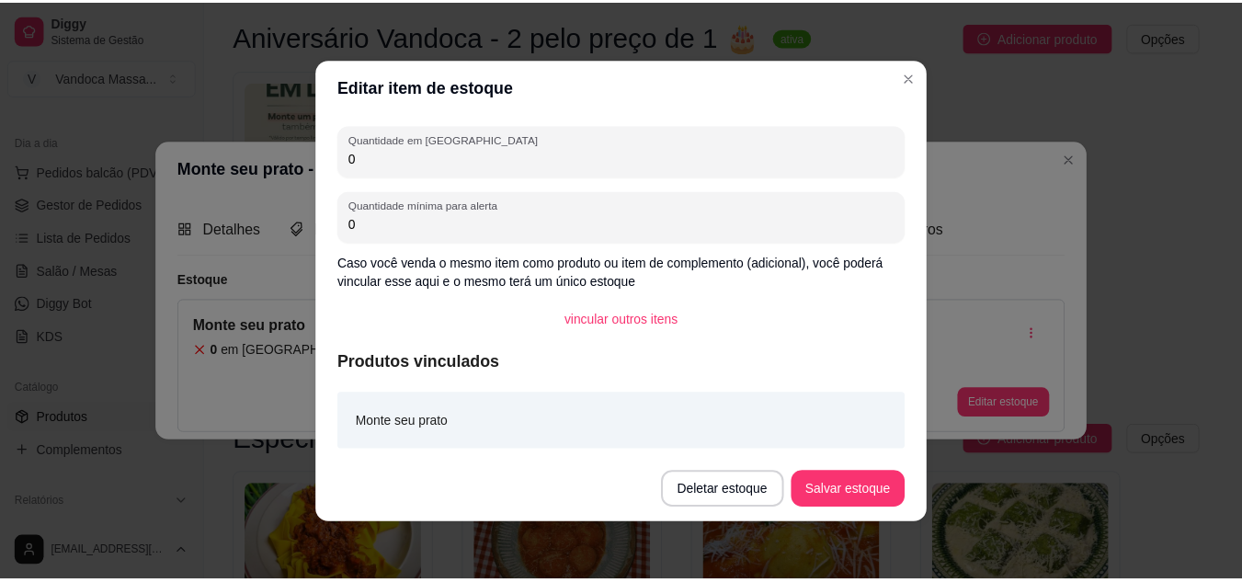
scroll to position [1, 0]
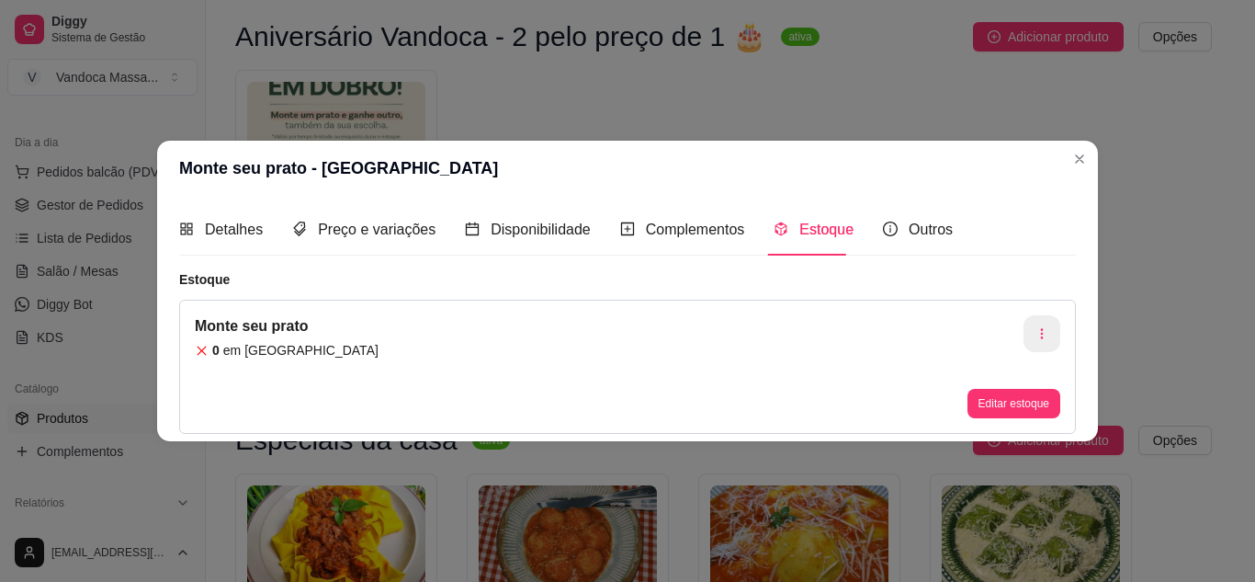
click at [1039, 332] on icon "button" at bounding box center [1042, 333] width 13 height 13
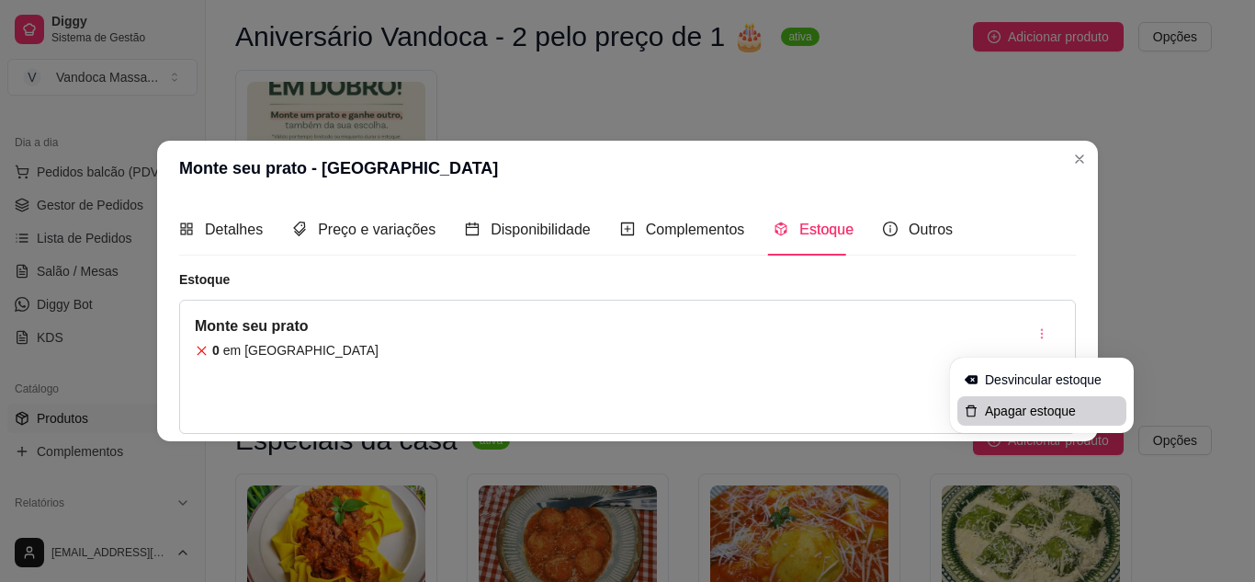
click at [1017, 407] on span "Apagar estoque" at bounding box center [1052, 411] width 134 height 18
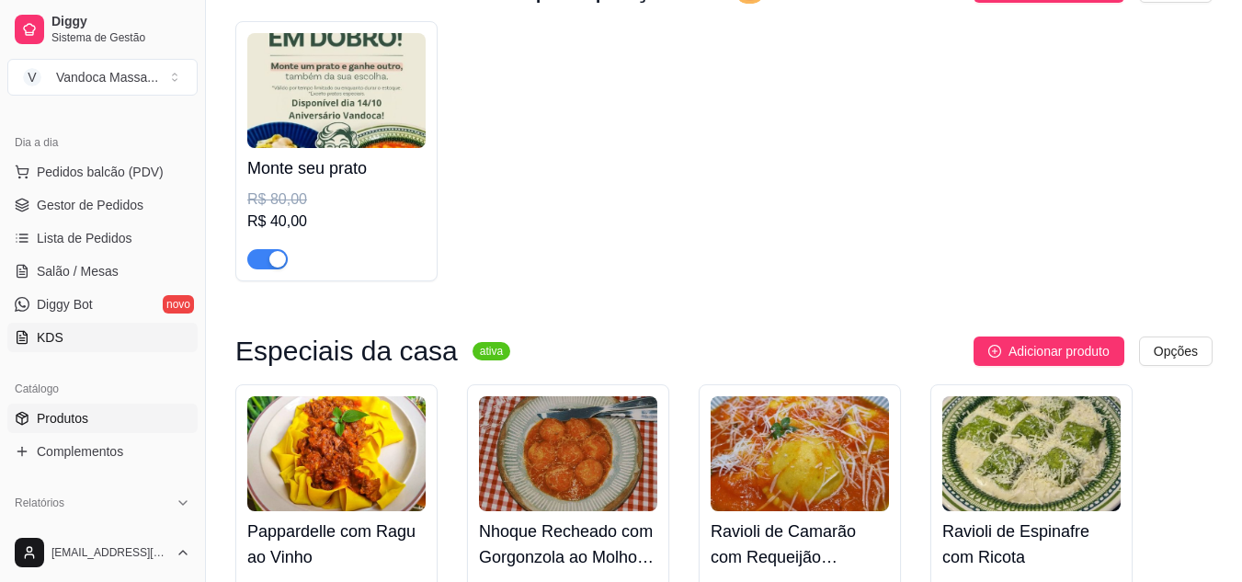
scroll to position [276, 0]
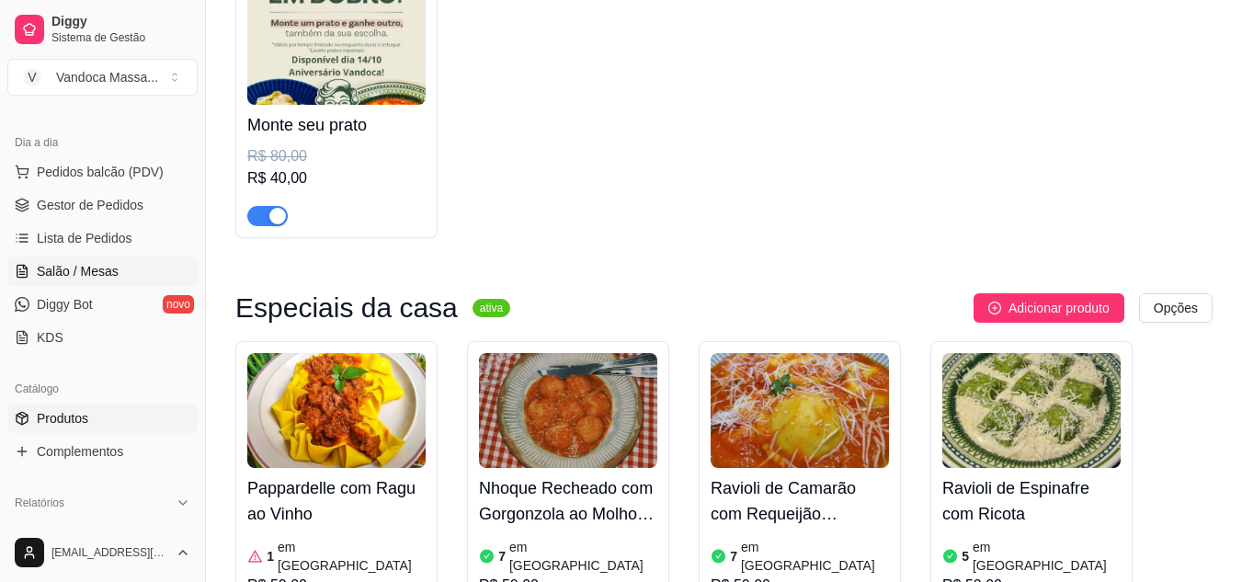
click at [95, 265] on span "Salão / Mesas" at bounding box center [78, 271] width 82 height 18
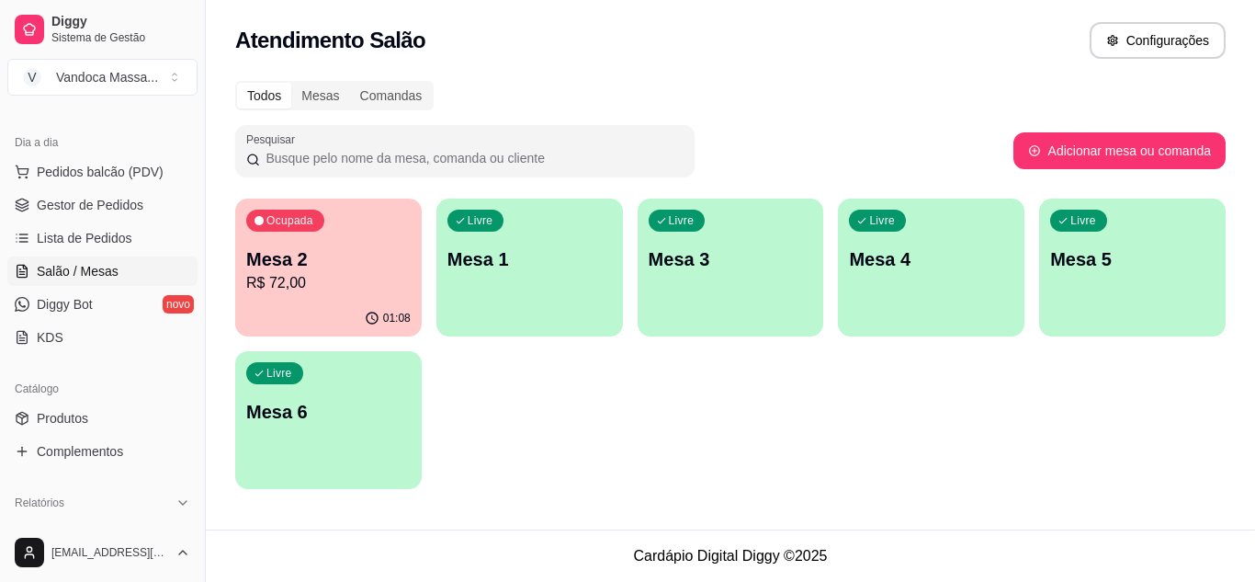
click at [374, 254] on p "Mesa 2" at bounding box center [328, 259] width 165 height 26
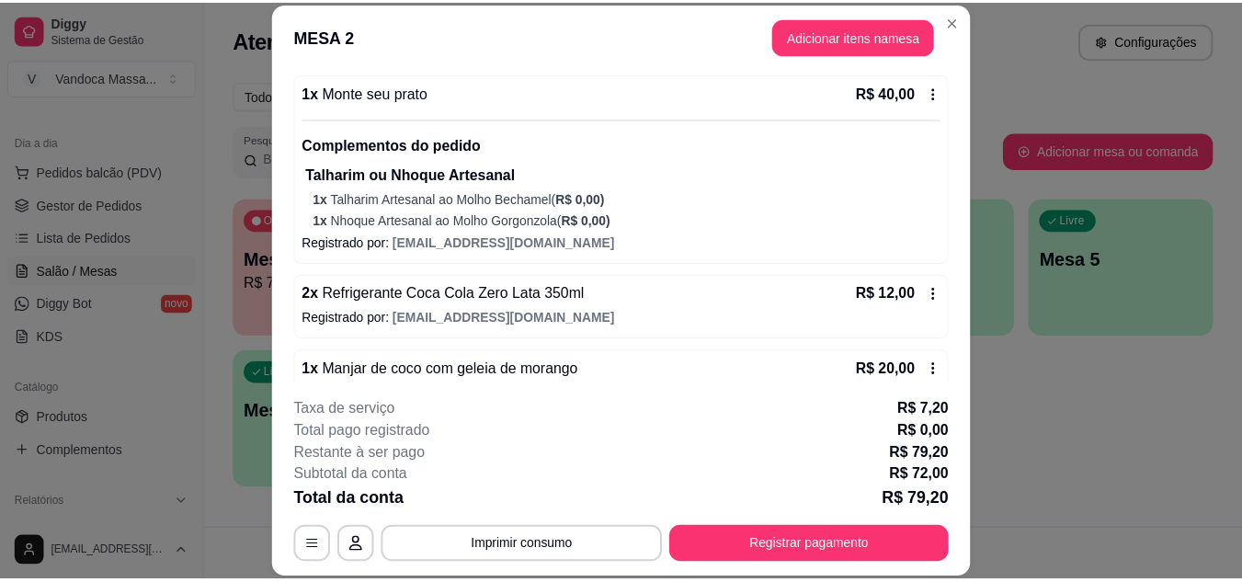
scroll to position [184, 0]
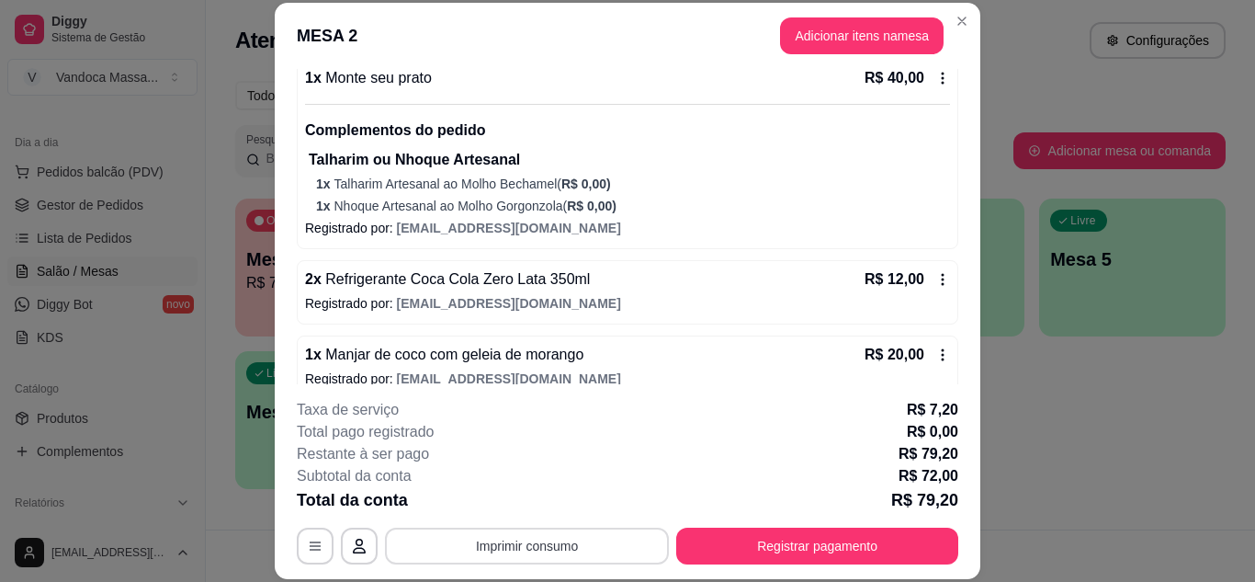
click at [598, 536] on button "Imprimir consumo" at bounding box center [527, 546] width 284 height 37
click at [549, 497] on button "IMPRESSORA" at bounding box center [525, 503] width 129 height 28
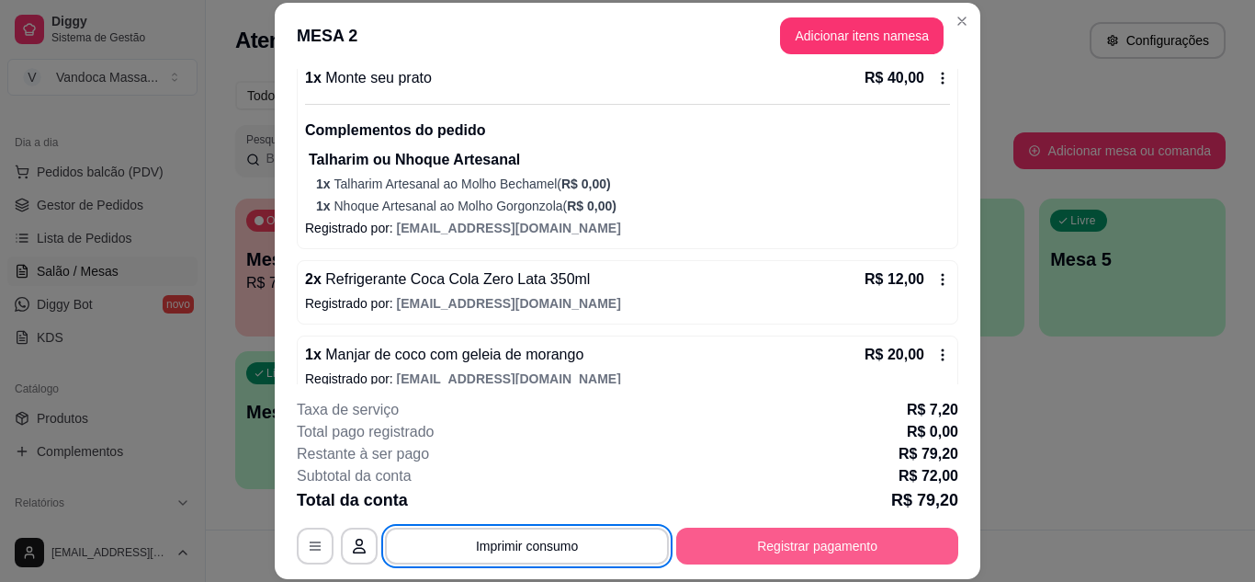
click at [854, 546] on button "Registrar pagamento" at bounding box center [817, 546] width 282 height 37
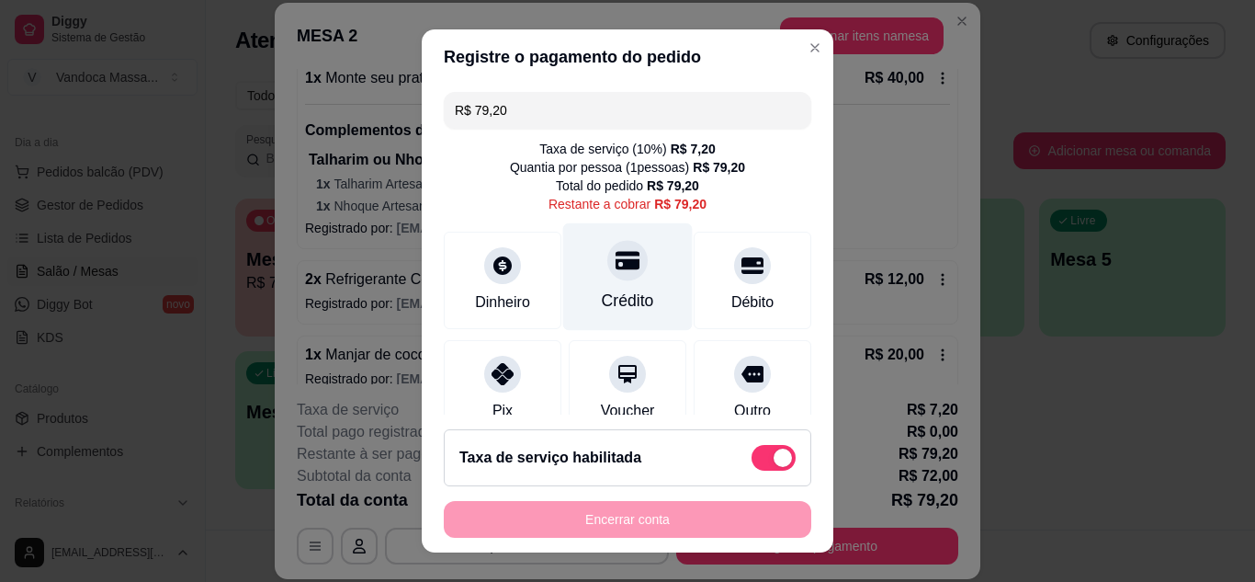
click at [626, 270] on div "Crédito" at bounding box center [628, 276] width 130 height 108
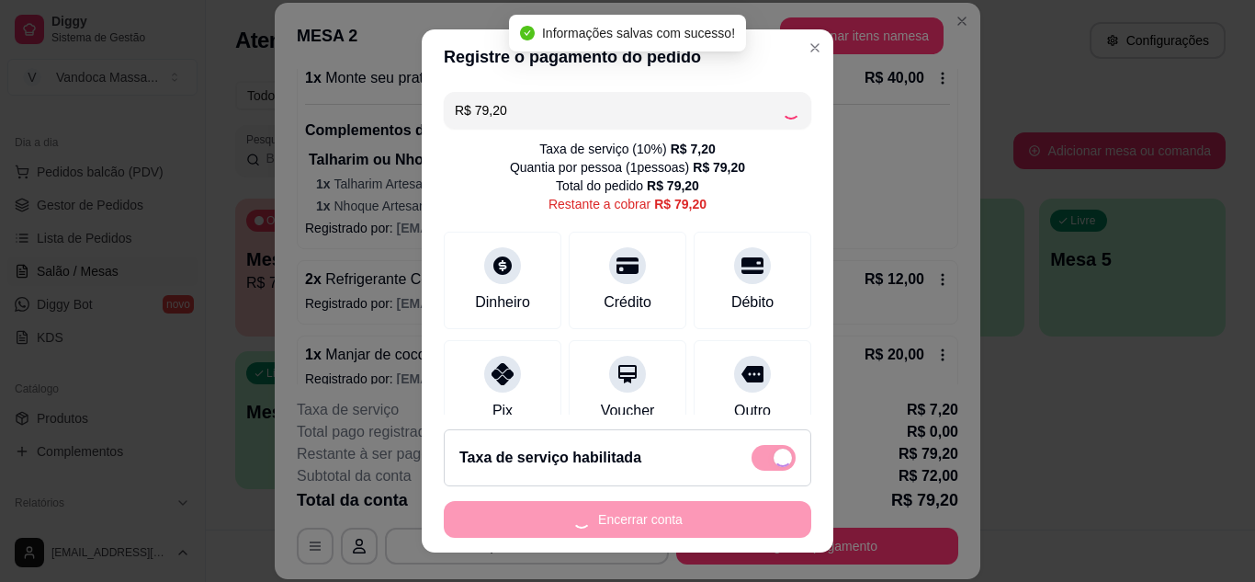
type input "R$ 0,00"
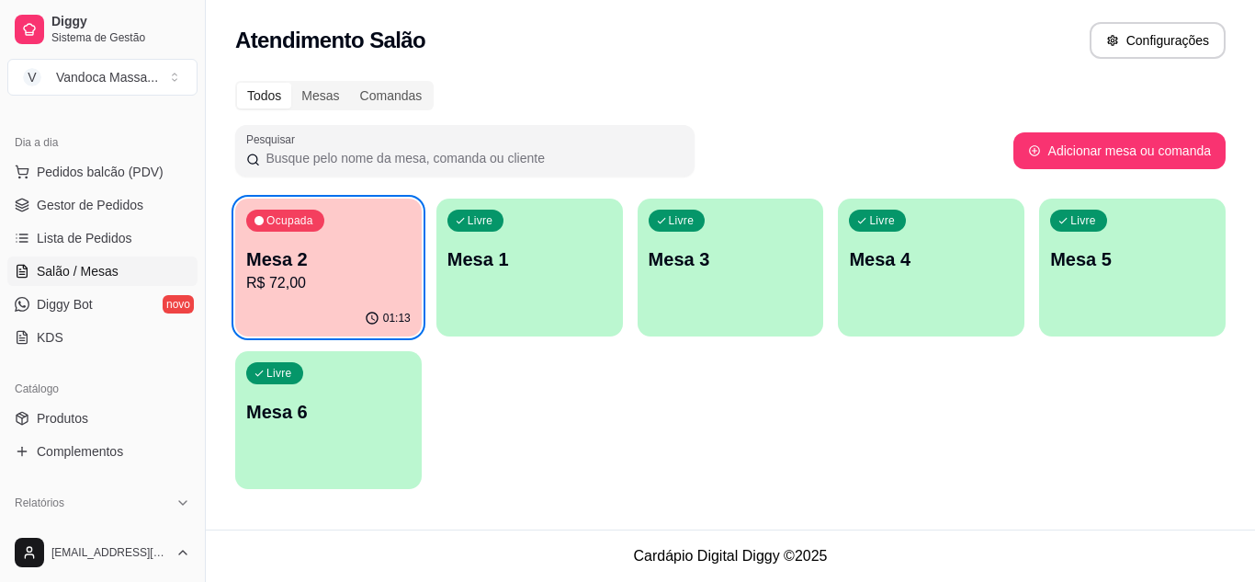
click at [55, 275] on span "Salão / Mesas" at bounding box center [78, 271] width 82 height 18
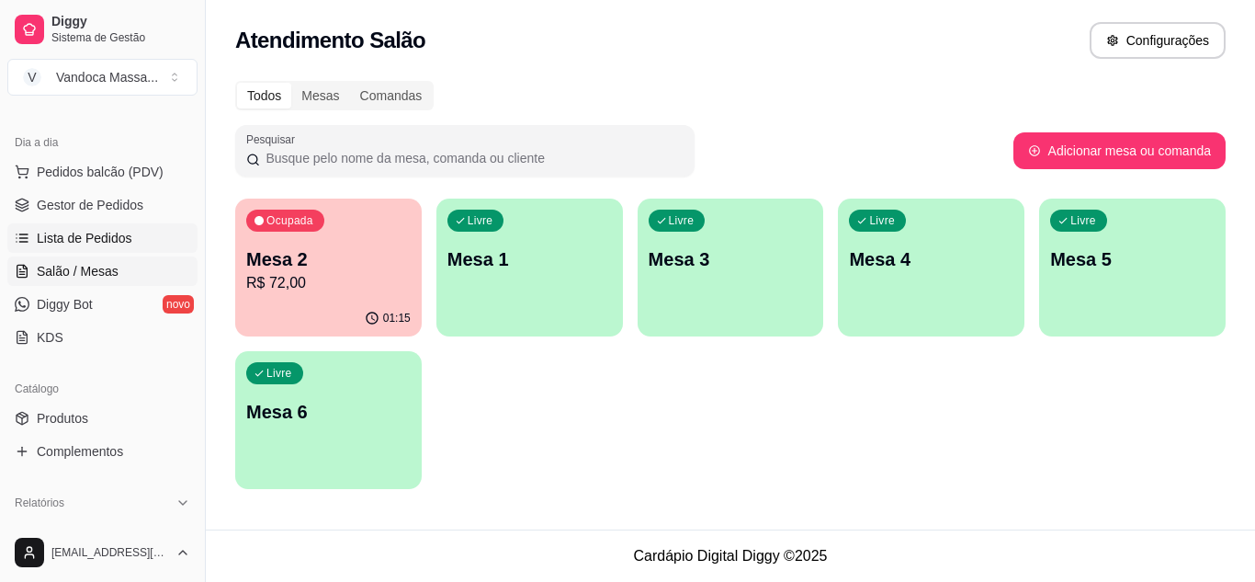
click at [102, 238] on span "Lista de Pedidos" at bounding box center [85, 238] width 96 height 18
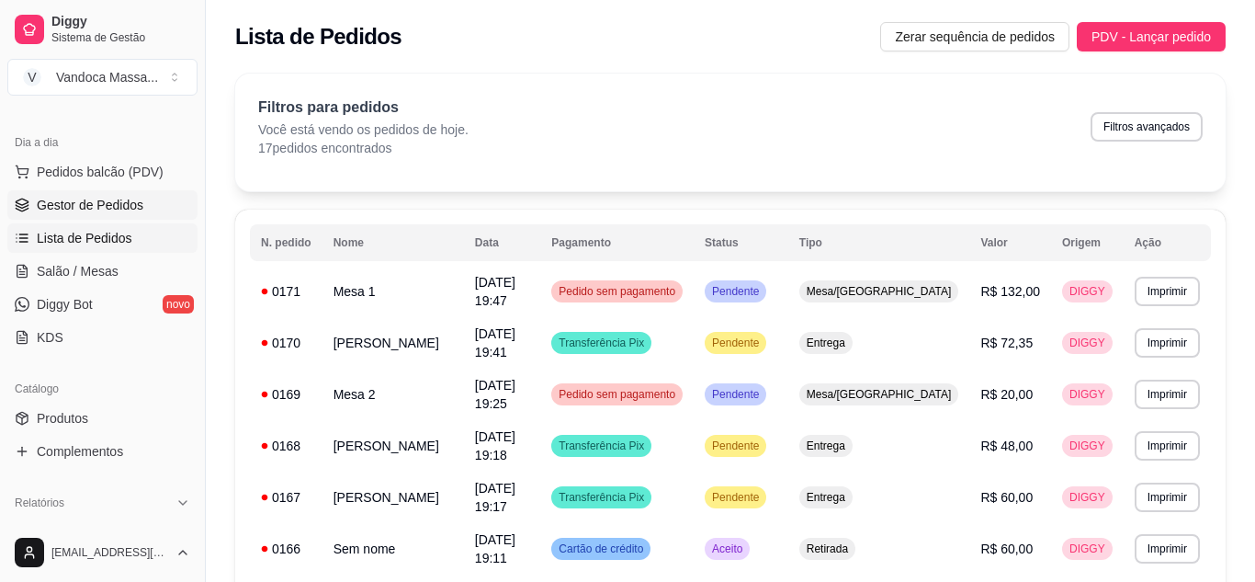
click at [100, 209] on span "Gestor de Pedidos" at bounding box center [90, 205] width 107 height 18
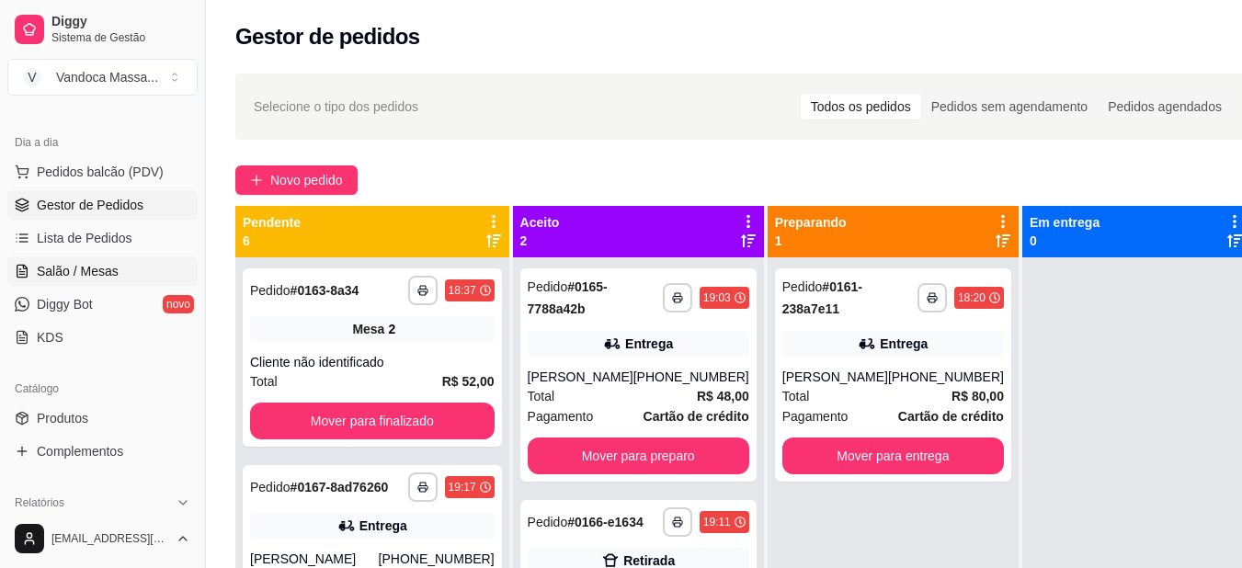
click at [106, 281] on link "Salão / Mesas" at bounding box center [102, 270] width 190 height 29
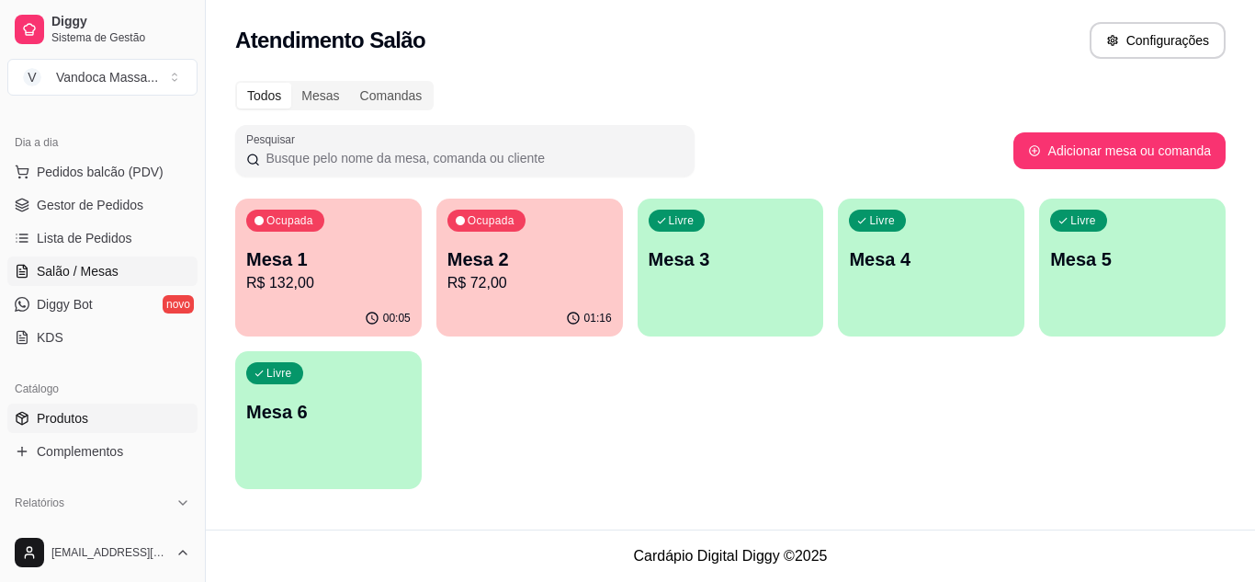
click at [74, 415] on span "Produtos" at bounding box center [62, 418] width 51 height 18
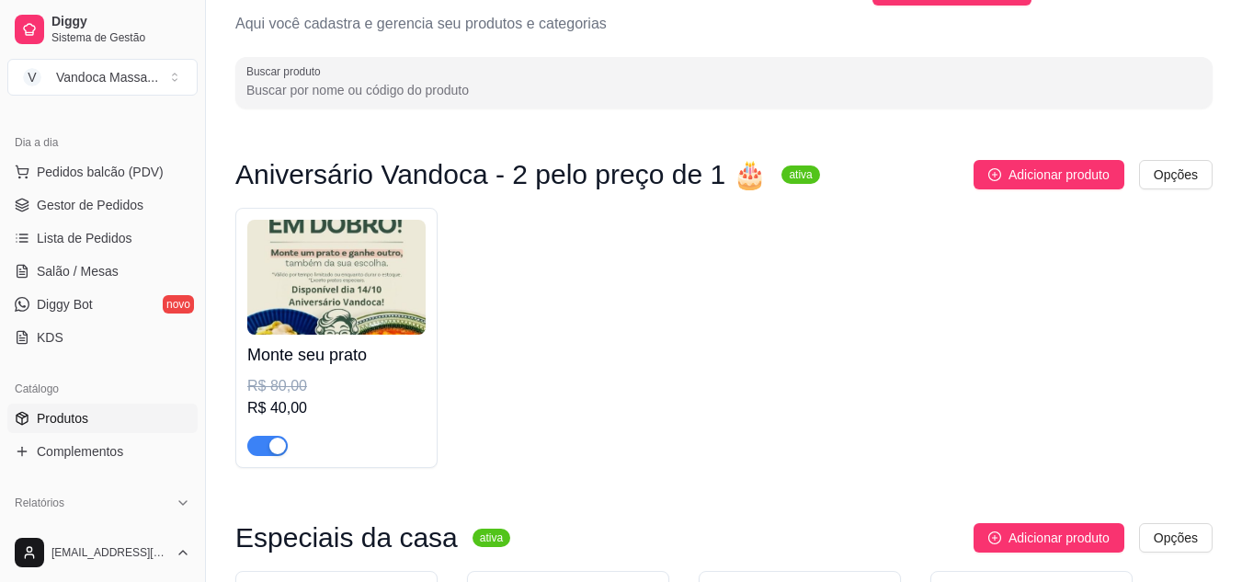
scroll to position [92, 0]
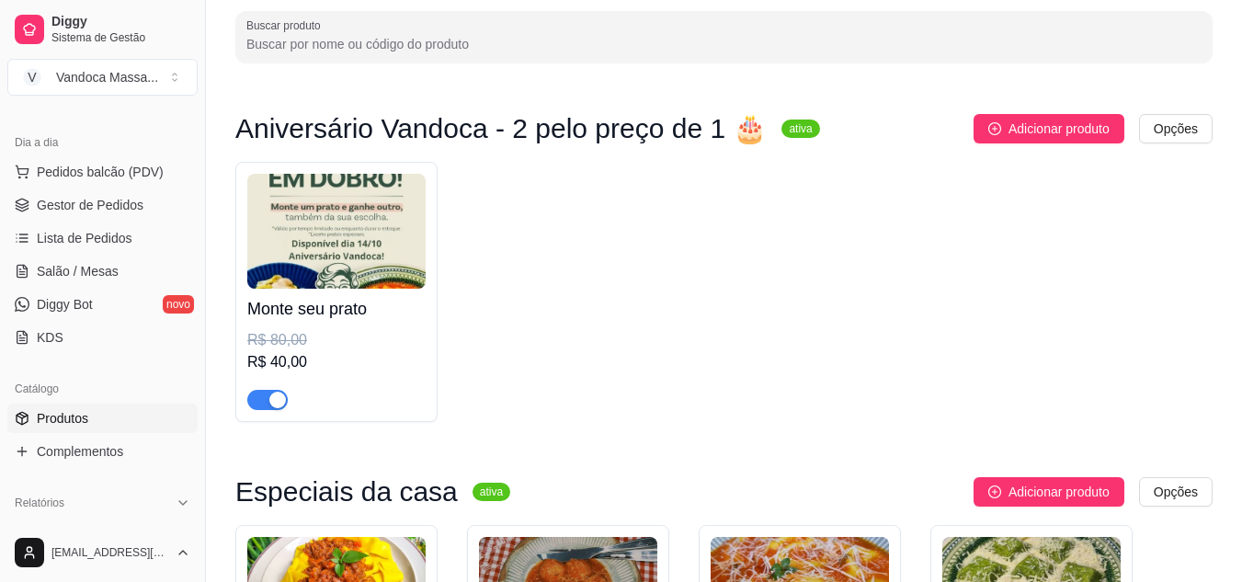
click at [275, 405] on div "button" at bounding box center [277, 400] width 17 height 17
drag, startPoint x: 62, startPoint y: 234, endPoint x: 68, endPoint y: 253, distance: 19.5
click at [62, 234] on span "Lista de Pedidos" at bounding box center [85, 238] width 96 height 18
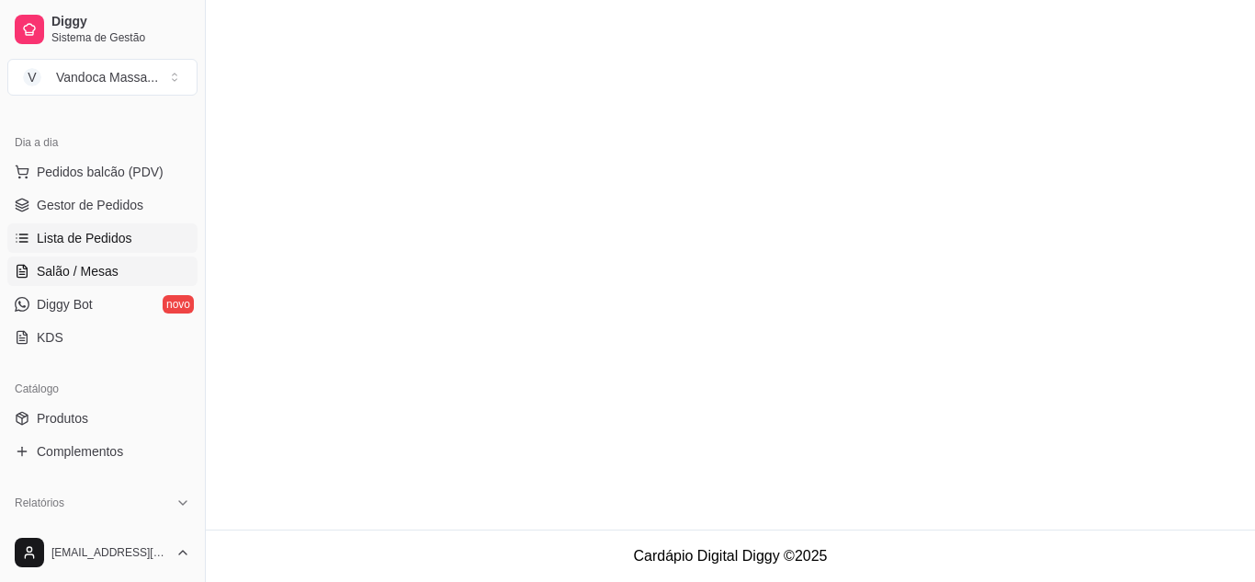
click at [78, 271] on span "Salão / Mesas" at bounding box center [78, 271] width 82 height 18
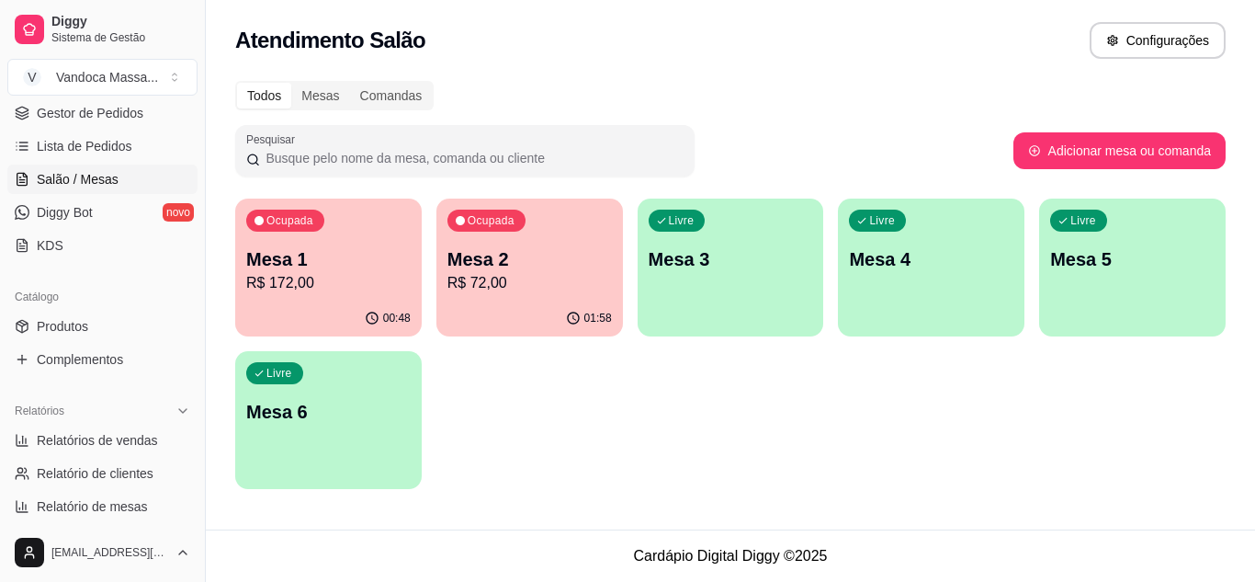
scroll to position [92, 0]
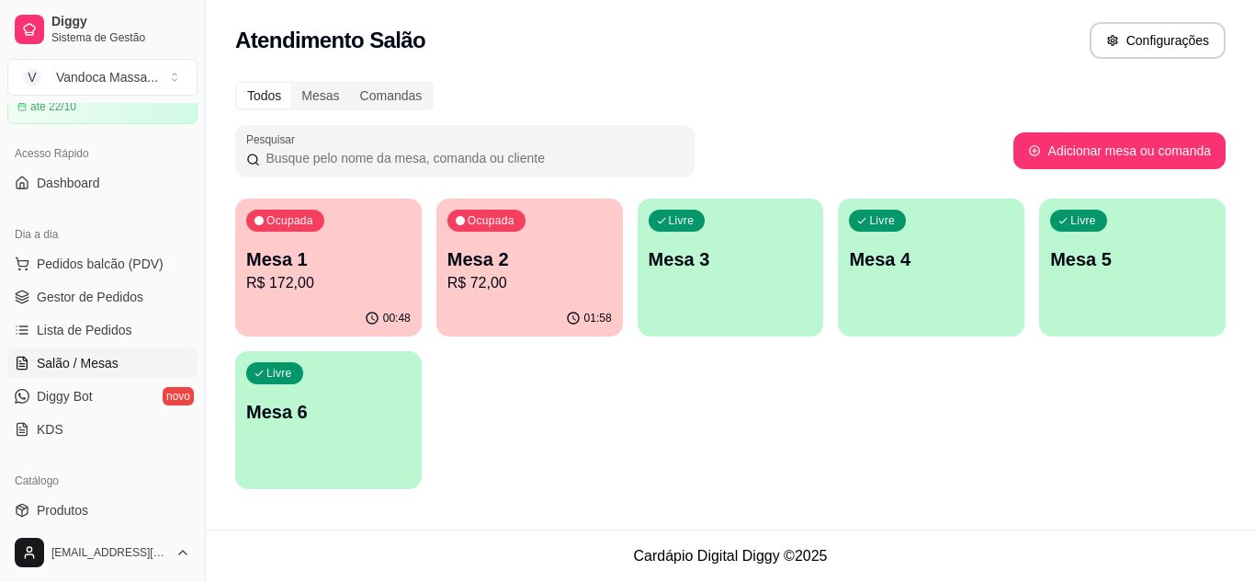
click at [930, 259] on p "Mesa 4" at bounding box center [931, 259] width 165 height 26
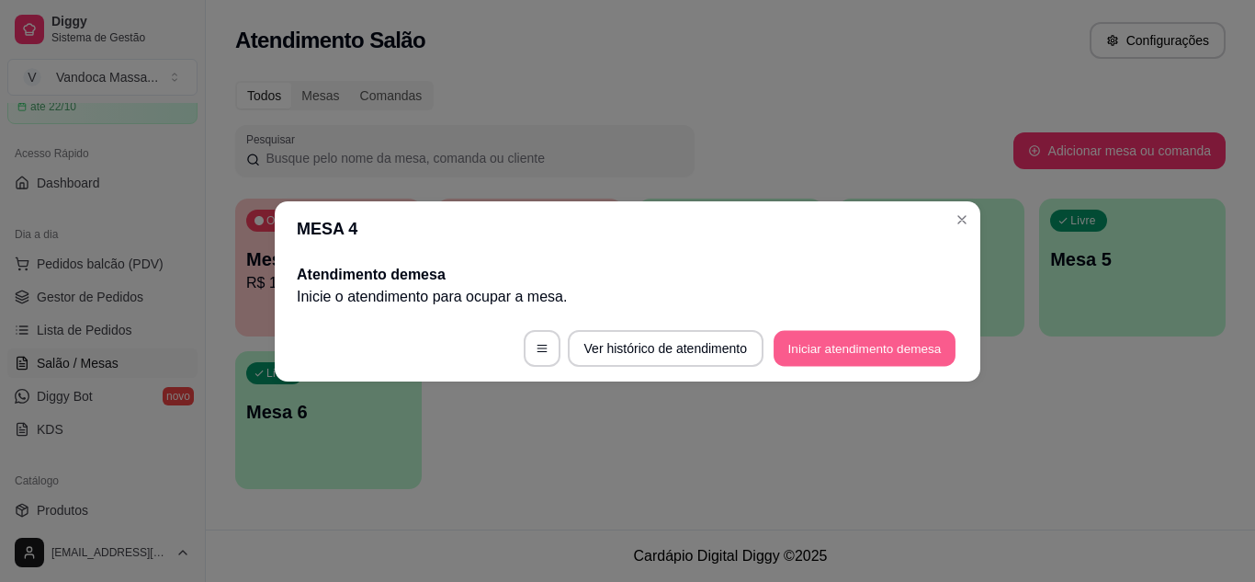
click at [806, 336] on button "Iniciar atendimento de mesa" at bounding box center [865, 348] width 182 height 36
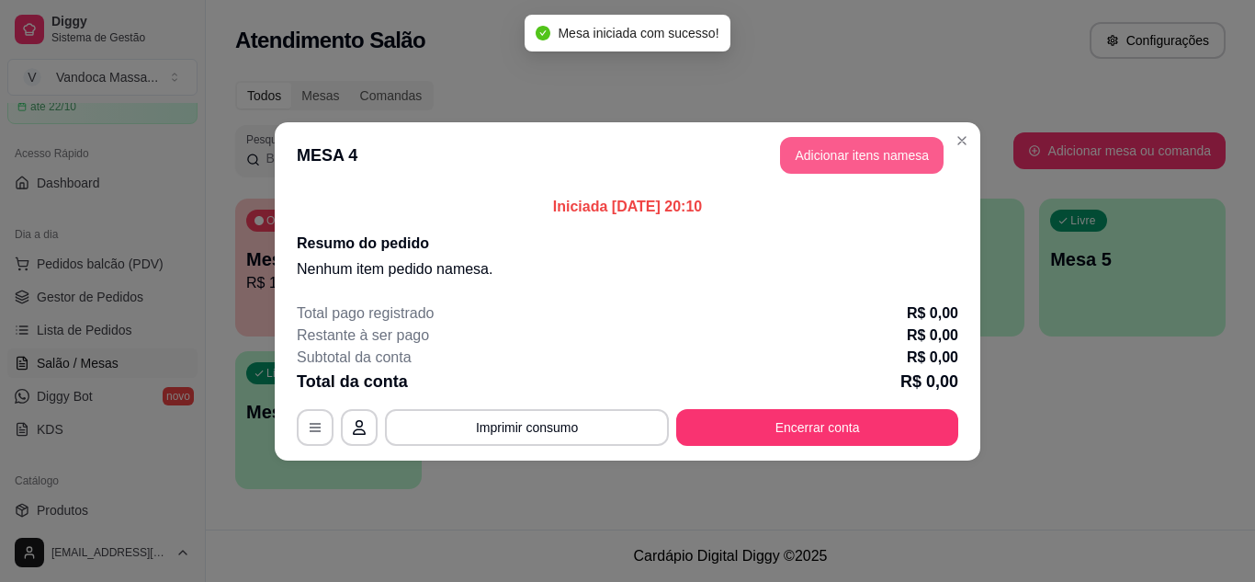
click at [809, 150] on button "Adicionar itens na mesa" at bounding box center [862, 155] width 164 height 37
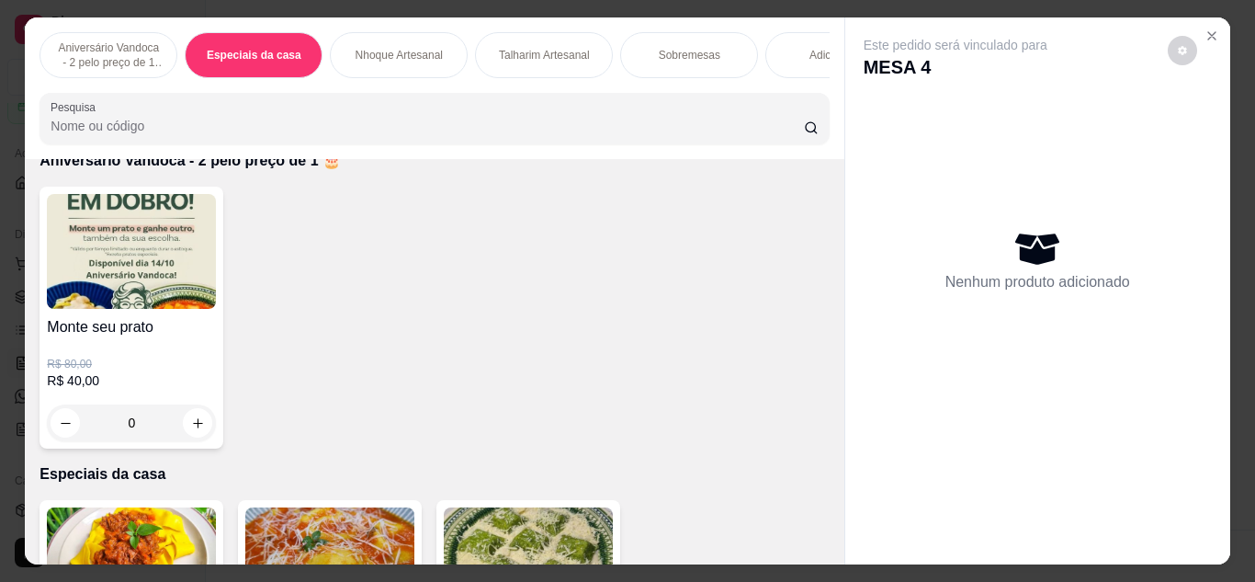
click at [171, 301] on img at bounding box center [131, 251] width 169 height 115
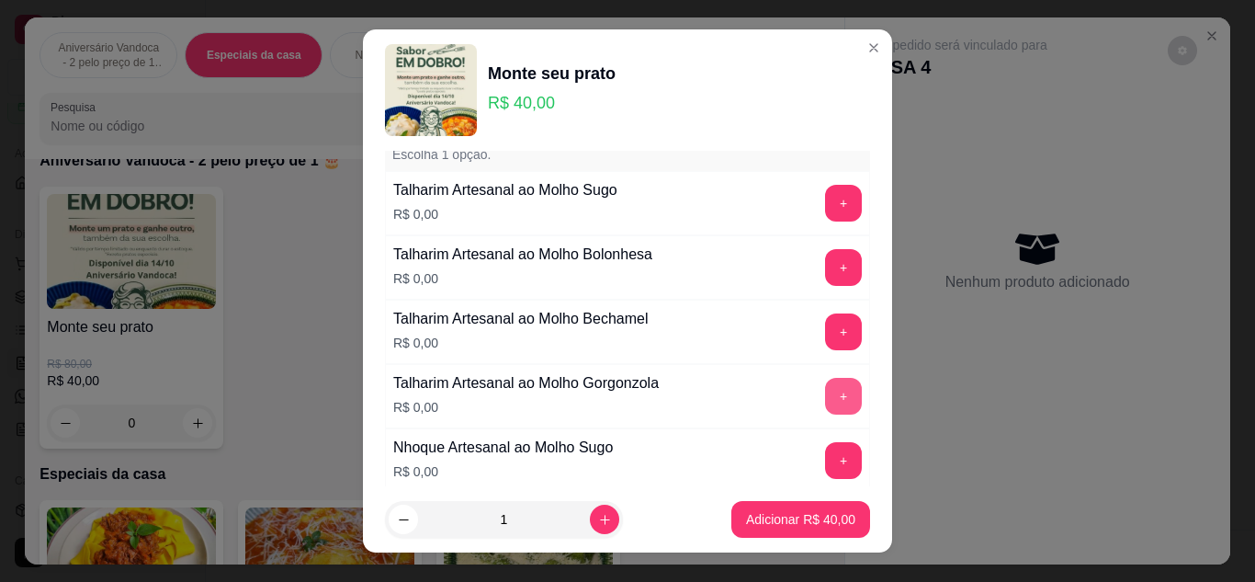
click at [825, 394] on button "+" at bounding box center [843, 396] width 37 height 37
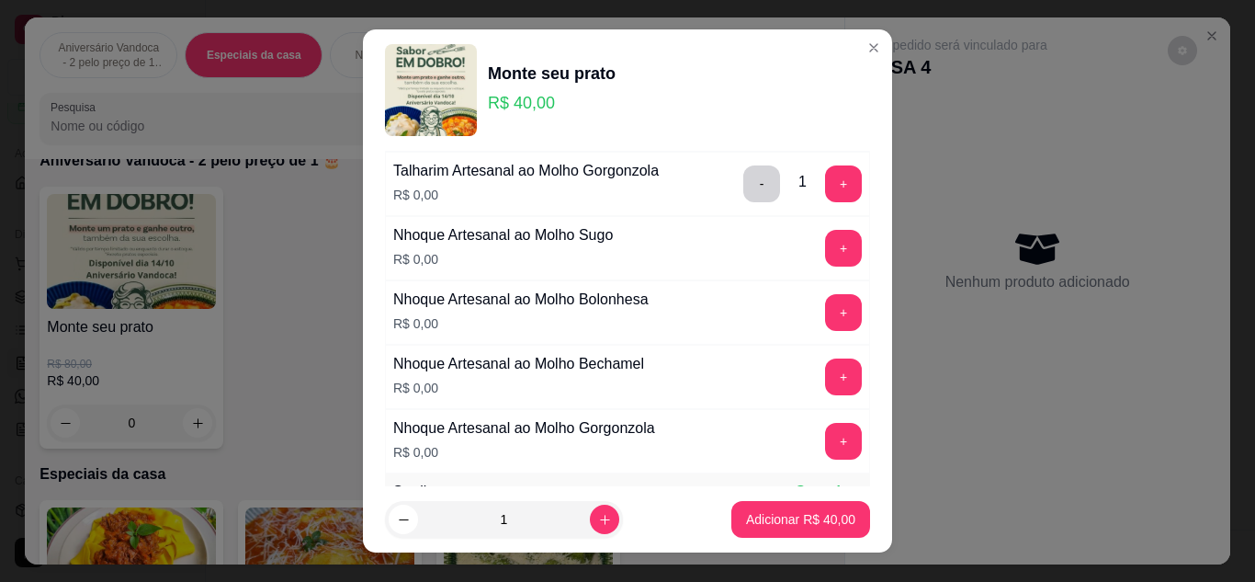
scroll to position [276, 0]
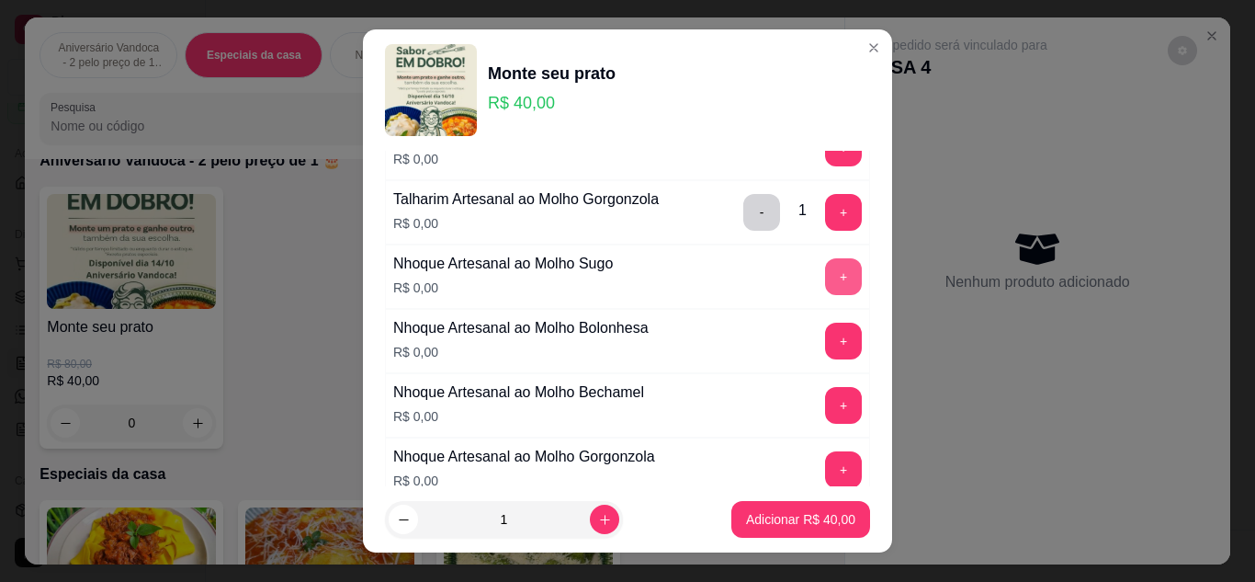
click at [825, 280] on button "+" at bounding box center [843, 276] width 37 height 37
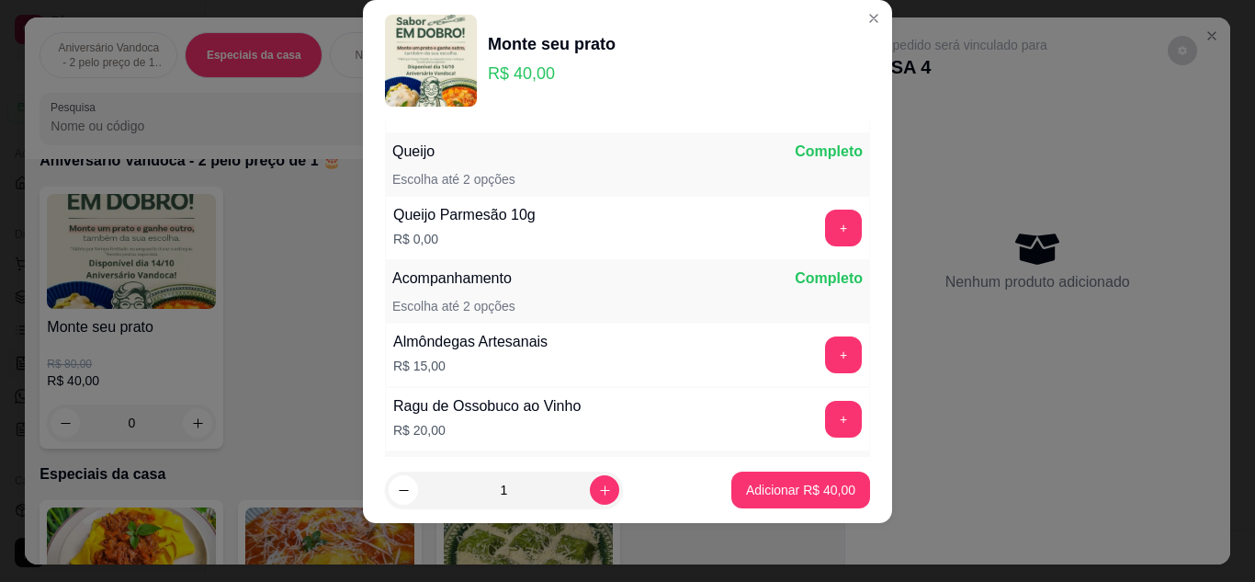
scroll to position [627, 0]
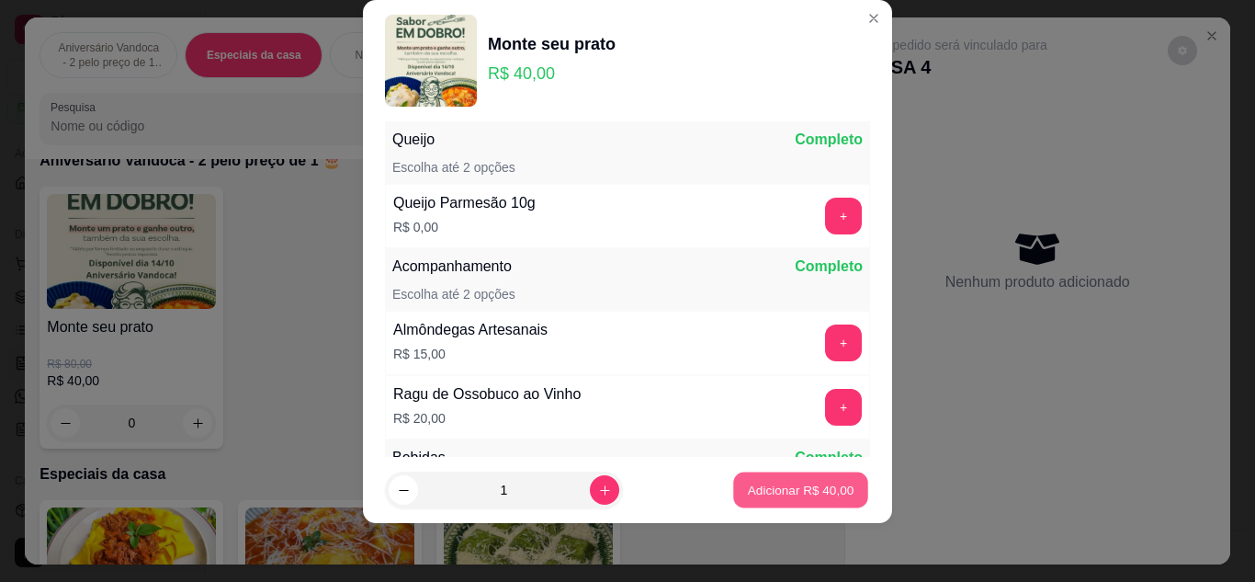
click at [782, 476] on button "Adicionar R$ 40,00" at bounding box center [800, 490] width 135 height 36
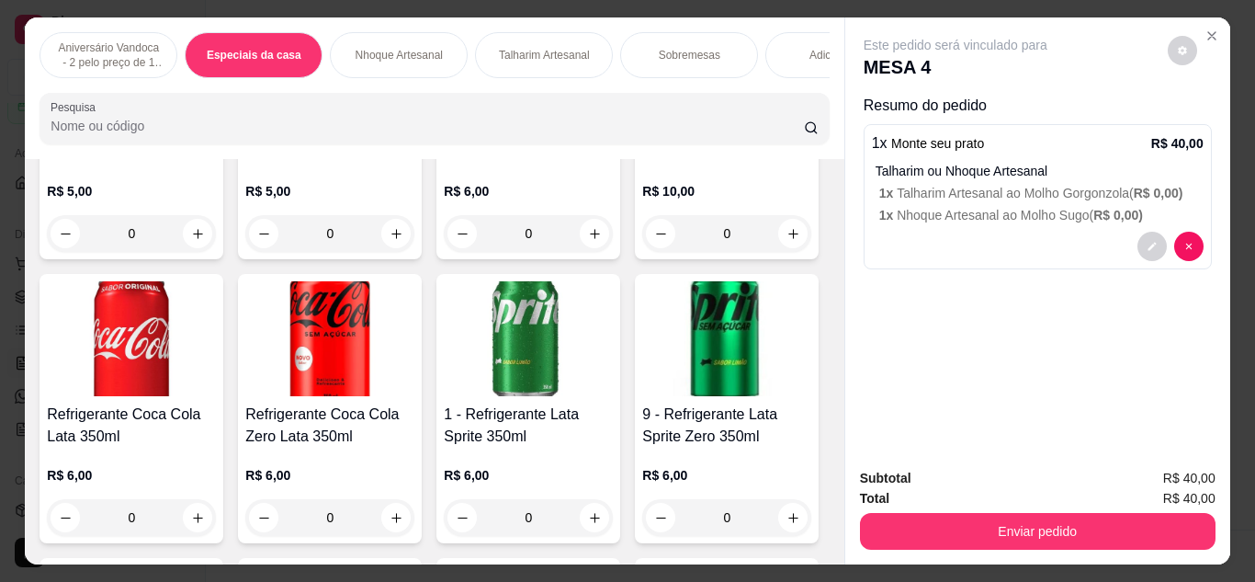
scroll to position [2298, 0]
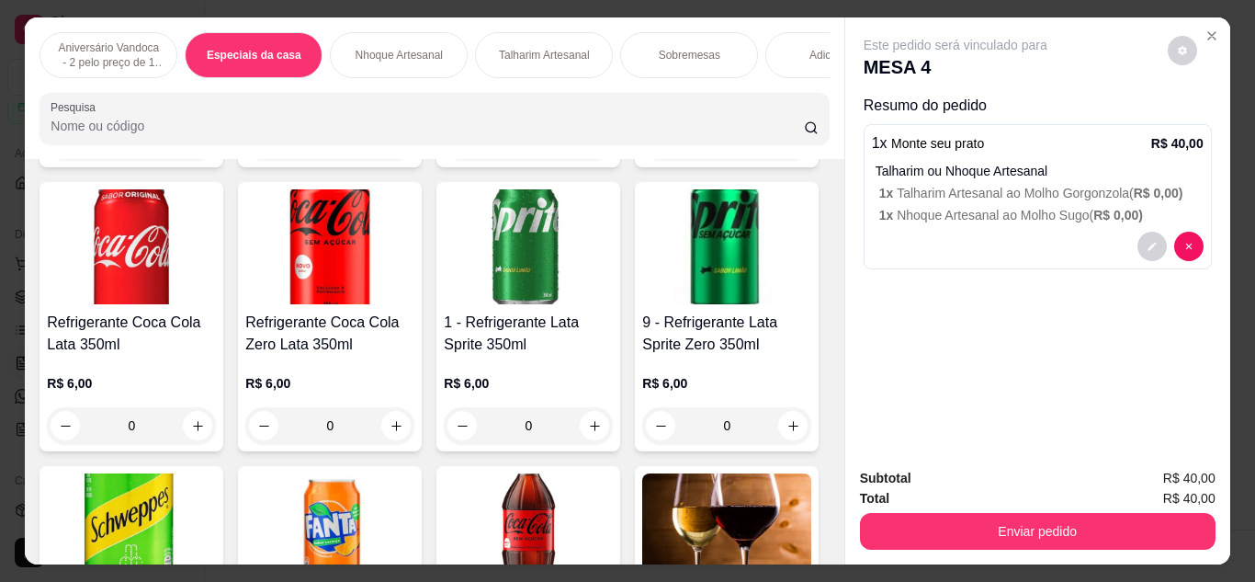
type input "1"
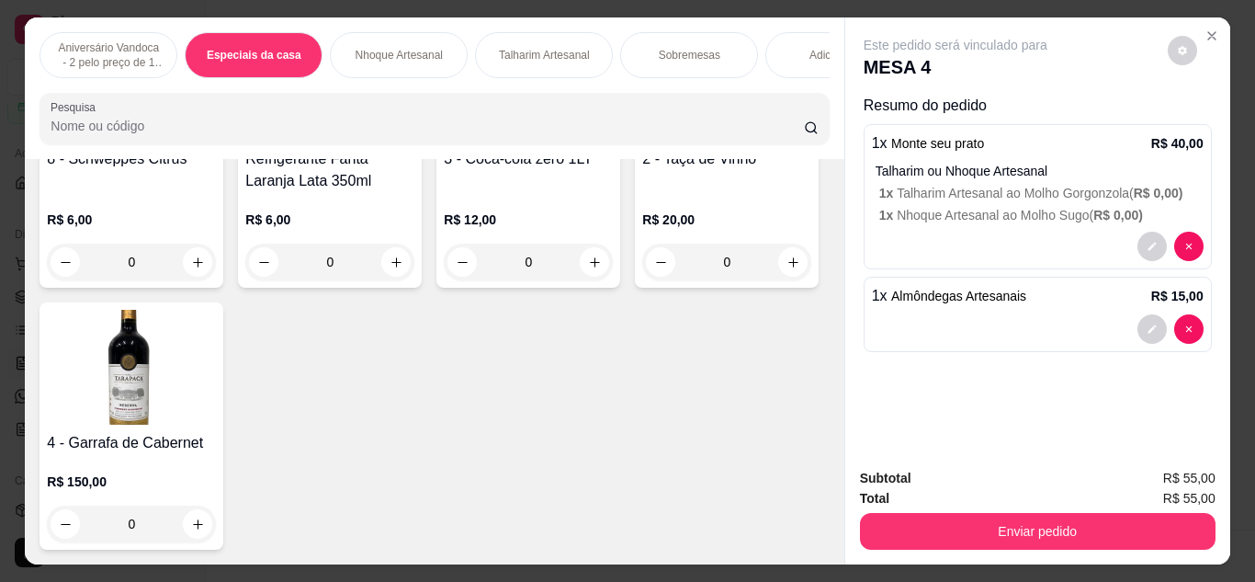
scroll to position [2941, 0]
type input "2"
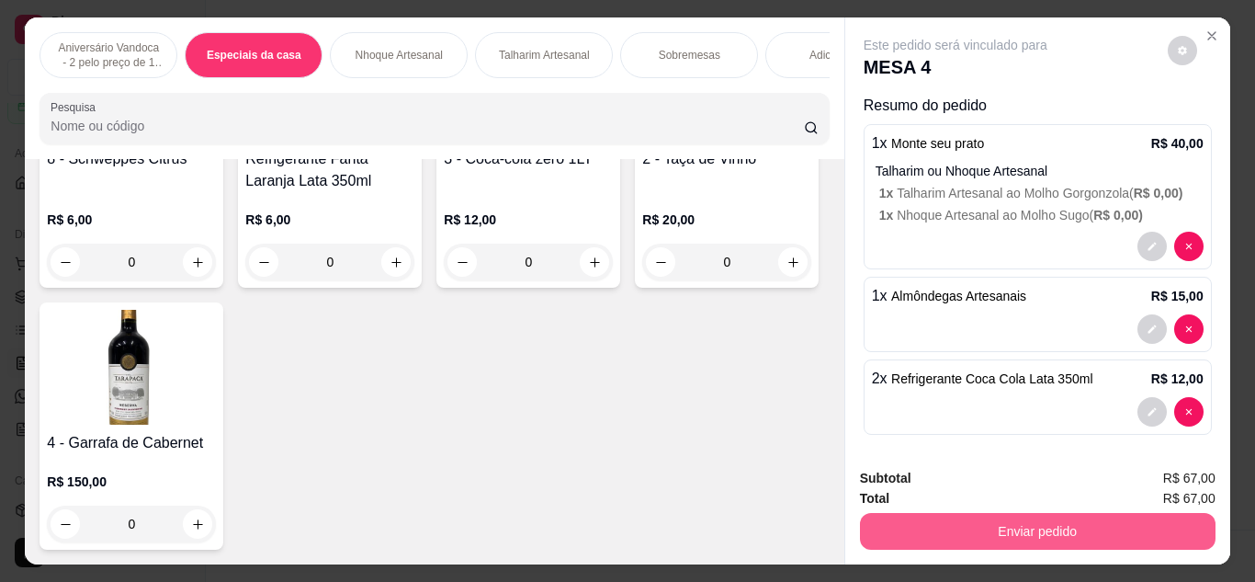
click at [946, 517] on button "Enviar pedido" at bounding box center [1038, 531] width 356 height 37
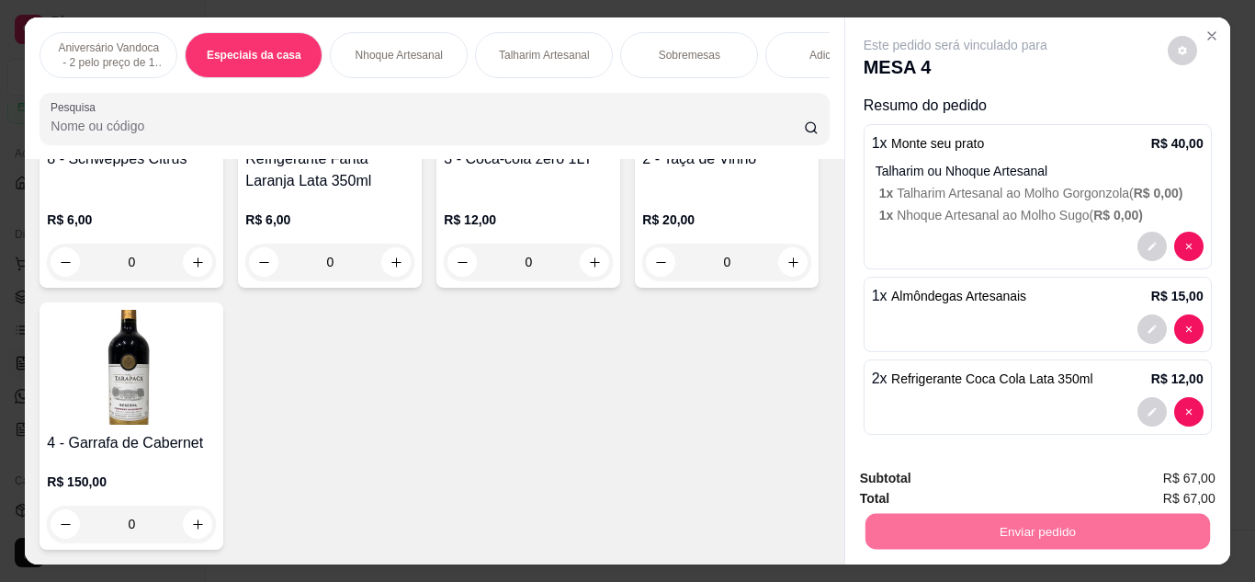
click at [1154, 480] on button "Enviar pedido" at bounding box center [1168, 478] width 101 height 34
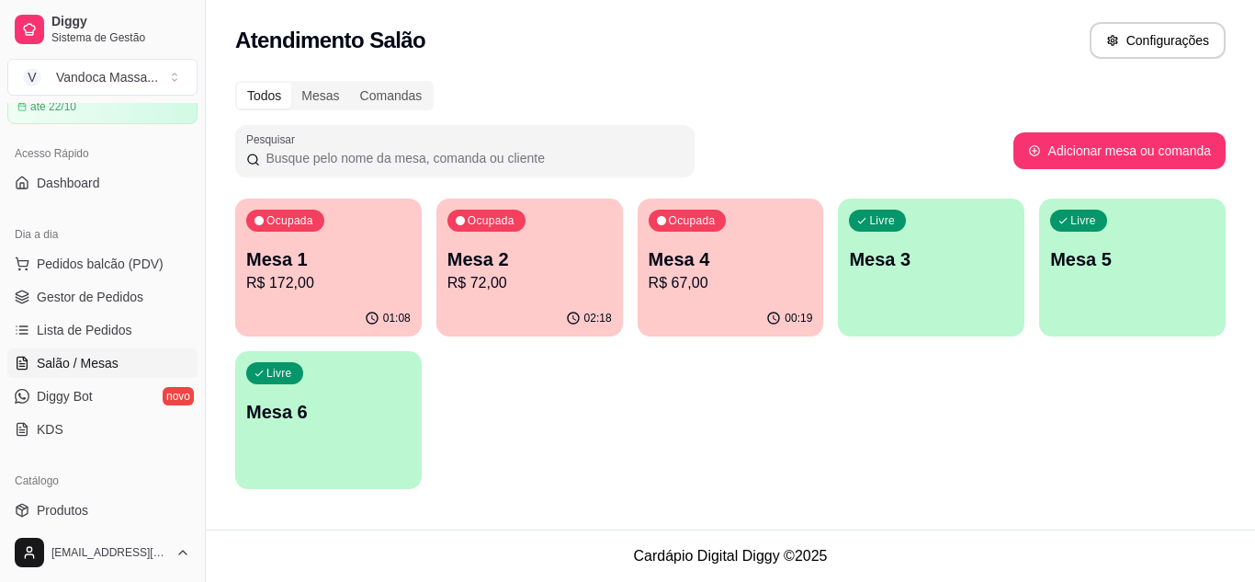
click at [324, 267] on p "Mesa 1" at bounding box center [328, 259] width 165 height 26
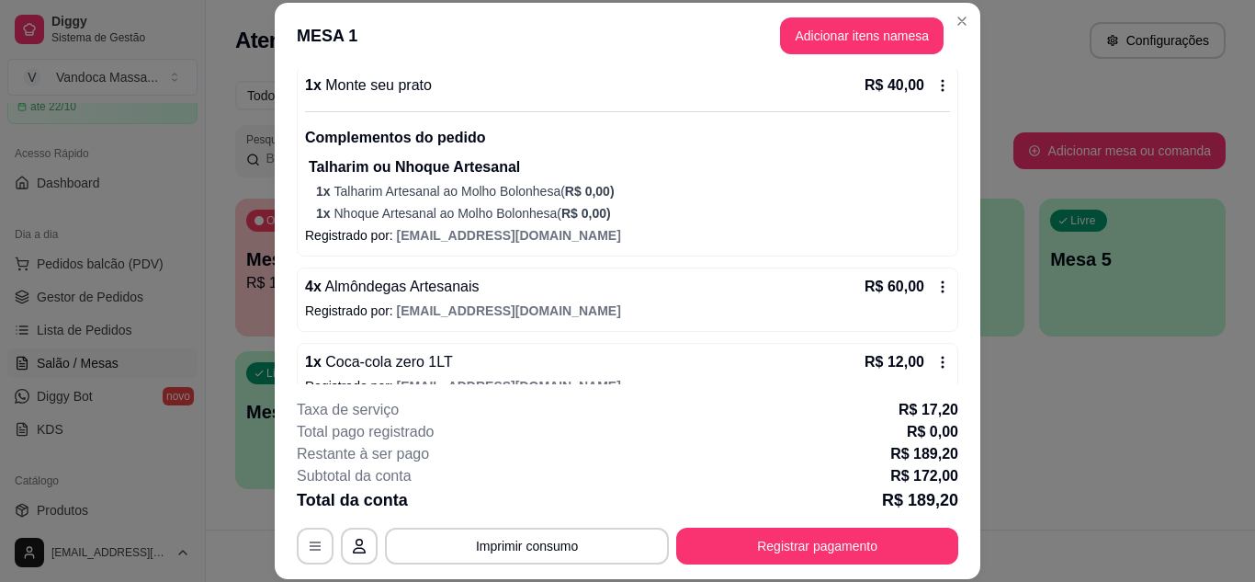
scroll to position [184, 0]
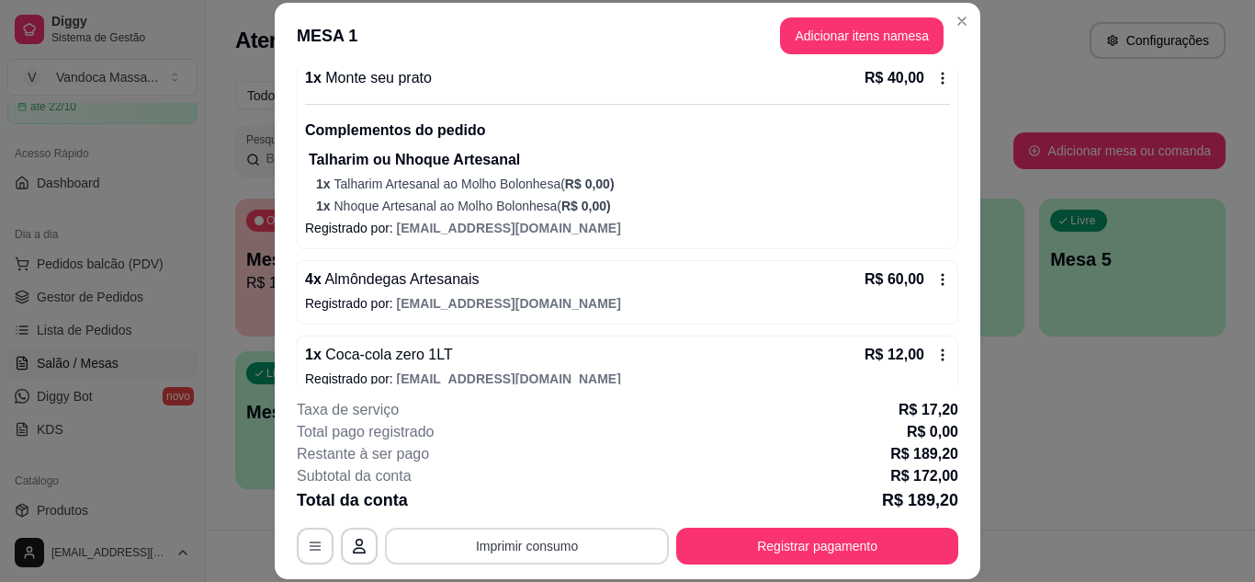
click at [584, 540] on button "Imprimir consumo" at bounding box center [527, 546] width 284 height 37
click at [544, 504] on button "IMPRESSORA" at bounding box center [526, 503] width 133 height 29
click at [965, 25] on button "Close" at bounding box center [962, 20] width 29 height 29
